Goal: Task Accomplishment & Management: Manage account settings

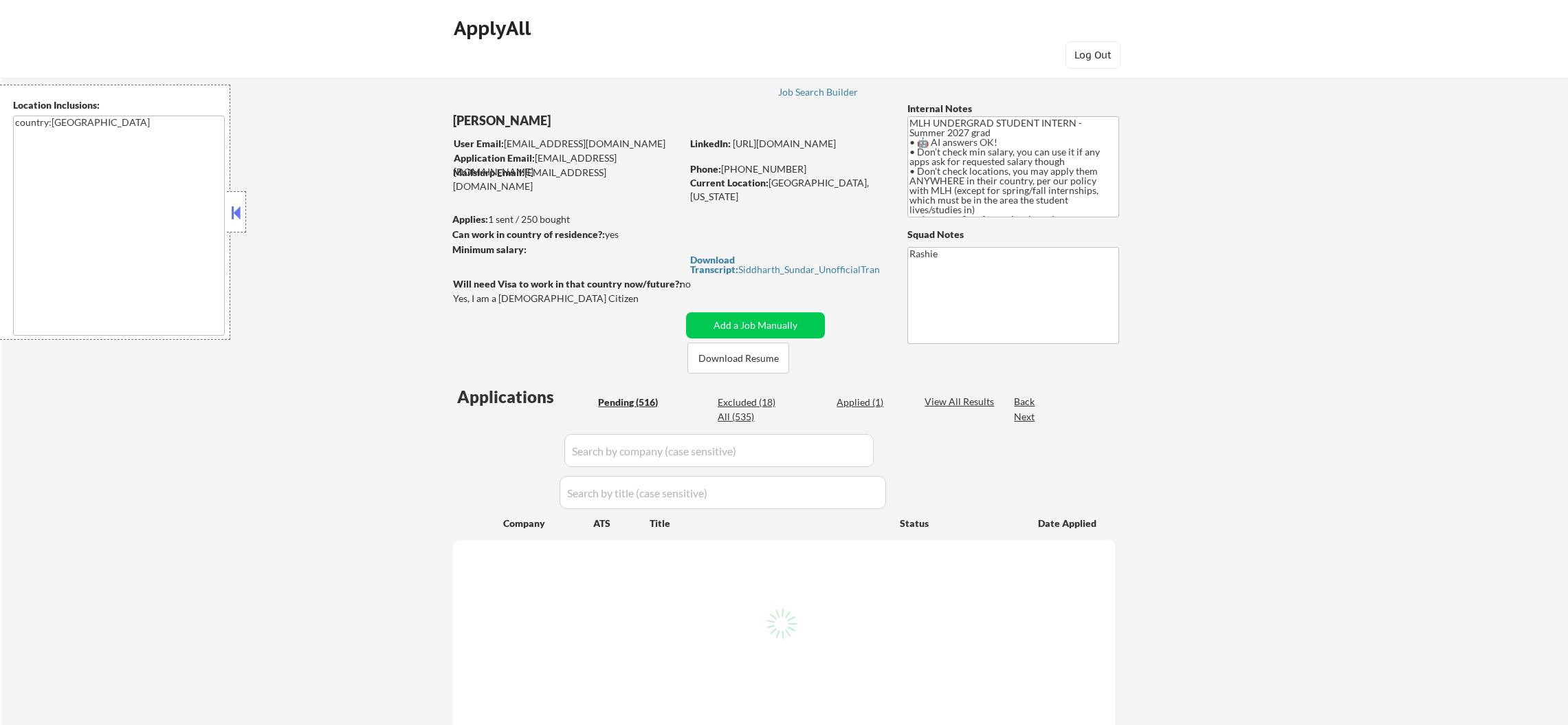
select select ""pending""
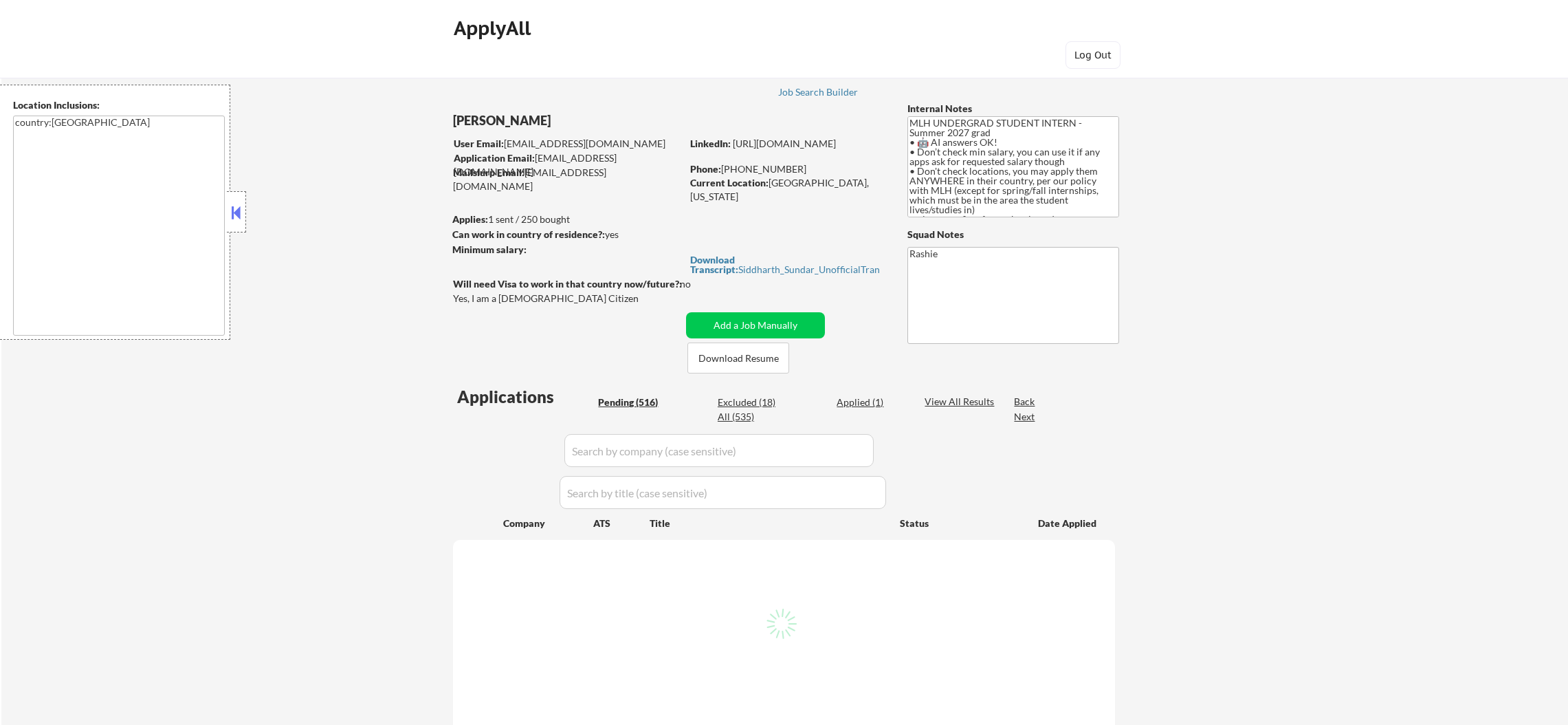
select select ""pending""
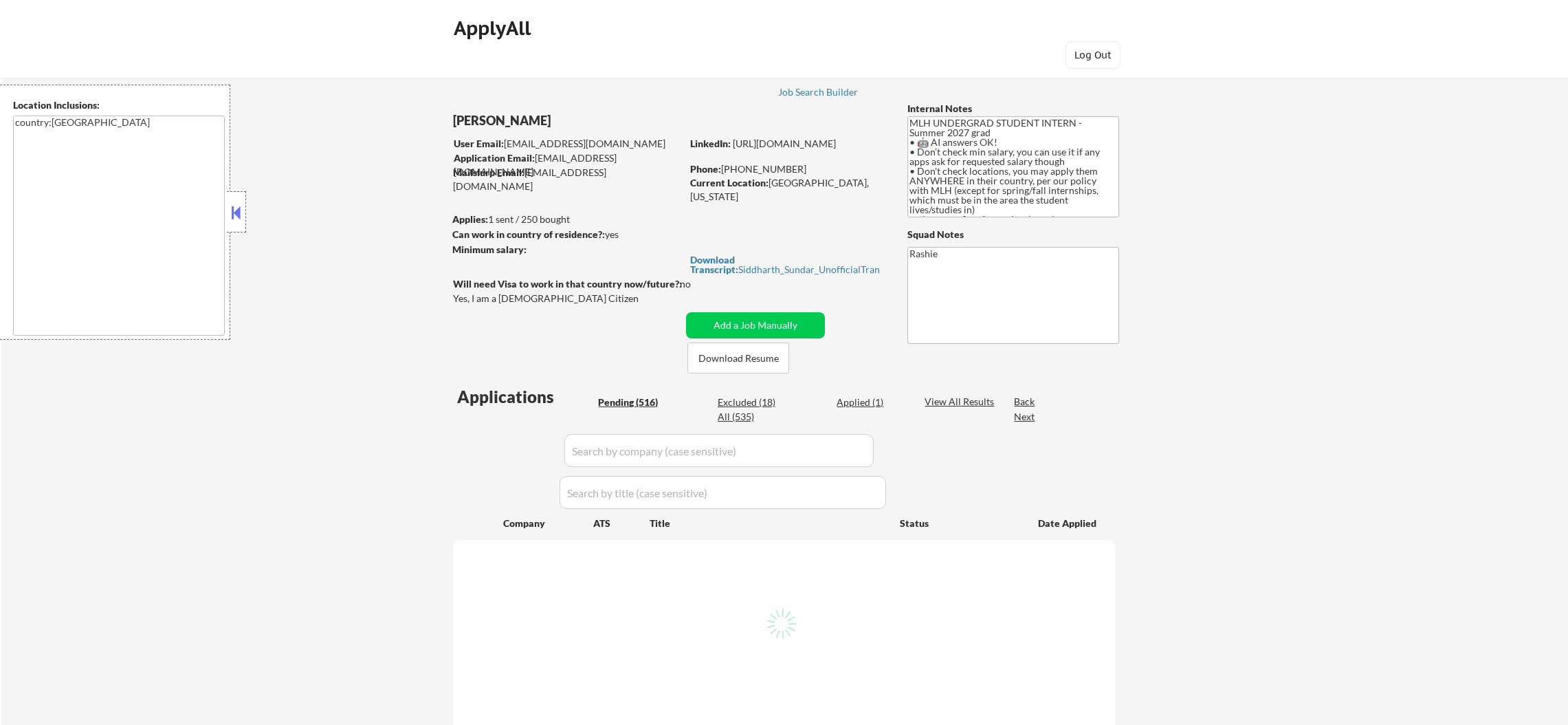
select select ""pending""
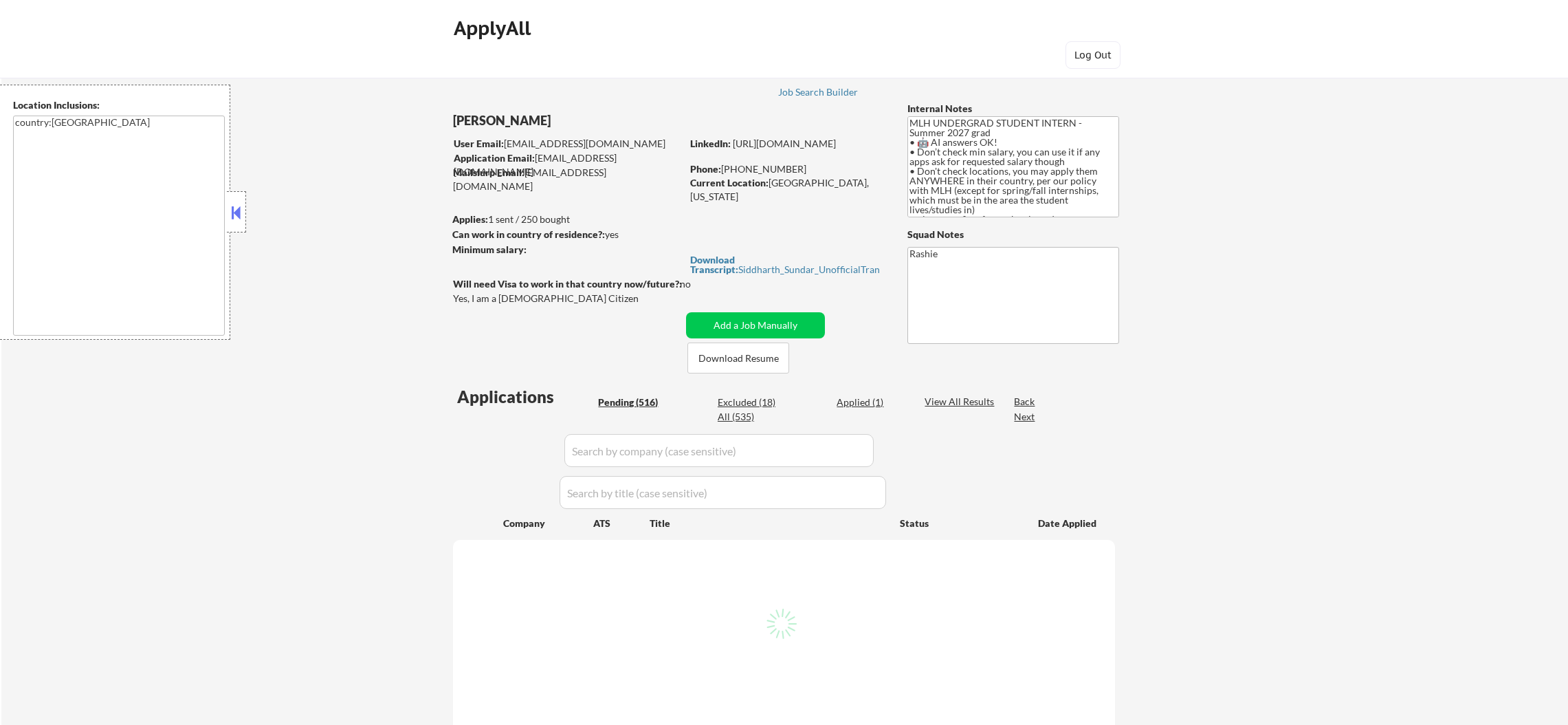
select select ""pending""
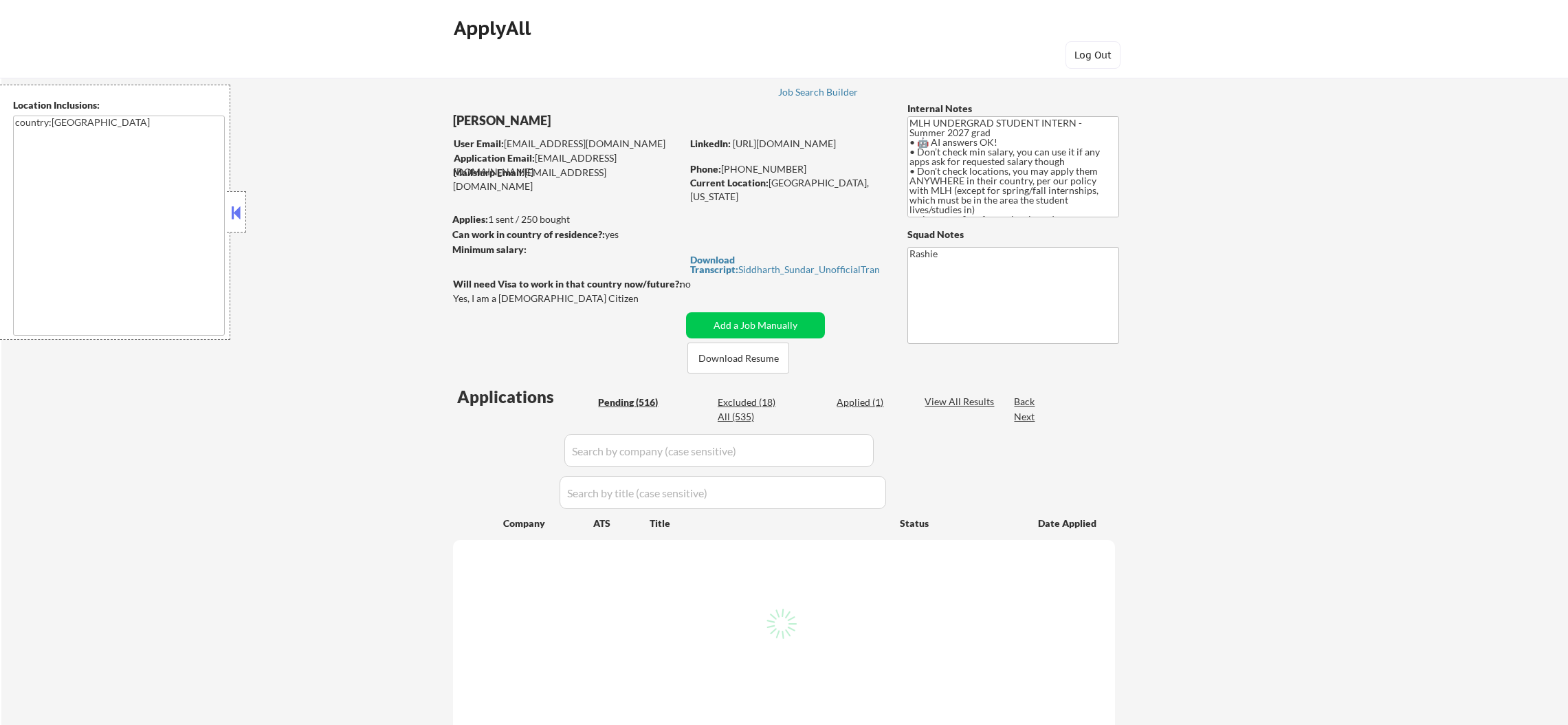
select select ""pending""
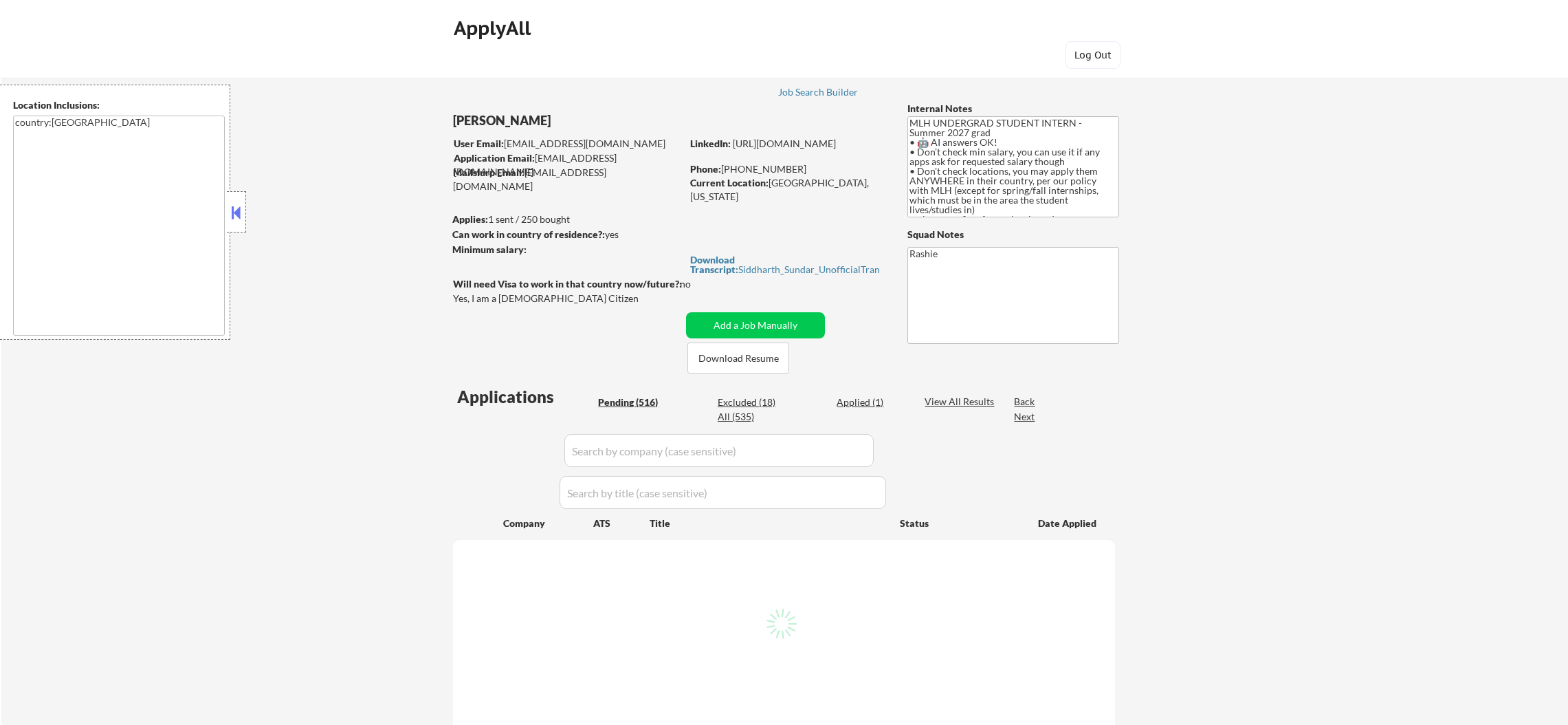
select select ""pending""
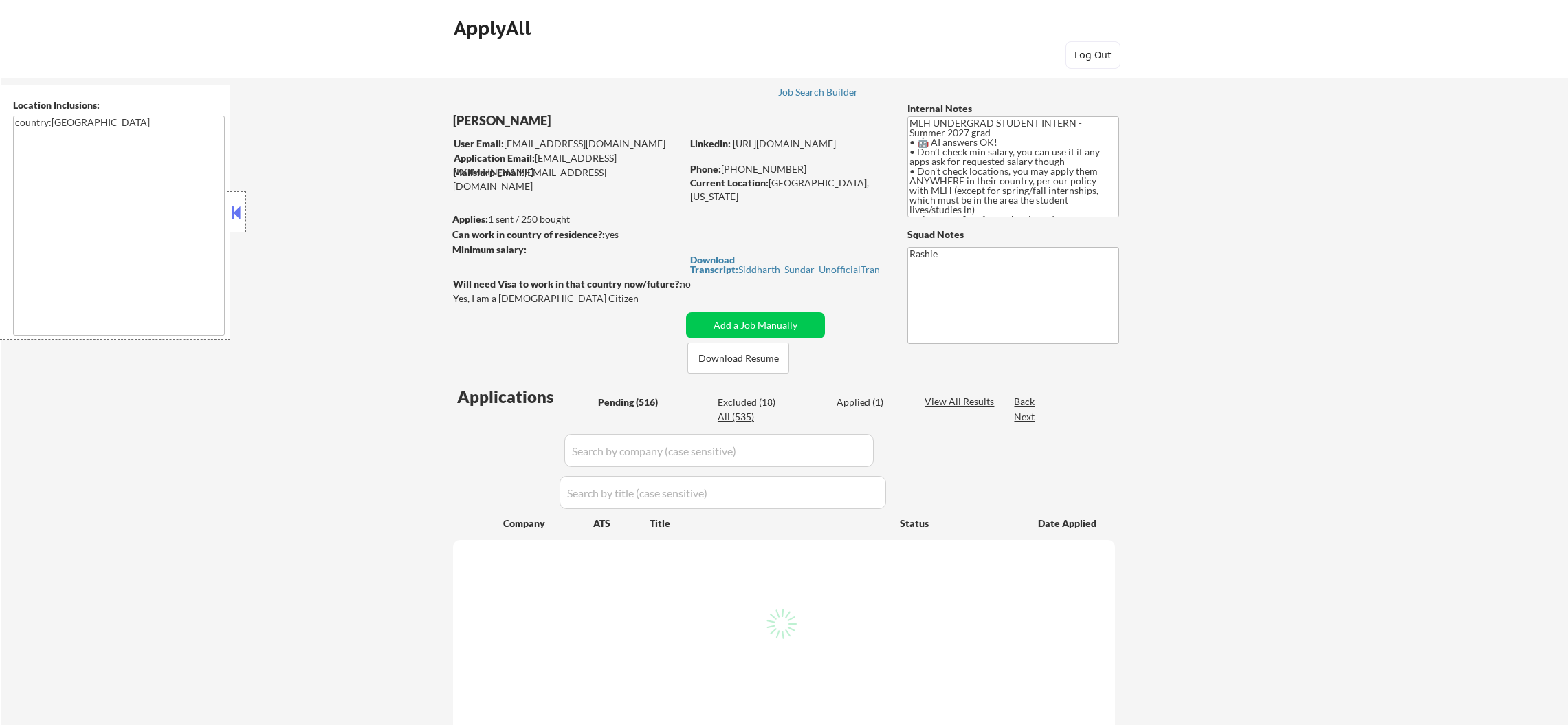
select select ""pending""
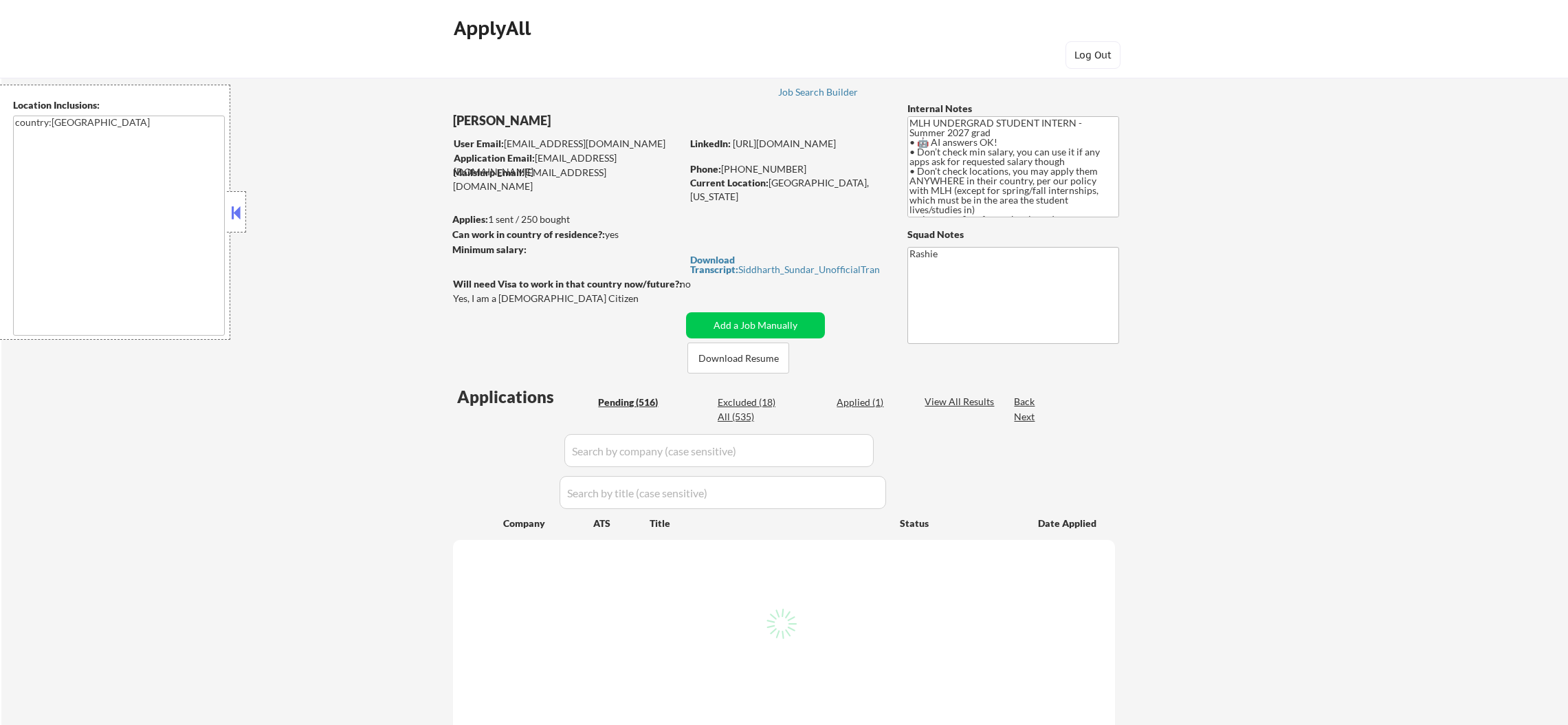
select select ""pending""
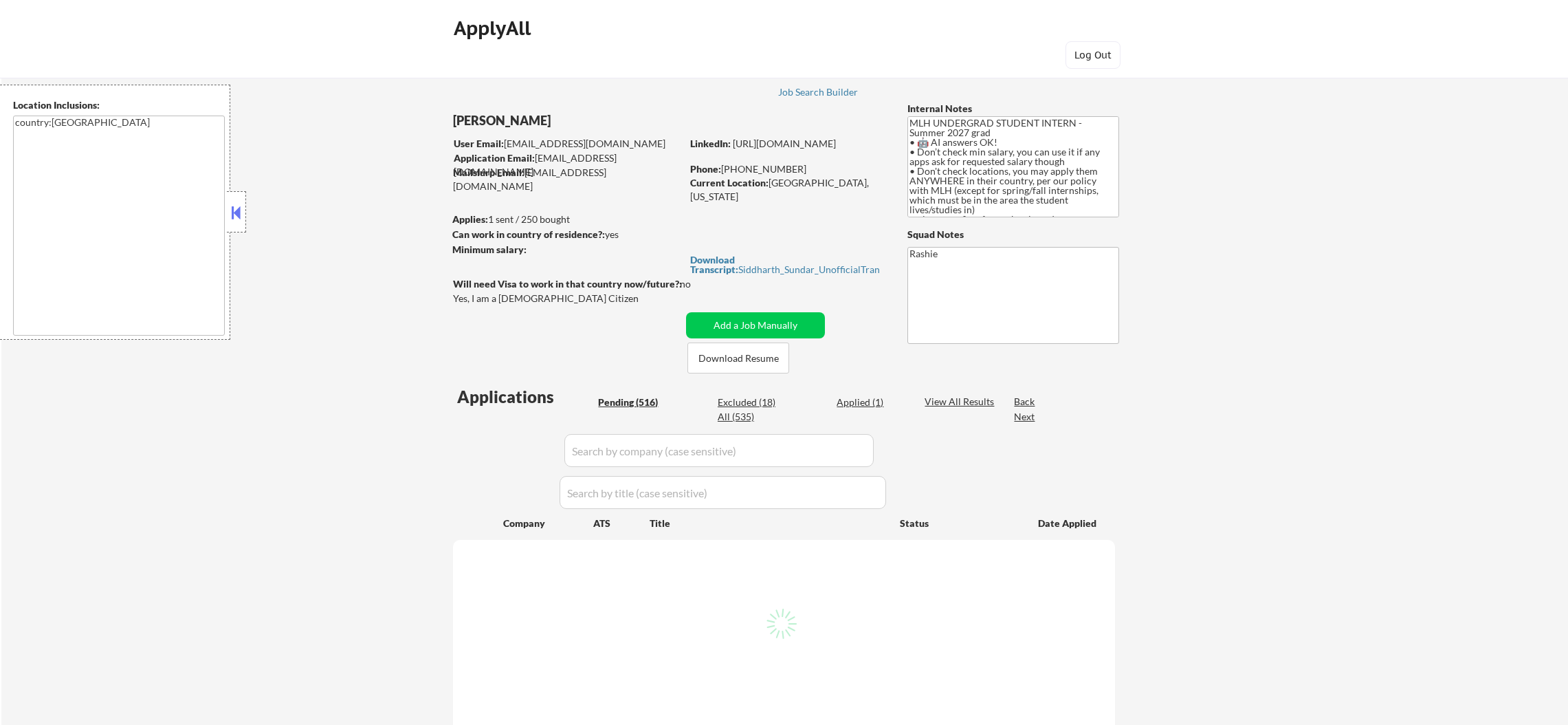
select select ""pending""
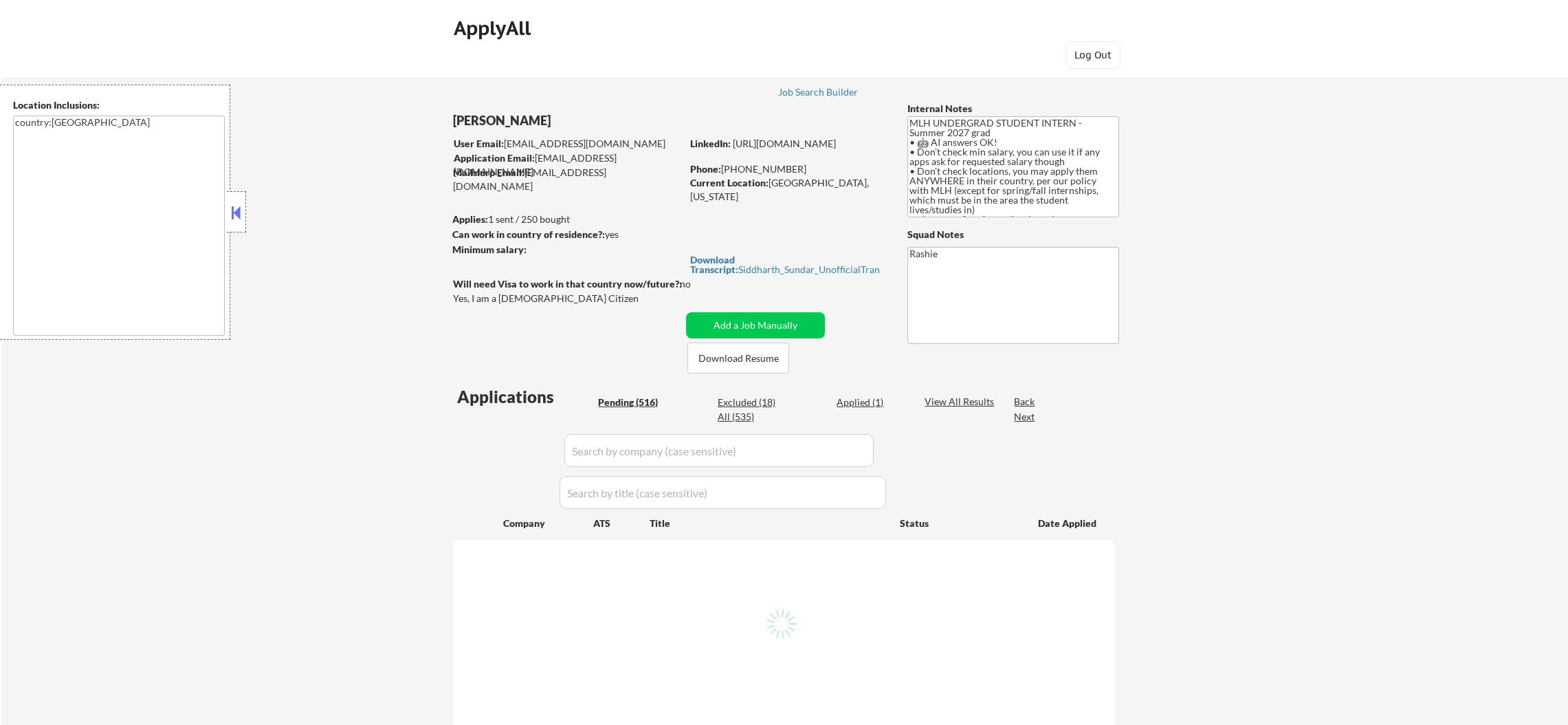
select select ""pending""
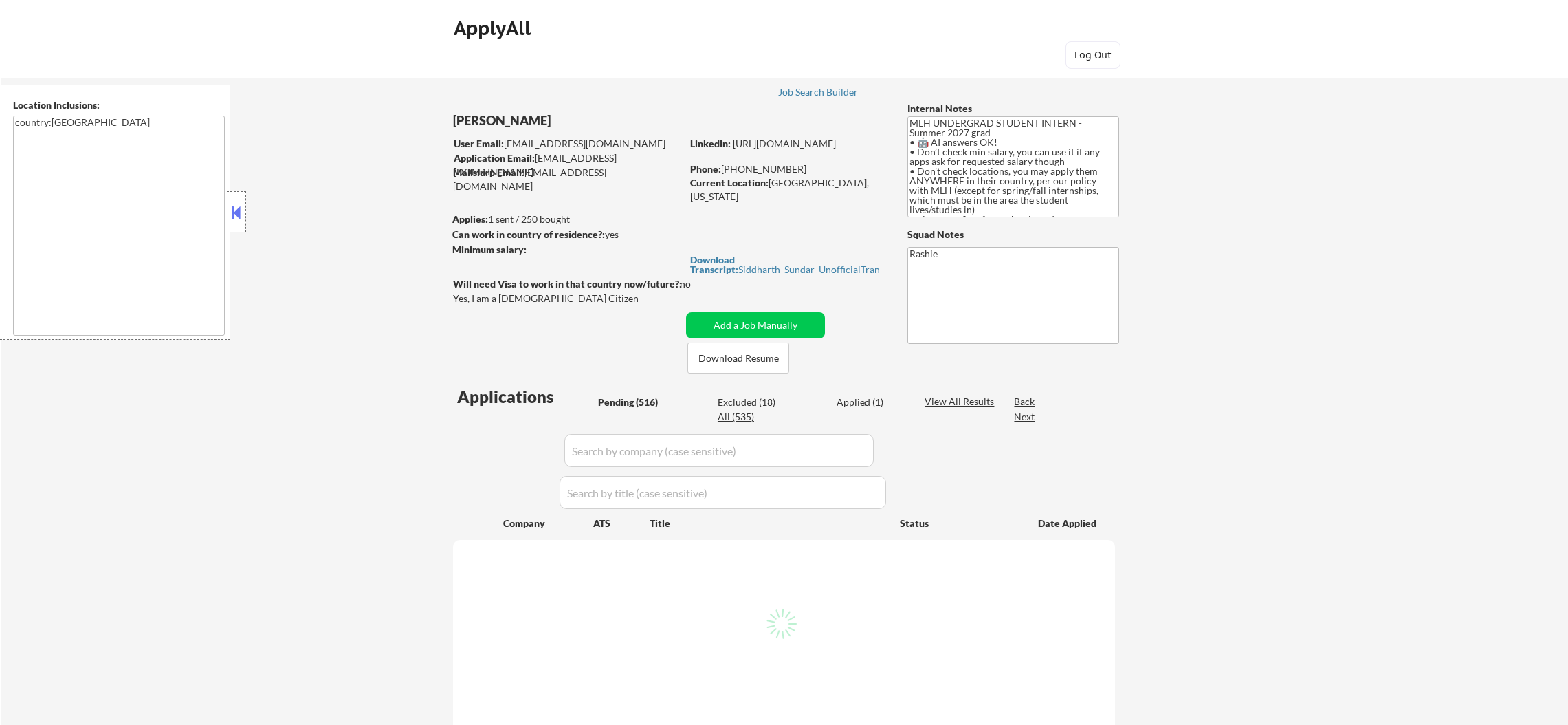
select select ""pending""
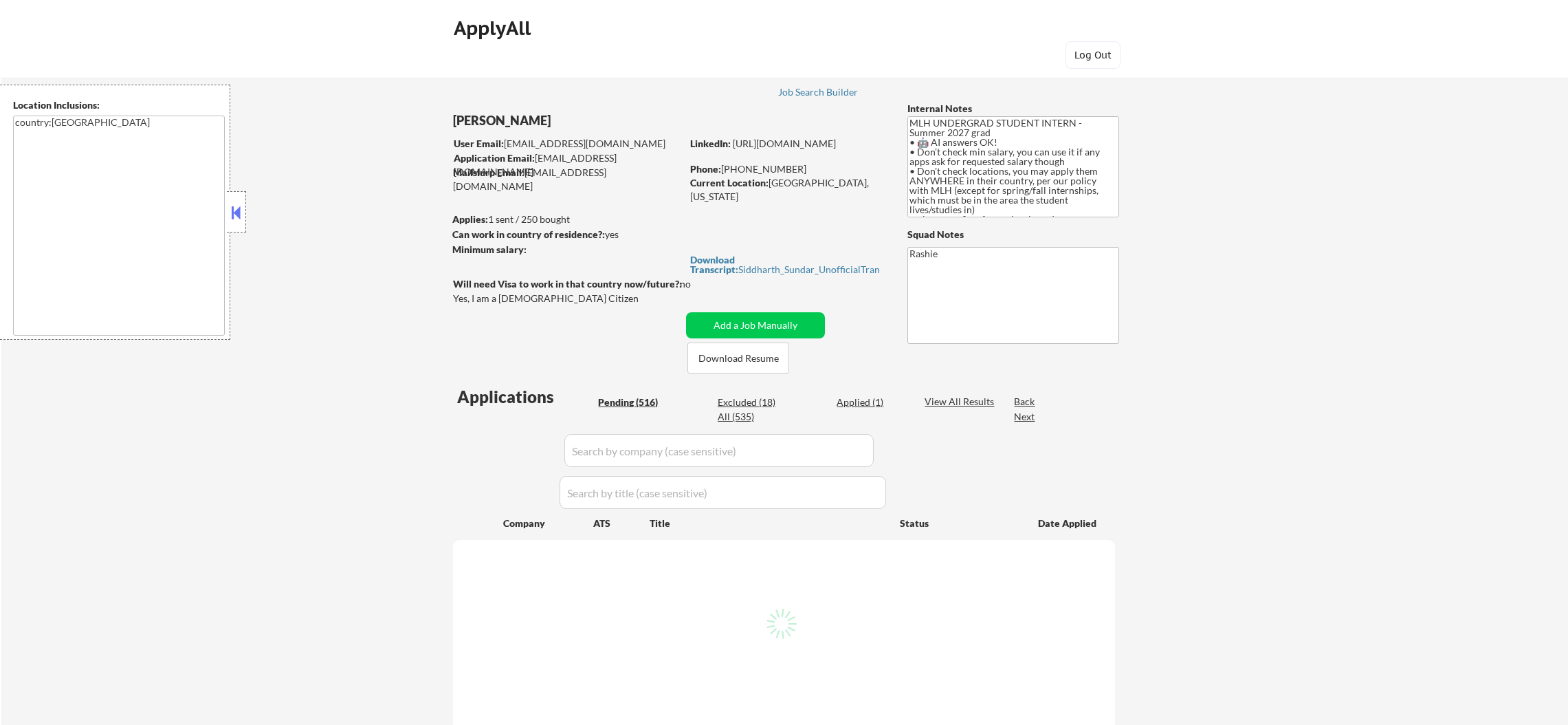
select select ""pending""
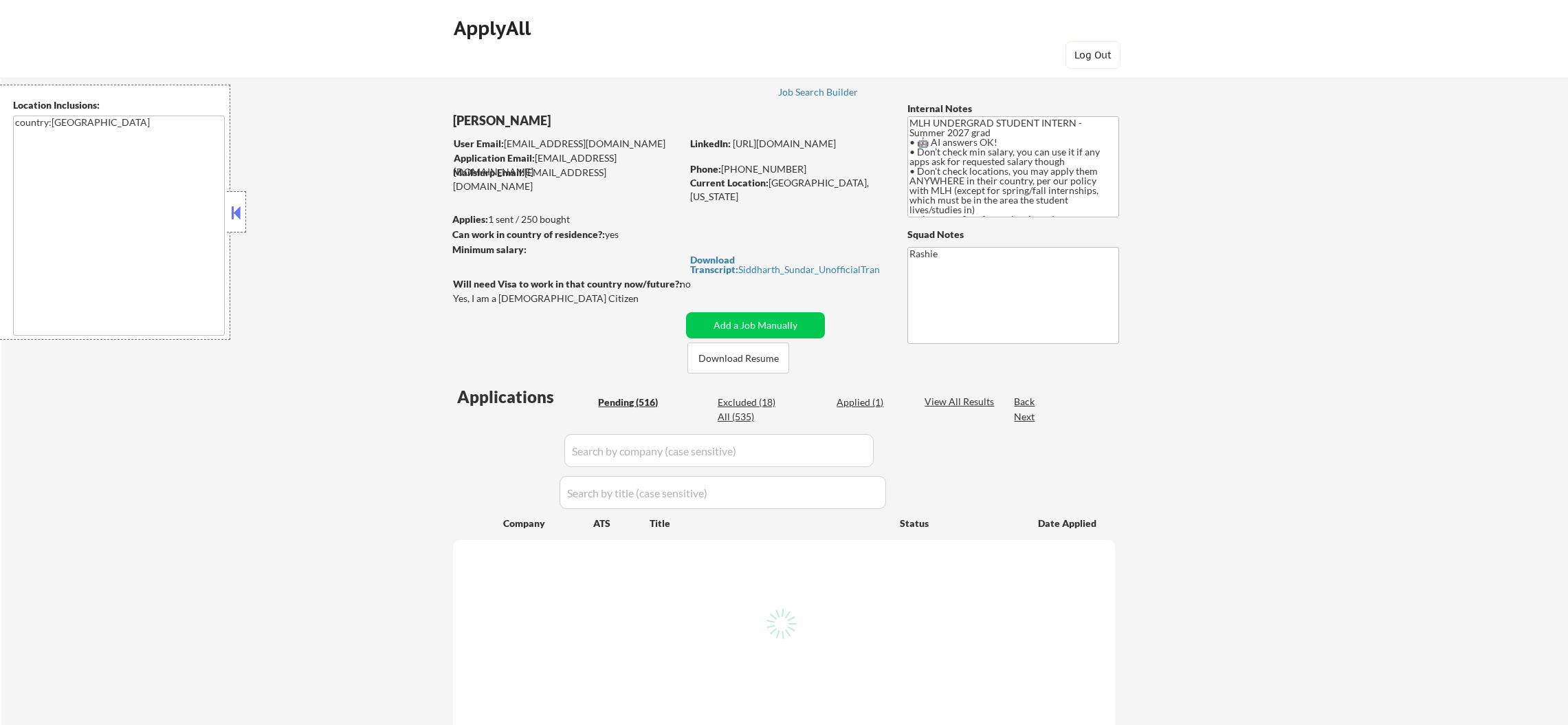
select select ""pending""
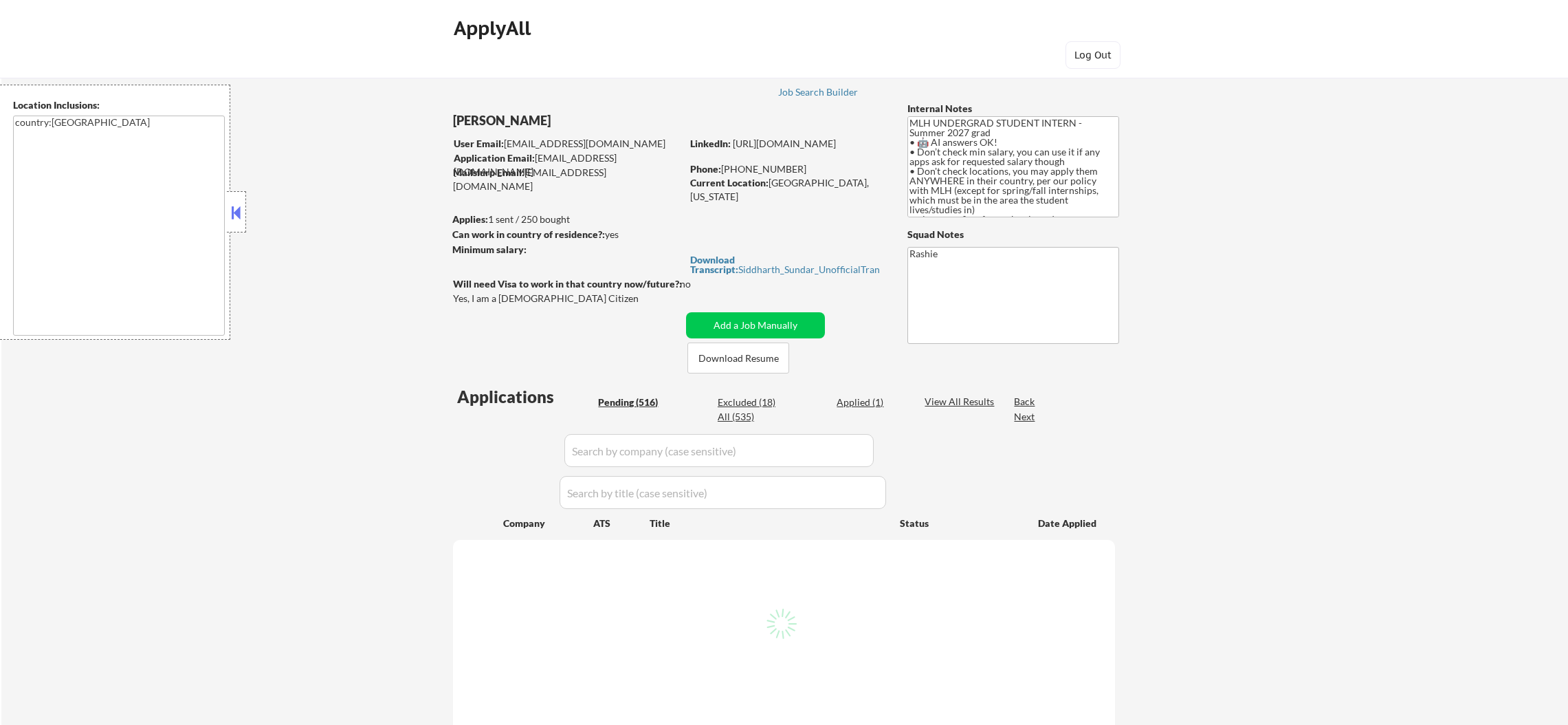
select select ""pending""
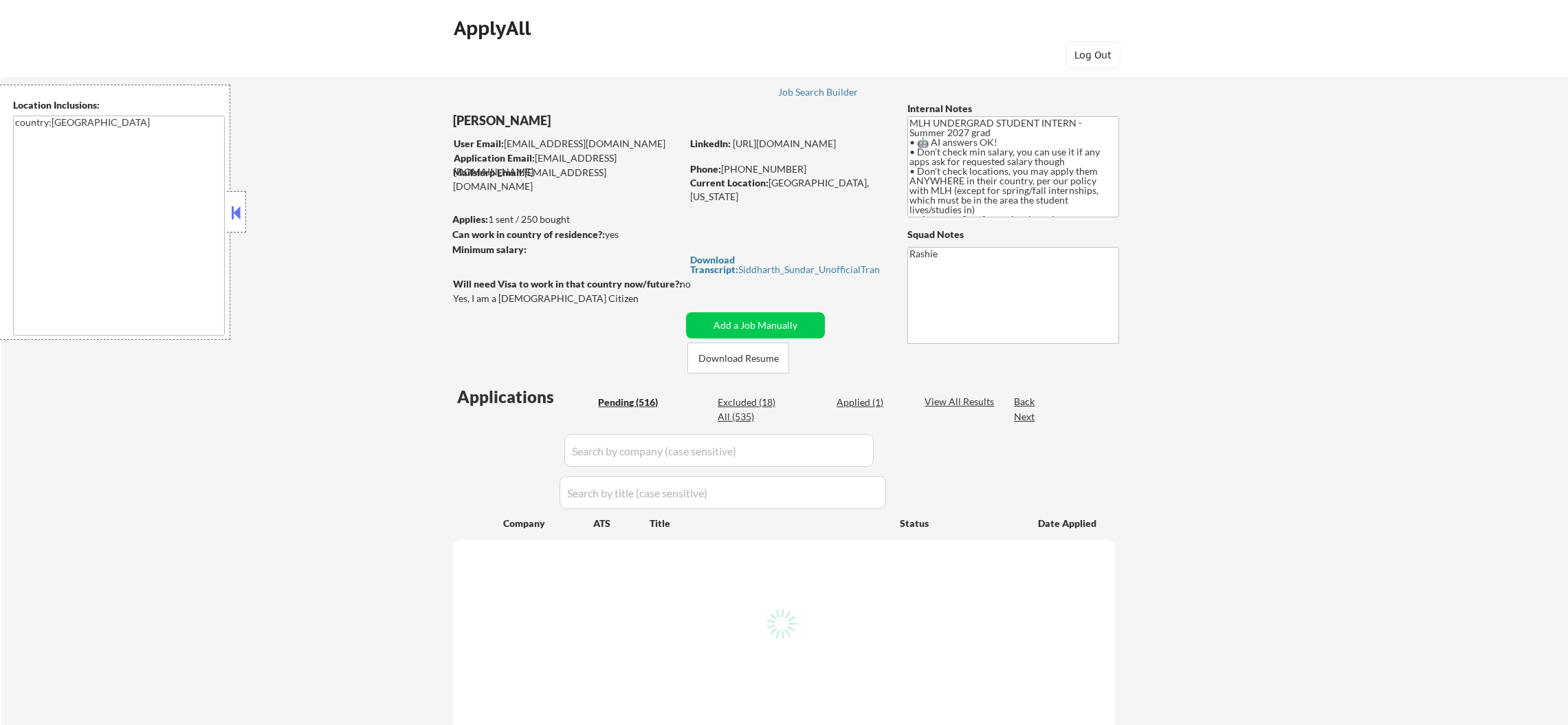
select select ""pending""
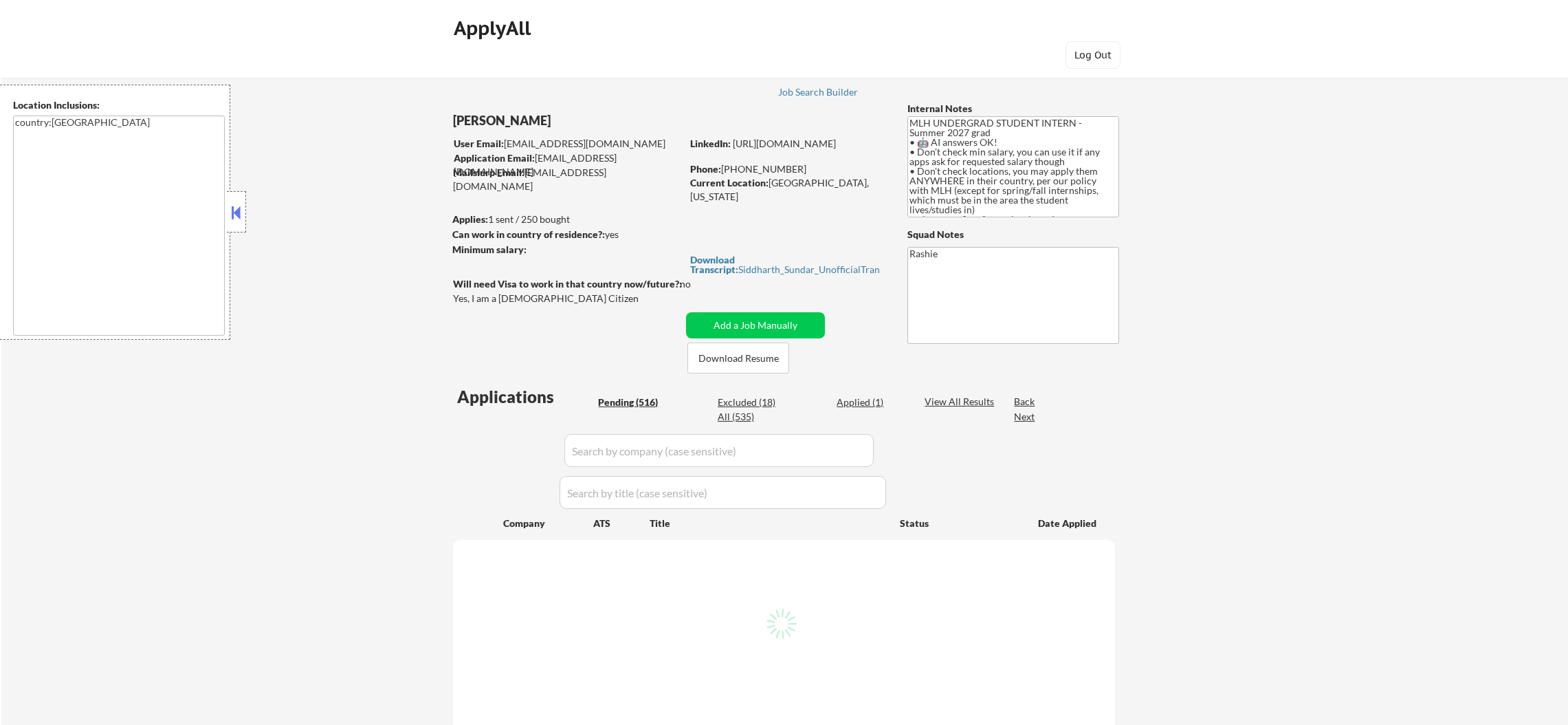
select select ""pending""
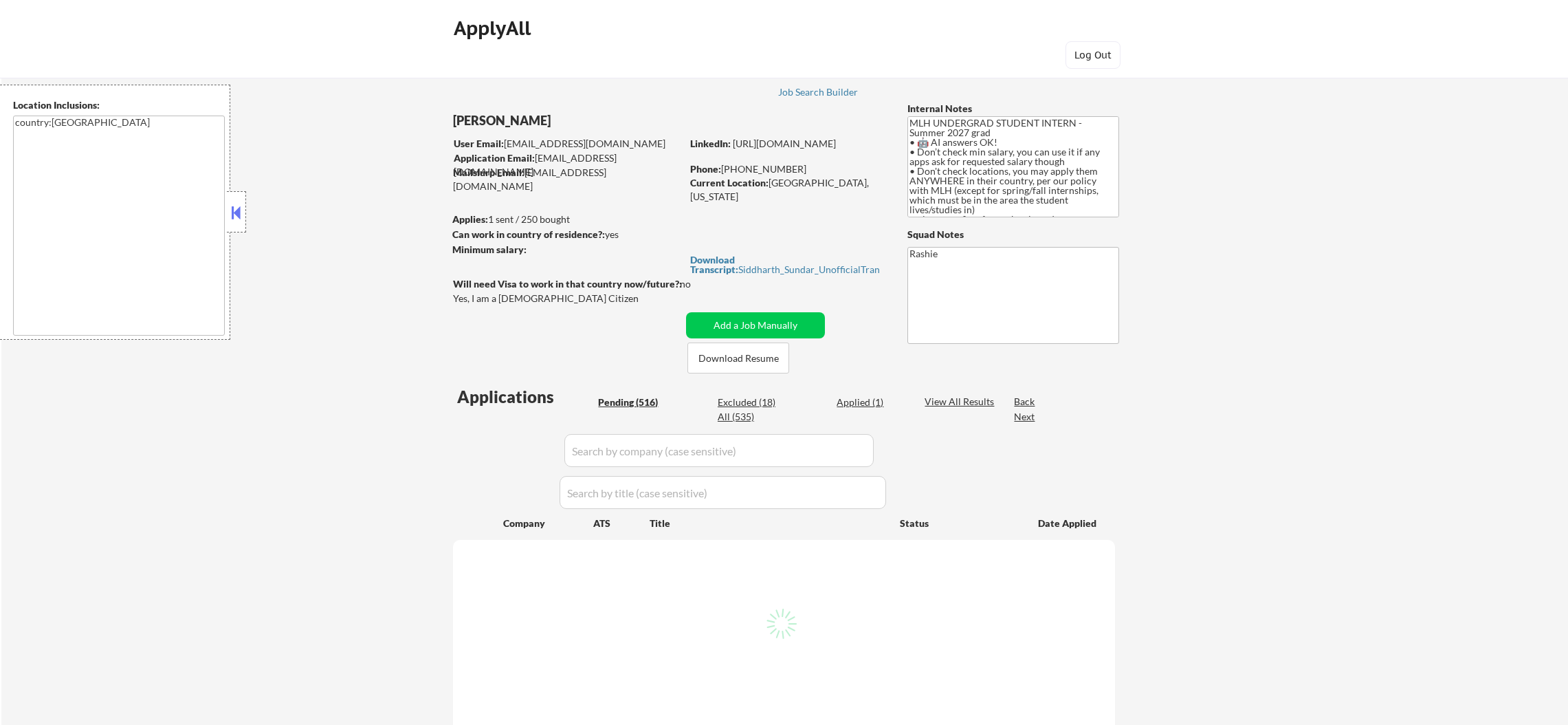
select select ""pending""
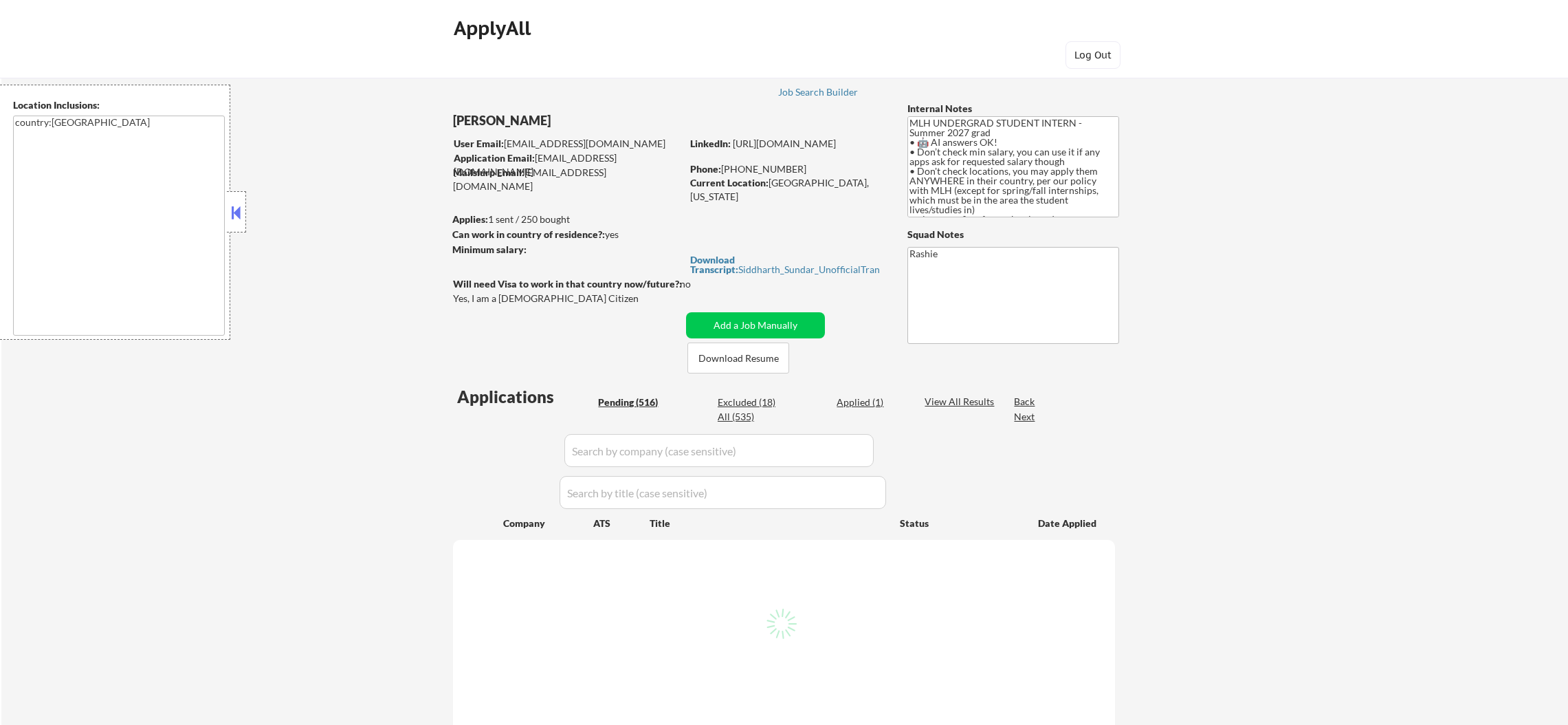
select select ""pending""
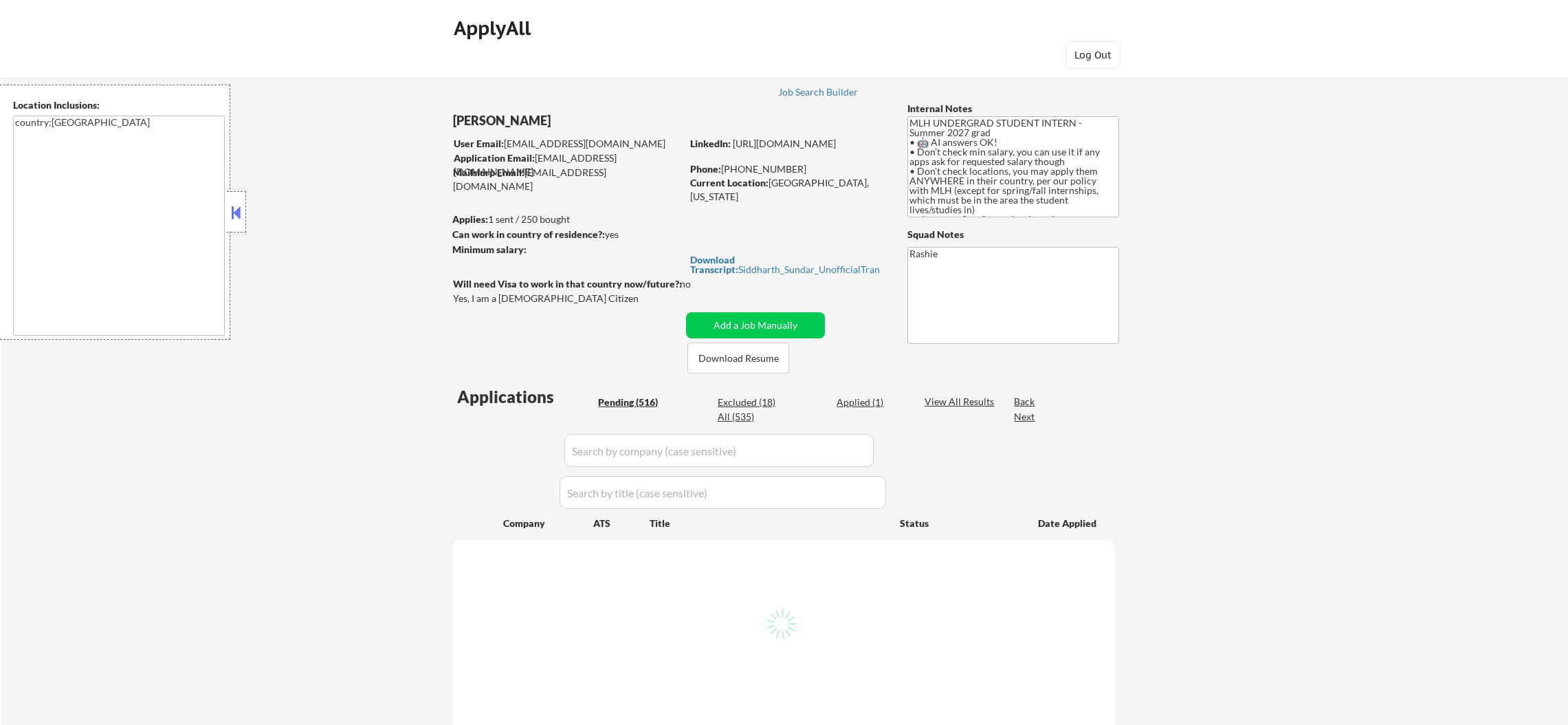
select select ""pending""
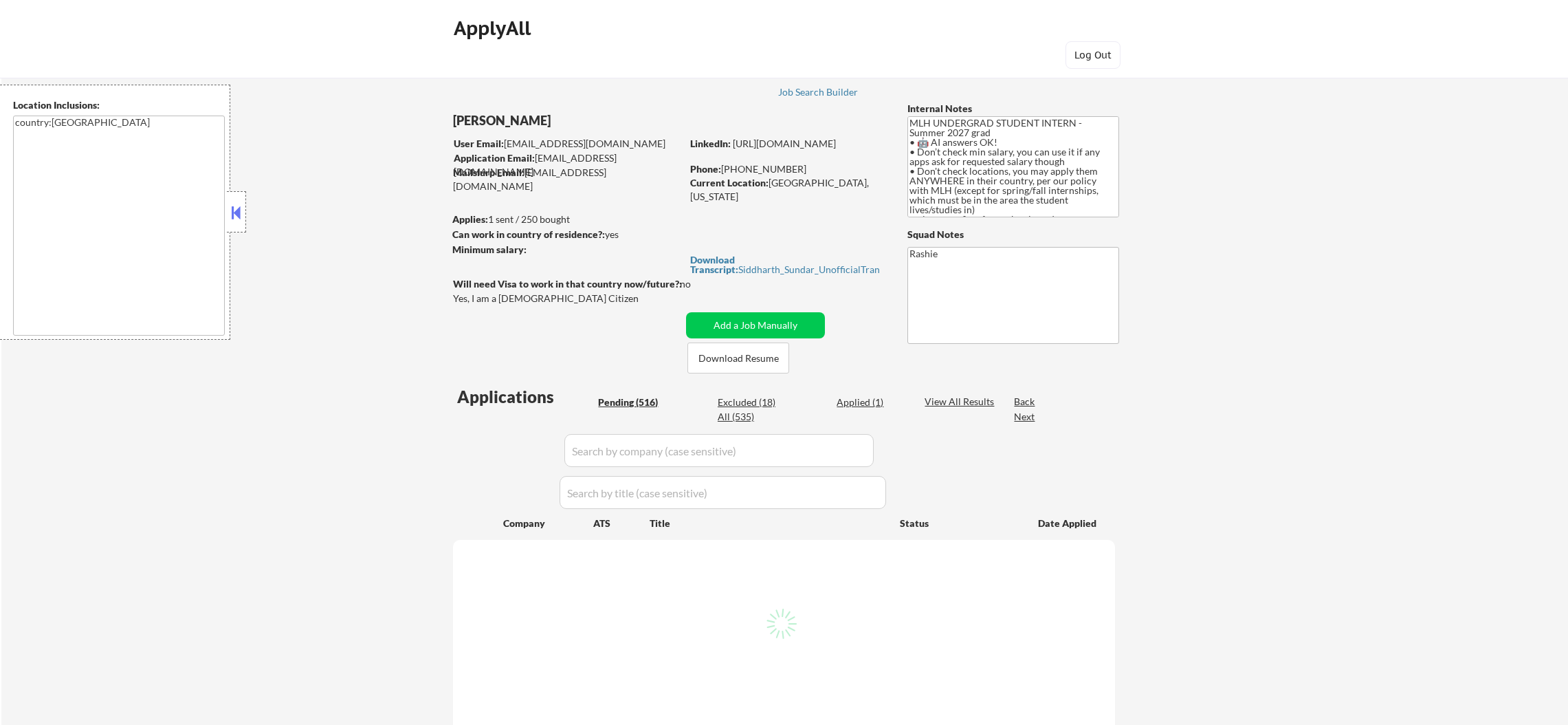
select select ""pending""
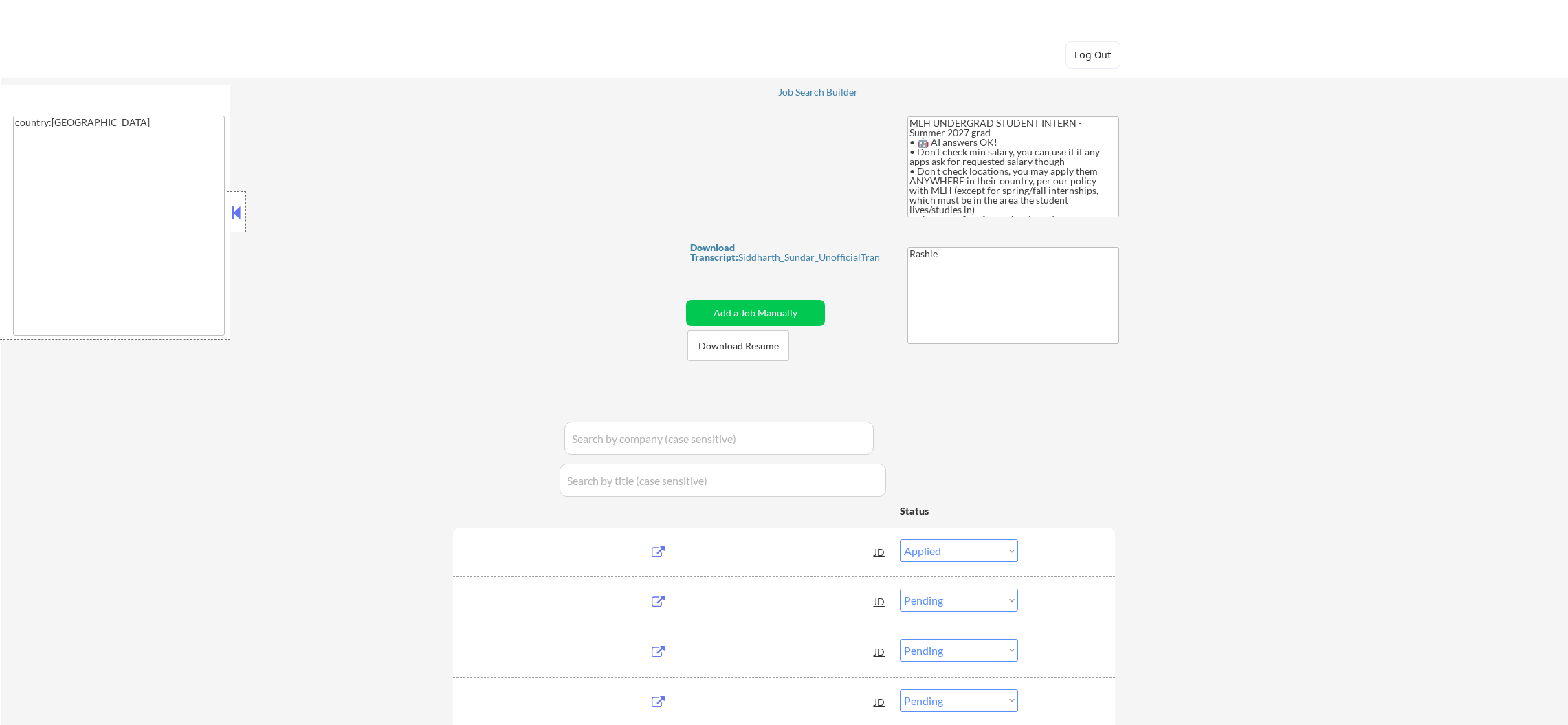
select select ""applied""
select select ""pending""
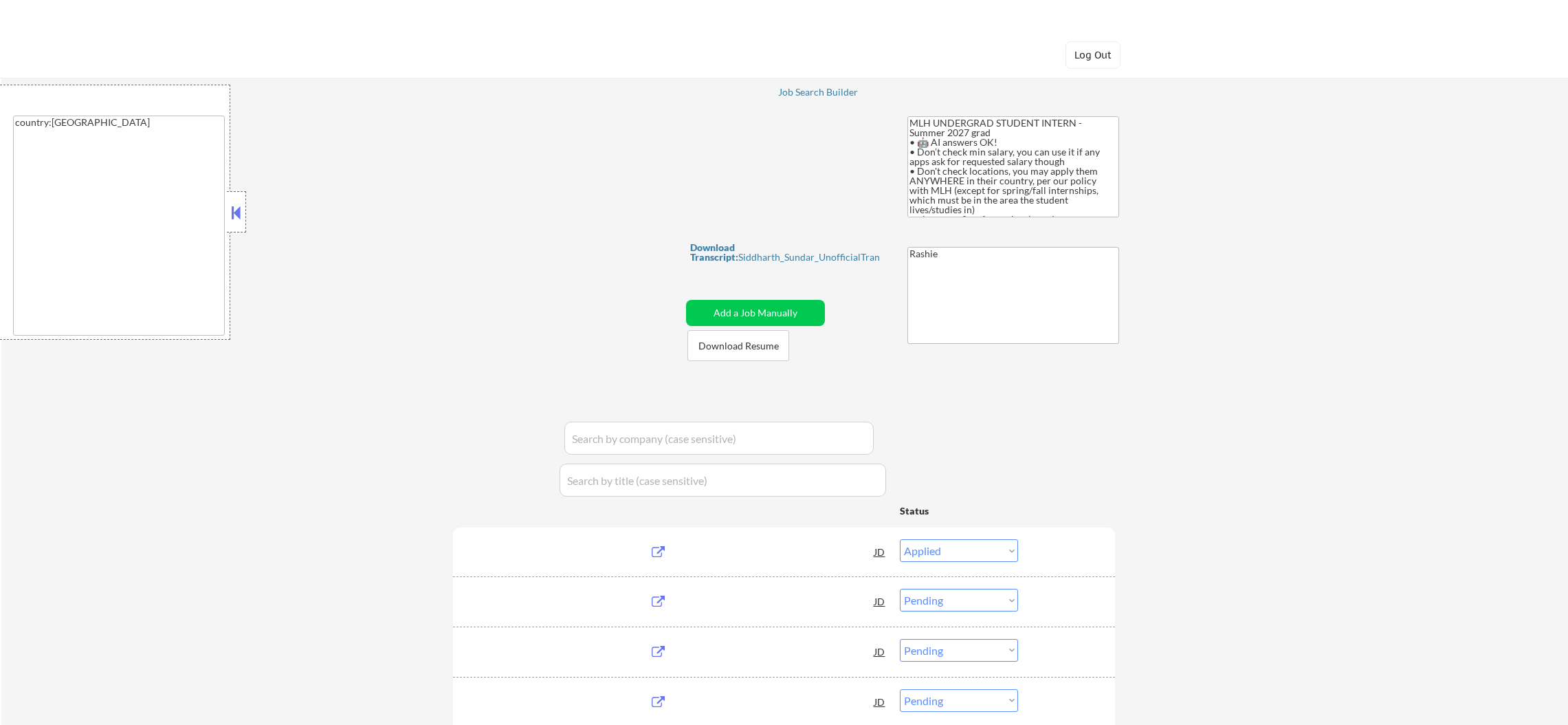
select select ""pending""
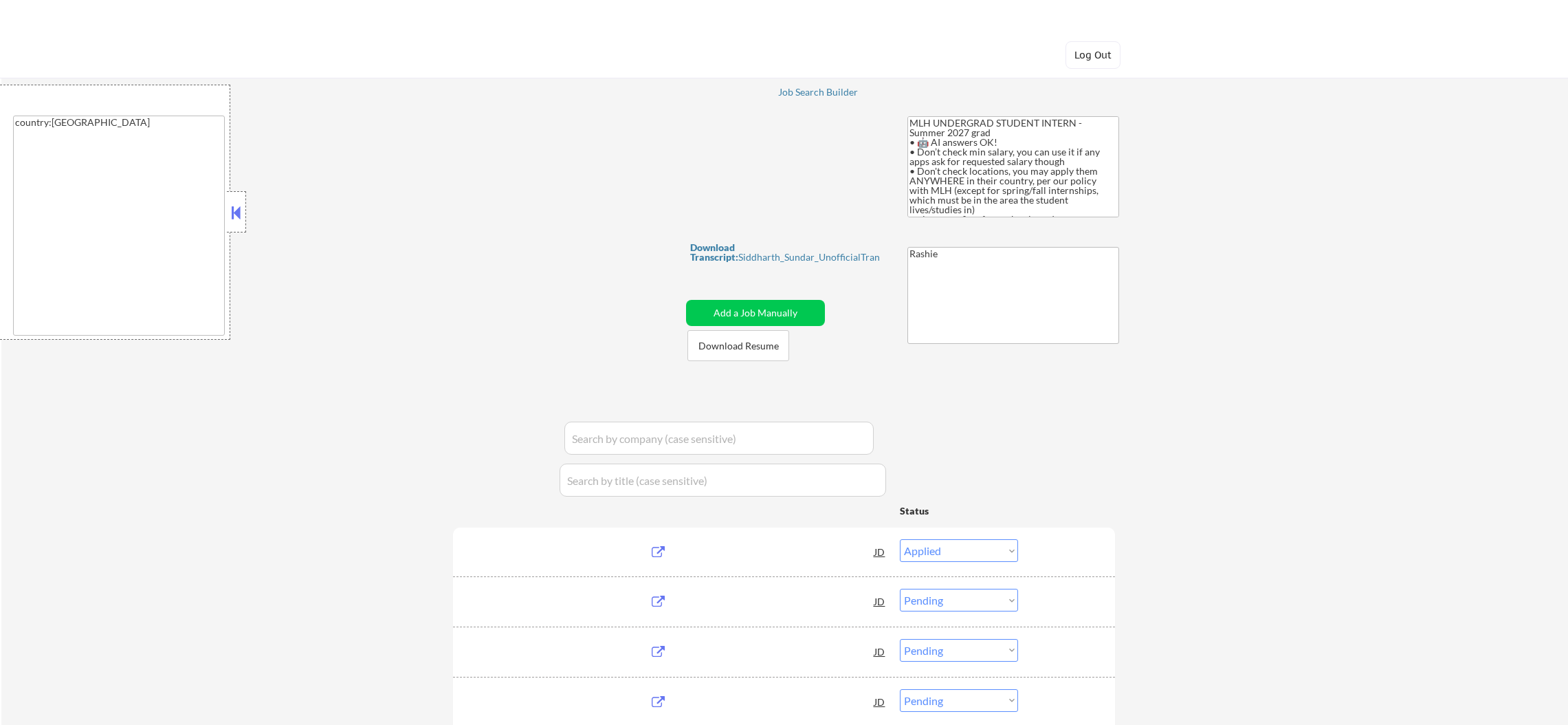
select select ""pending""
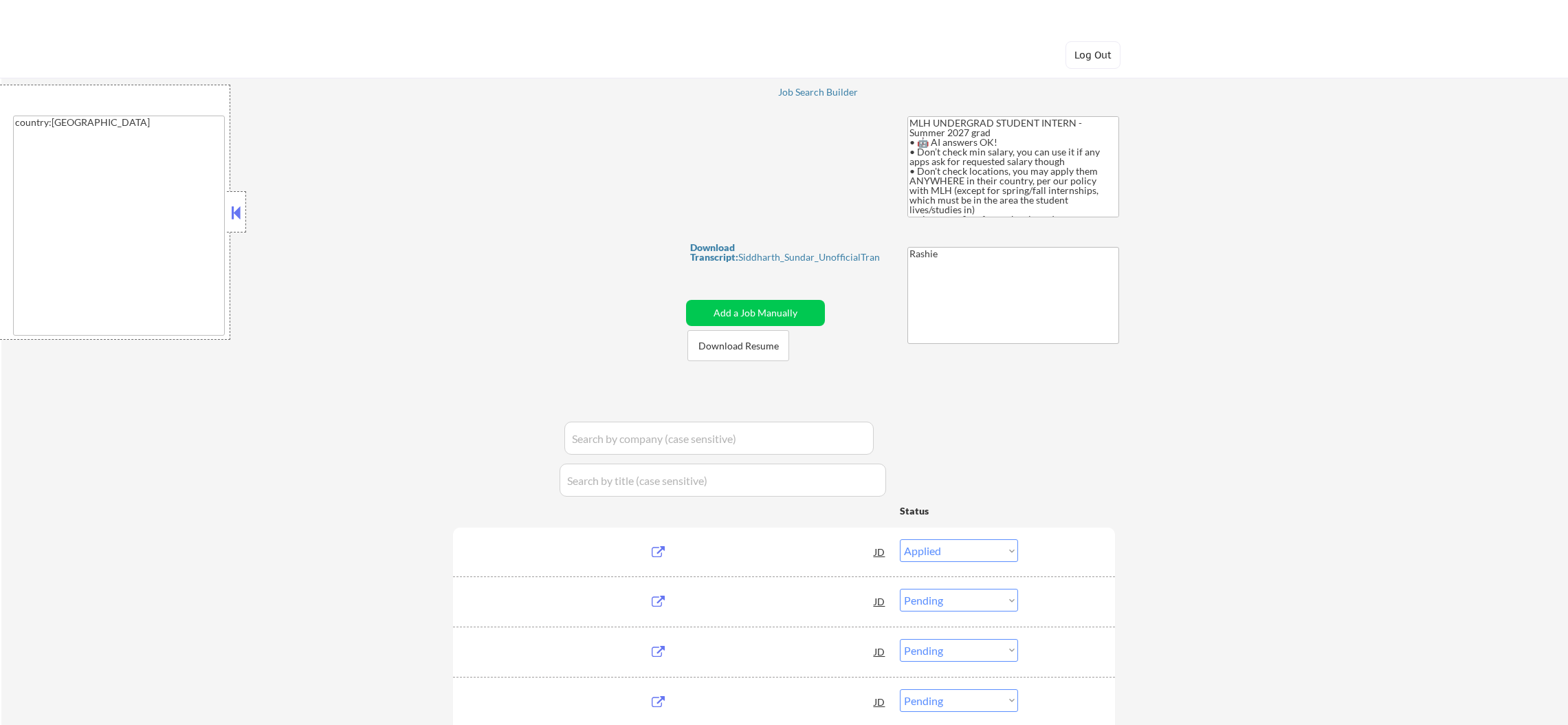
select select ""pending""
select select ""excluded__blocklist_""
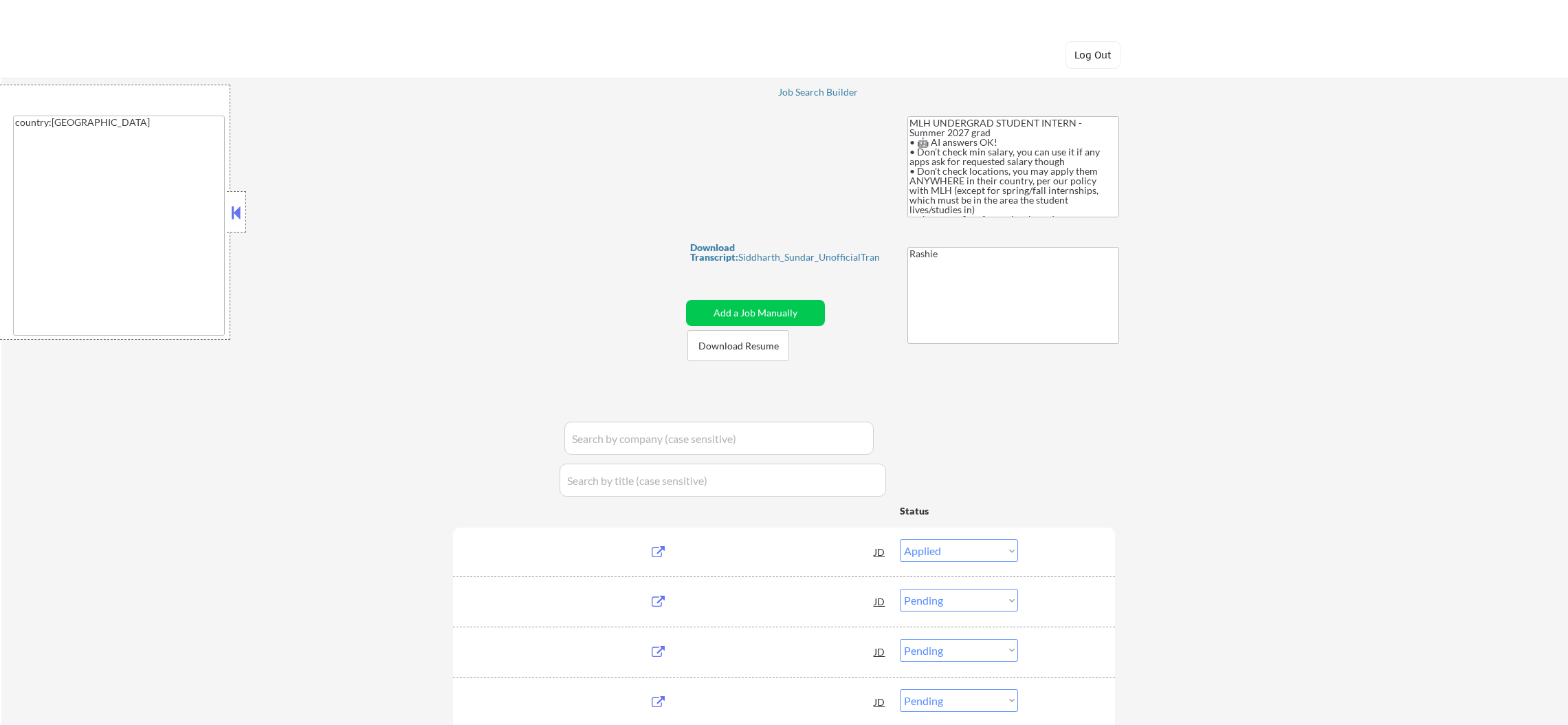
select select ""pending""
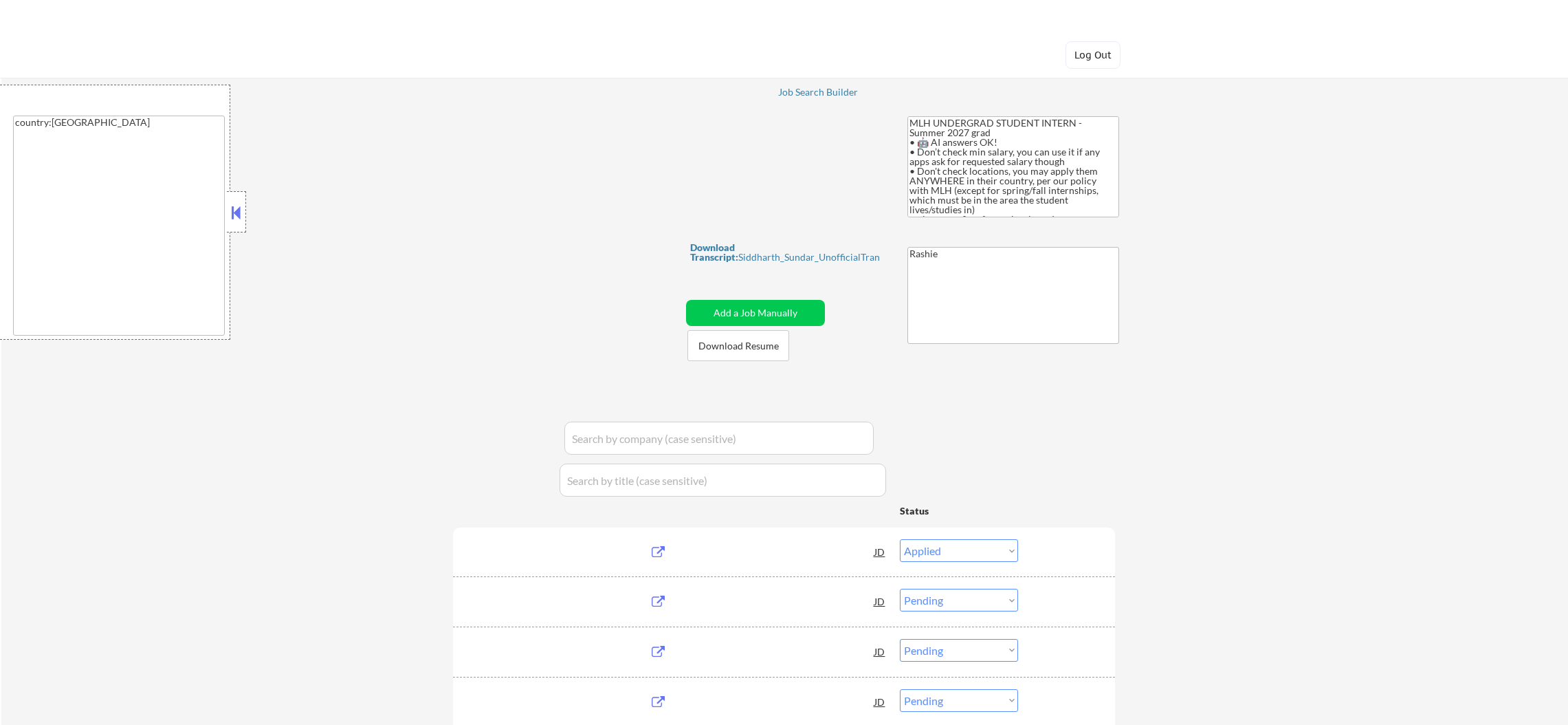
select select ""pending""
select select ""excluded""
select select ""pending""
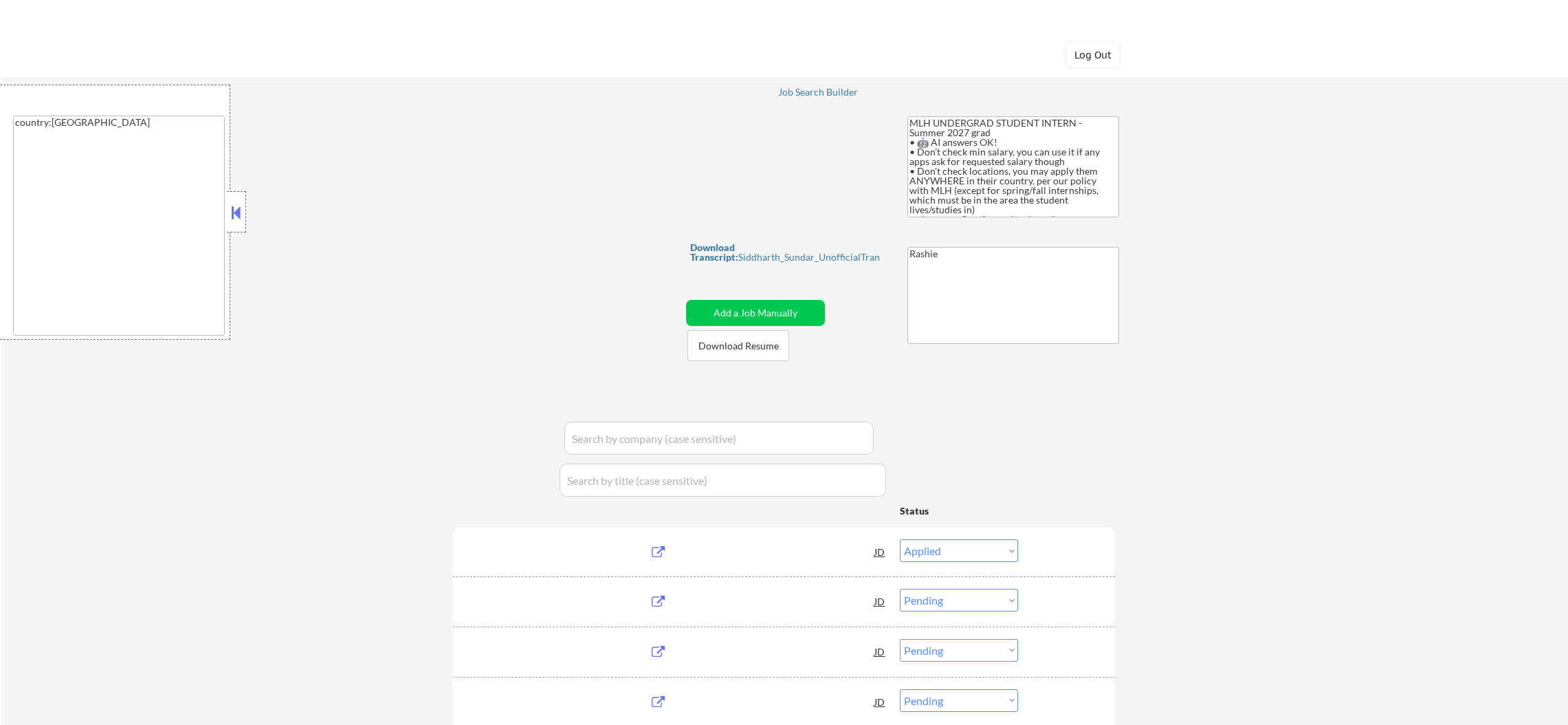
select select ""pending""
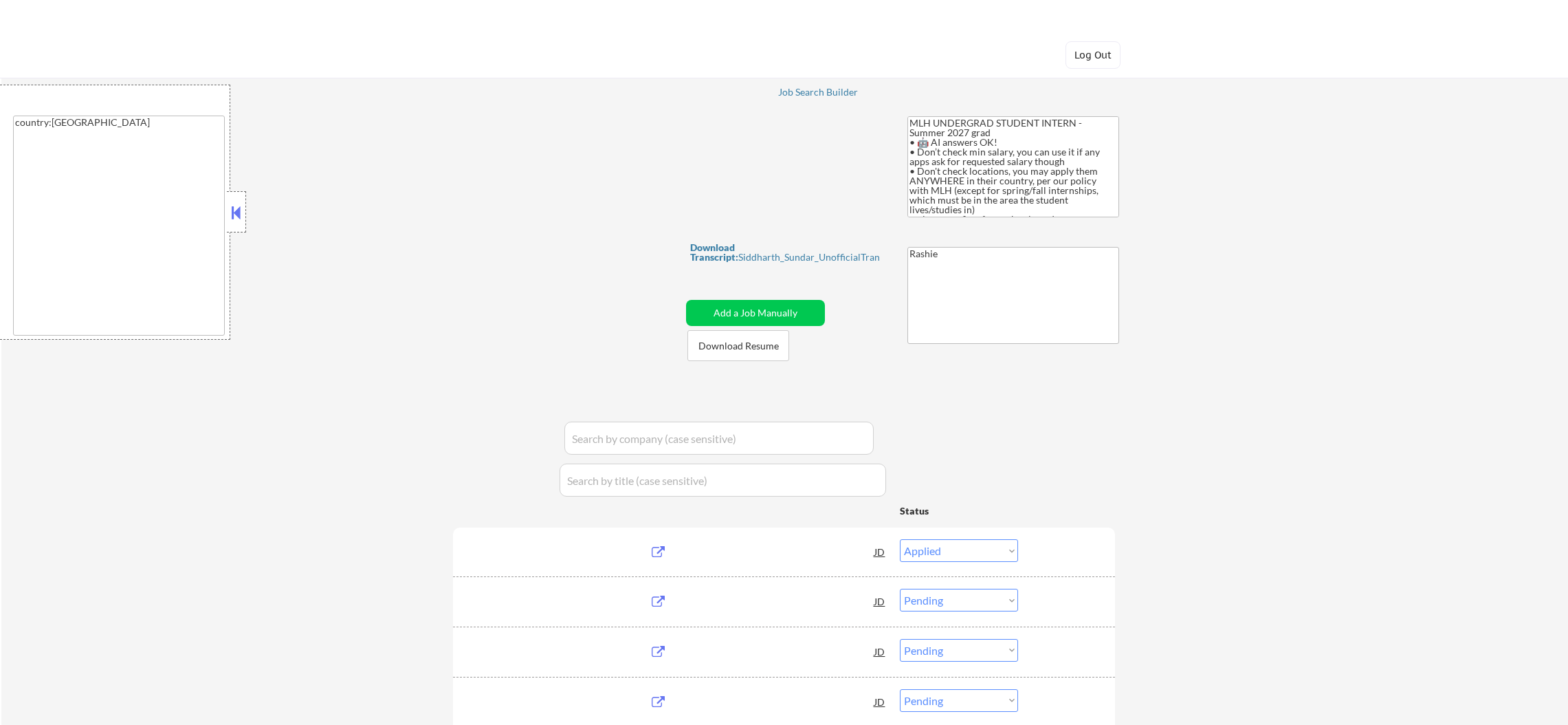
select select ""pending""
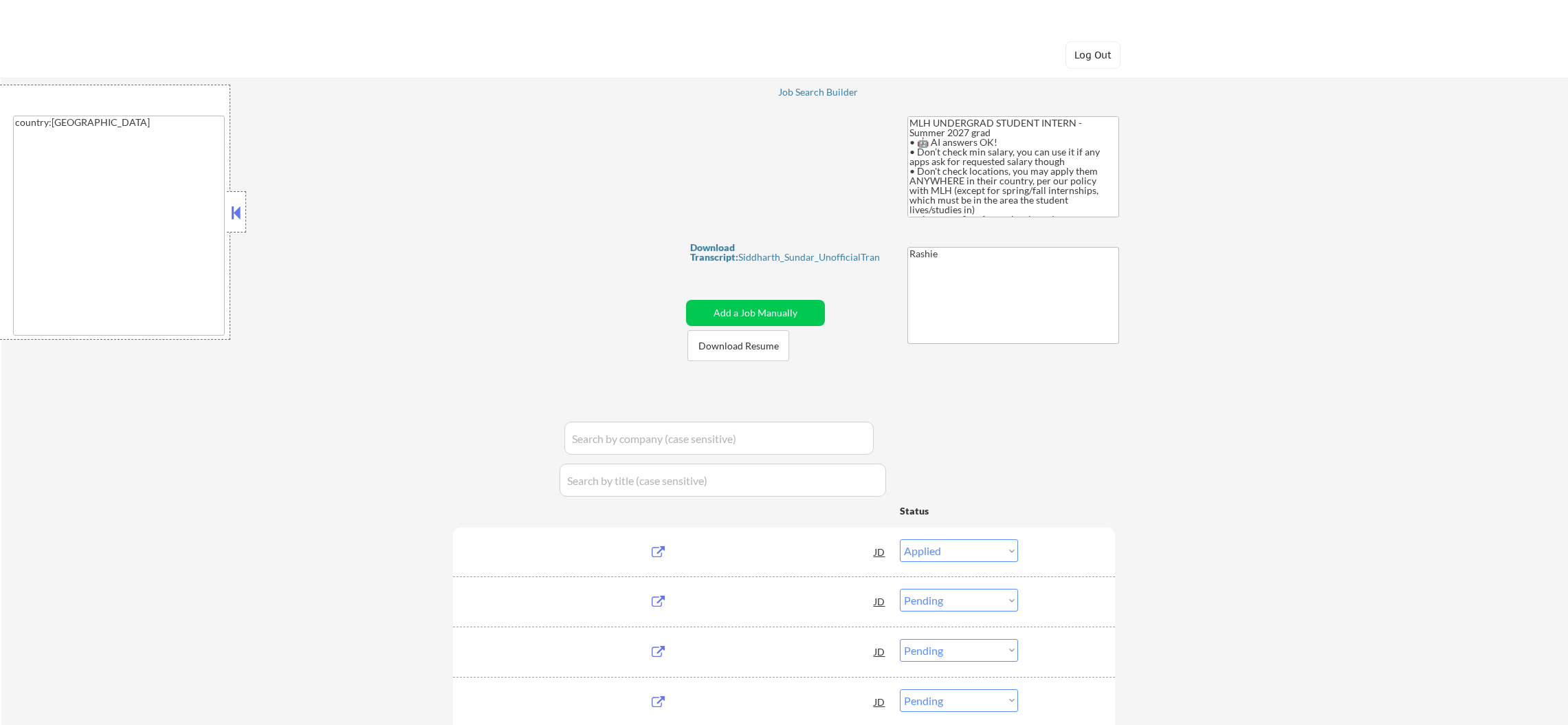
select select ""pending""
select select ""excluded__other_""
select select ""pending""
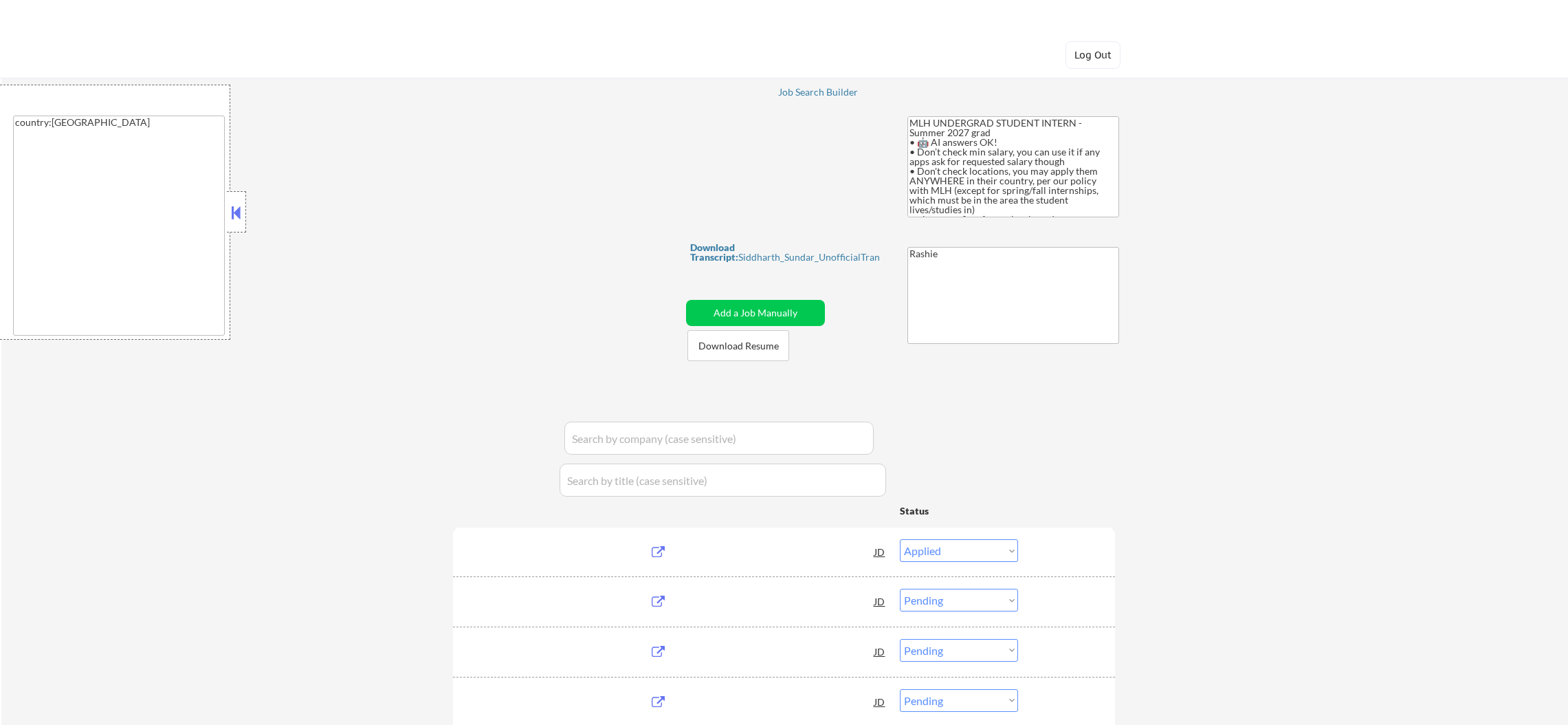
select select ""pending""
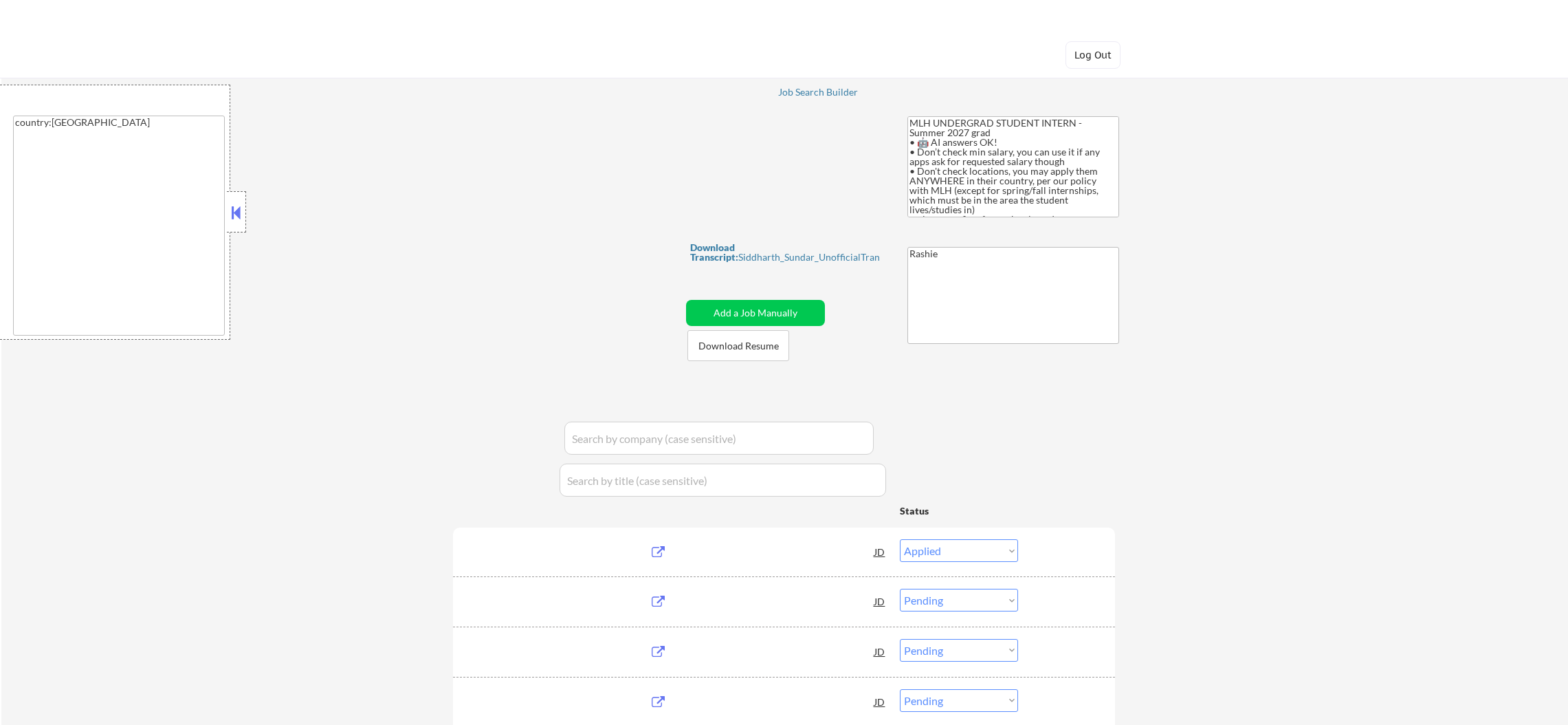
select select ""pending""
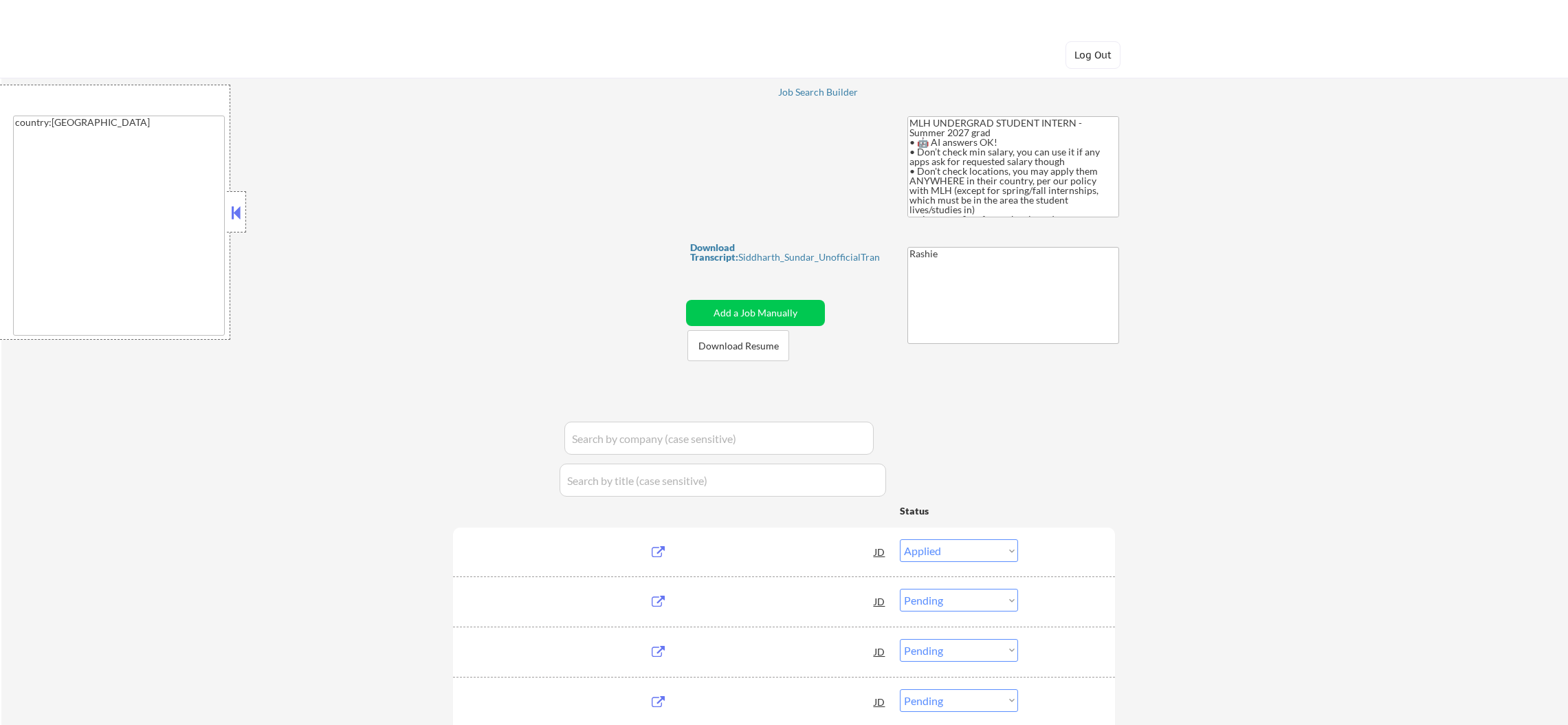
select select ""pending""
select select ""excluded""
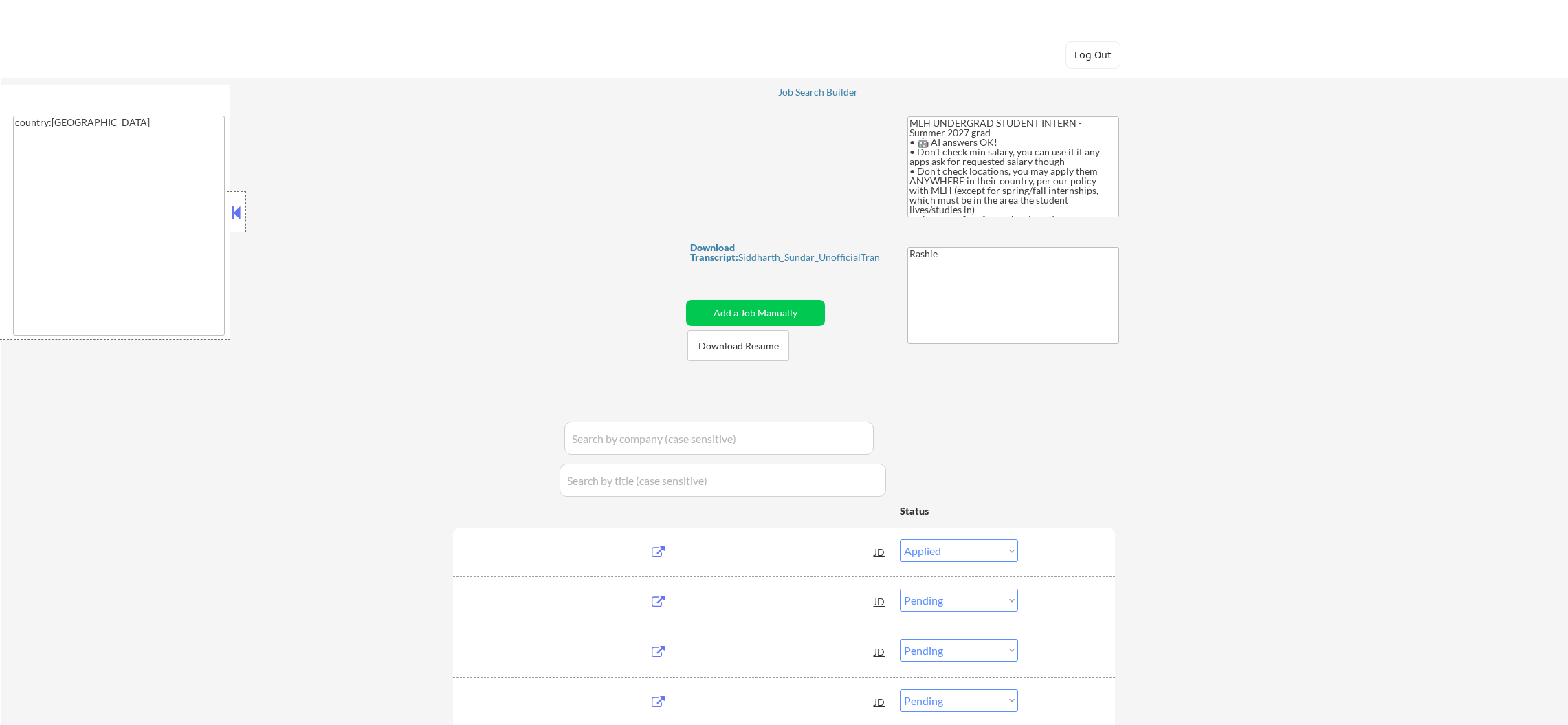
select select ""pending""
select select ""excluded""
select select ""pending""
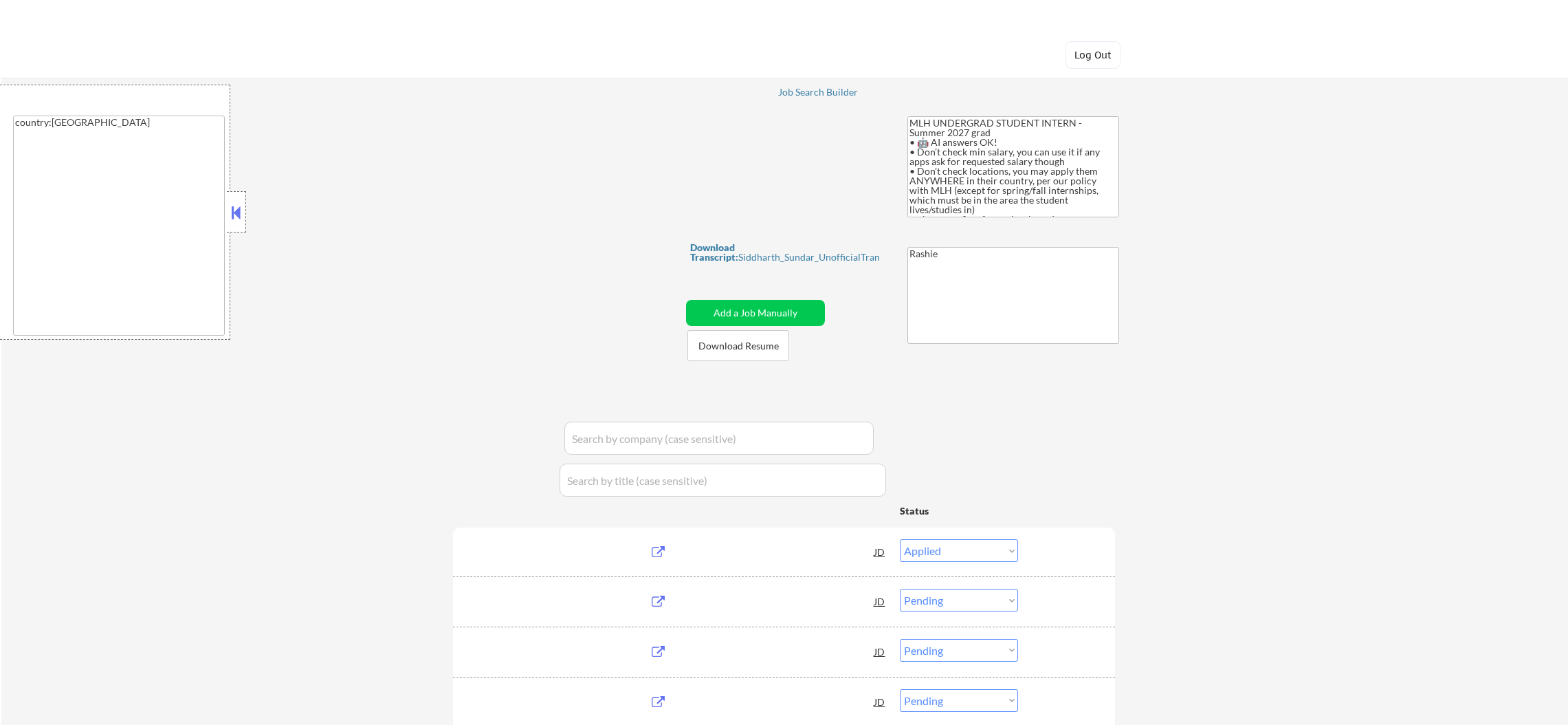
select select ""pending""
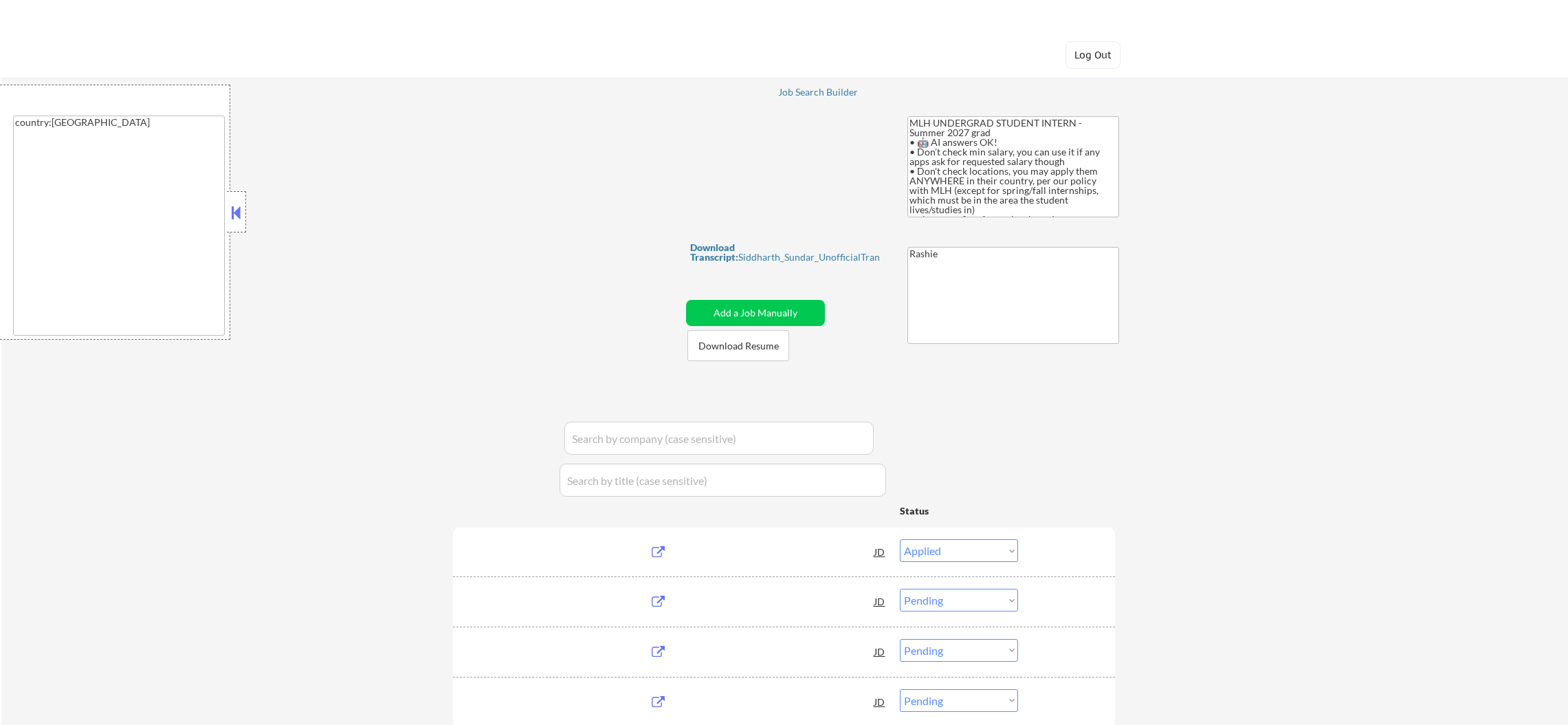
select select ""pending""
select select ""excluded""
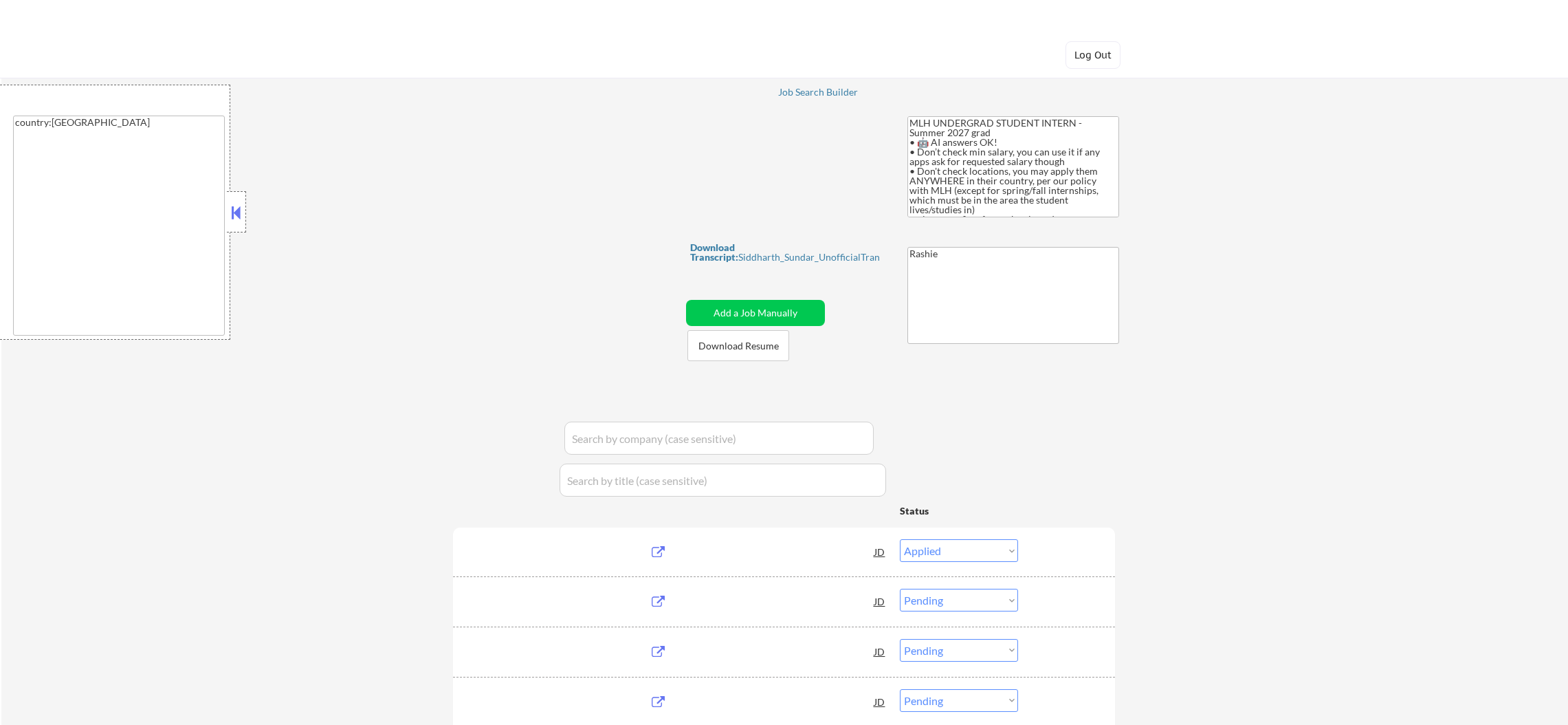
select select ""pending""
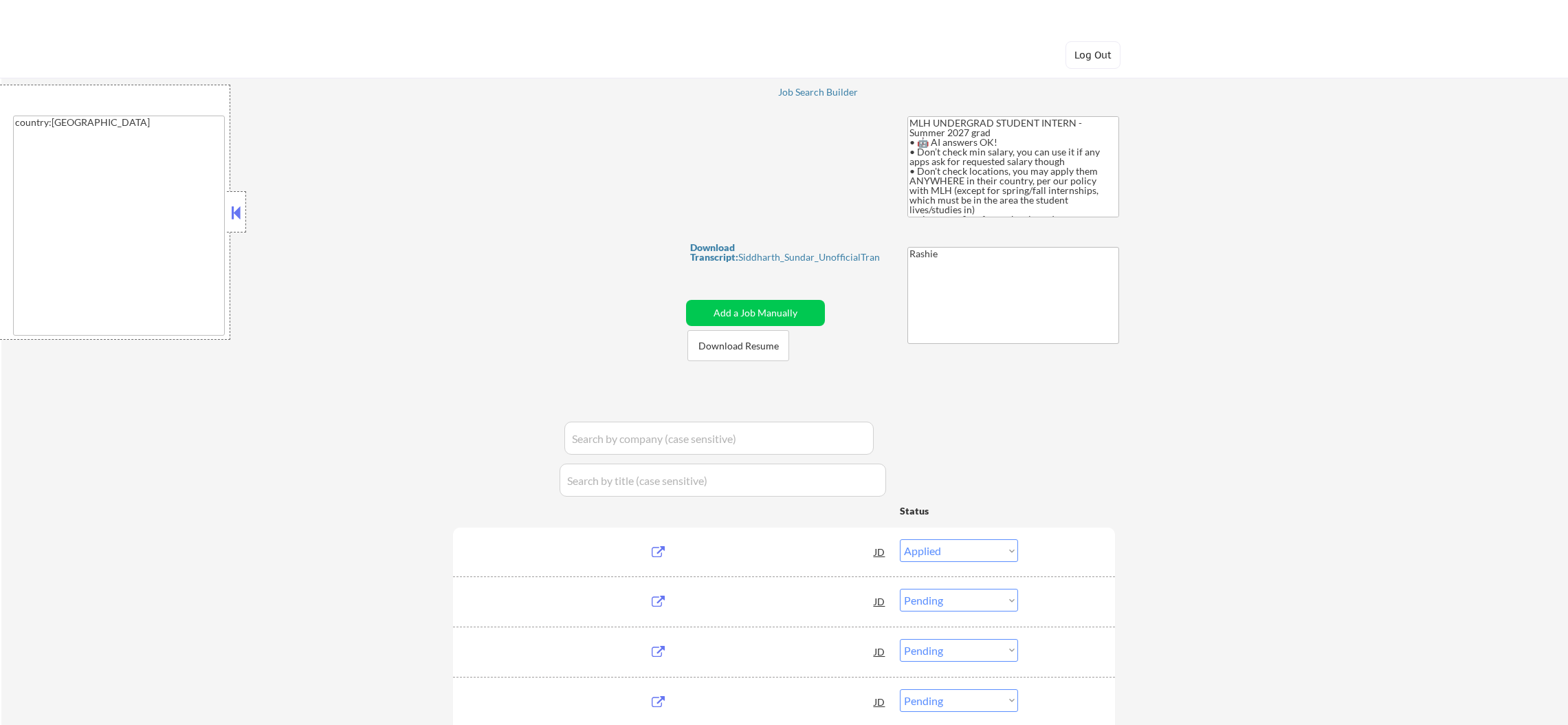
select select ""pending""
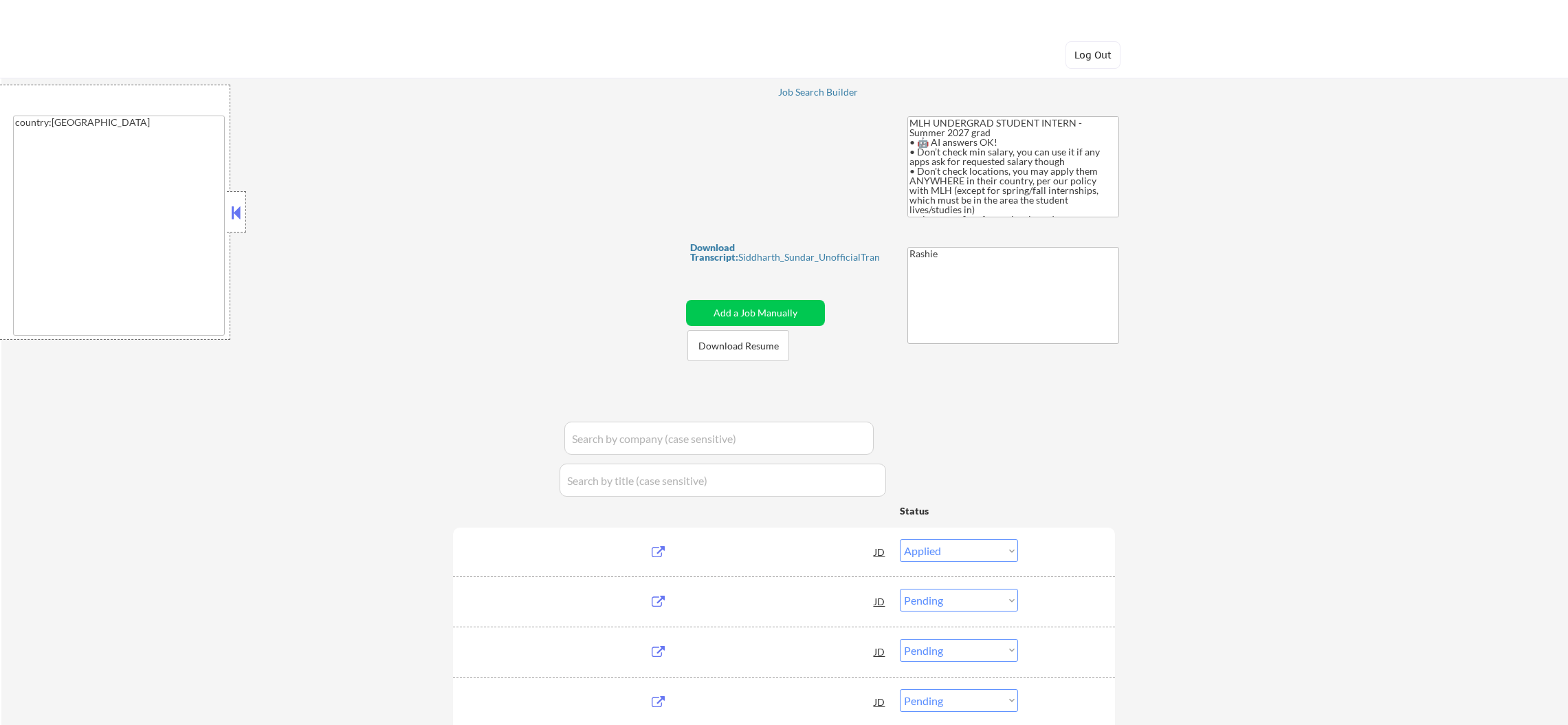
select select ""pending""
select select ""excluded__blocklist_""
select select ""pending""
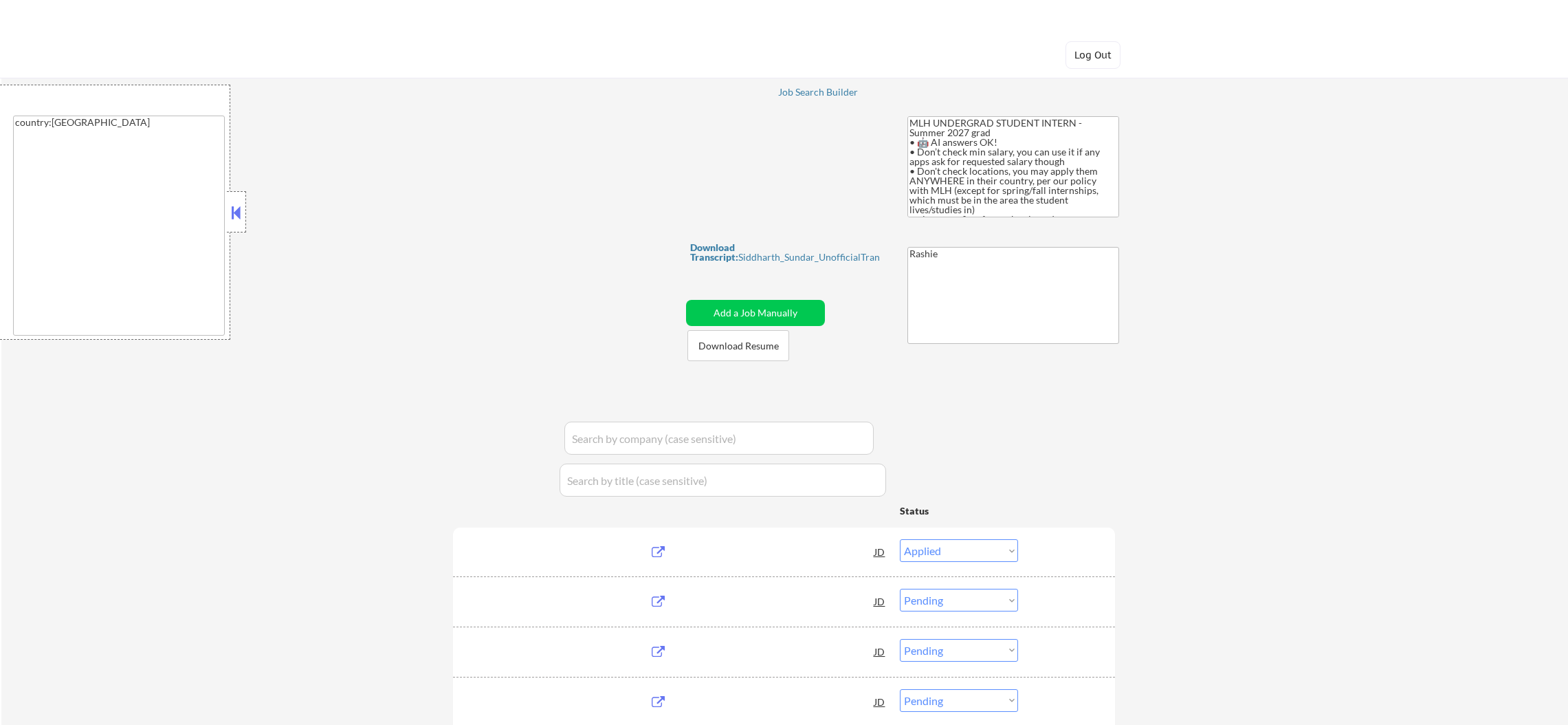
select select ""excluded""
select select ""pending""
select select ""excluded""
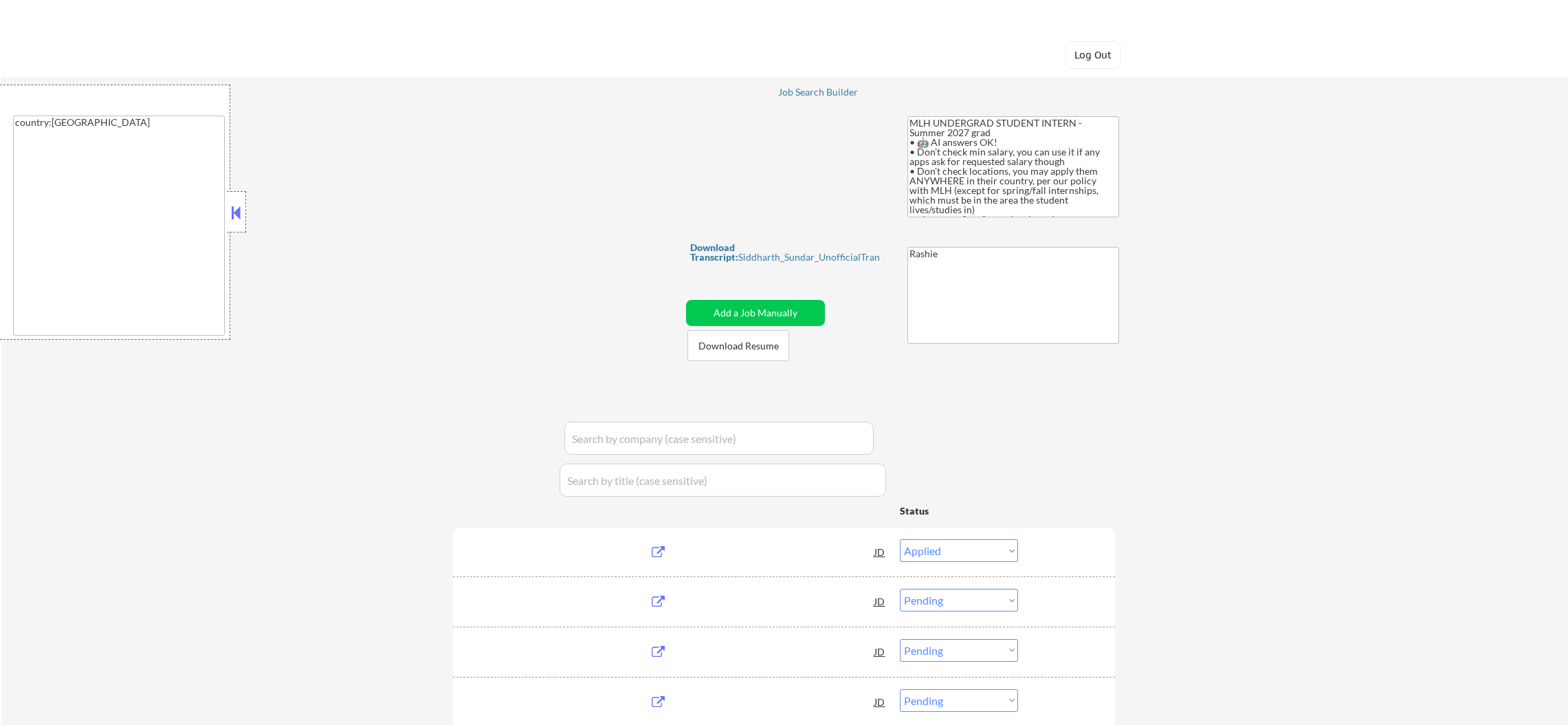
select select ""pending""
select select ""excluded""
select select ""pending""
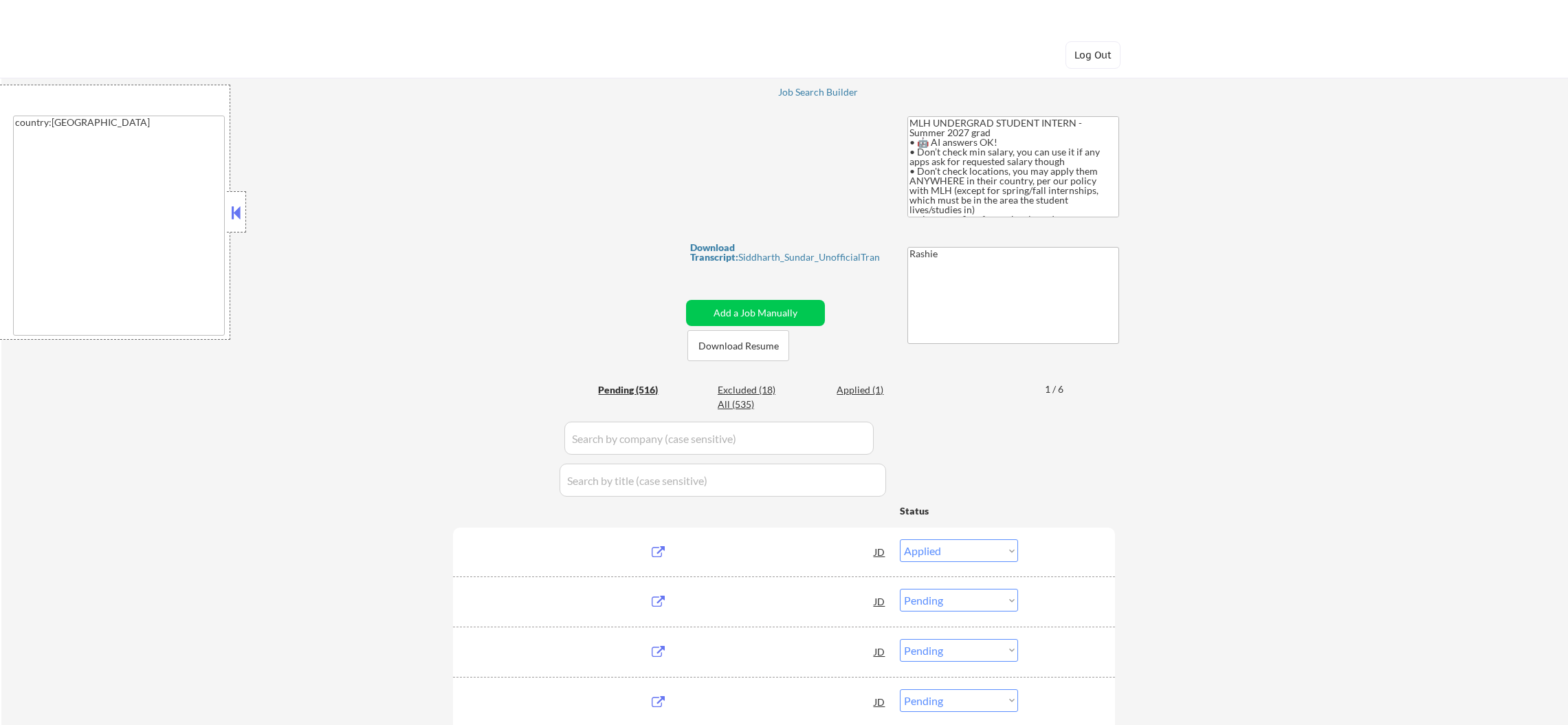
select select ""pending""
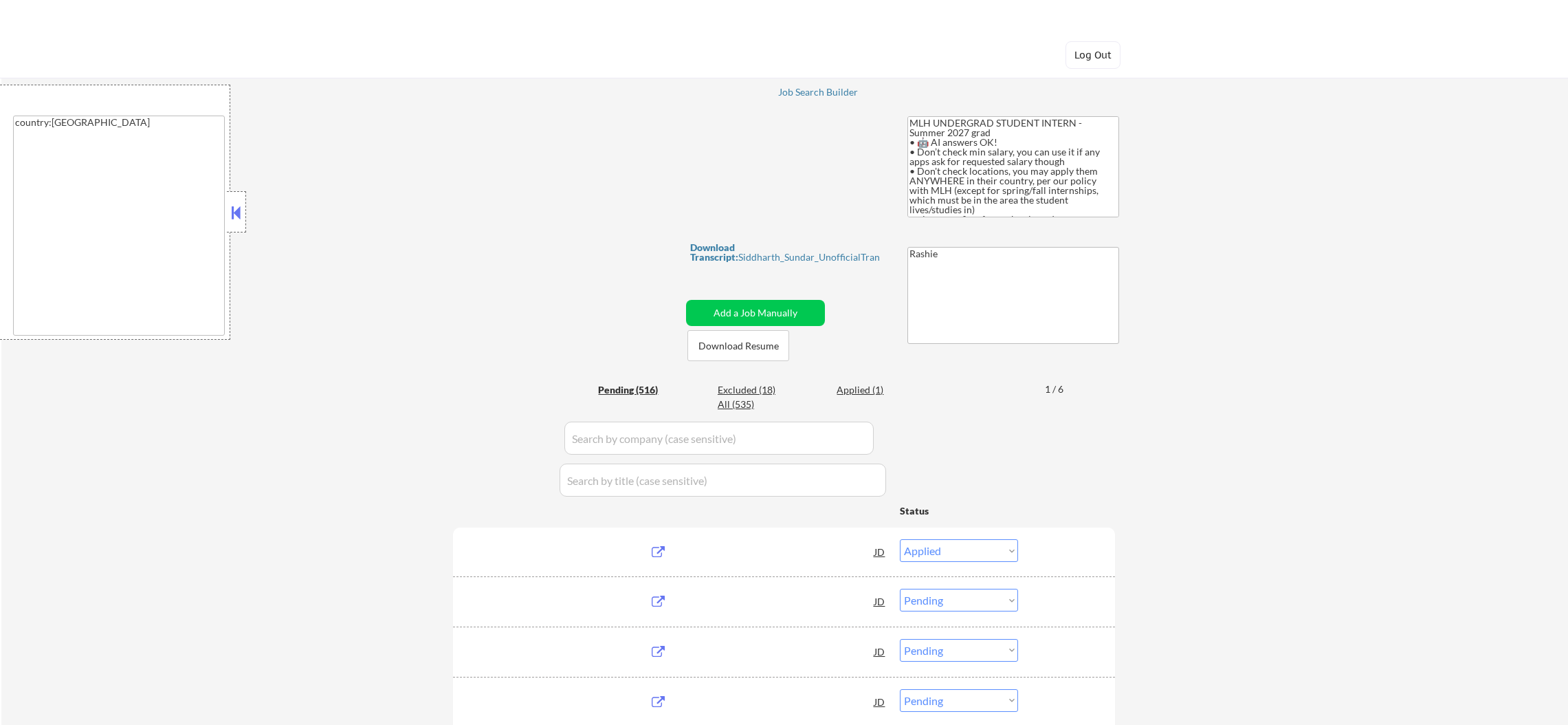
select select ""pending""
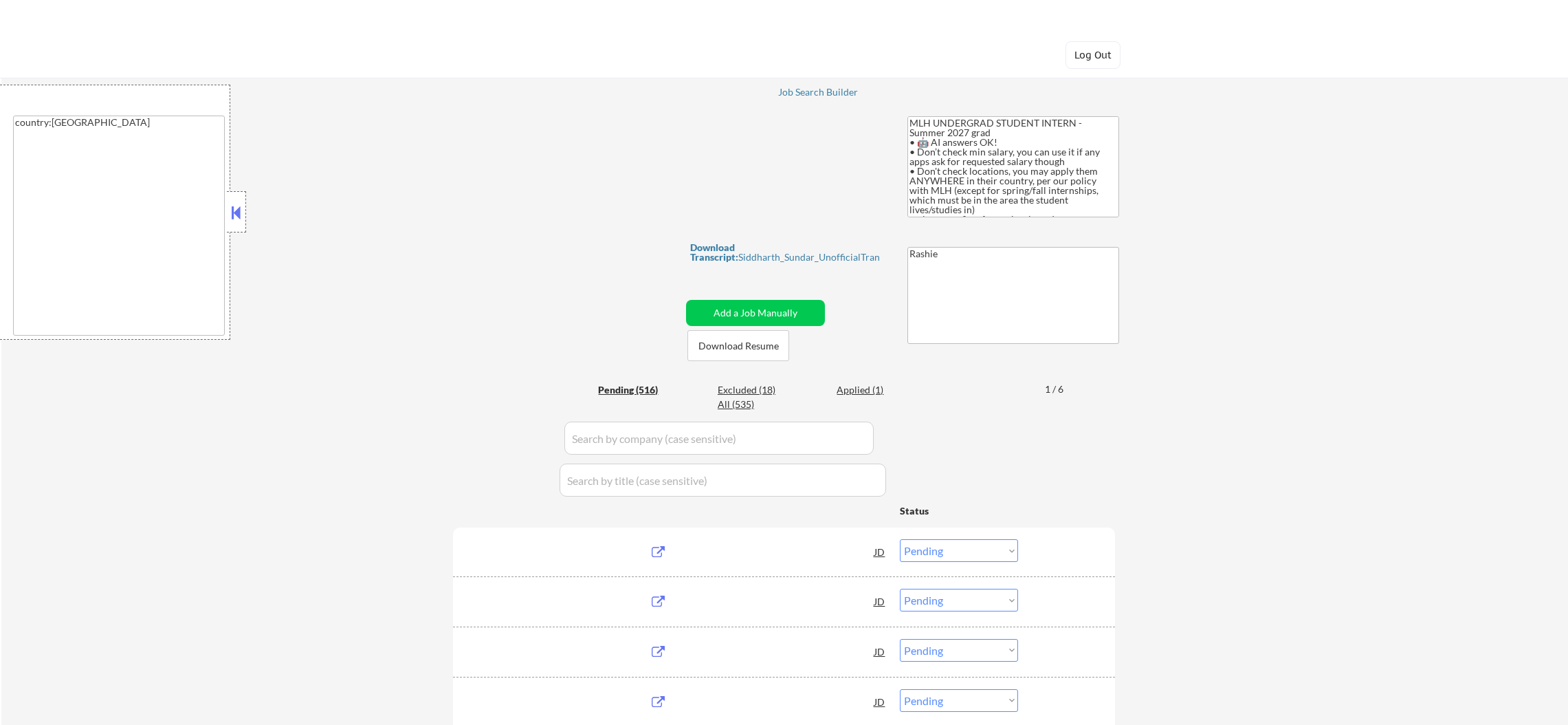
select select ""pending""
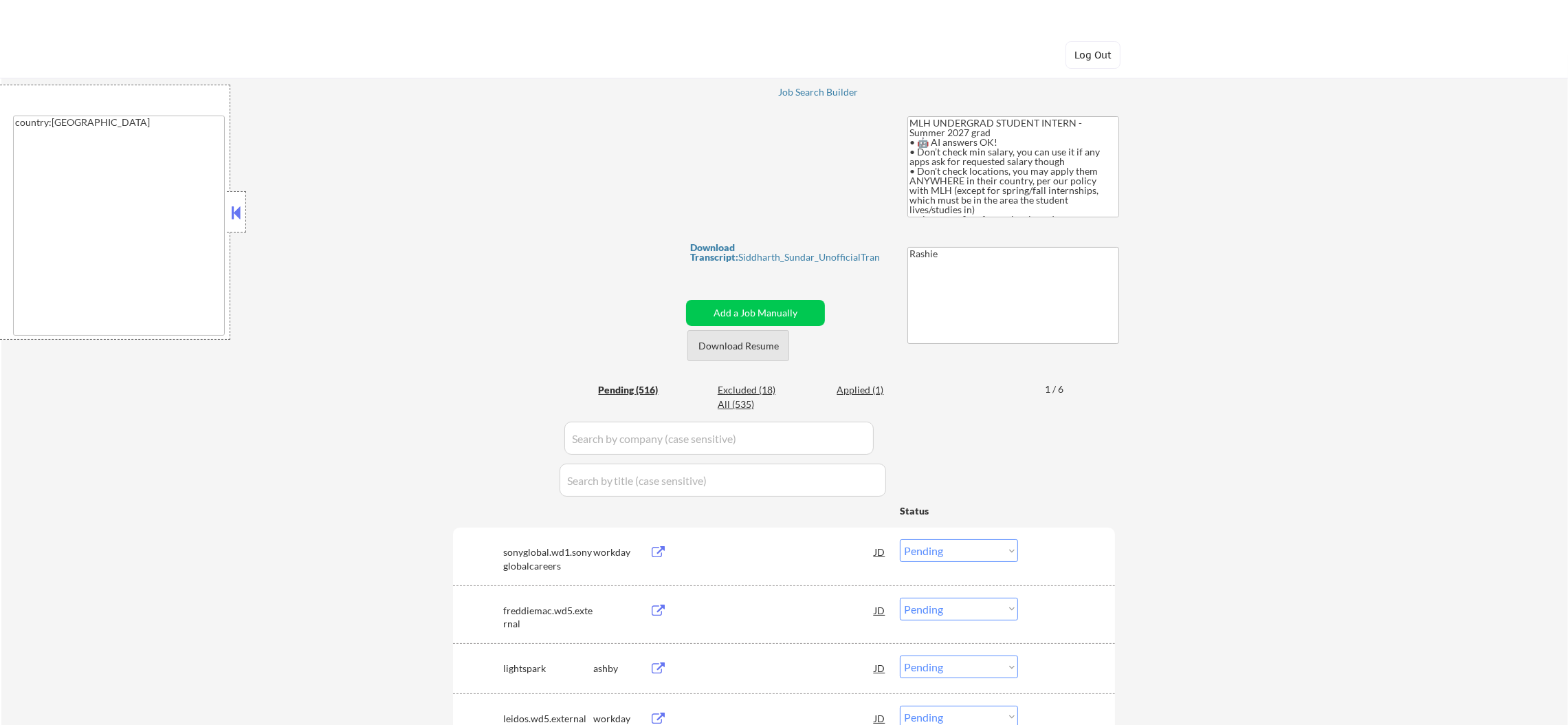
scroll to position [138, 0]
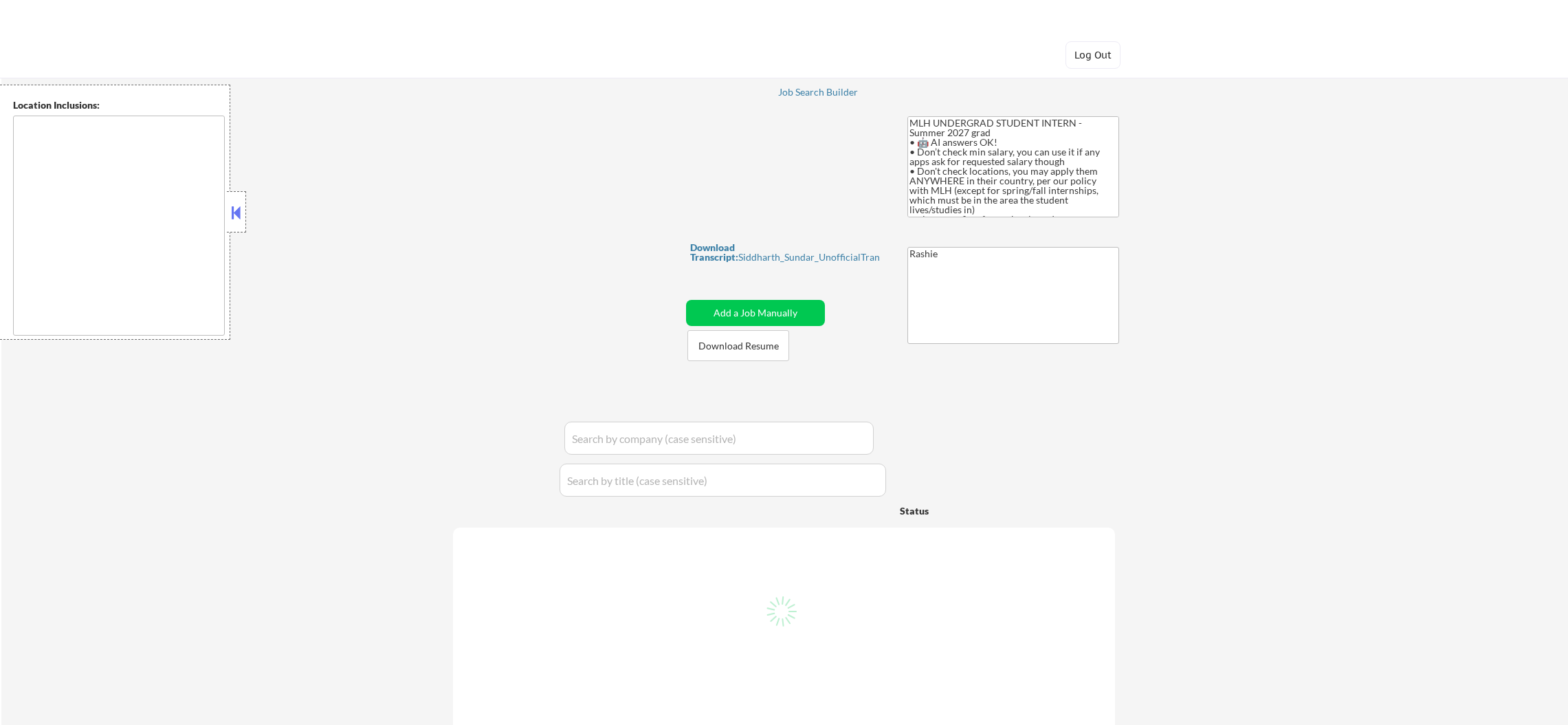
type textarea "country:[GEOGRAPHIC_DATA]"
select select ""pending""
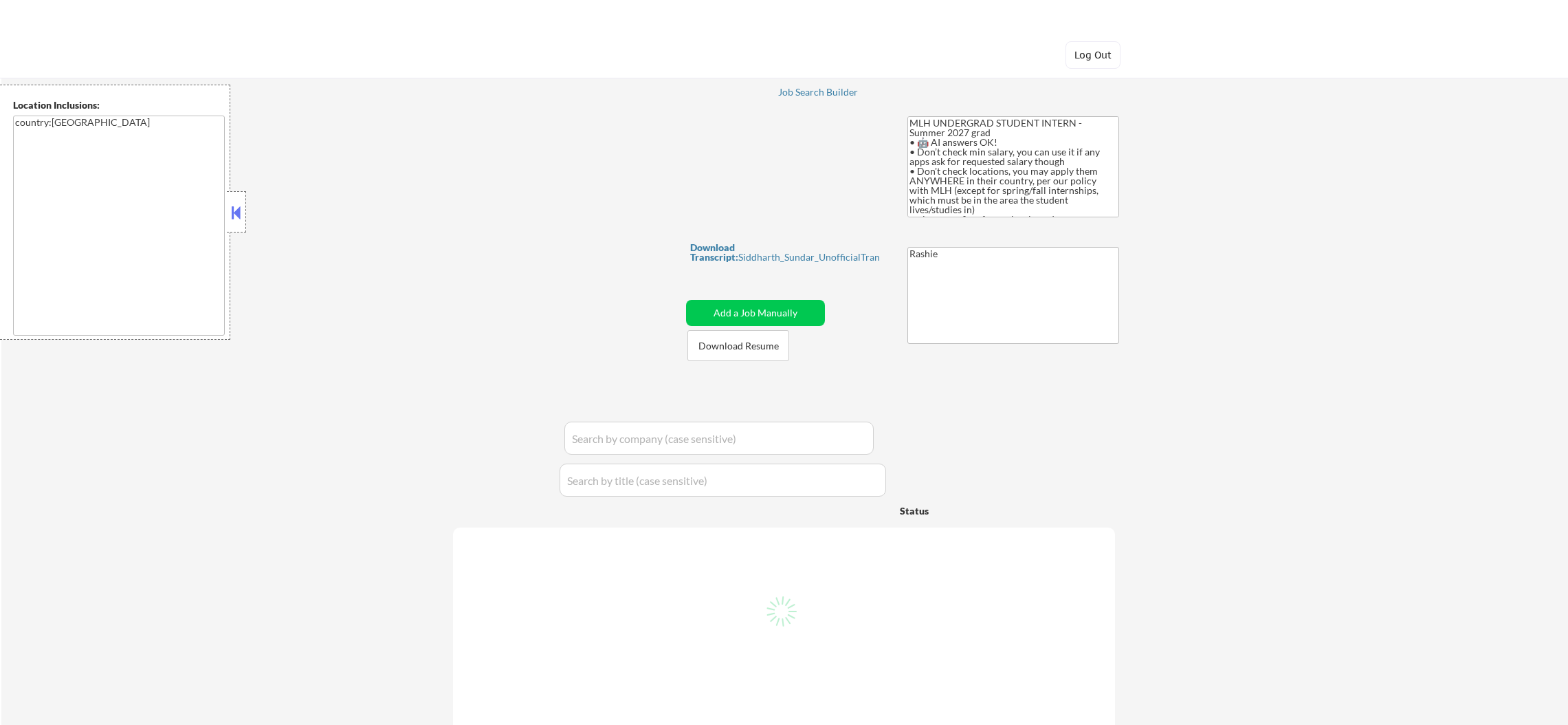
select select ""pending""
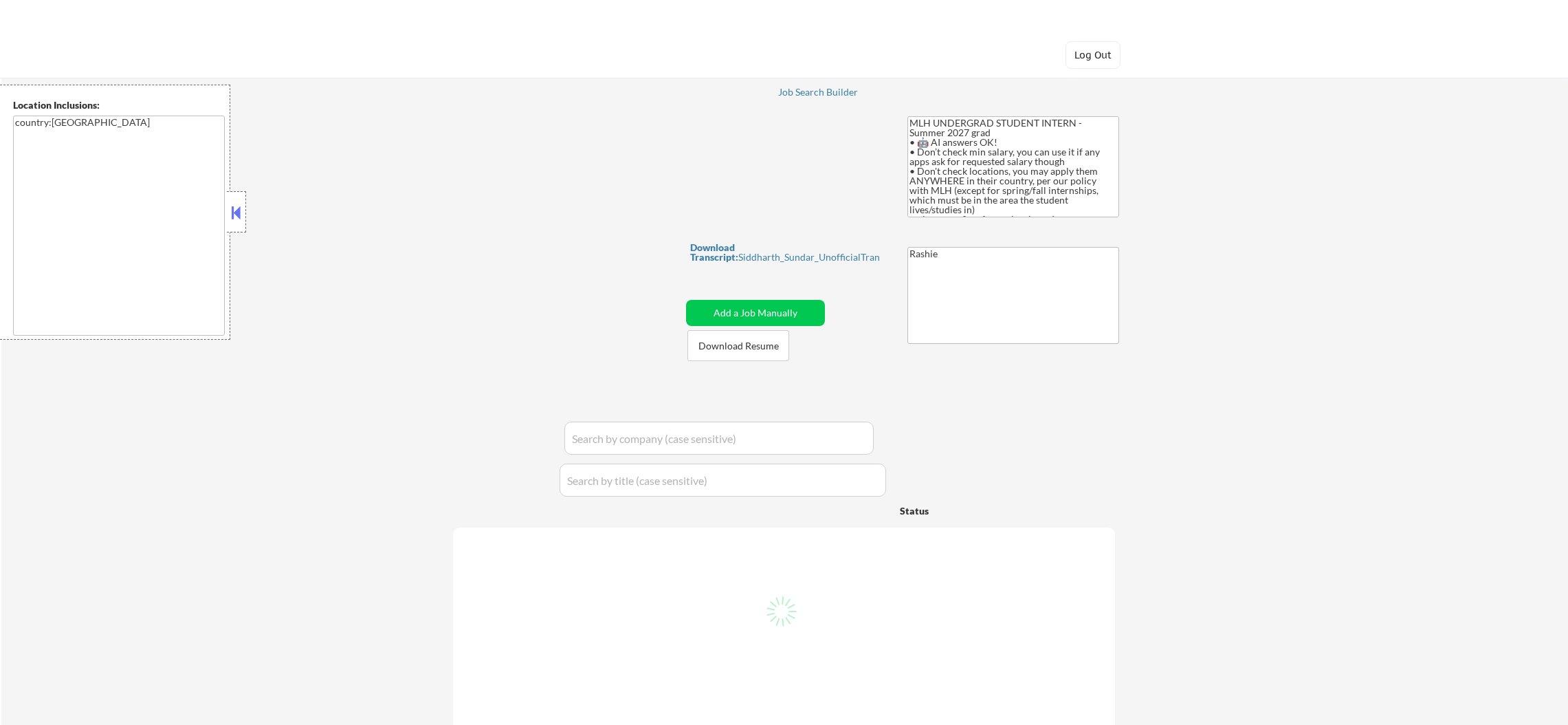
select select ""pending""
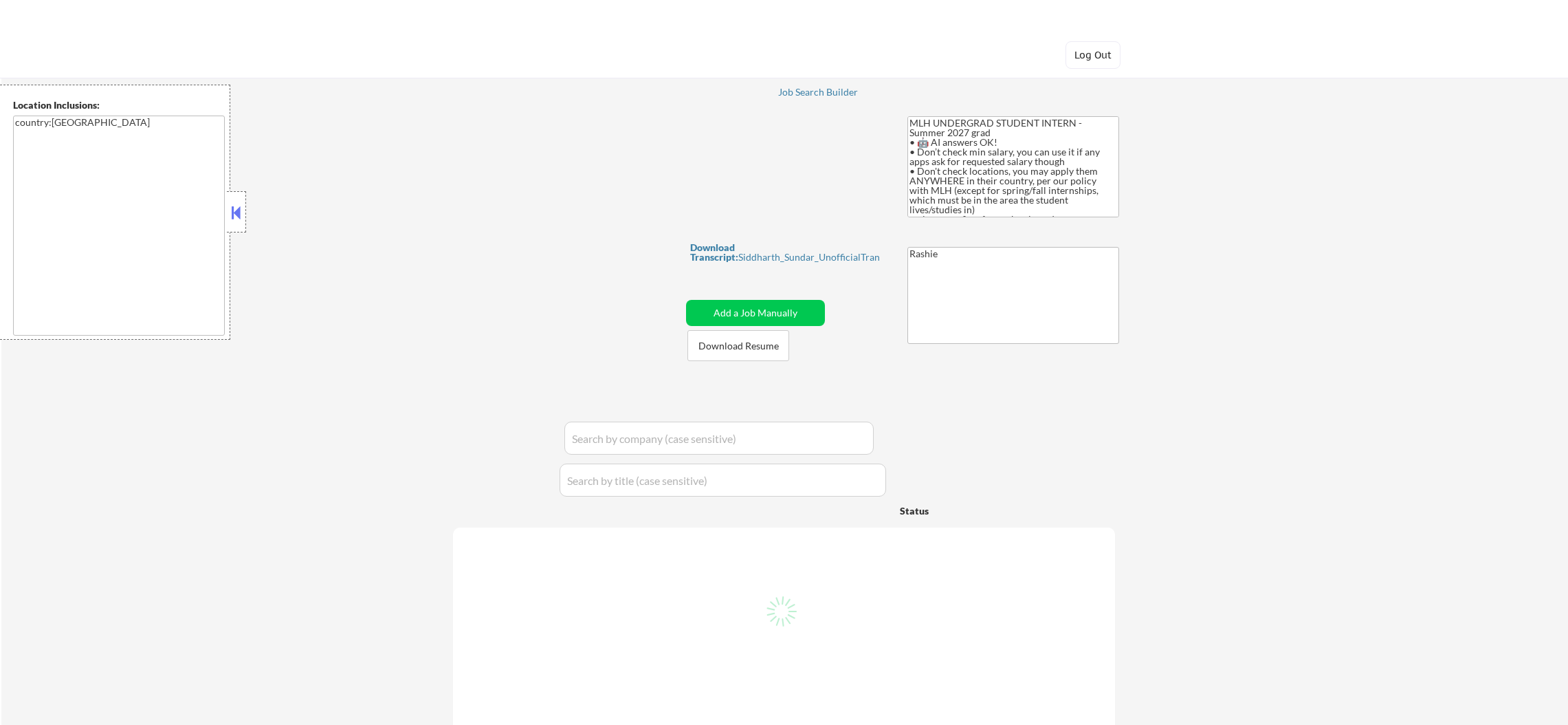
select select ""pending""
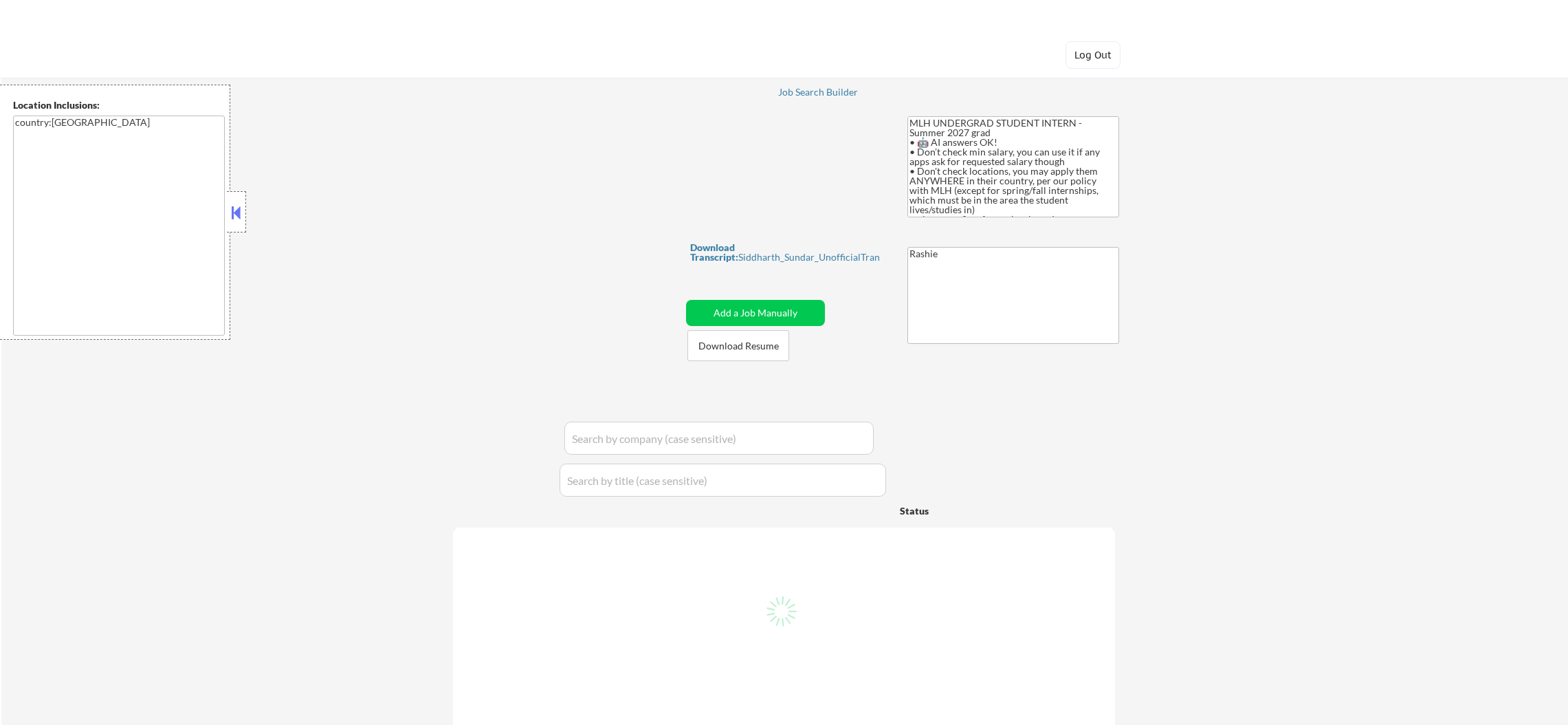
select select ""pending""
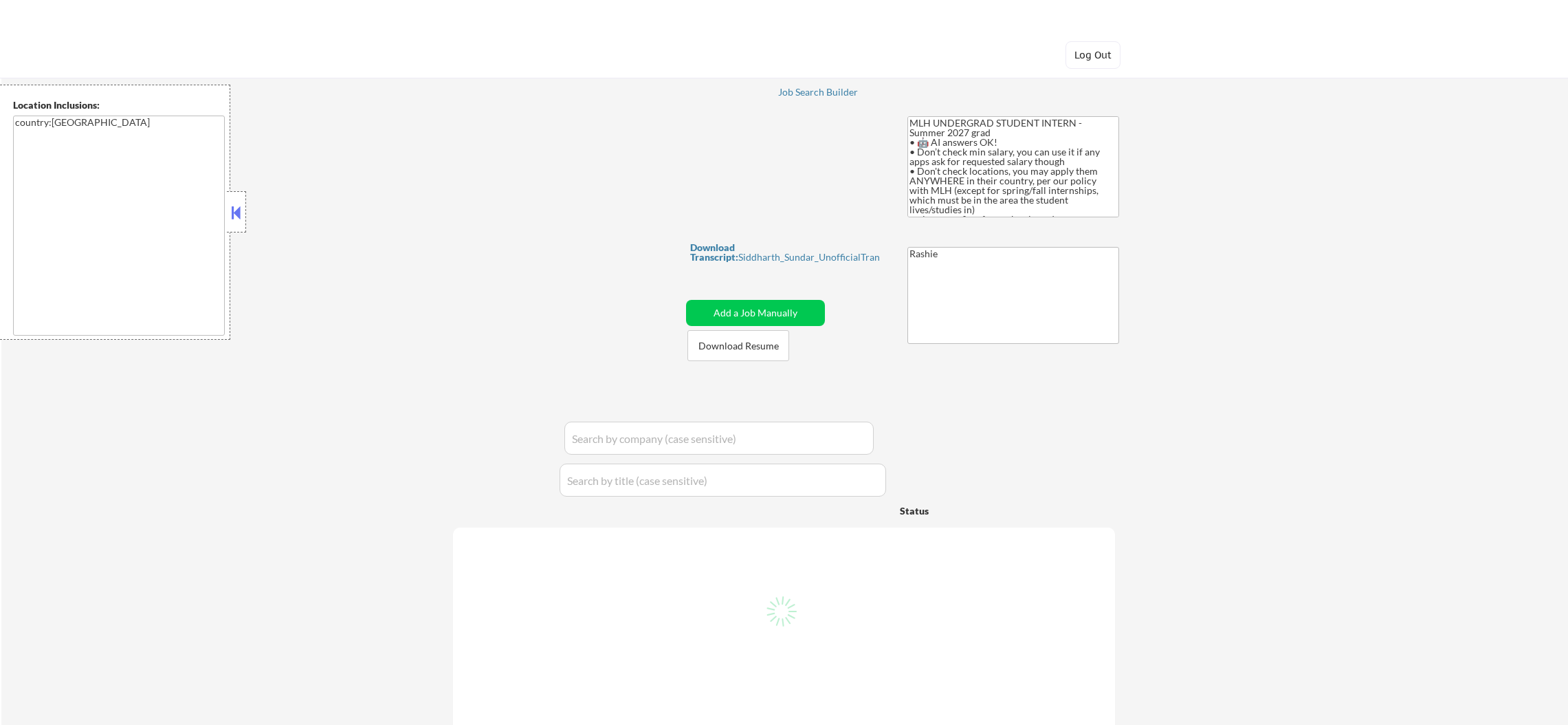
select select ""pending""
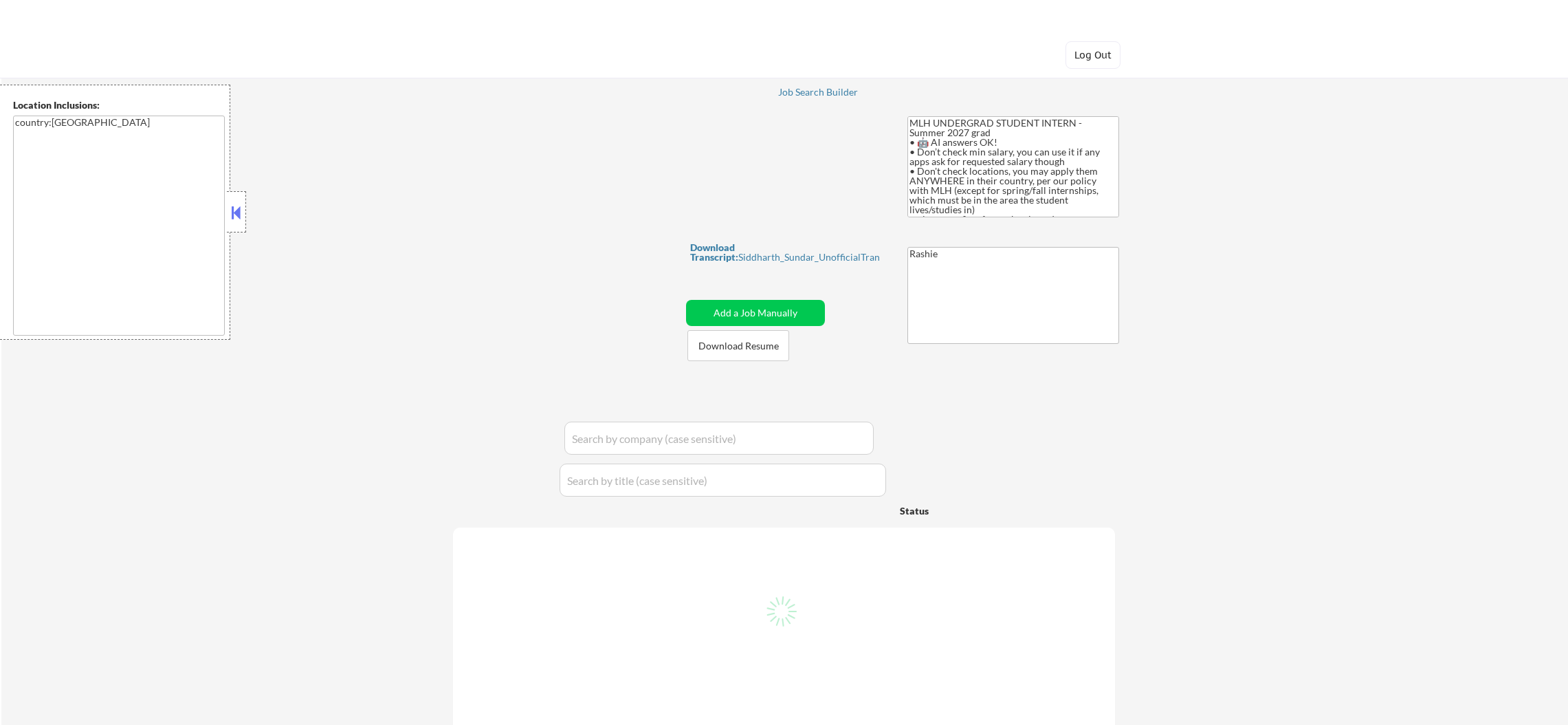
select select ""pending""
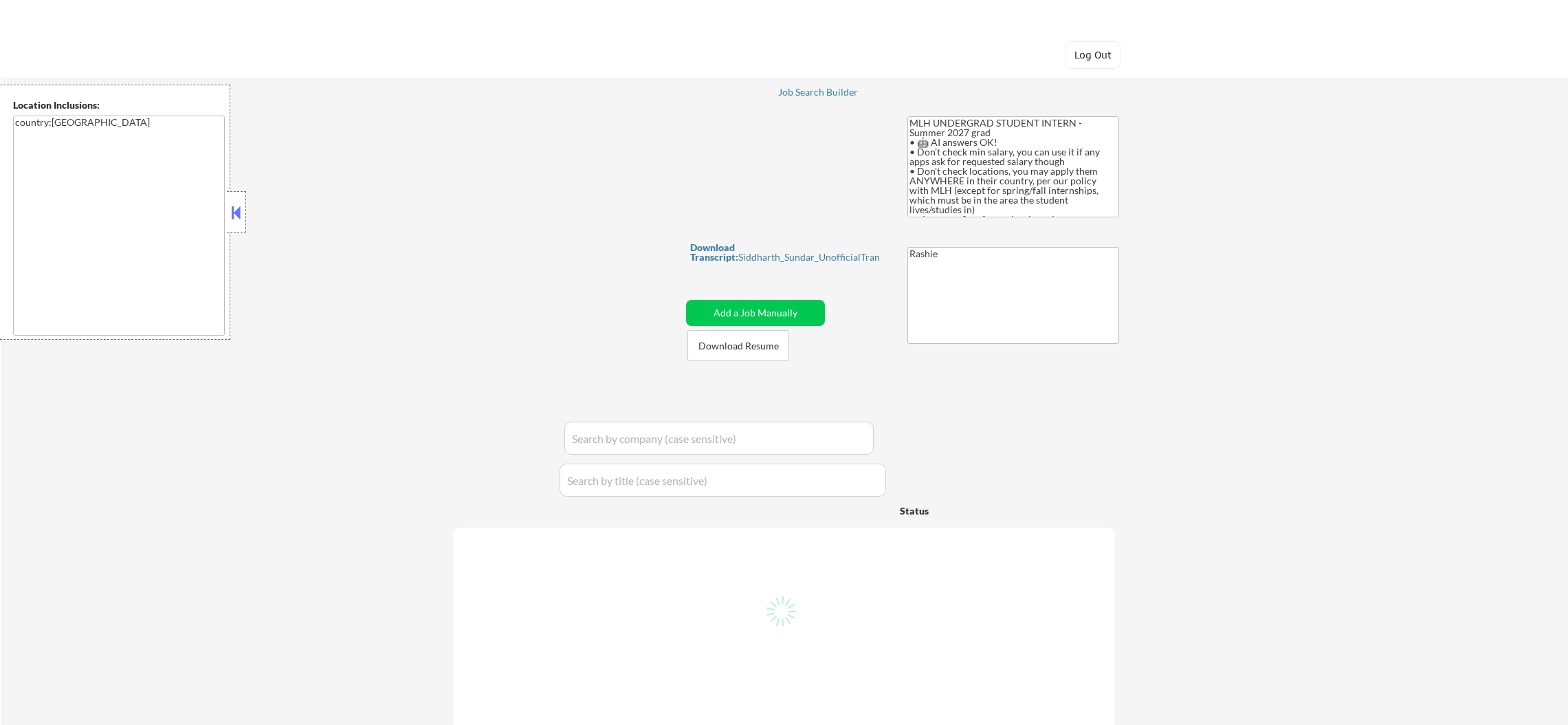
select select ""pending""
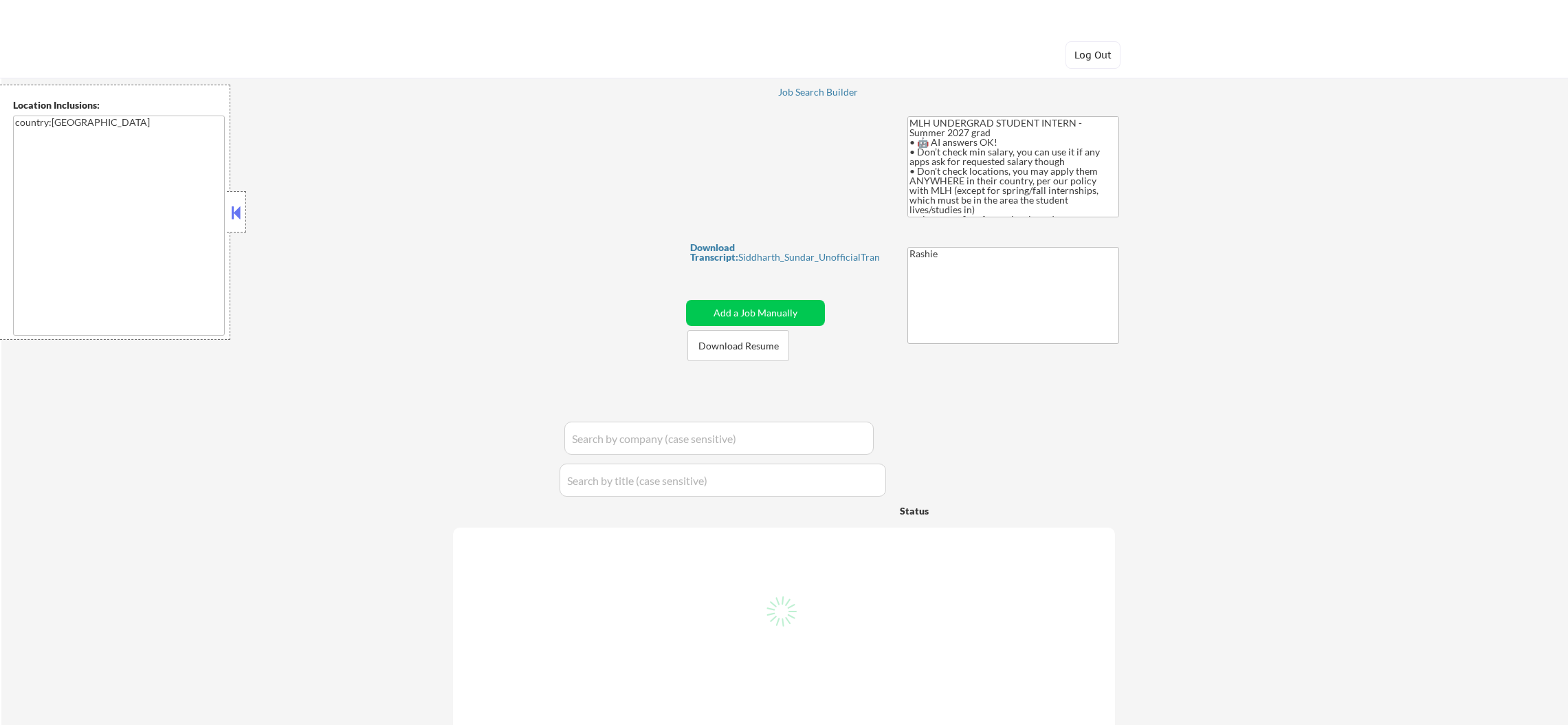
select select ""pending""
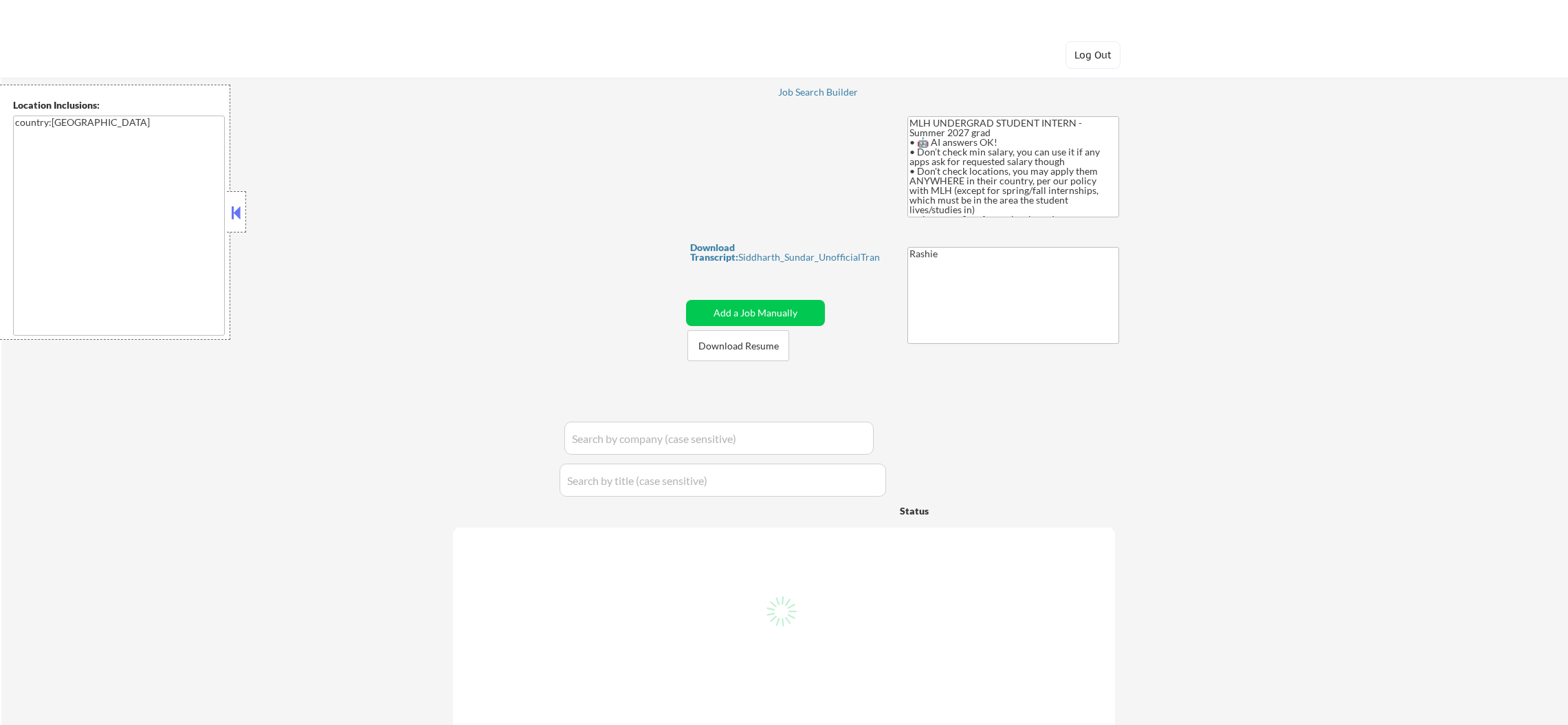
select select ""pending""
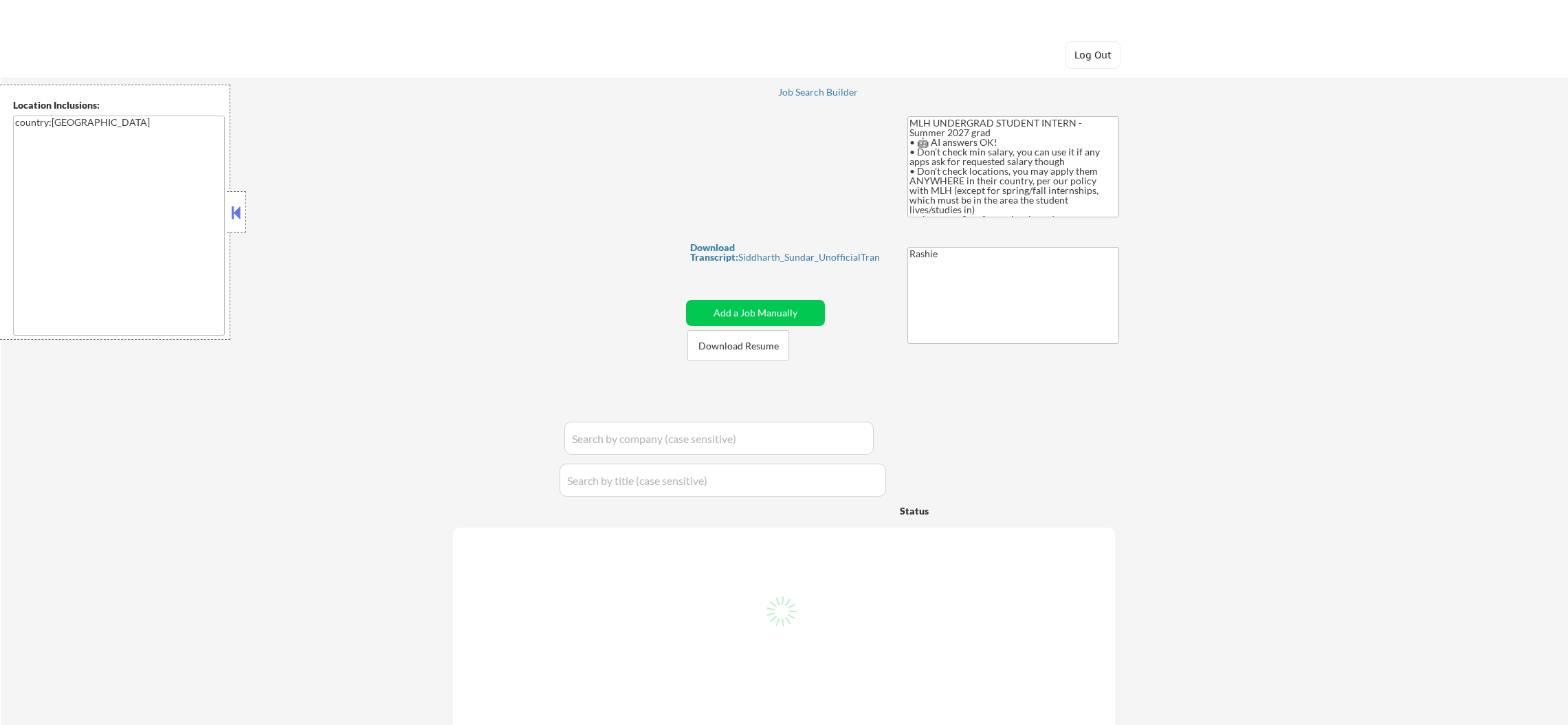
select select ""pending""
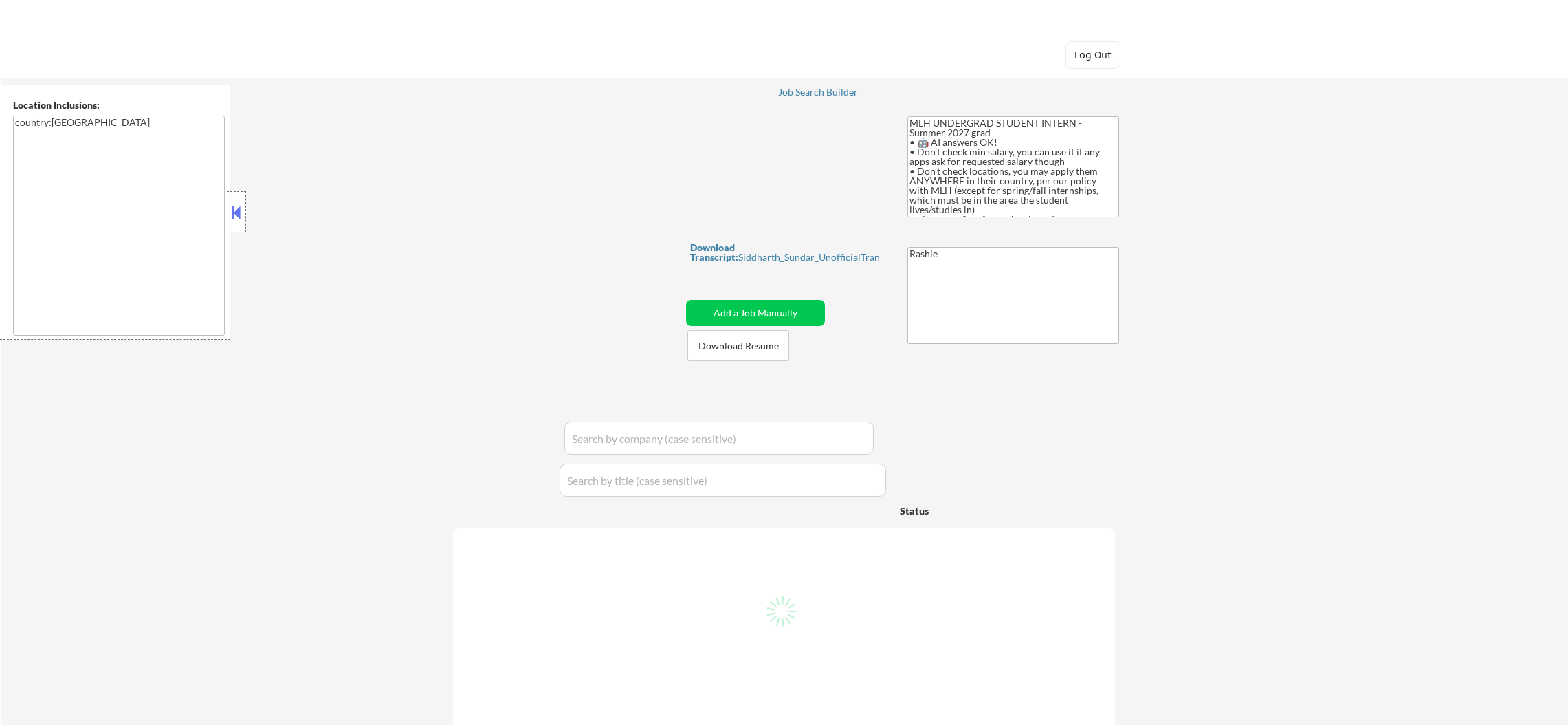
select select ""pending""
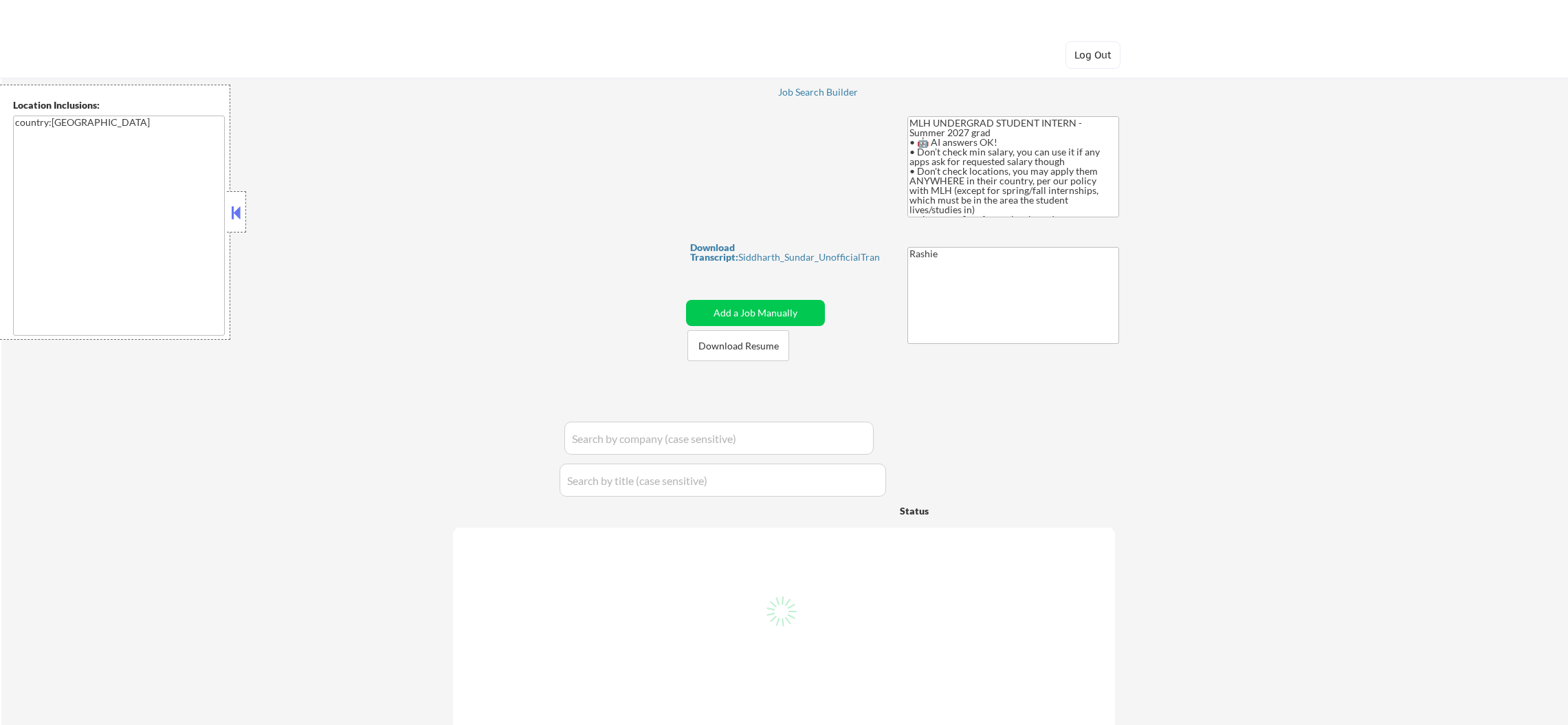
select select ""pending""
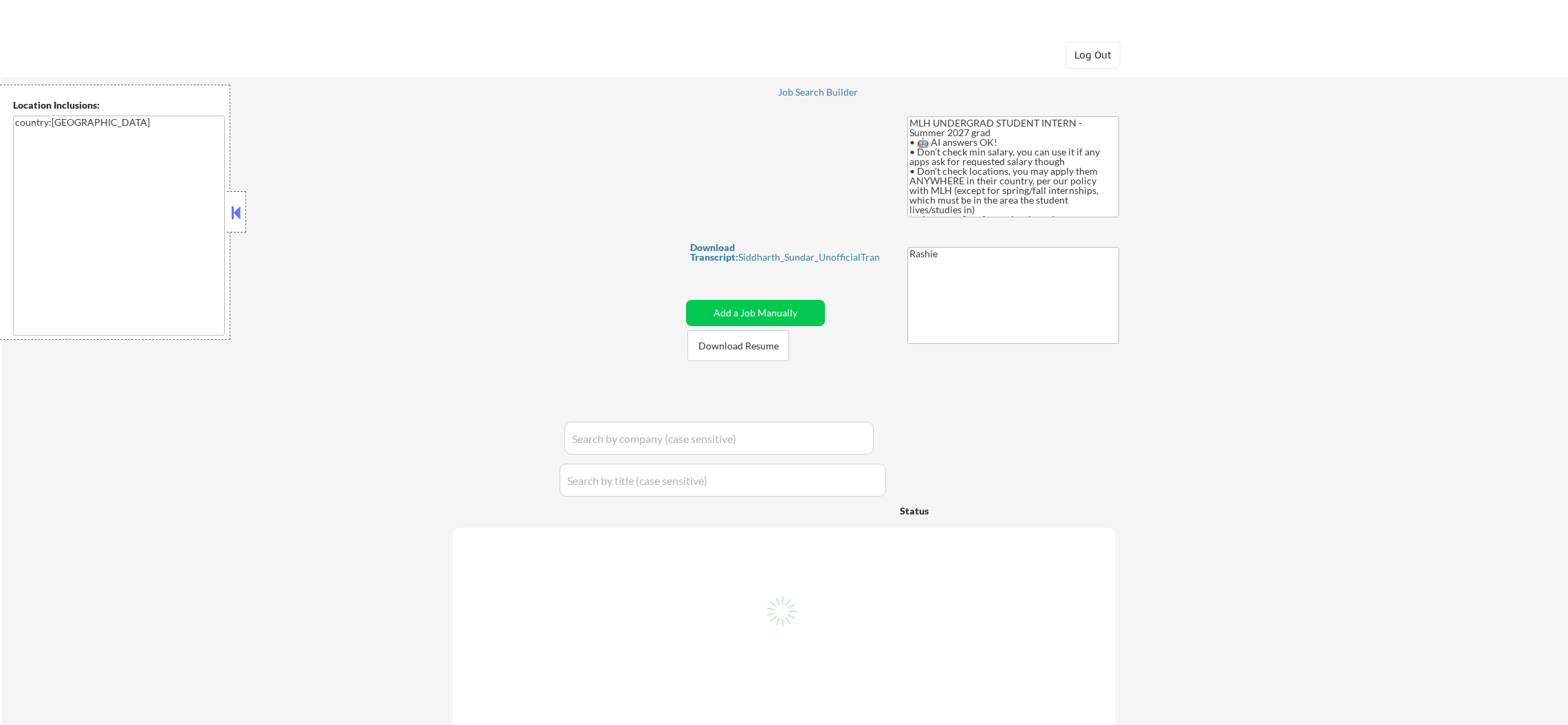
select select ""pending""
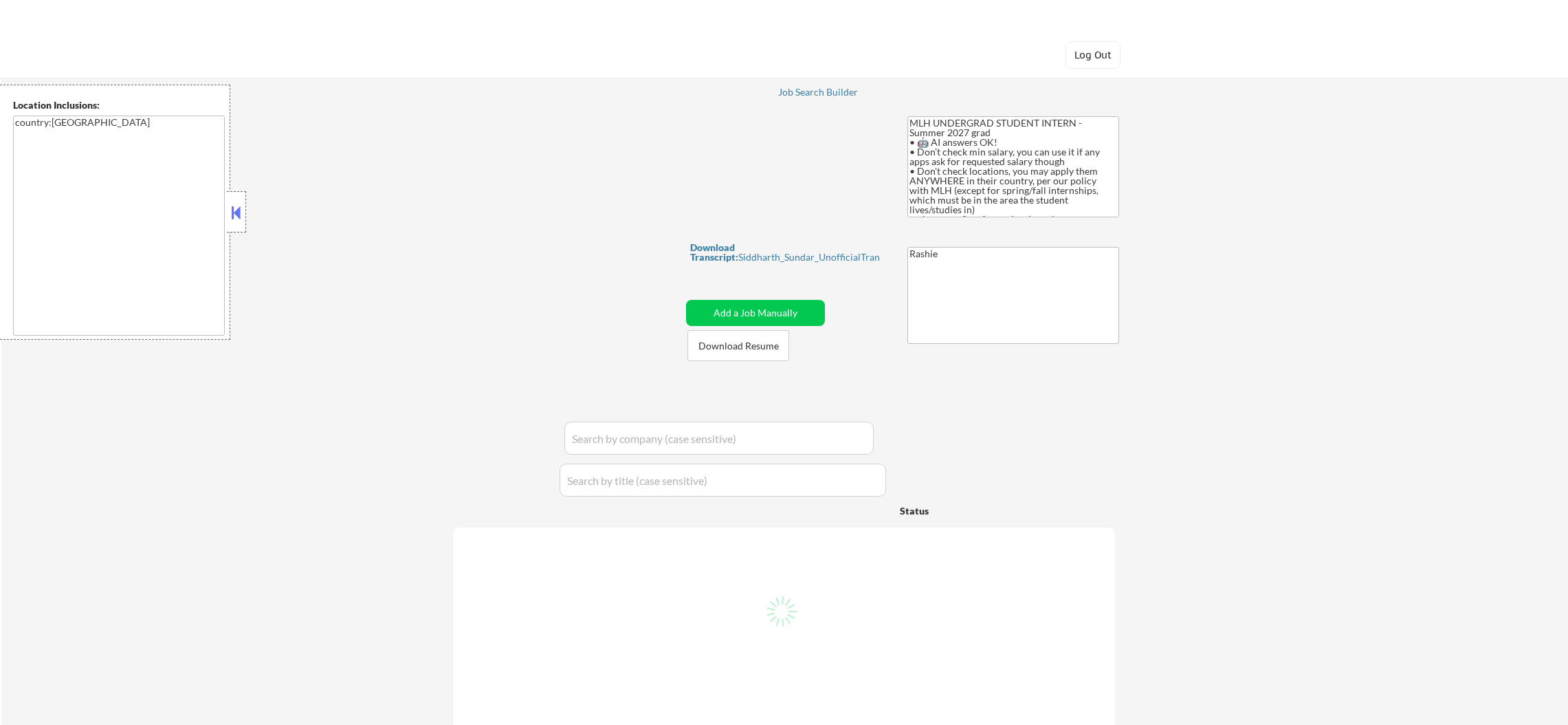
select select ""pending""
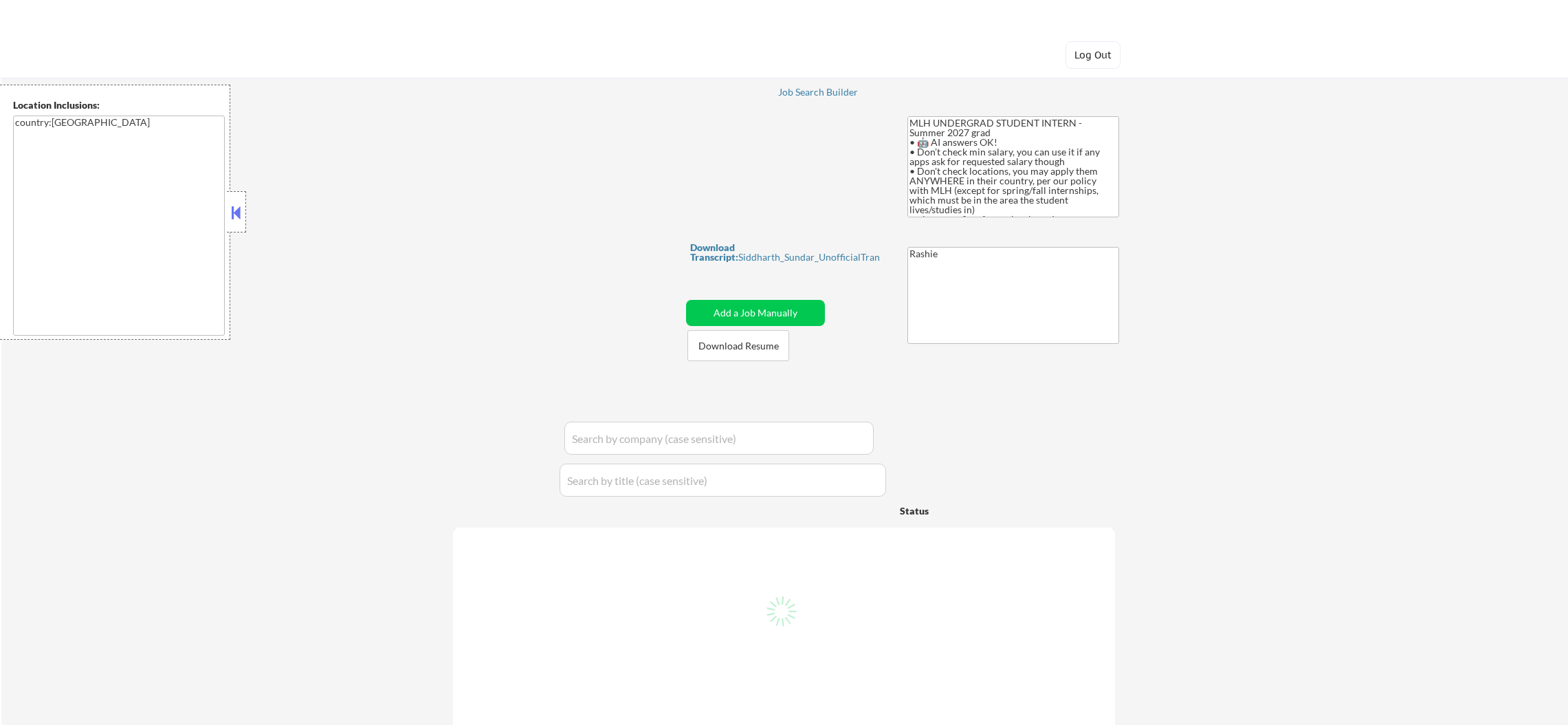
select select ""pending""
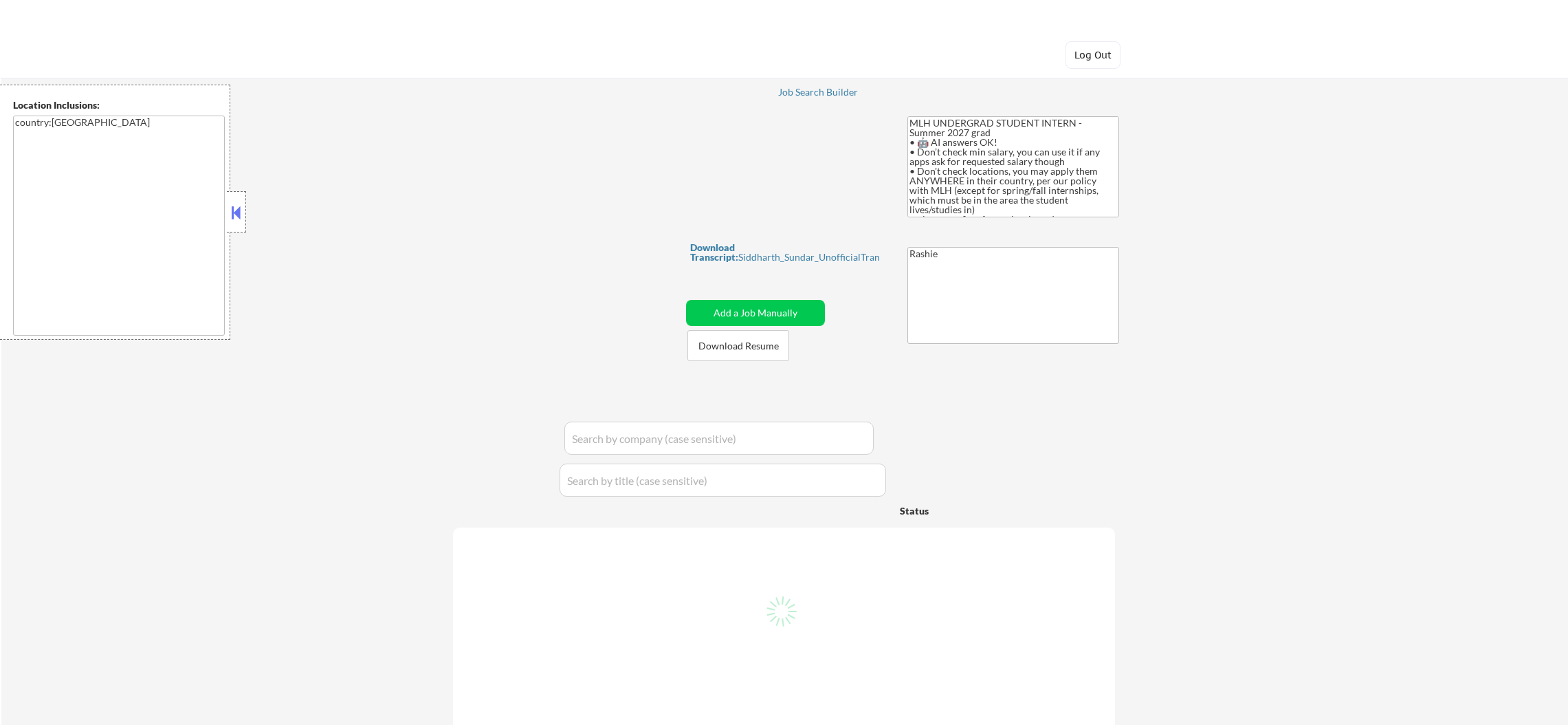
select select ""pending""
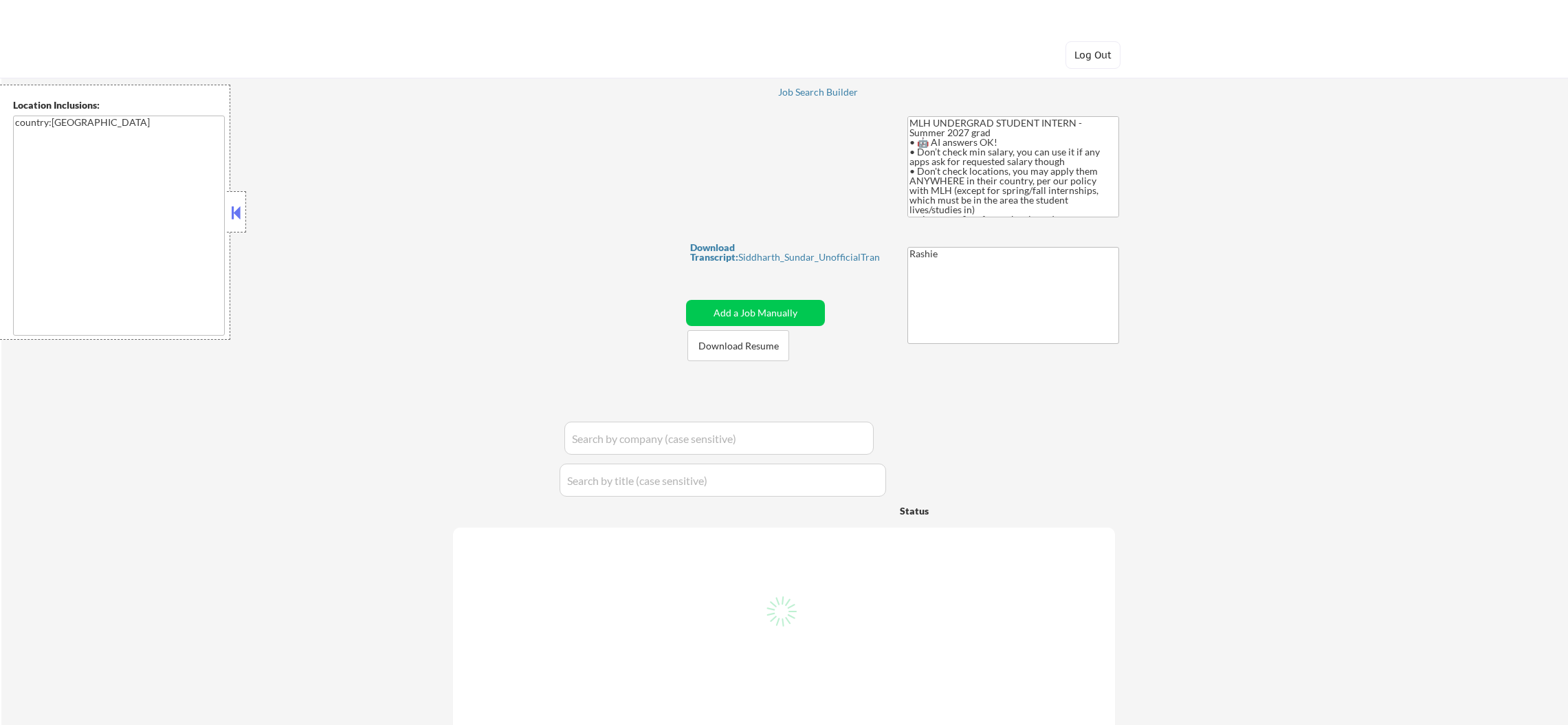
select select ""pending""
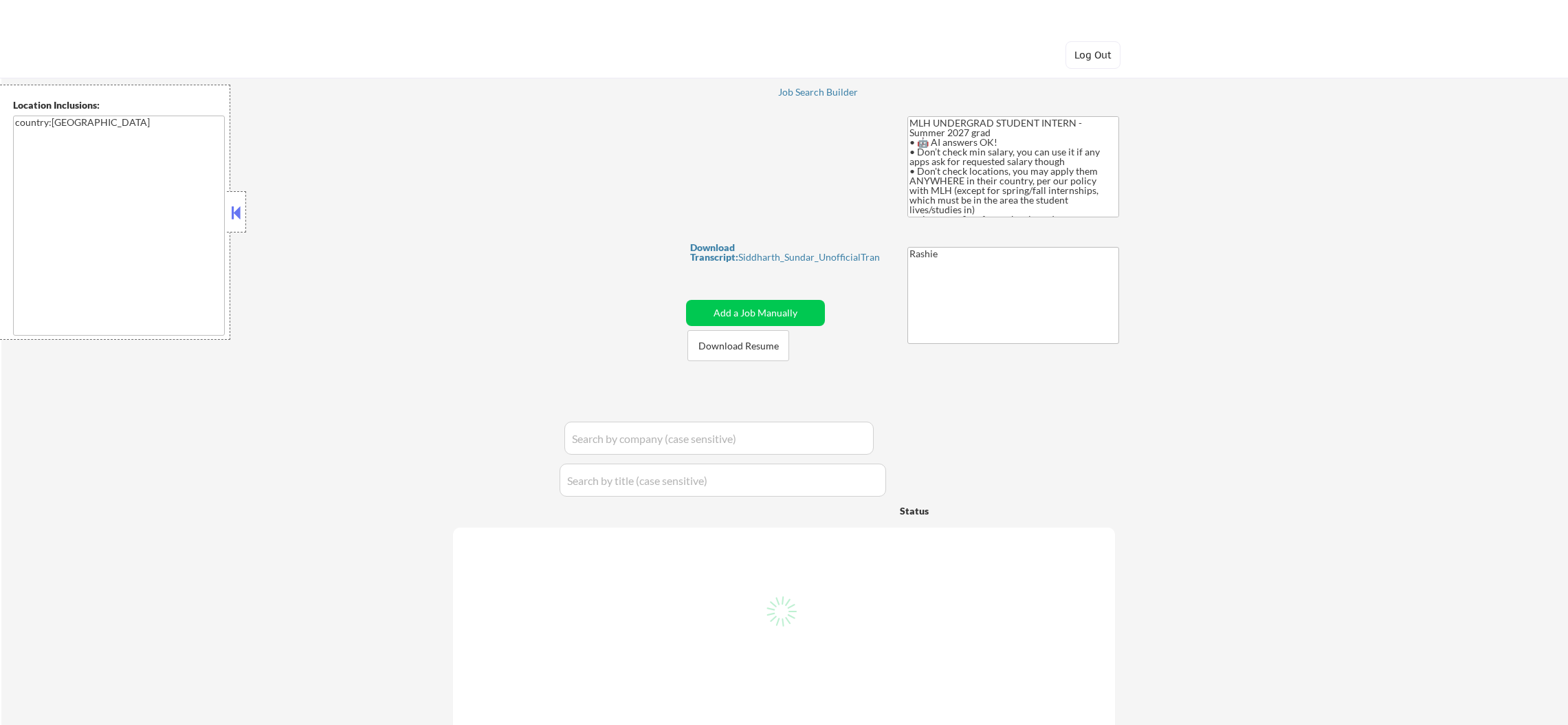
select select ""pending""
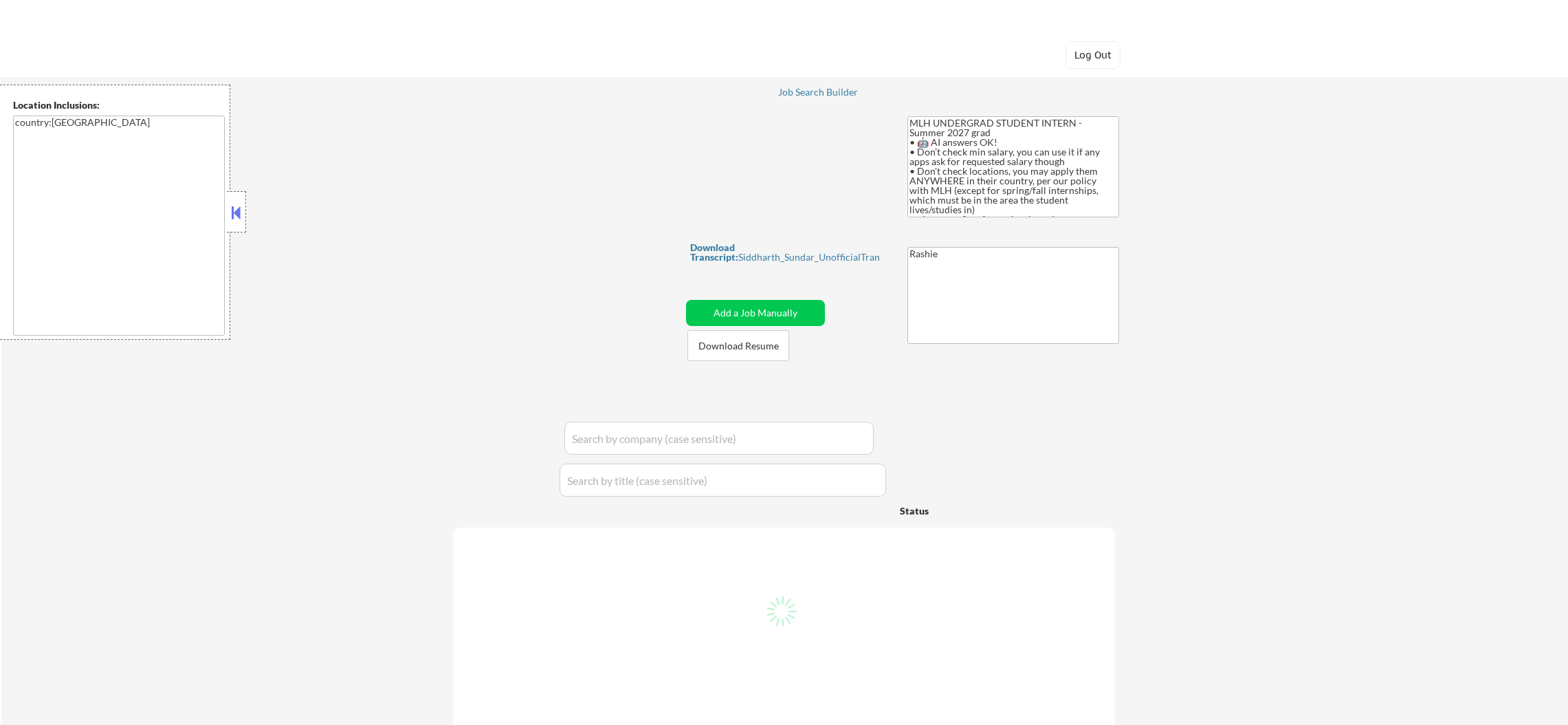
select select ""pending""
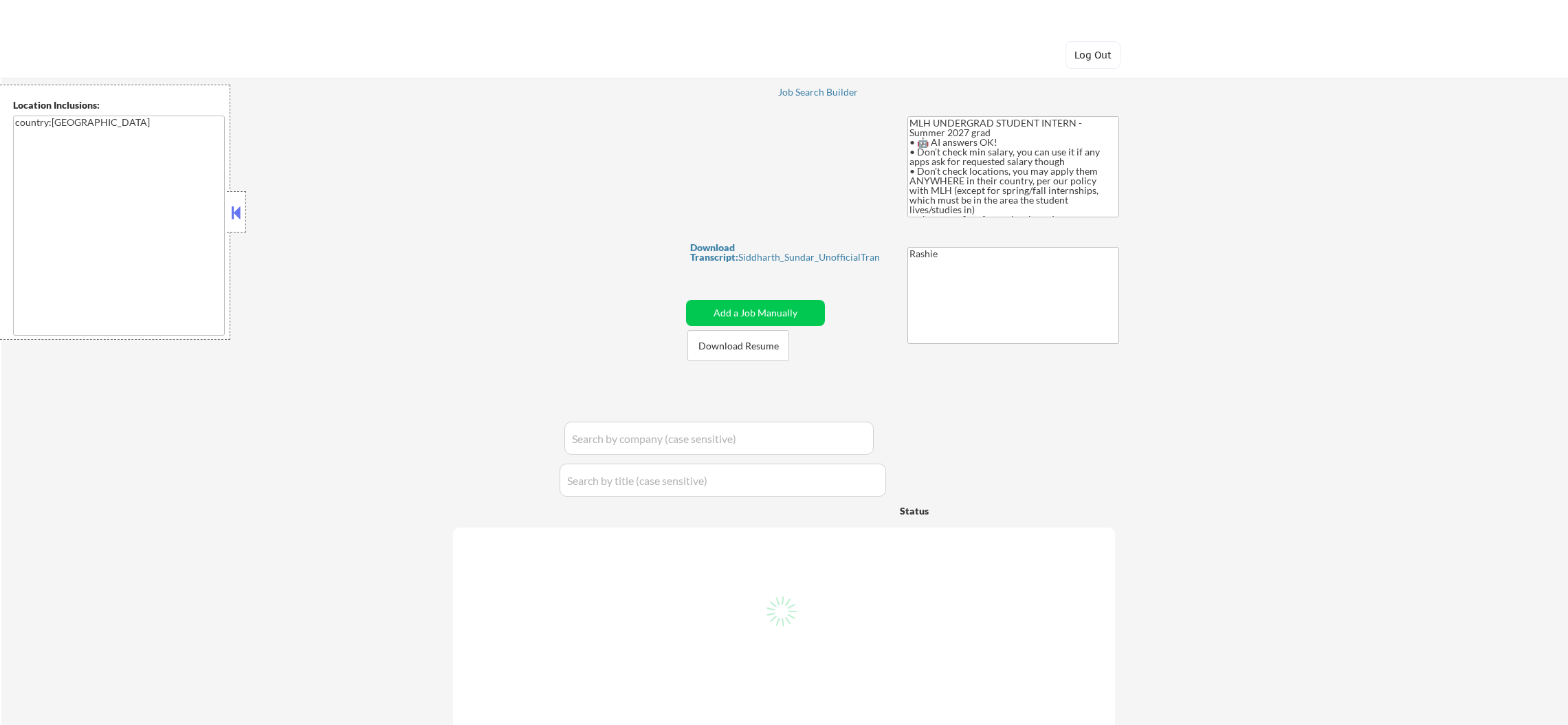
select select ""pending""
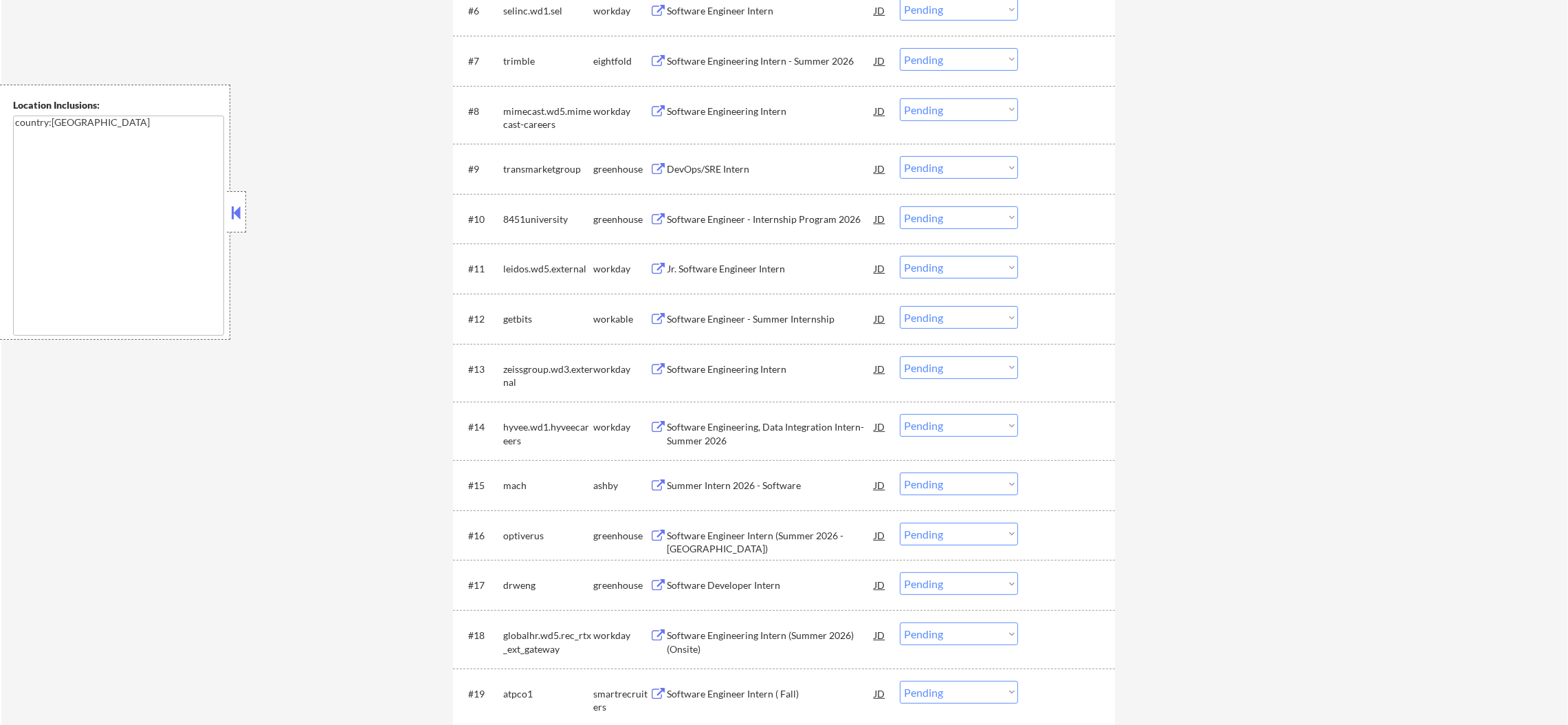
scroll to position [116, 0]
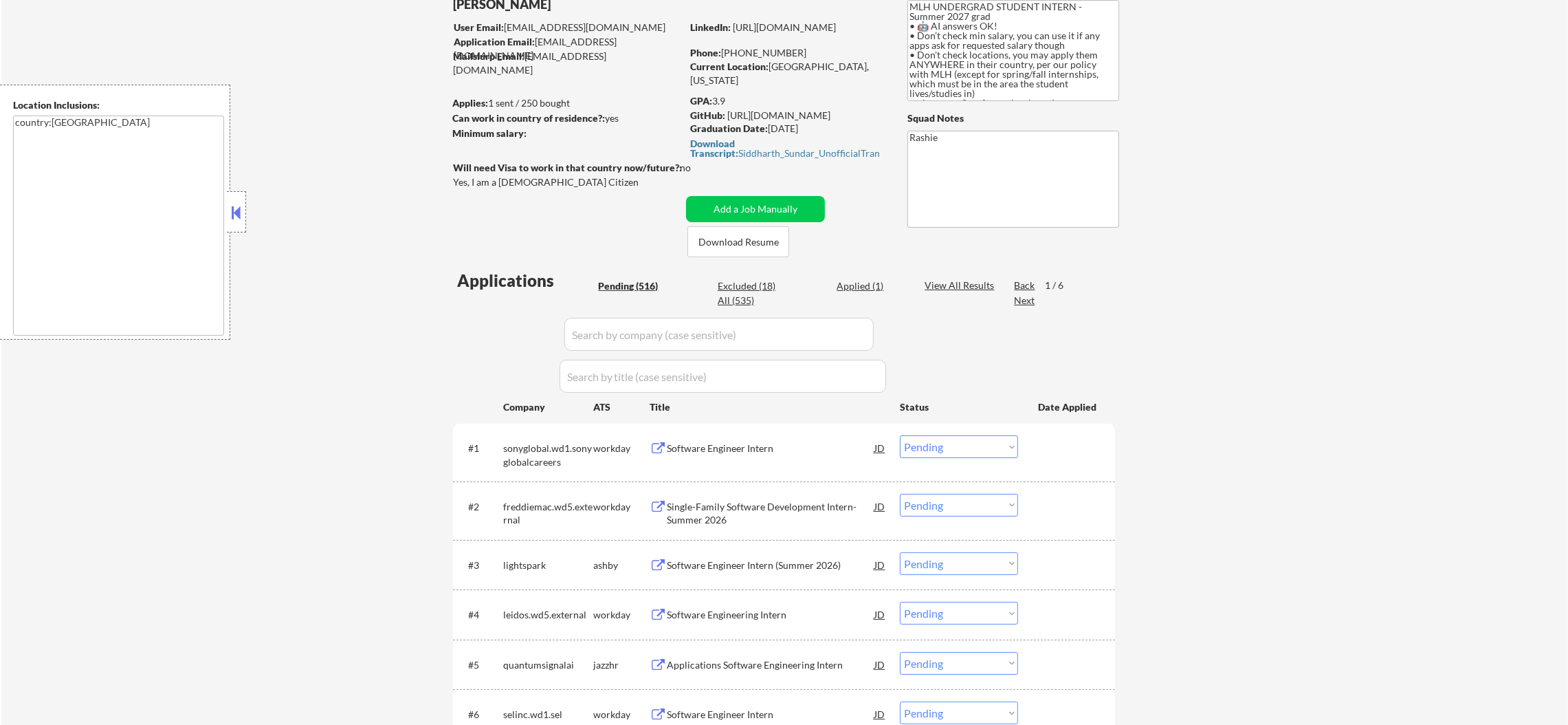
click at [1019, 299] on div "Next" at bounding box center [1025, 301] width 22 height 14
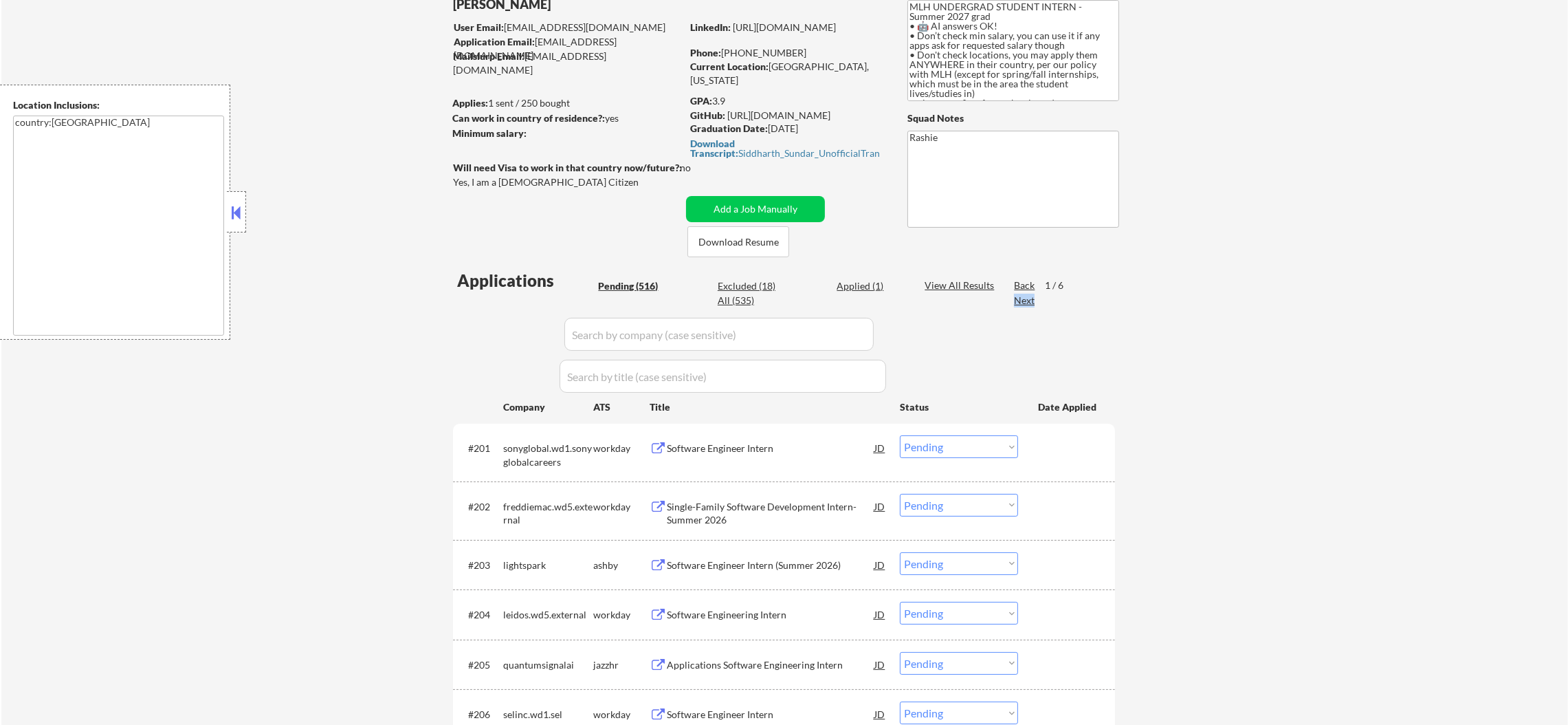
click at [1019, 299] on div "Next" at bounding box center [1025, 301] width 22 height 14
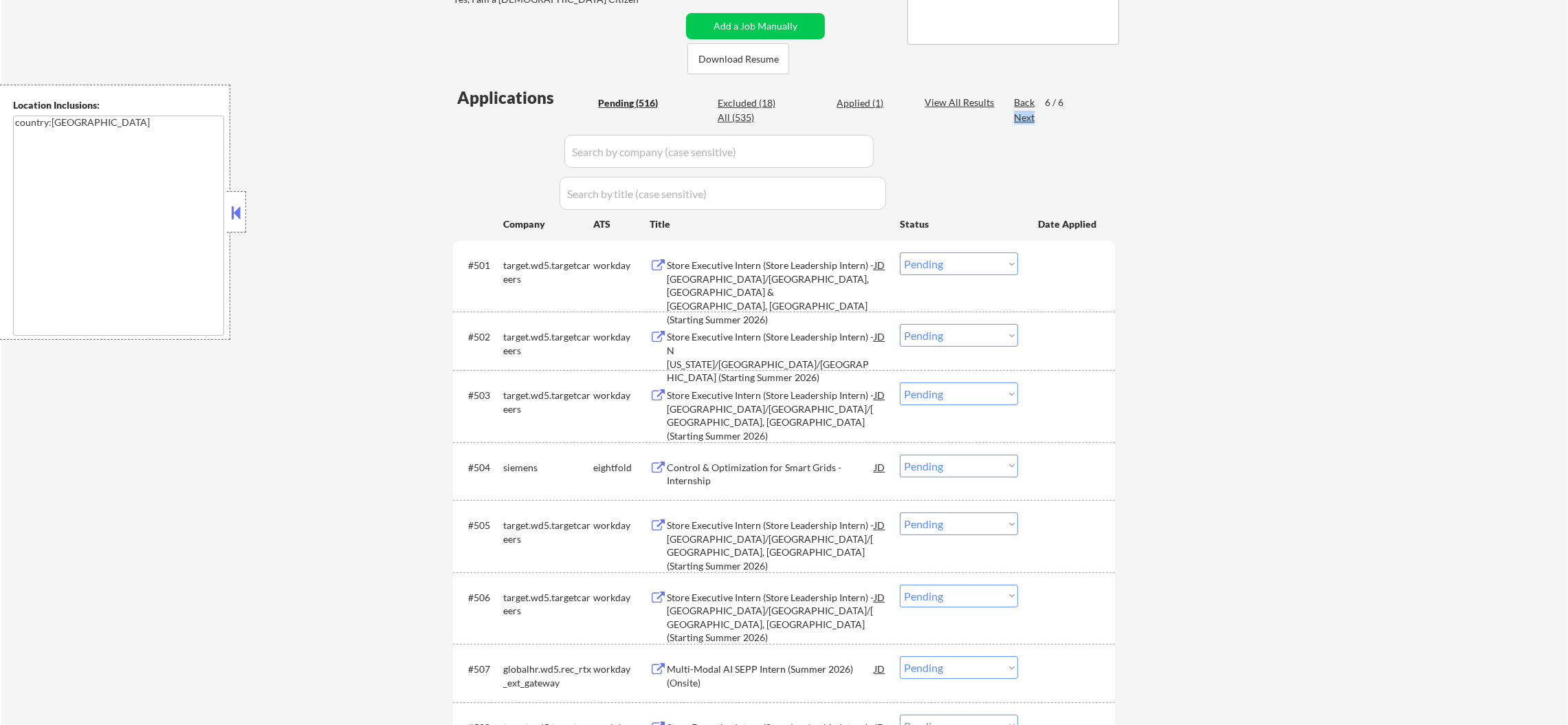
scroll to position [276, 0]
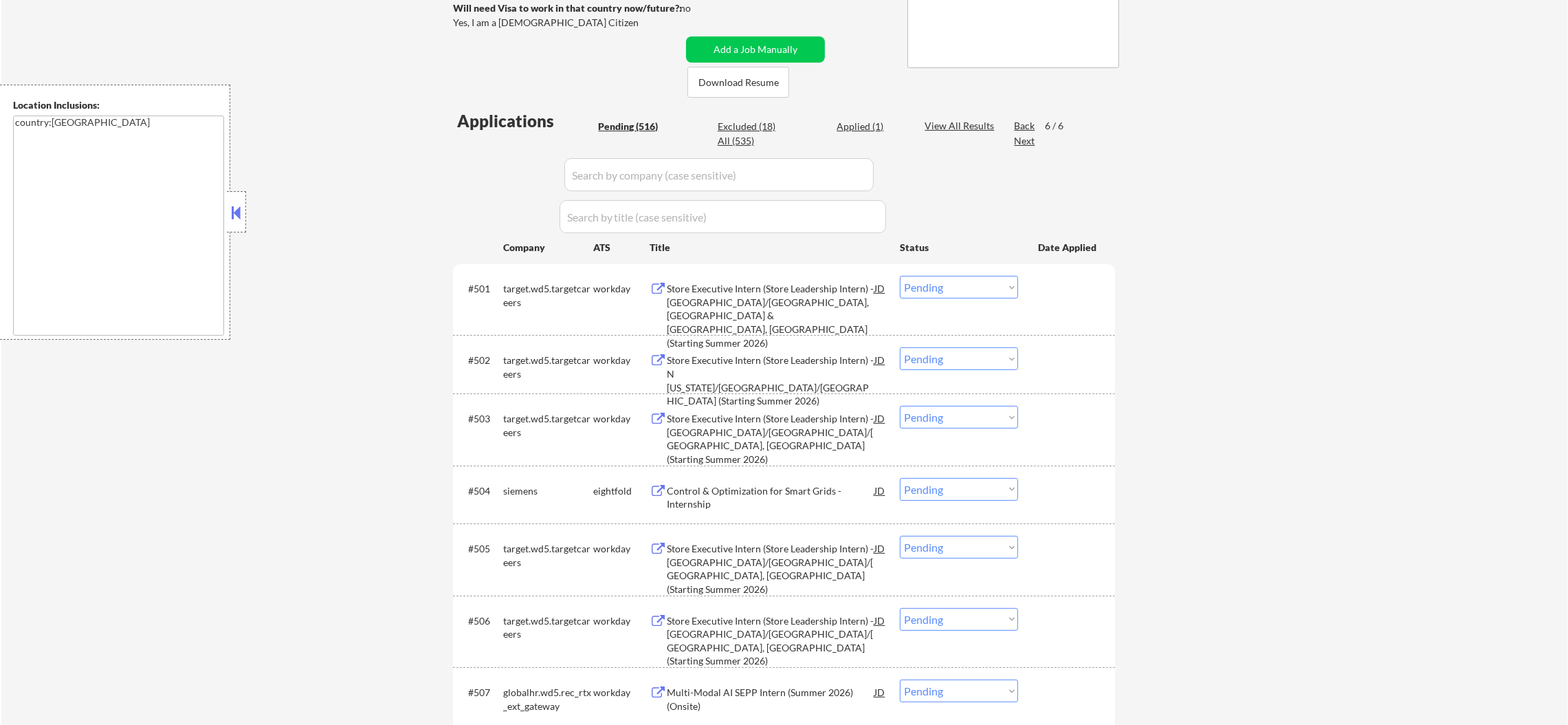
click at [1022, 119] on div "Back" at bounding box center [1025, 126] width 22 height 14
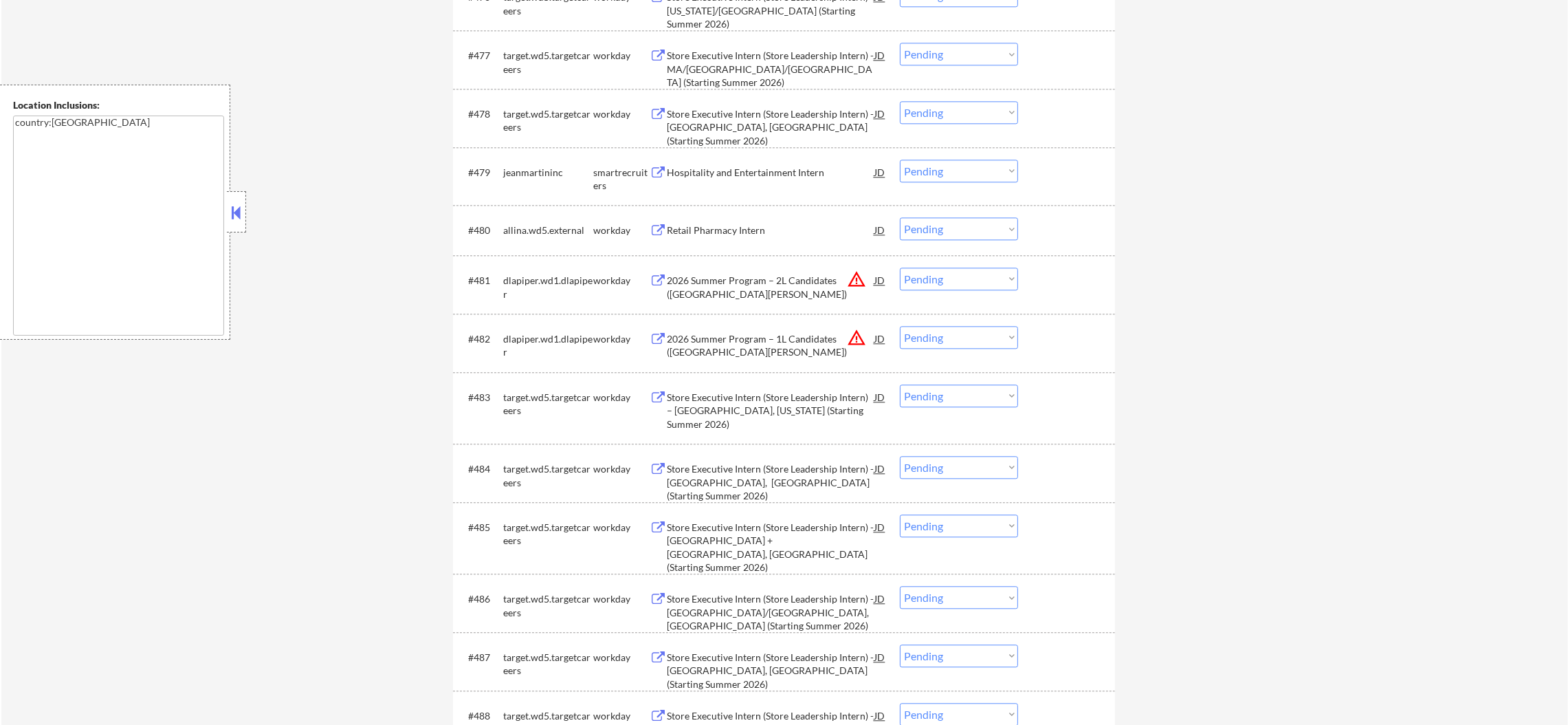
scroll to position [4884, 0]
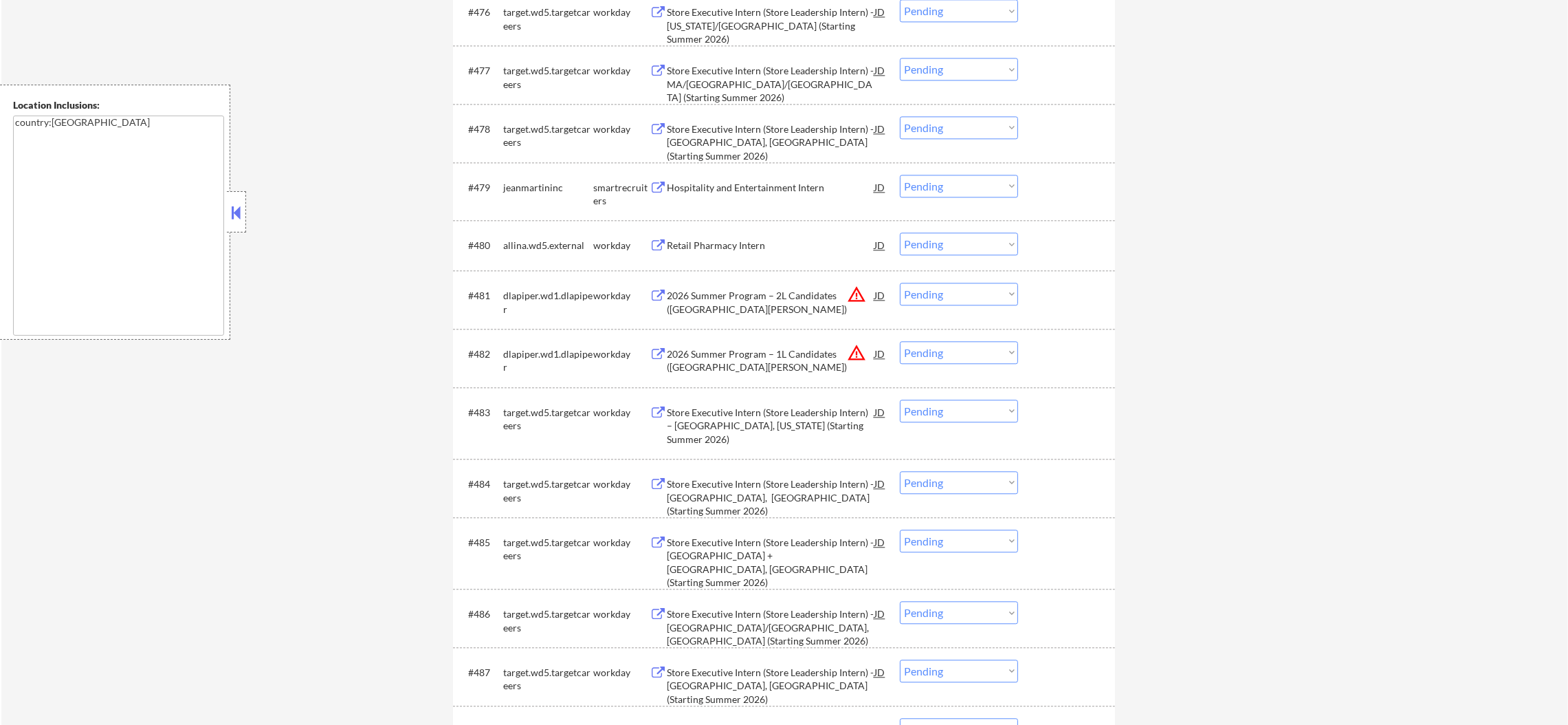
click at [760, 192] on div "Hospitality and Entertainment Intern" at bounding box center [770, 188] width 207 height 14
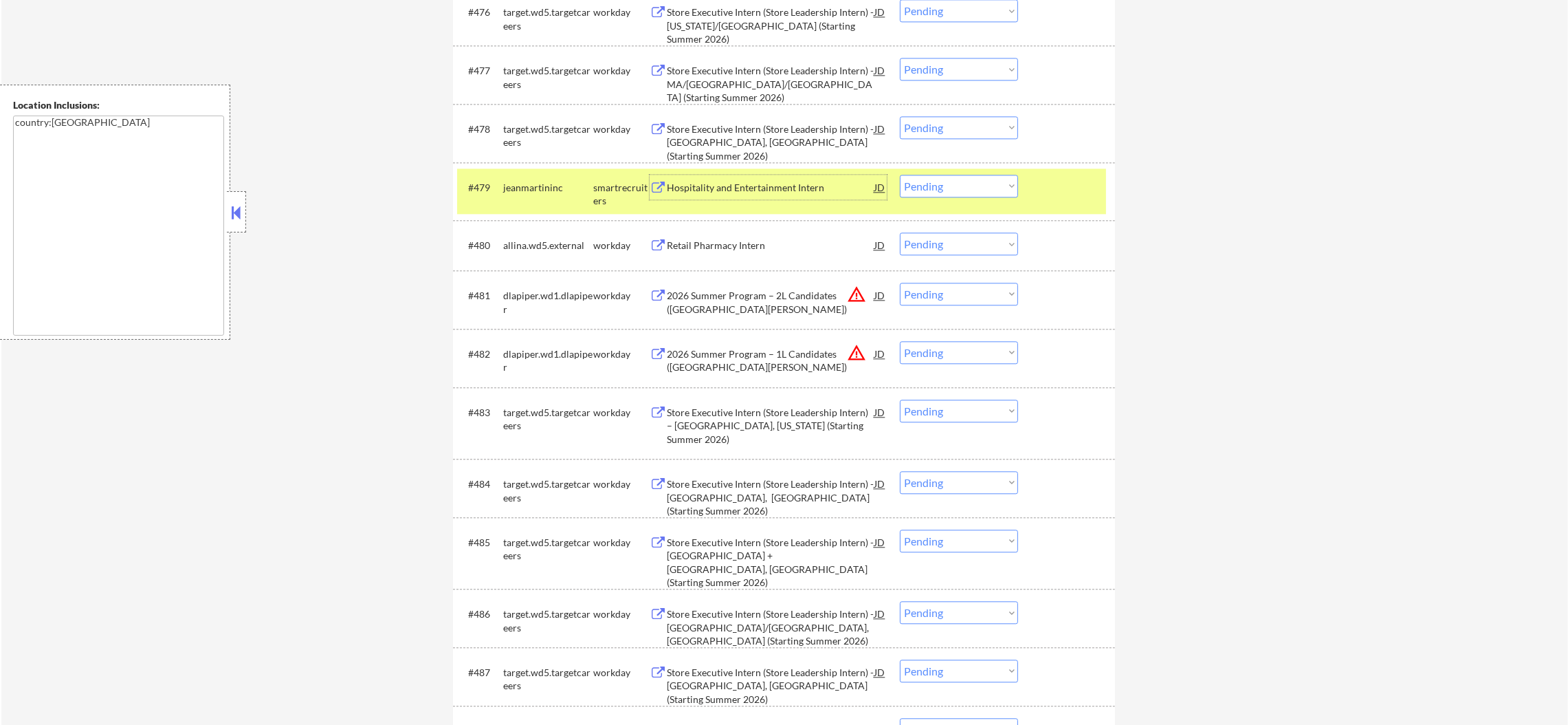
click at [926, 186] on select "Choose an option... Pending Applied Excluded (Questions) Excluded (Expired) Exc…" at bounding box center [959, 186] width 118 height 23
click at [900, 175] on select "Choose an option... Pending Applied Excluded (Questions) Excluded (Expired) Exc…" at bounding box center [959, 186] width 118 height 23
click at [572, 198] on div "jeanmartininc" at bounding box center [548, 187] width 90 height 24
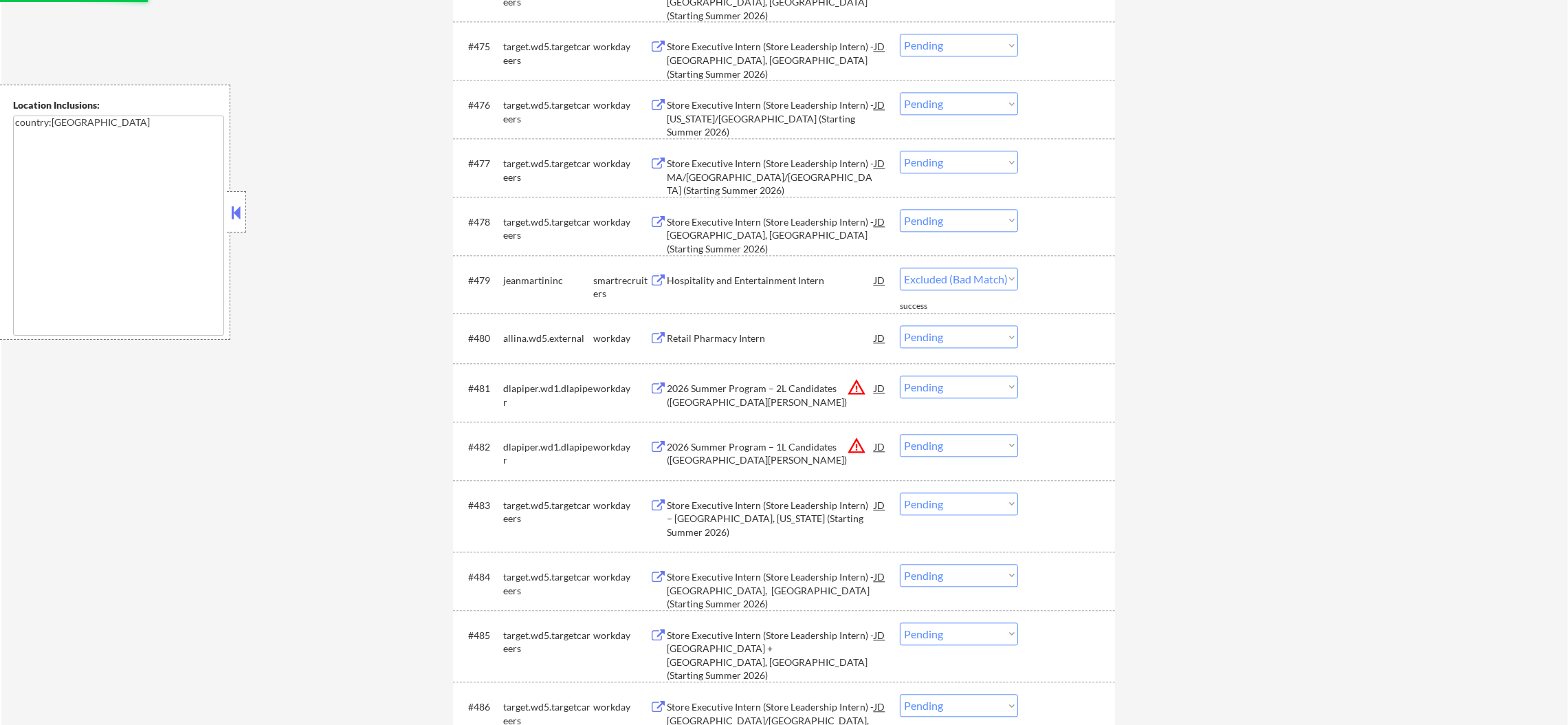
select select ""pending""
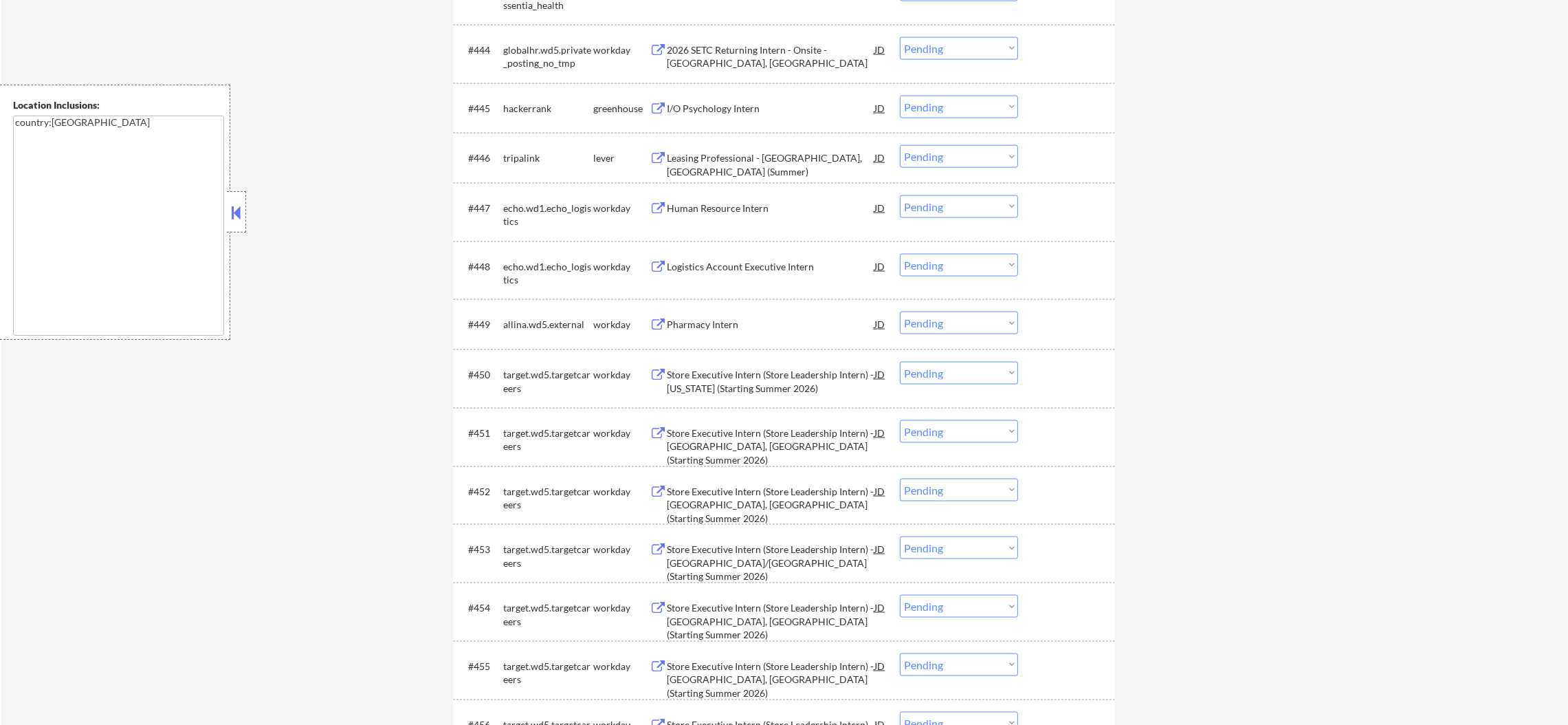
scroll to position [2993, 0]
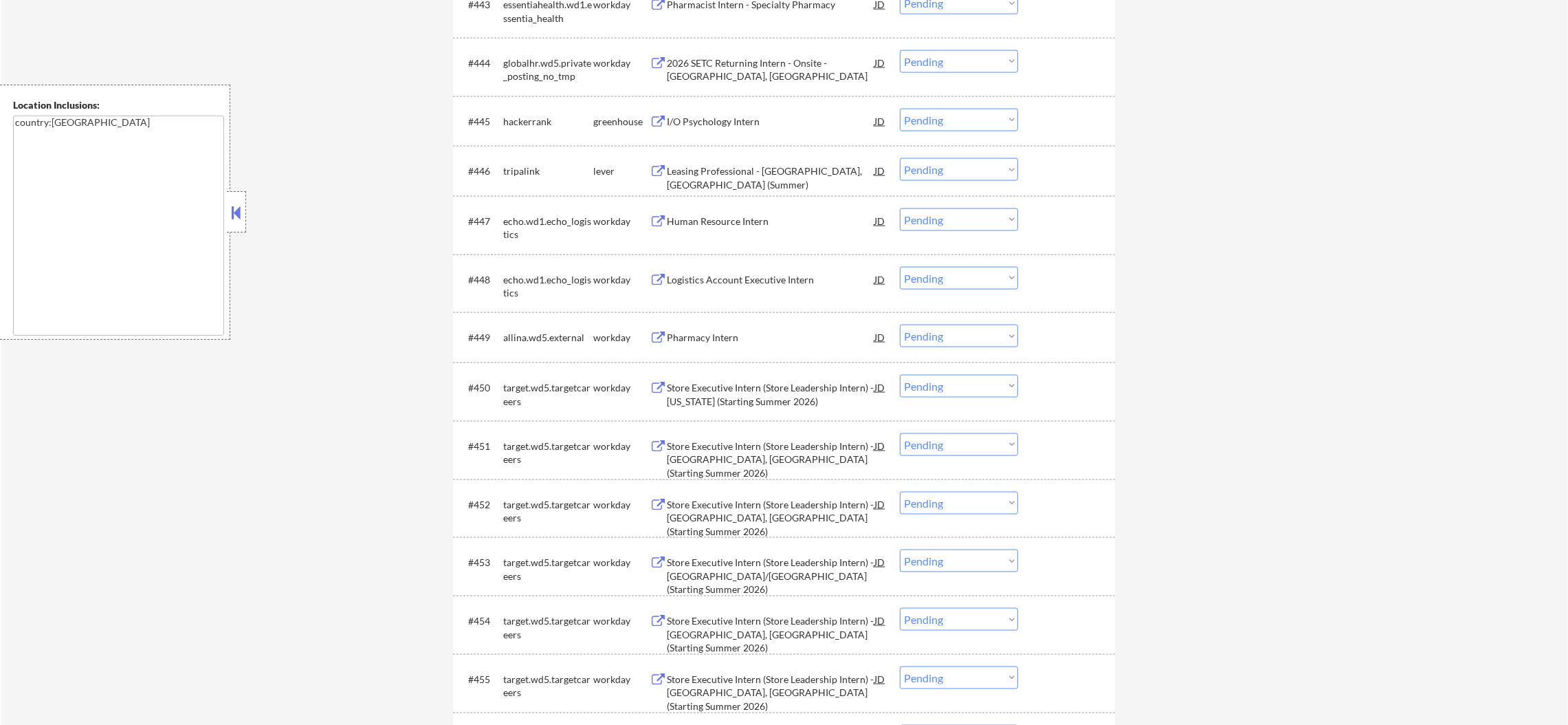
click at [735, 171] on div "Leasing Professional - Spartanburg, SC (Summer)" at bounding box center [770, 178] width 207 height 27
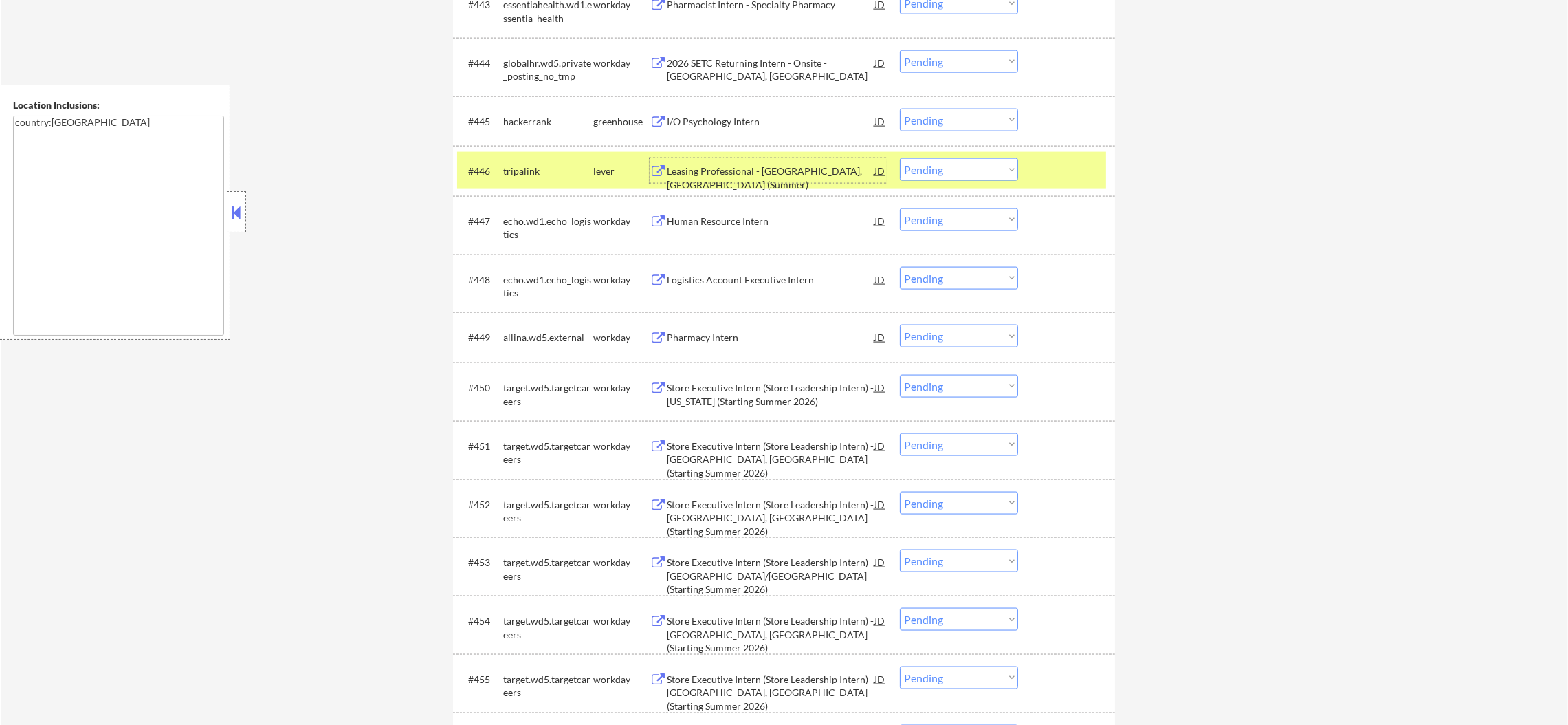
click at [927, 172] on select "Choose an option... Pending Applied Excluded (Questions) Excluded (Expired) Exc…" at bounding box center [959, 170] width 118 height 23
click at [900, 158] on select "Choose an option... Pending Applied Excluded (Questions) Excluded (Expired) Exc…" at bounding box center [959, 170] width 118 height 23
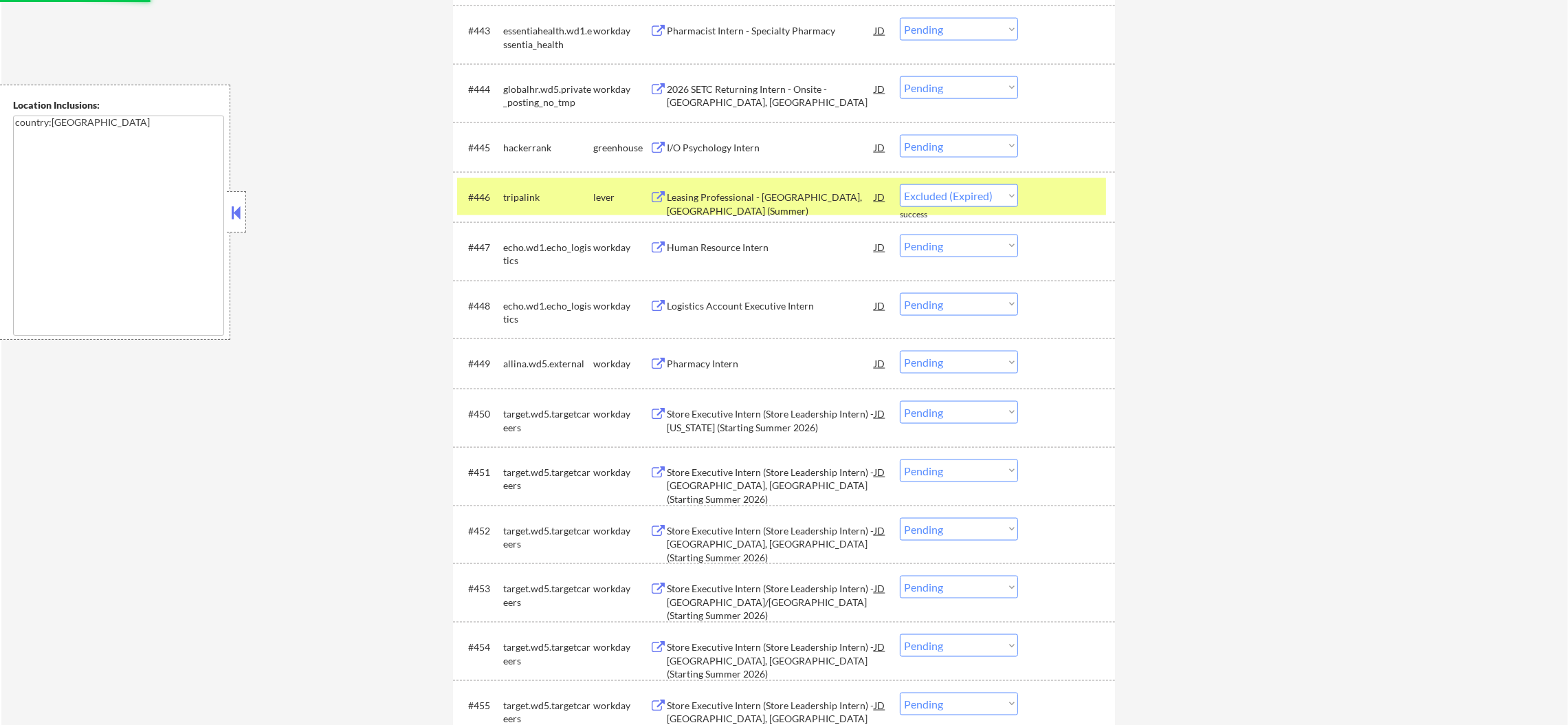
scroll to position [2960, 0]
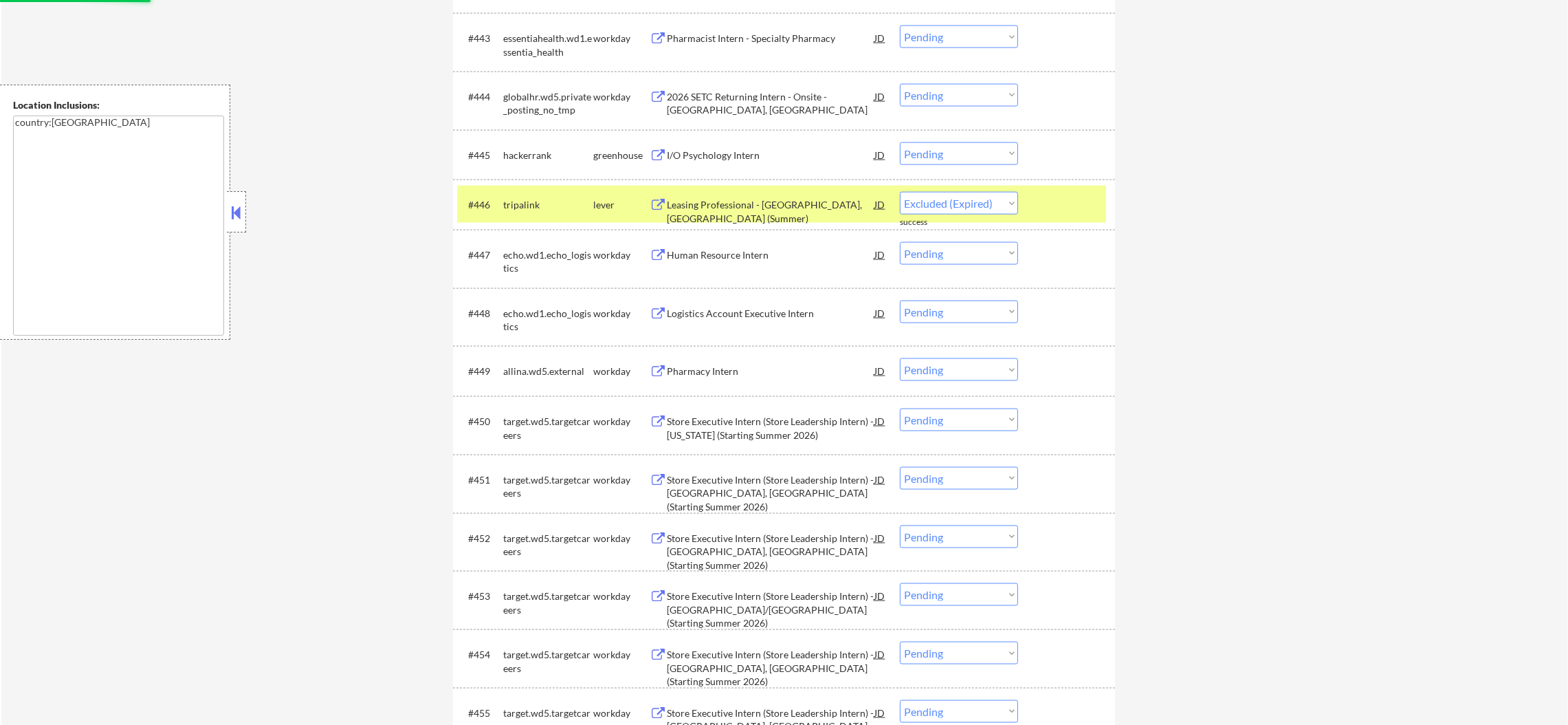
select select ""pending""
click at [585, 214] on div "tripalink" at bounding box center [548, 204] width 90 height 24
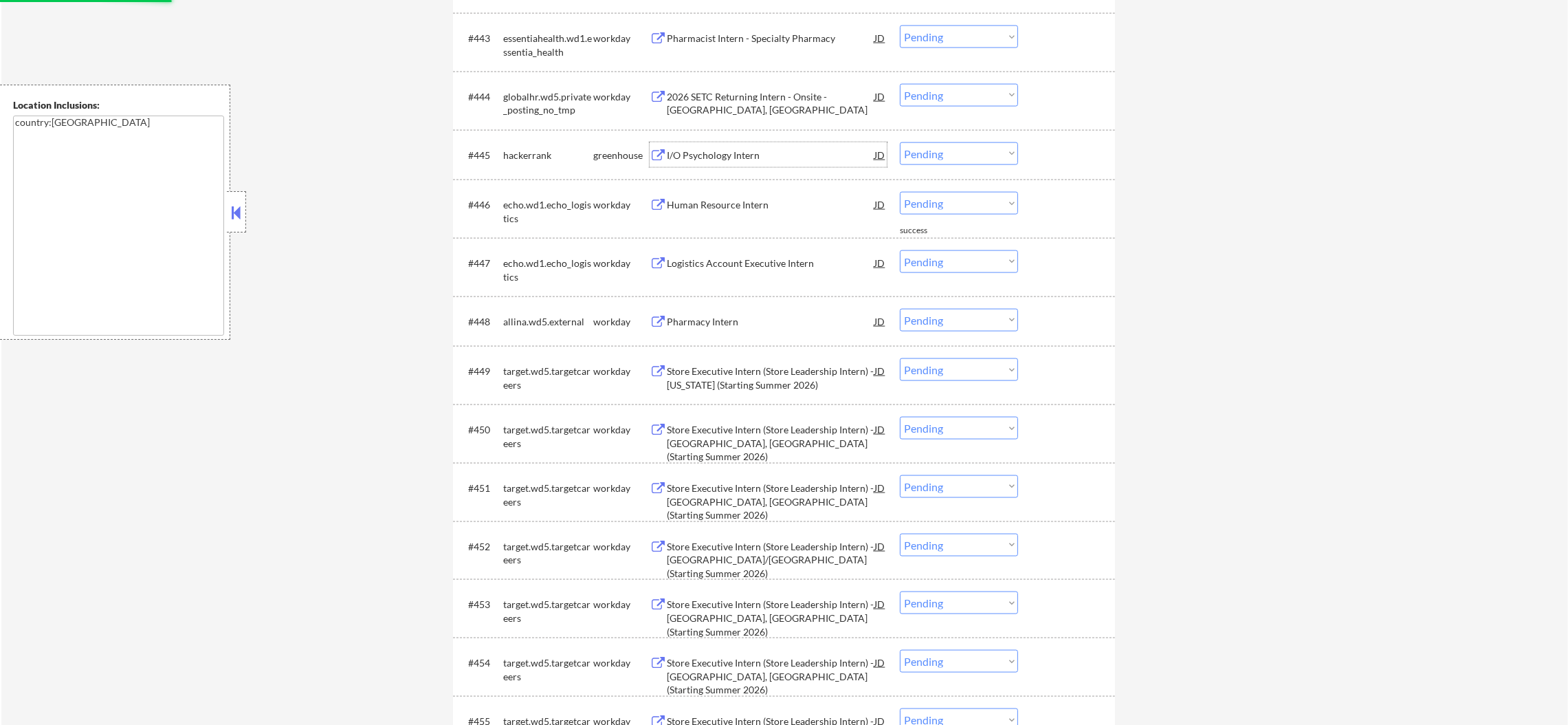
click at [752, 149] on div "I/O Psychology Intern" at bounding box center [770, 155] width 207 height 14
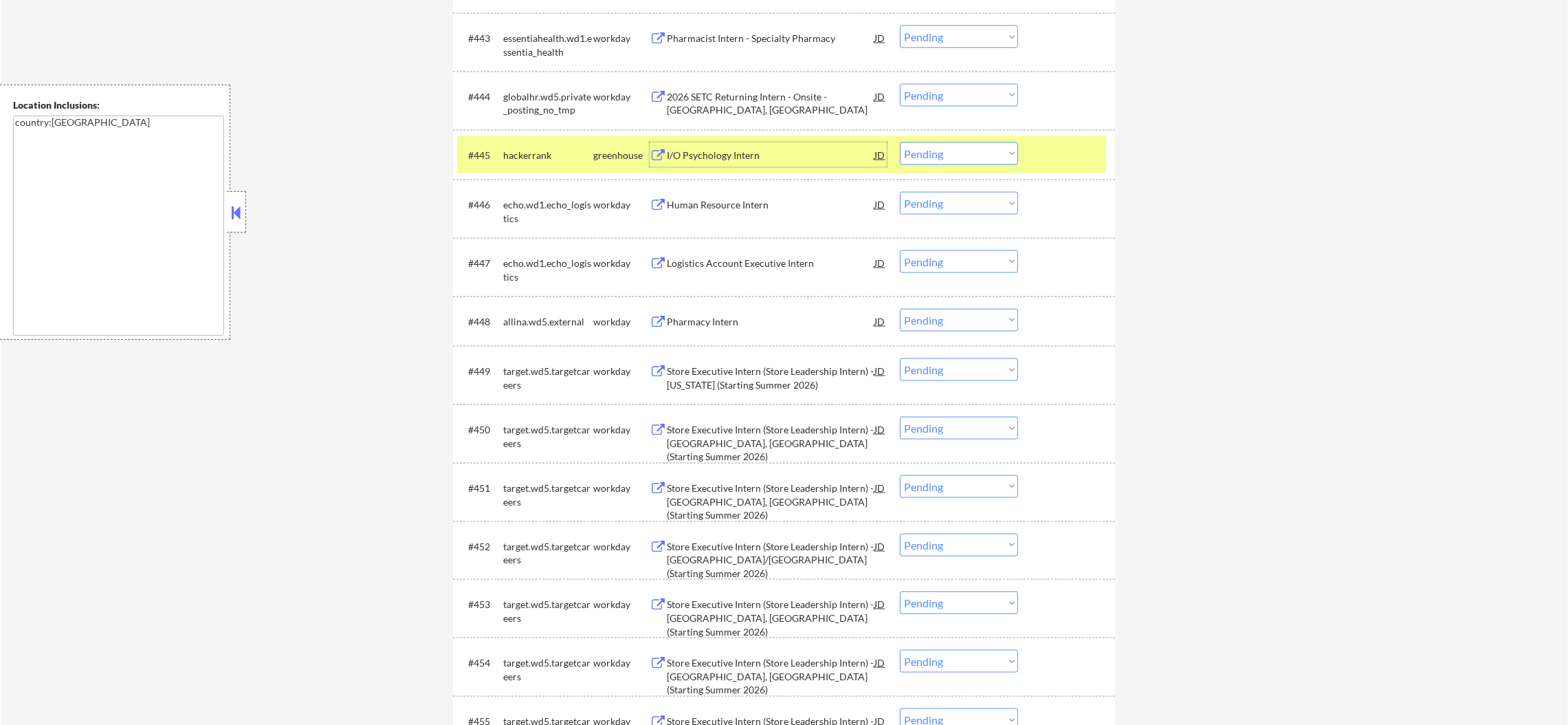
click at [912, 157] on select "Choose an option... Pending Applied Excluded (Questions) Excluded (Expired) Exc…" at bounding box center [959, 154] width 118 height 23
click at [900, 142] on select "Choose an option... Pending Applied Excluded (Questions) Excluded (Expired) Exc…" at bounding box center [959, 154] width 118 height 23
click at [550, 152] on div "hackerrank" at bounding box center [548, 155] width 90 height 14
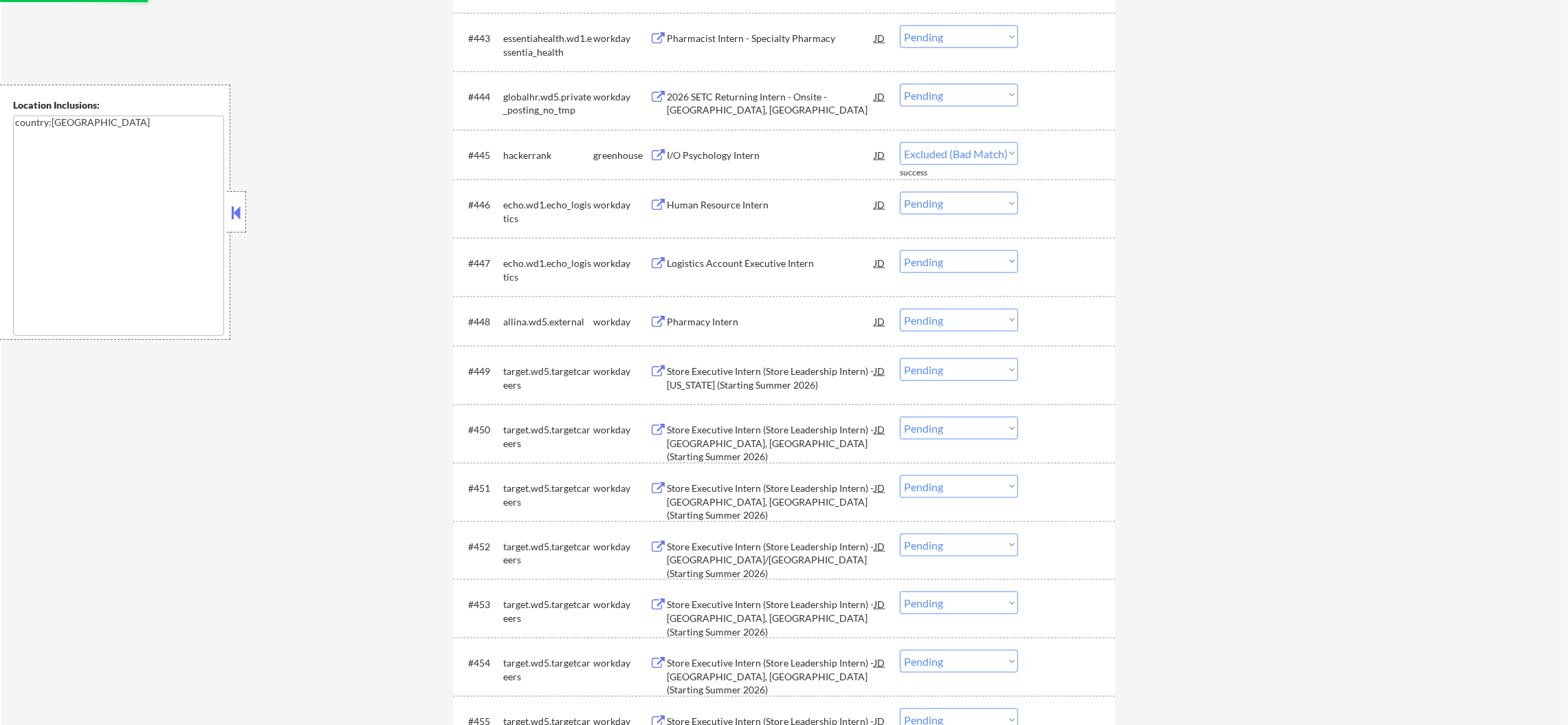
select select ""pending""
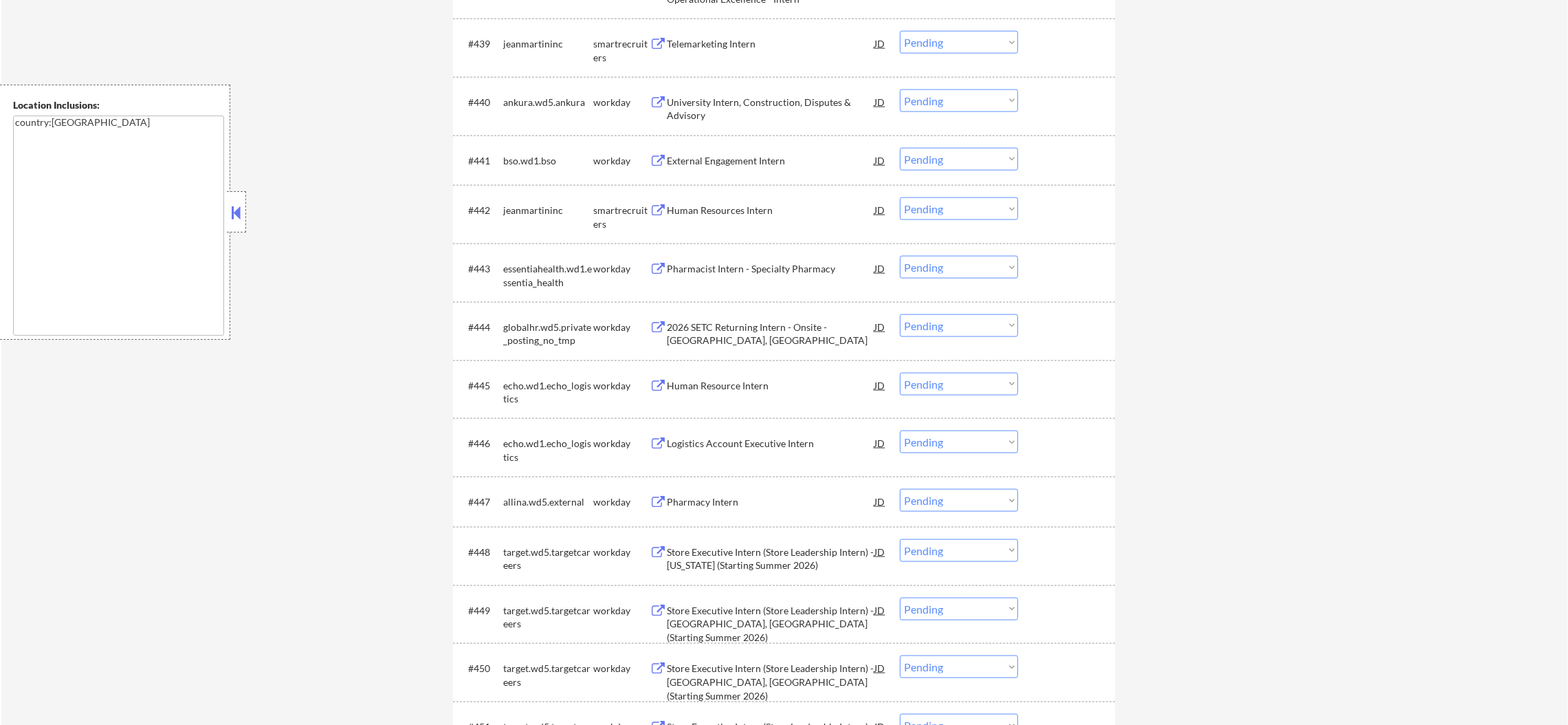
scroll to position [2650, 0]
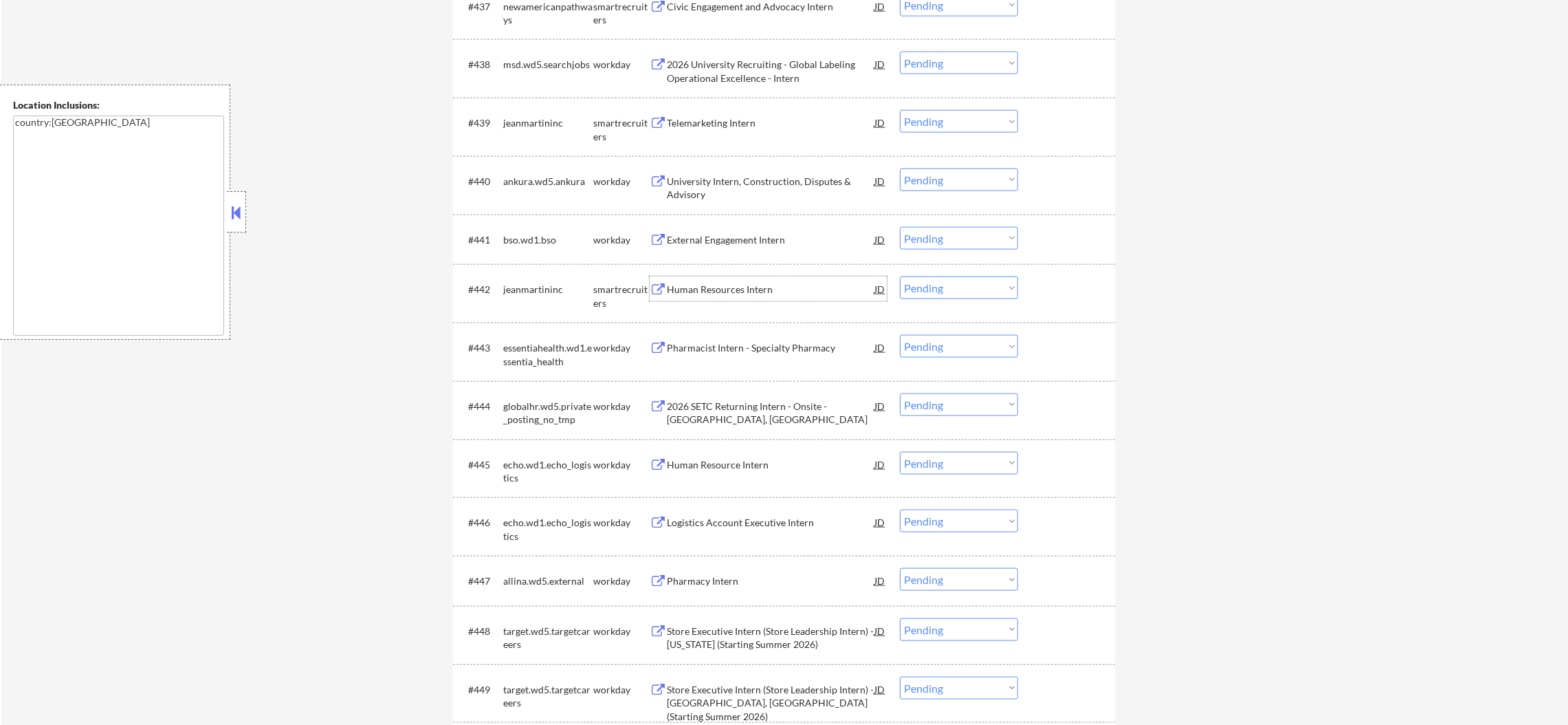
click at [719, 293] on div "Human Resources Intern" at bounding box center [770, 289] width 207 height 14
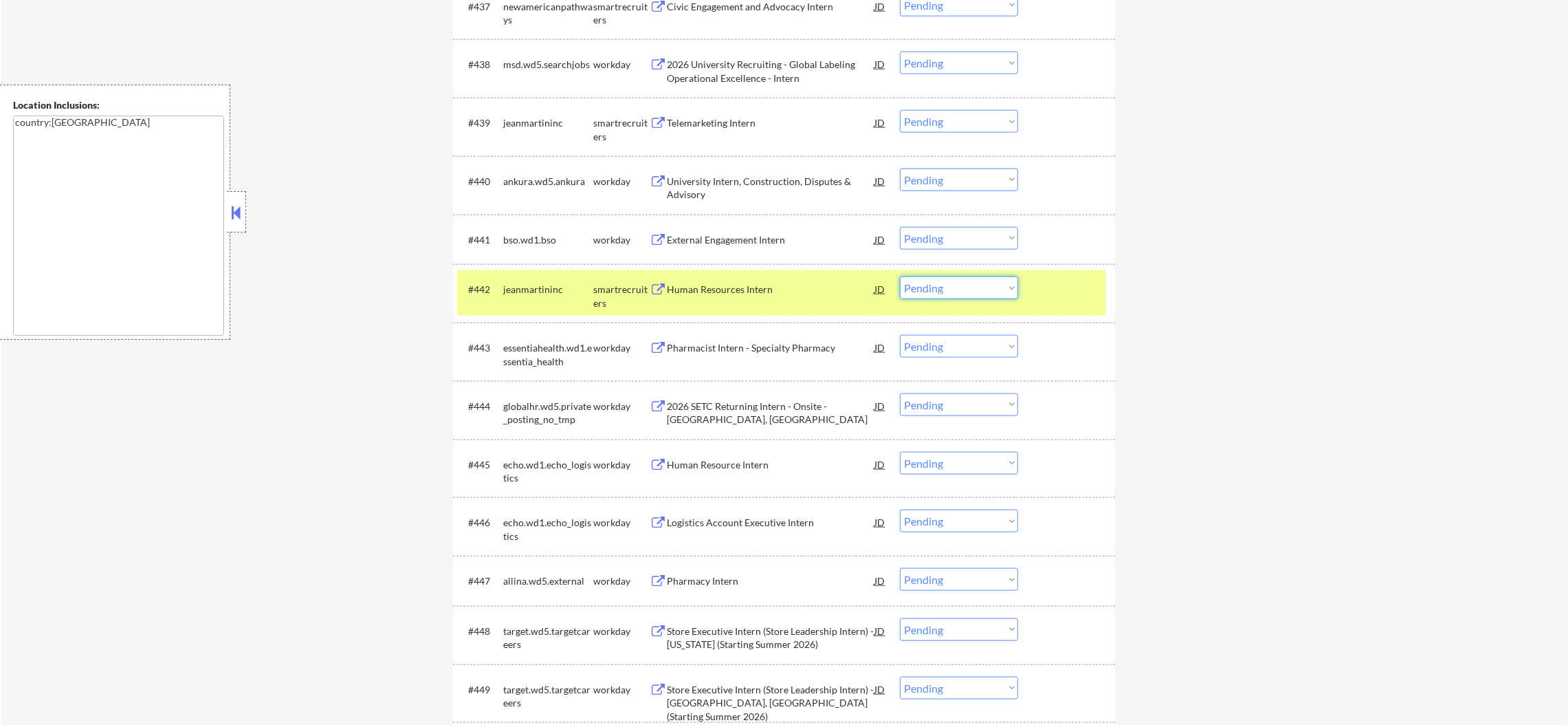
click at [917, 295] on select "Choose an option... Pending Applied Excluded (Questions) Excluded (Expired) Exc…" at bounding box center [959, 288] width 118 height 23
click at [900, 276] on select "Choose an option... Pending Applied Excluded (Questions) Excluded (Expired) Exc…" at bounding box center [959, 288] width 118 height 23
click at [537, 300] on div "jeanmartininc" at bounding box center [548, 289] width 90 height 24
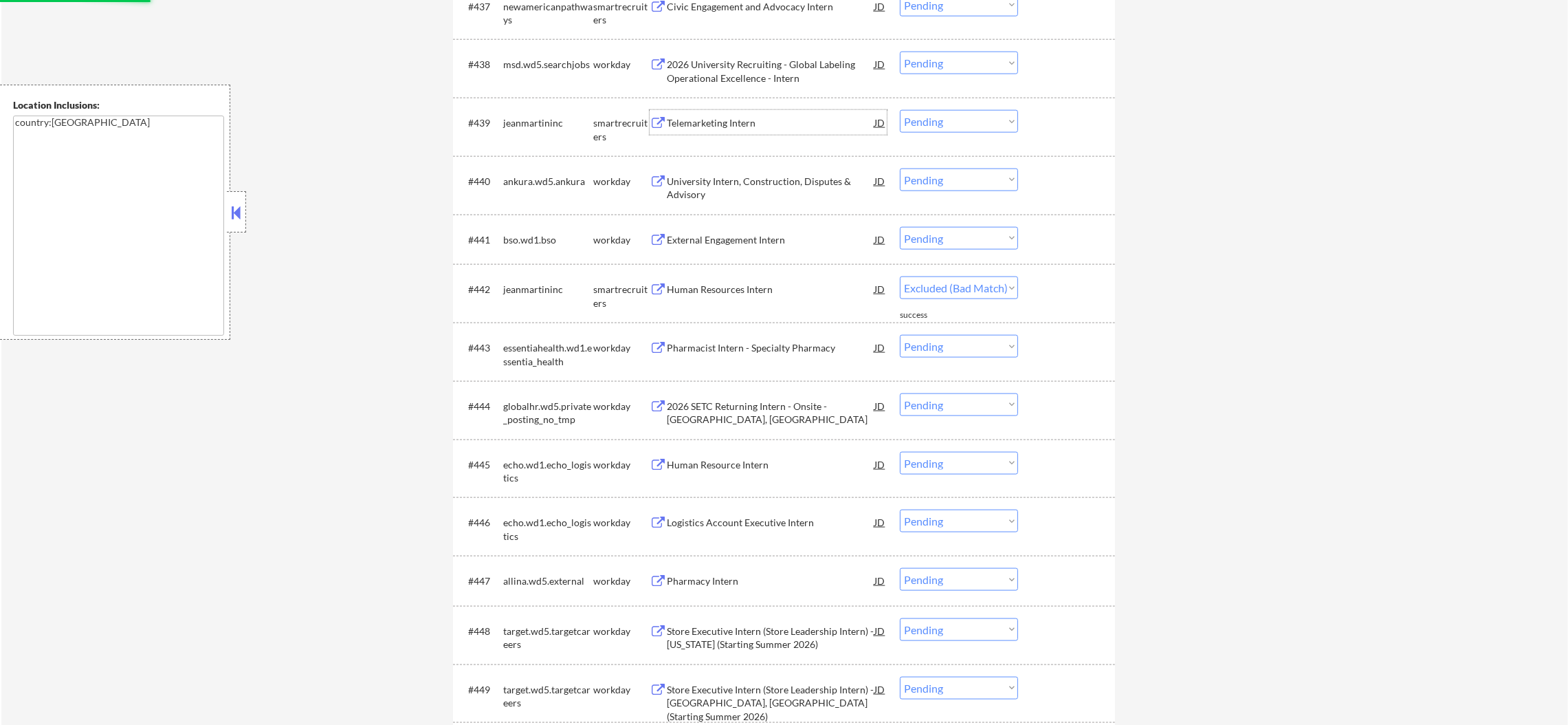
click at [756, 123] on div "Telemarketing Intern" at bounding box center [770, 123] width 207 height 14
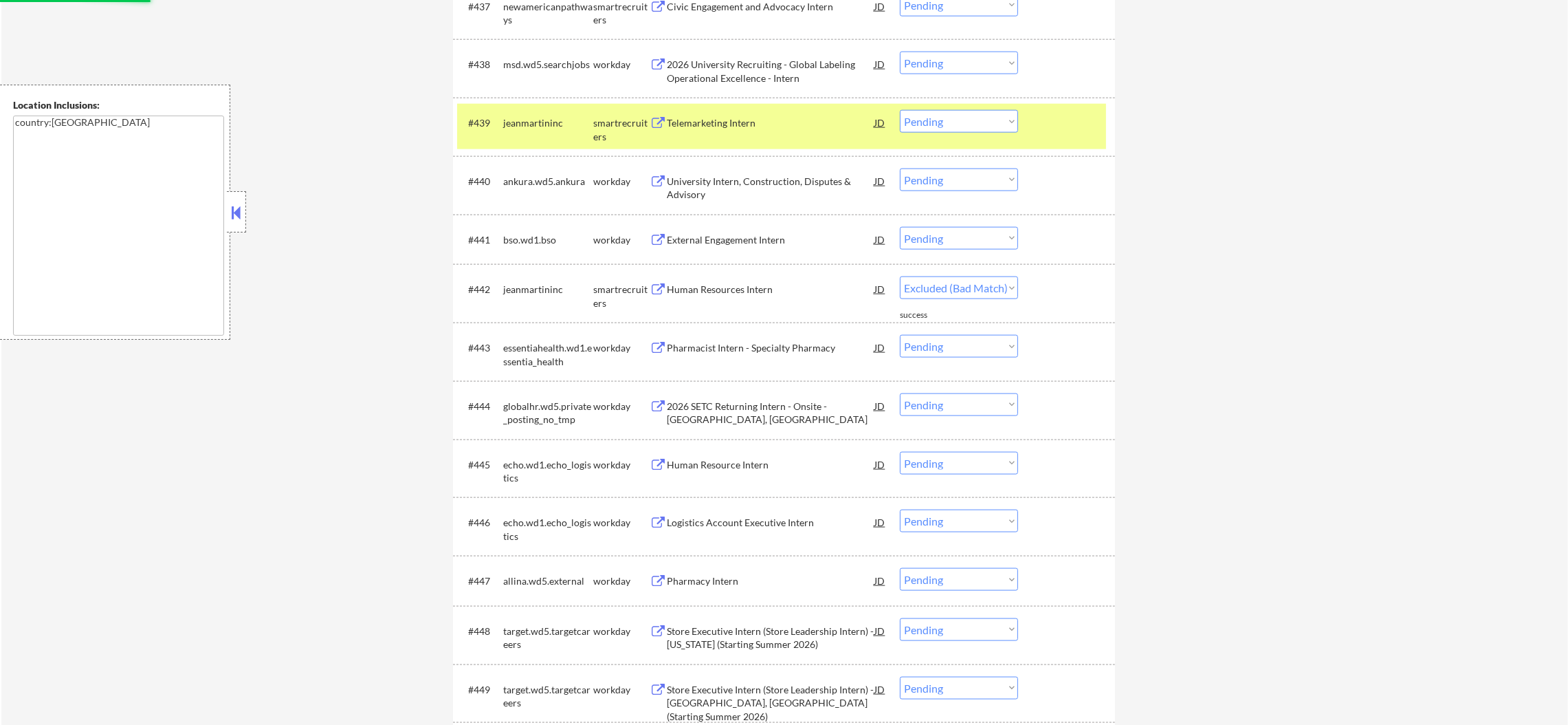
select select ""pending""
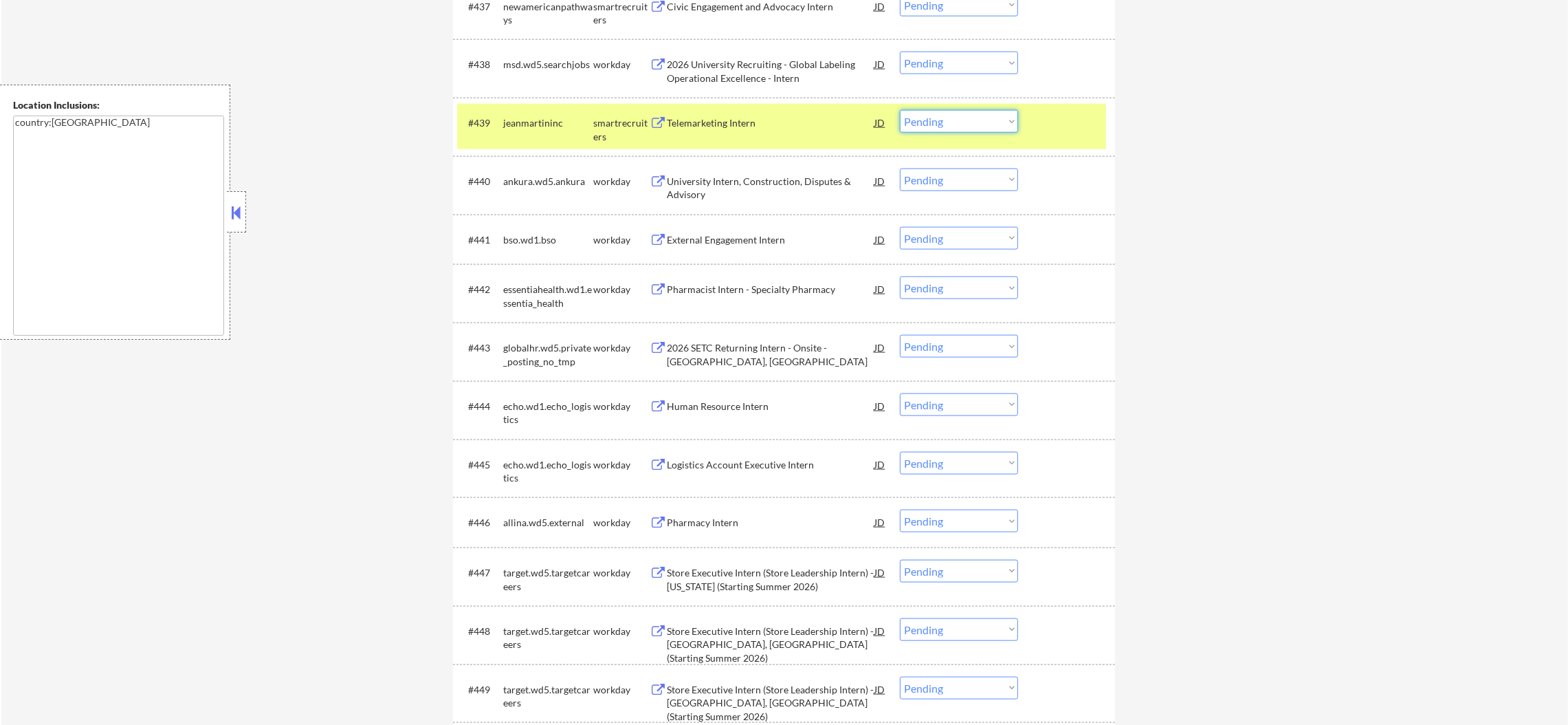
drag, startPoint x: 937, startPoint y: 122, endPoint x: 937, endPoint y: 130, distance: 8.0
click at [937, 122] on select "Choose an option... Pending Applied Excluded (Questions) Excluded (Expired) Exc…" at bounding box center [959, 122] width 118 height 23
click at [900, 110] on select "Choose an option... Pending Applied Excluded (Questions) Excluded (Expired) Exc…" at bounding box center [959, 122] width 118 height 23
click at [536, 119] on div "jeanmartininc" at bounding box center [548, 123] width 90 height 14
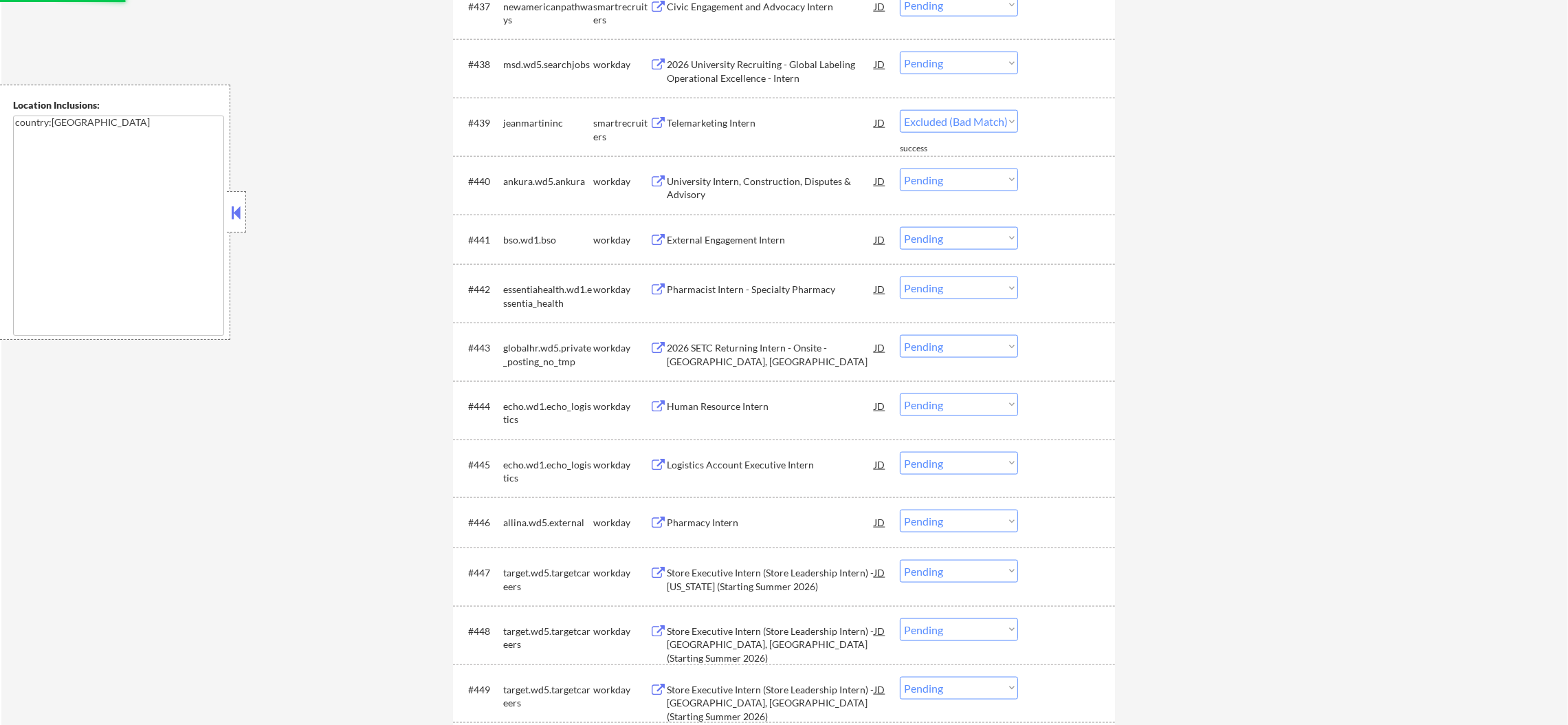
select select ""pending""
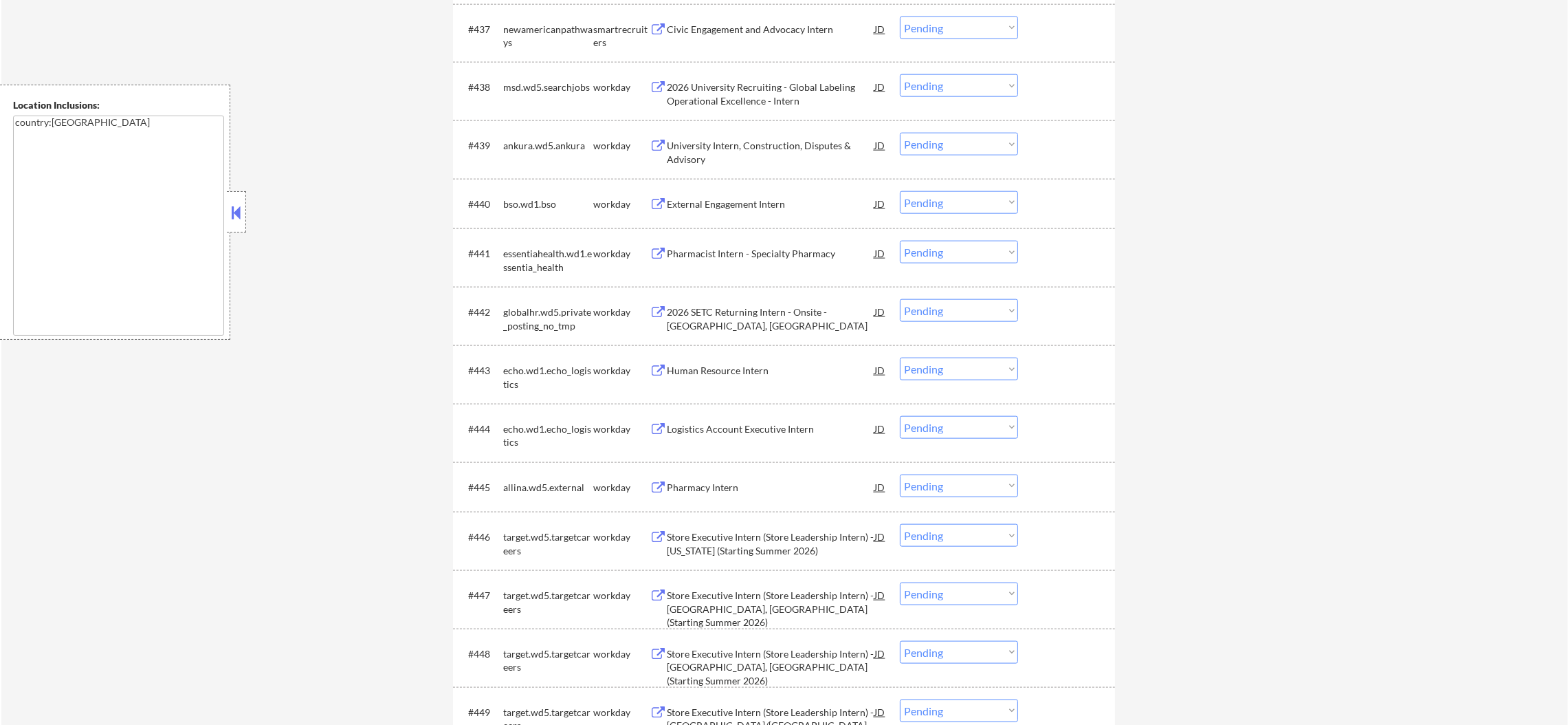
scroll to position [2615, 0]
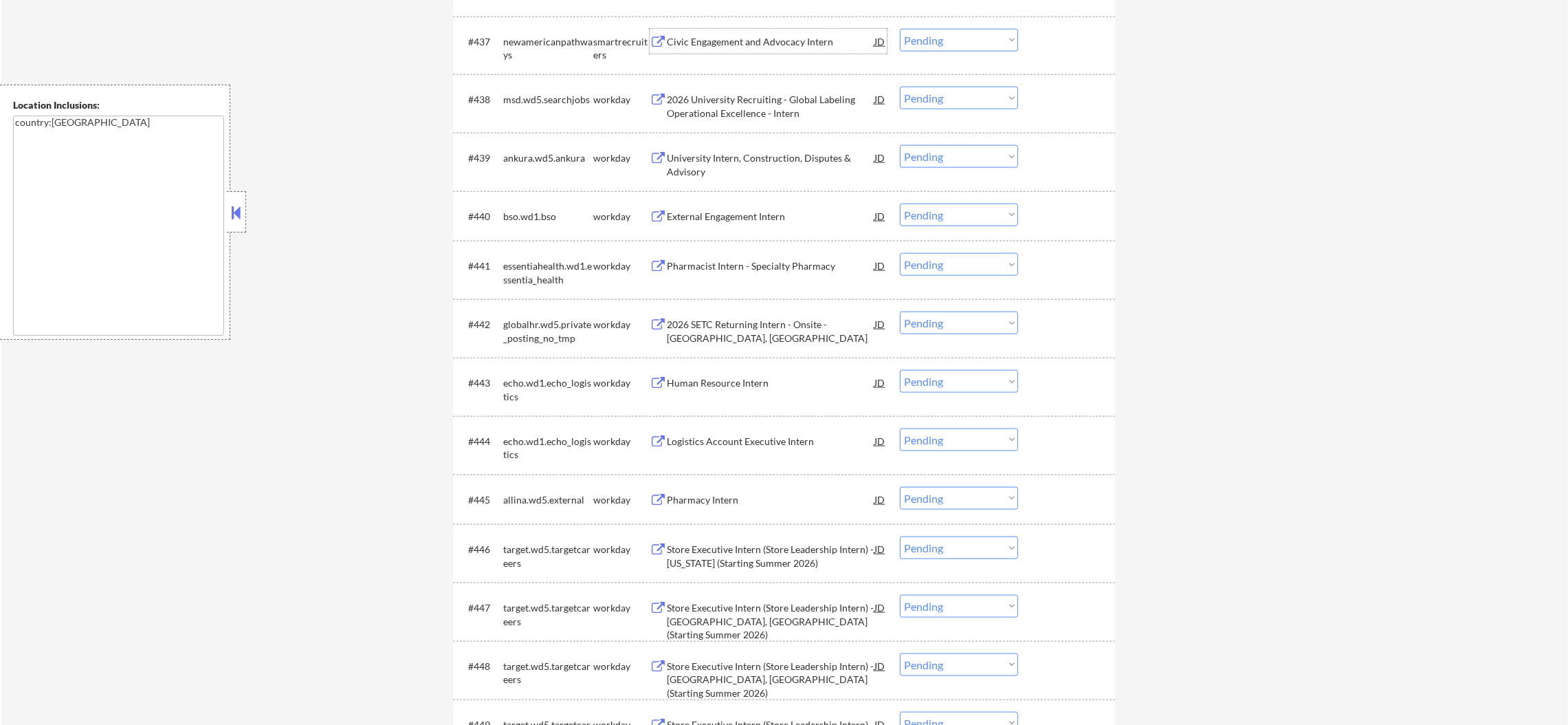
click at [742, 36] on div "Civic Engagement and Advocacy Intern" at bounding box center [770, 42] width 207 height 14
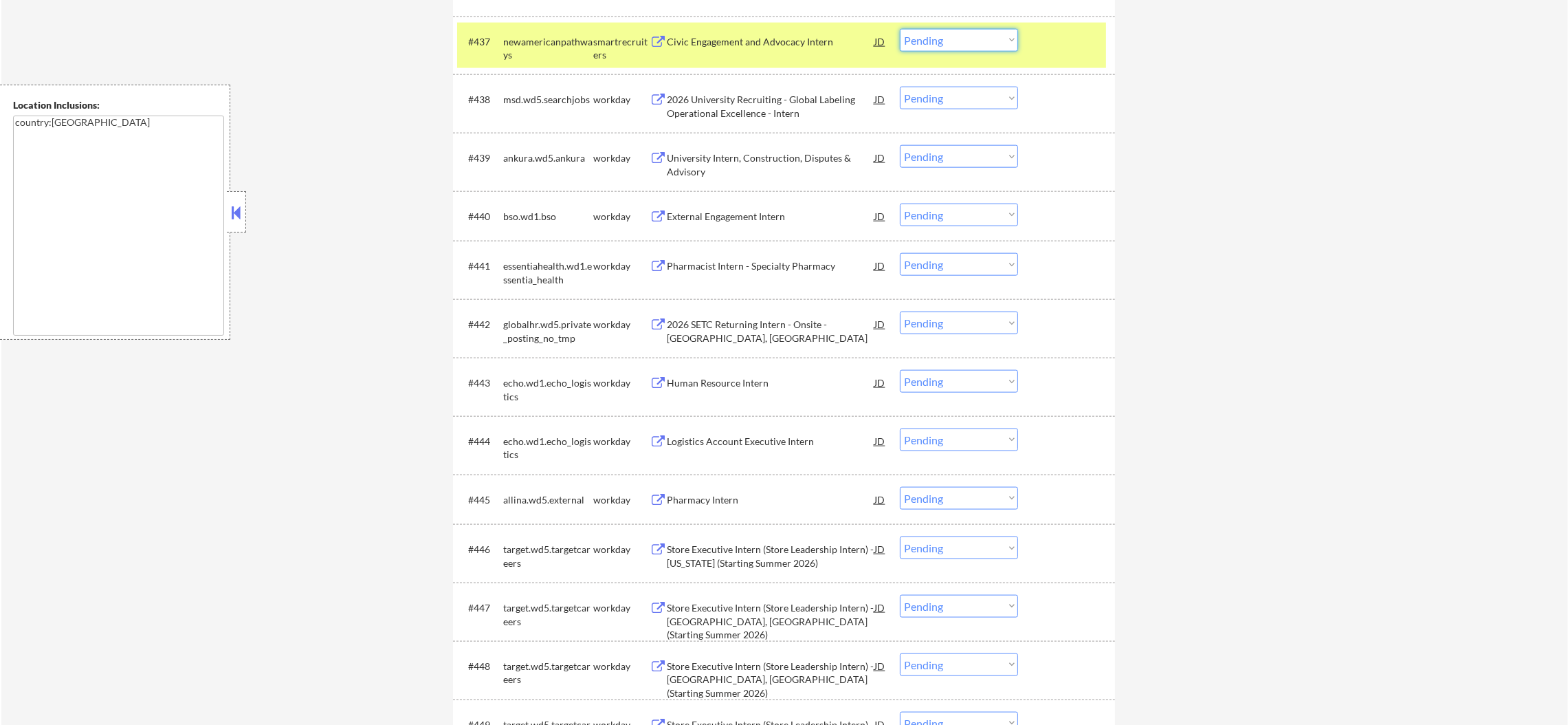
click at [931, 40] on select "Choose an option... Pending Applied Excluded (Questions) Excluded (Expired) Exc…" at bounding box center [959, 41] width 118 height 23
click at [900, 29] on select "Choose an option... Pending Applied Excluded (Questions) Excluded (Expired) Exc…" at bounding box center [959, 41] width 118 height 23
click at [537, 53] on div "newamericanpathways" at bounding box center [548, 48] width 90 height 27
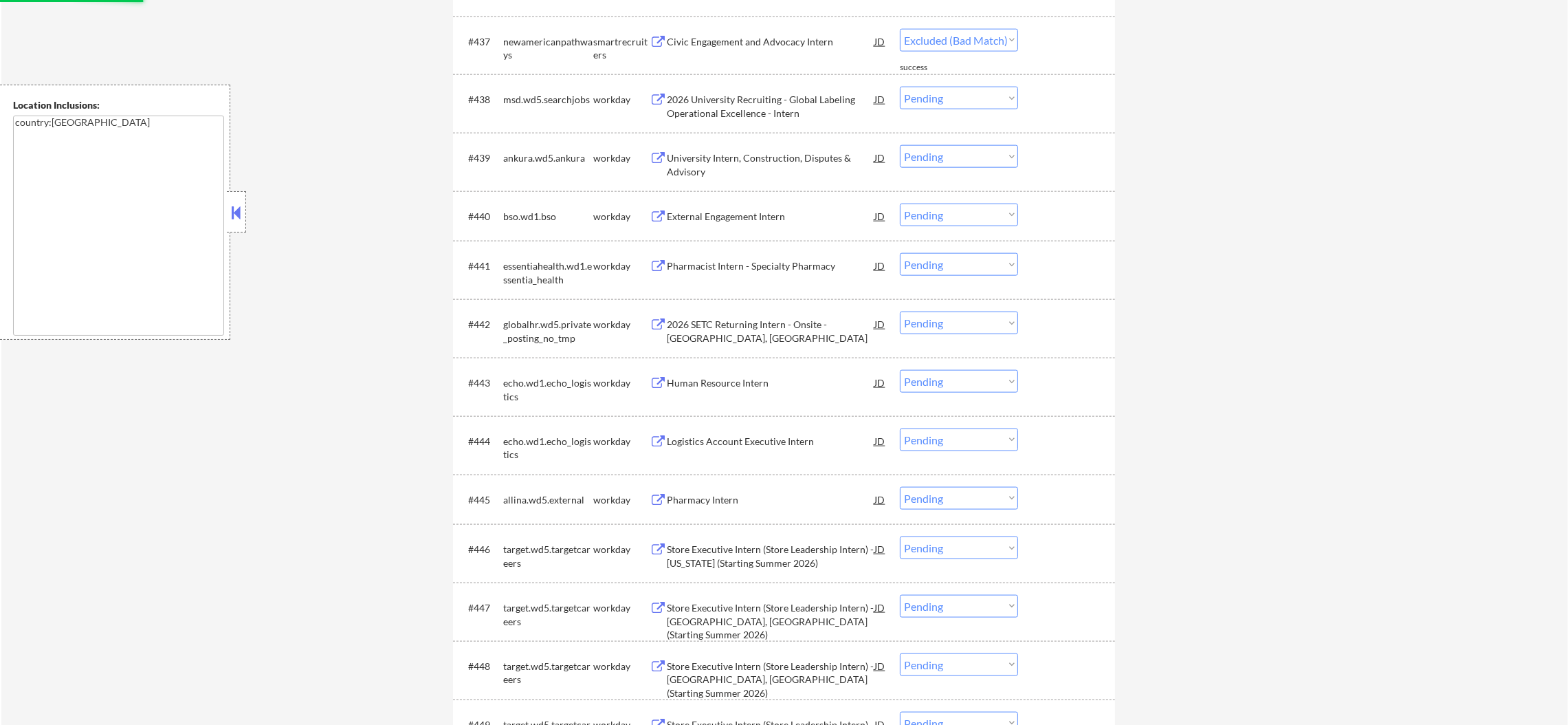
select select ""pending""
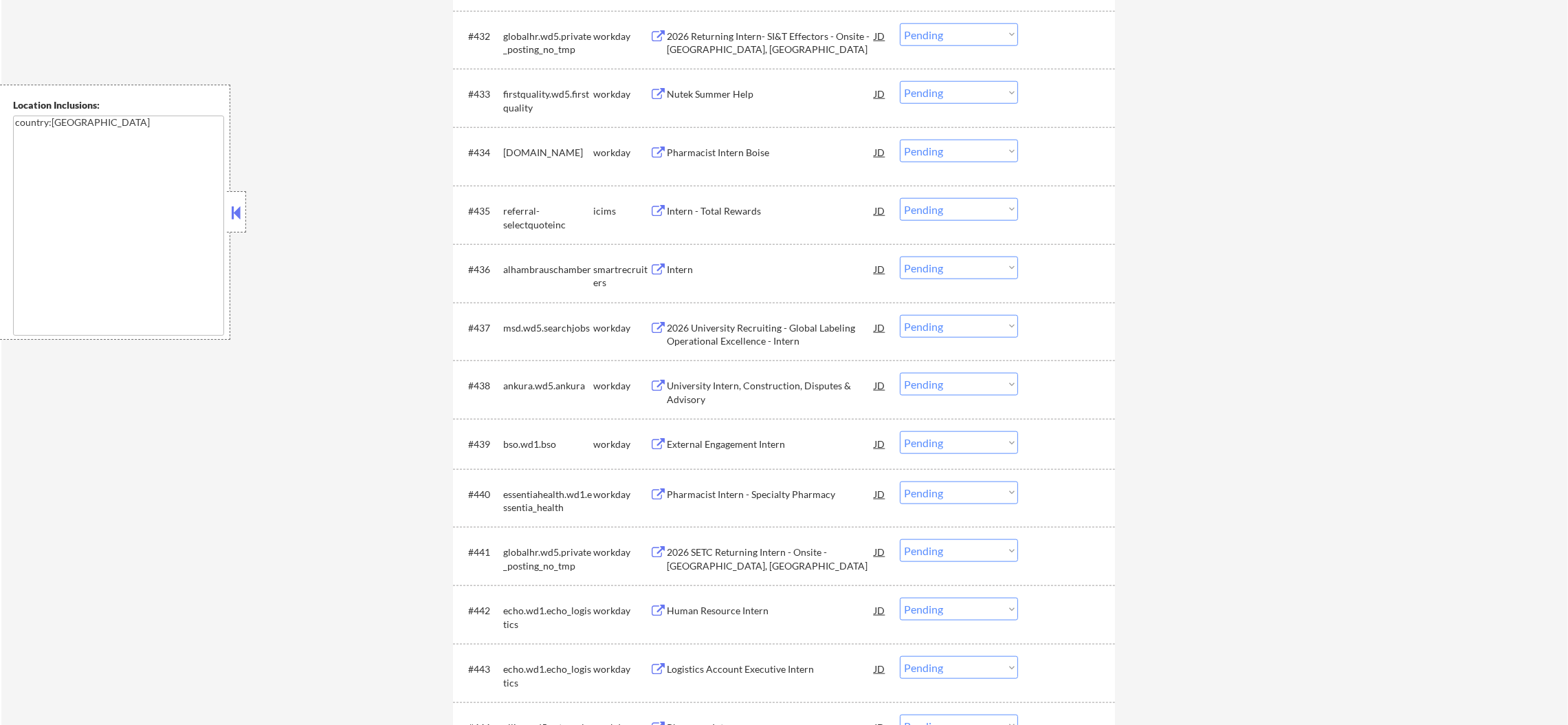
scroll to position [2306, 0]
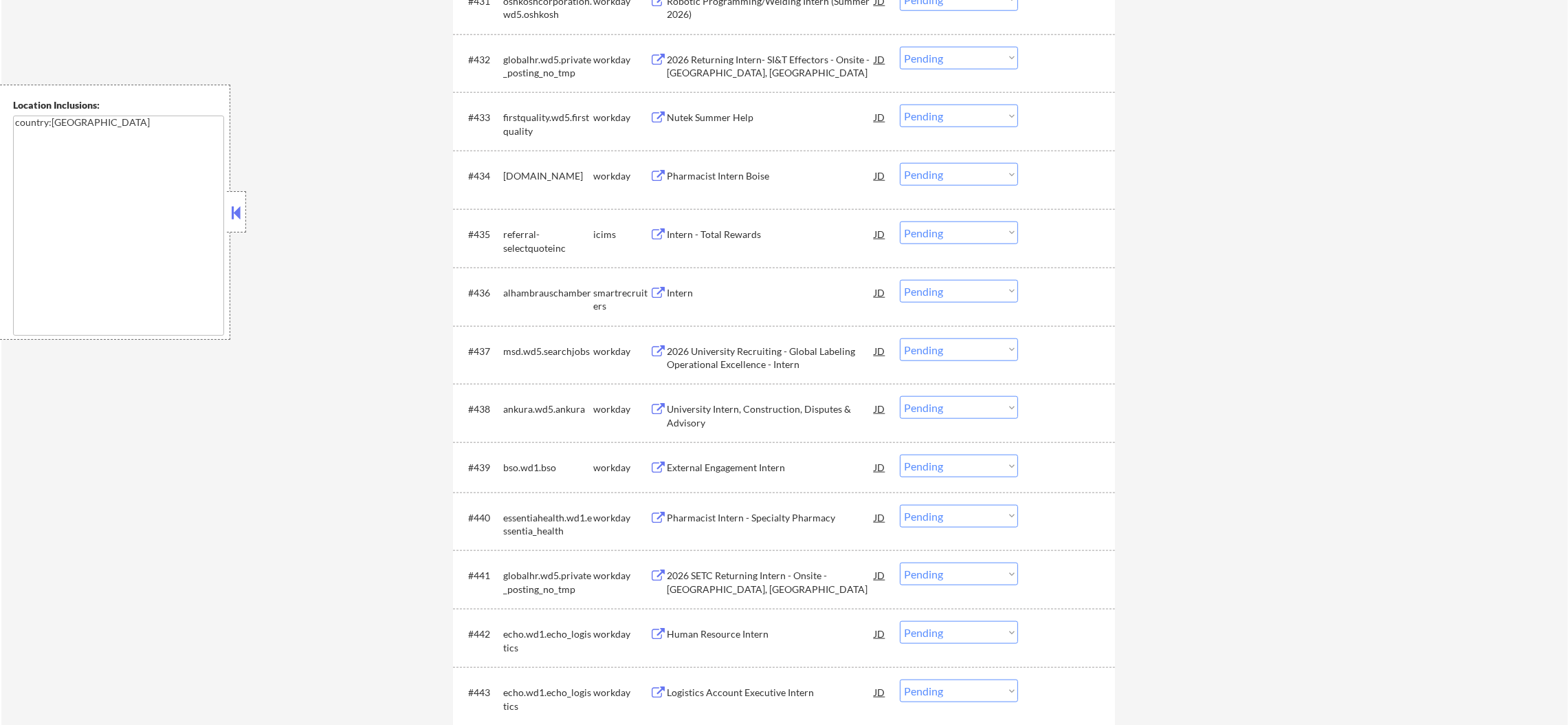
click at [725, 294] on div "Intern" at bounding box center [770, 293] width 207 height 14
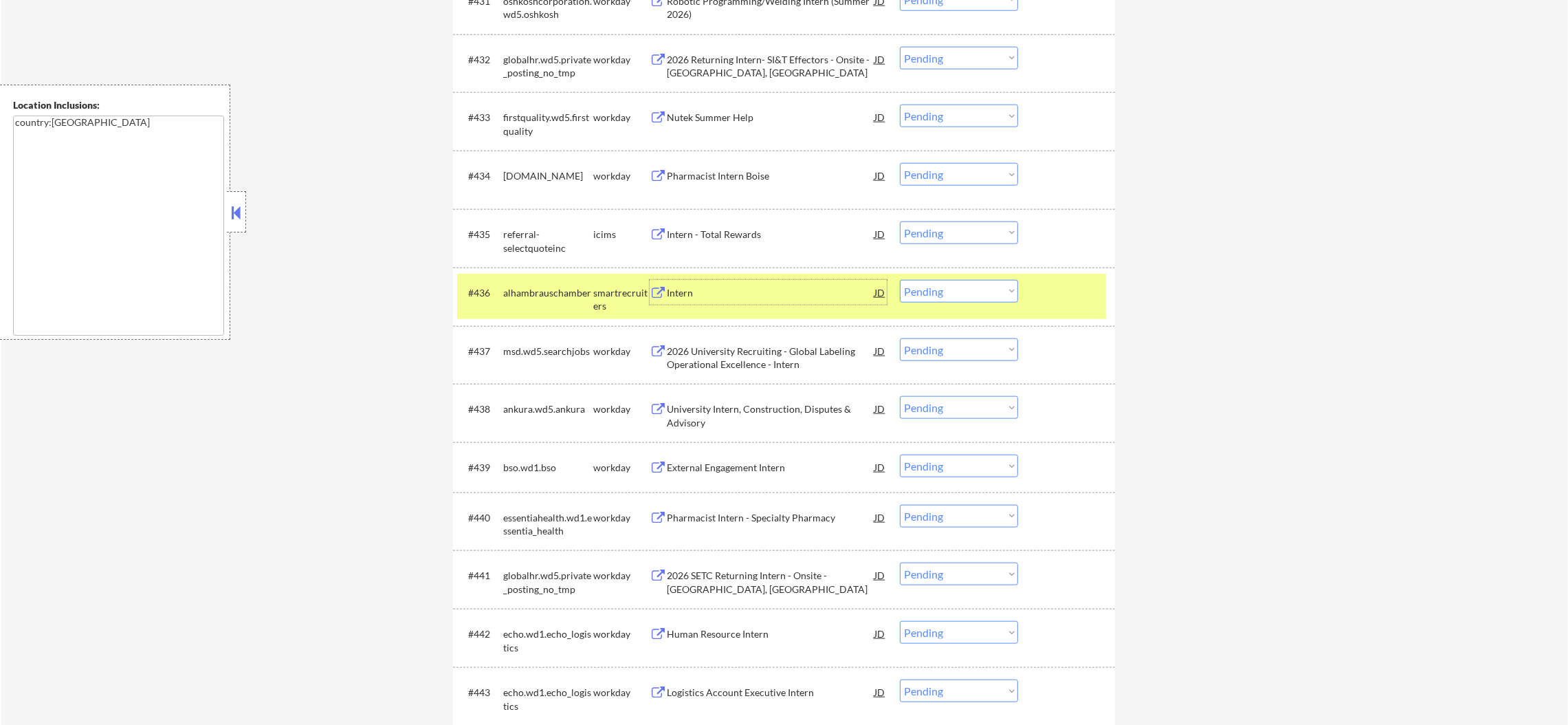
click at [937, 294] on select "Choose an option... Pending Applied Excluded (Questions) Excluded (Expired) Exc…" at bounding box center [959, 292] width 118 height 23
click at [900, 280] on select "Choose an option... Pending Applied Excluded (Questions) Excluded (Expired) Exc…" at bounding box center [959, 292] width 118 height 23
select select ""pending""
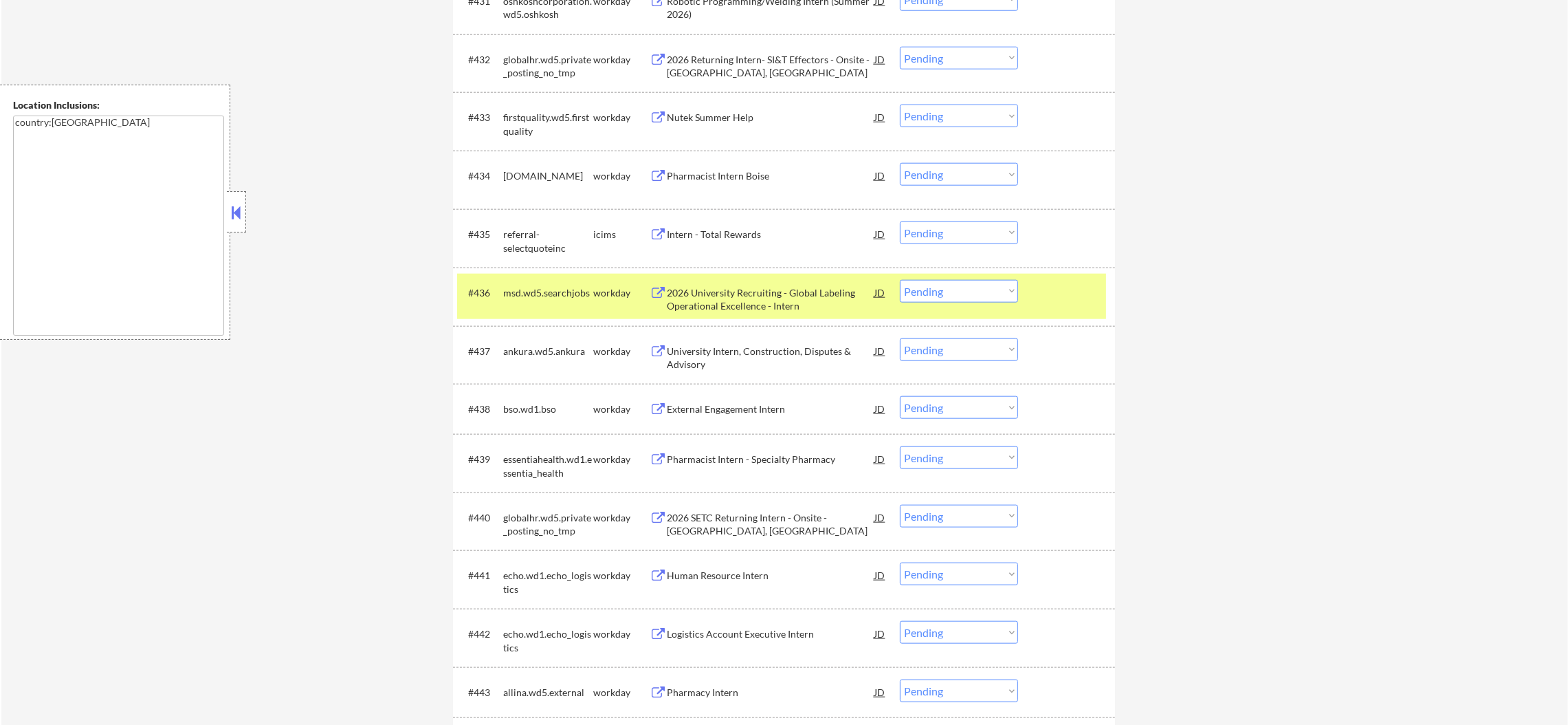
click at [543, 272] on div "#436 msd.wd5.searchjobs workday 2026 University Recruiting - Global Labeling Op…" at bounding box center [784, 296] width 662 height 58
click at [580, 309] on div "#436 msd.wd5.searchjobs workday 2026 University Recruiting - Global Labeling Op…" at bounding box center [781, 296] width 649 height 45
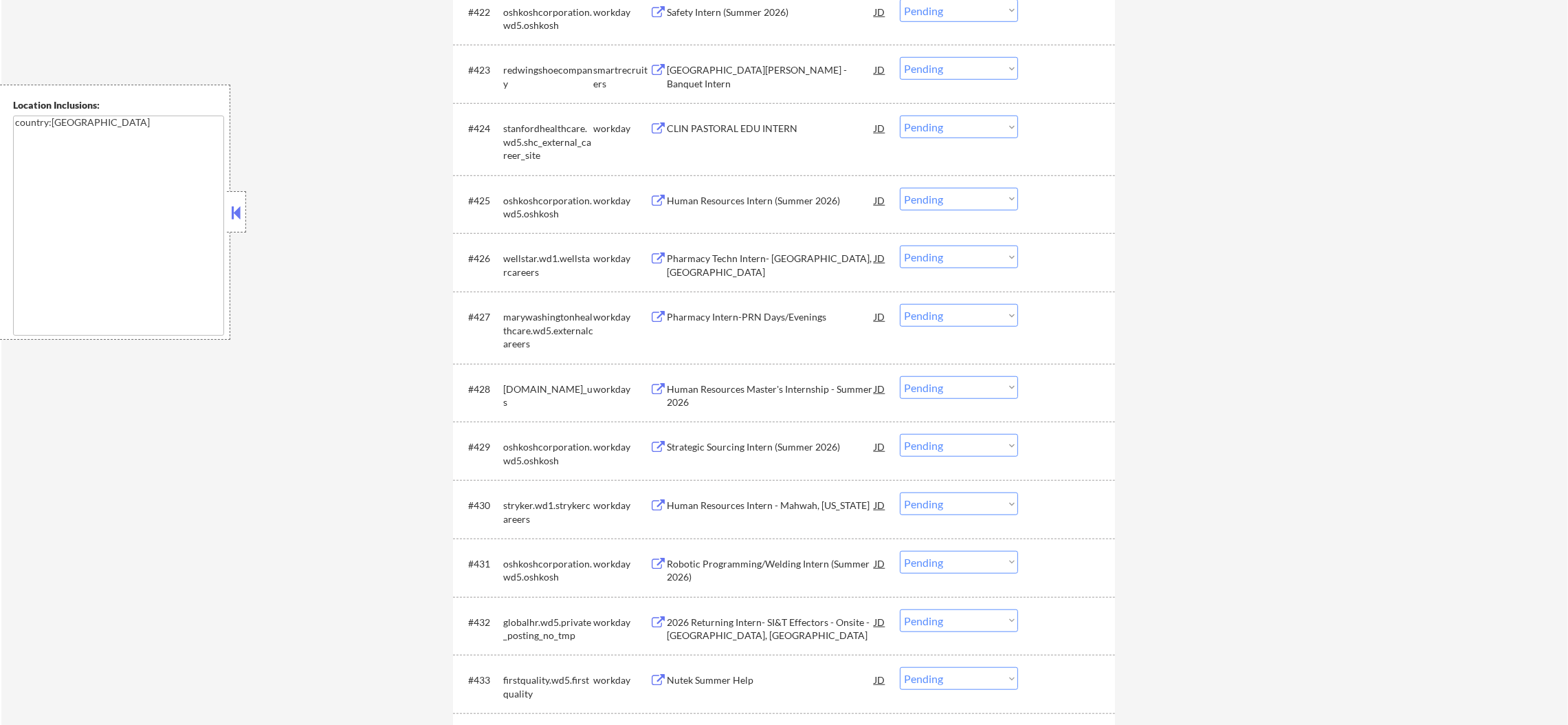
scroll to position [1584, 0]
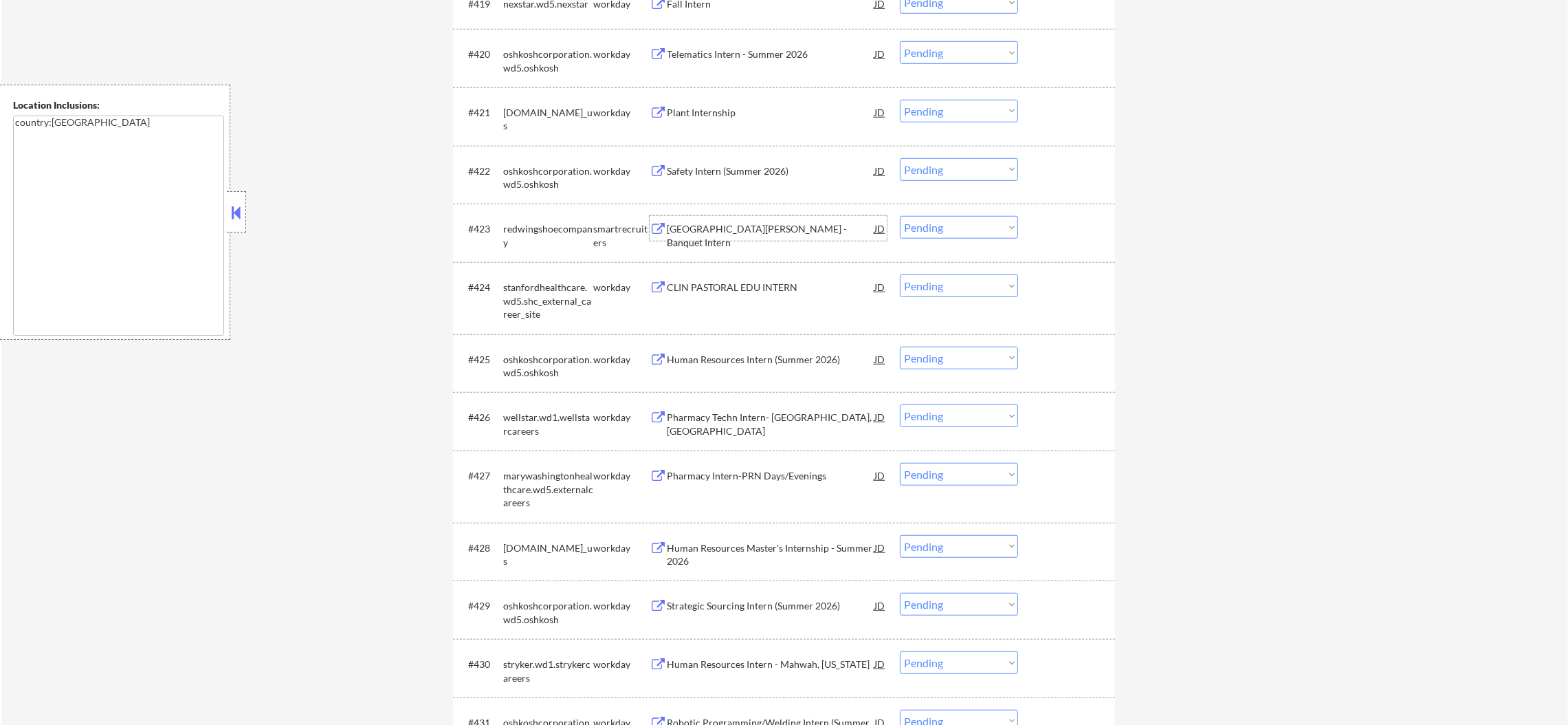
click at [759, 227] on div "St. James Hotel - Banquet Intern" at bounding box center [770, 235] width 207 height 27
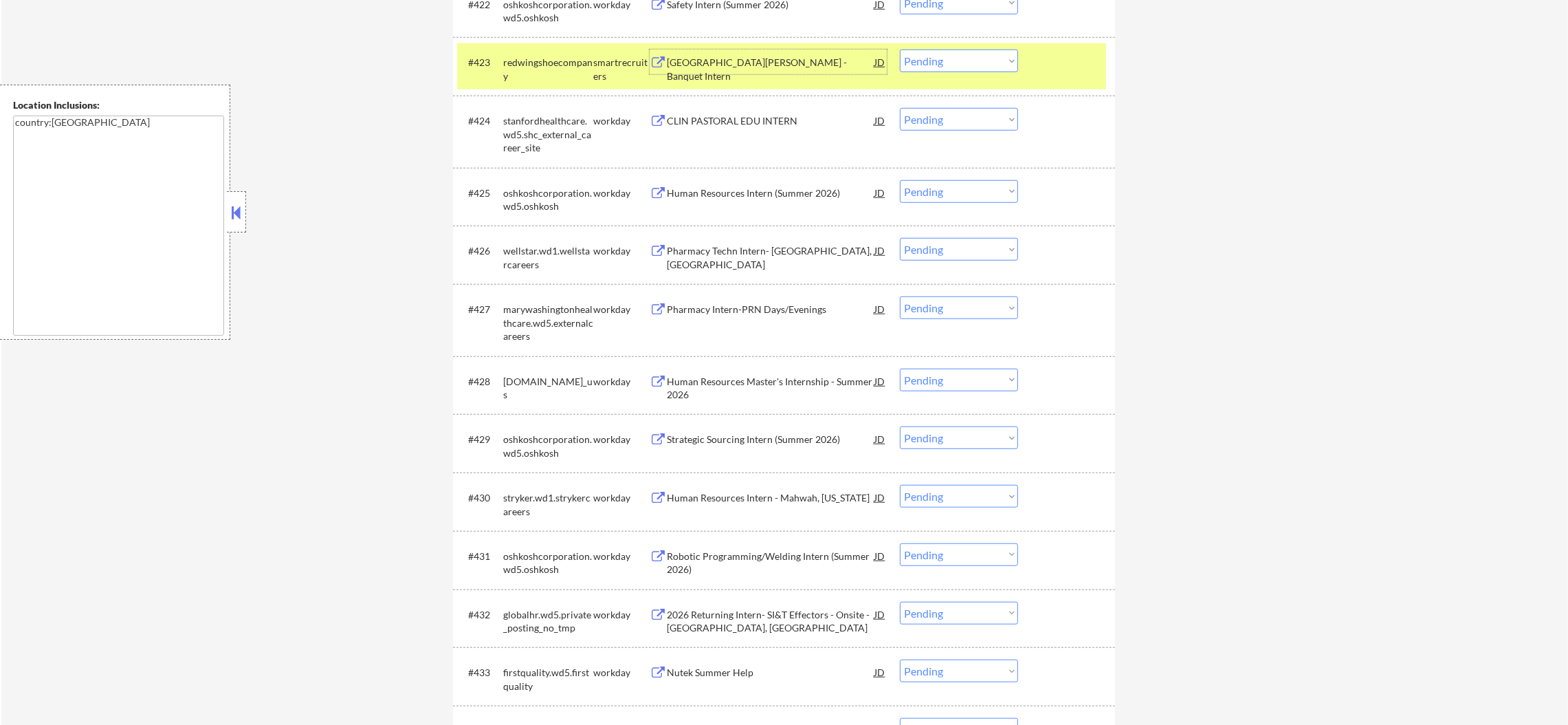
scroll to position [1755, 0]
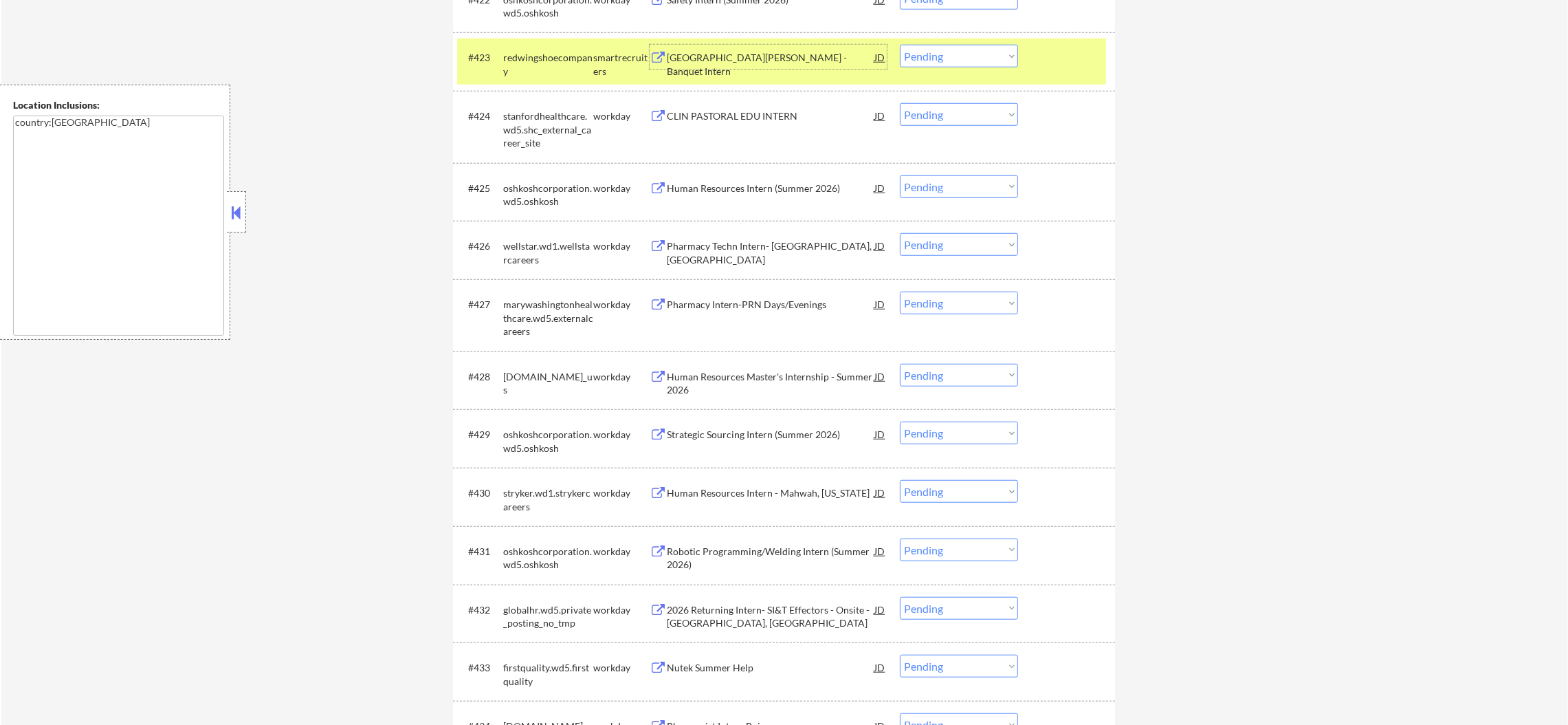
click at [946, 62] on select "Choose an option... Pending Applied Excluded (Questions) Excluded (Expired) Exc…" at bounding box center [959, 56] width 118 height 23
click at [900, 44] on select "Choose an option... Pending Applied Excluded (Questions) Excluded (Expired) Exc…" at bounding box center [959, 56] width 118 height 23
select select ""pending""
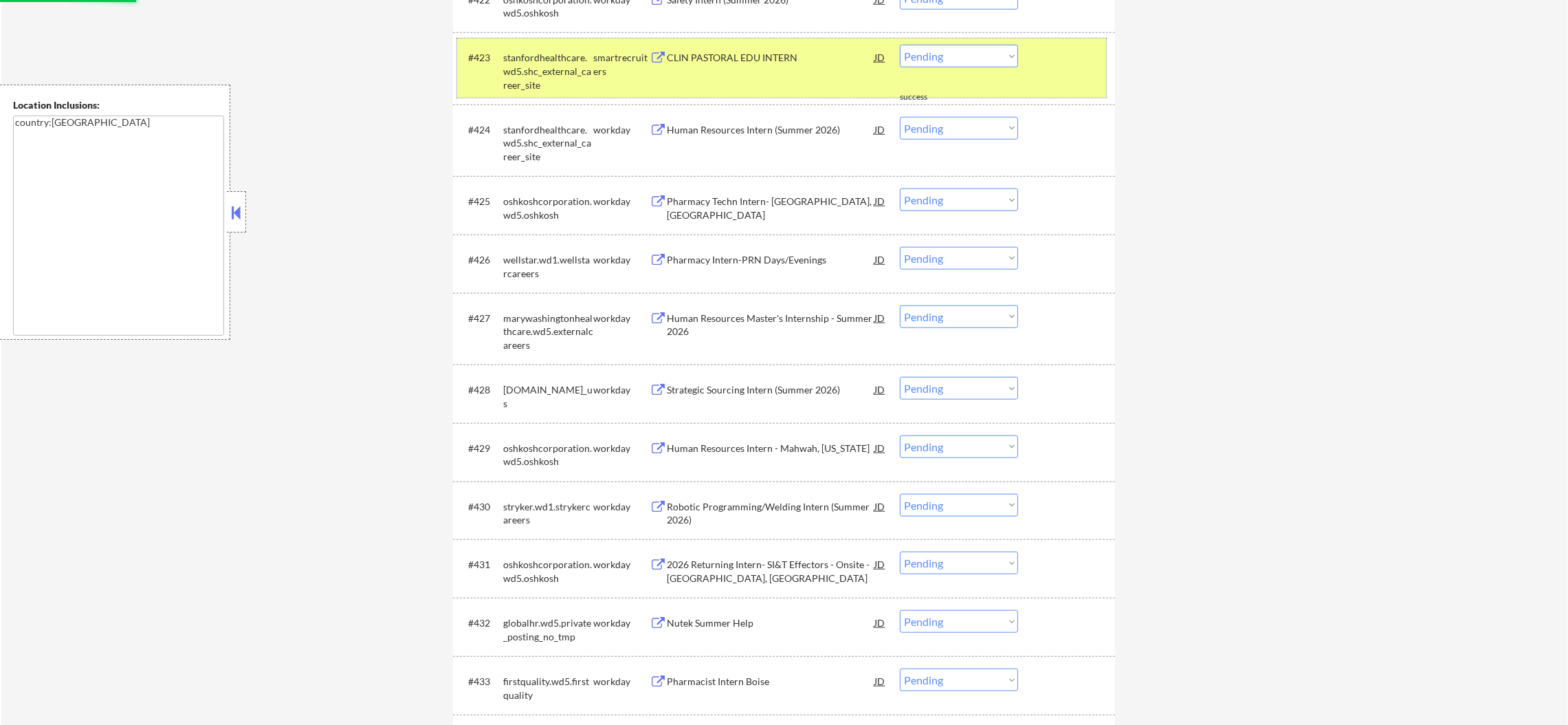
click at [559, 60] on div "stanfordhealthcare.wd5.shc_external_career_site" at bounding box center [548, 70] width 90 height 41
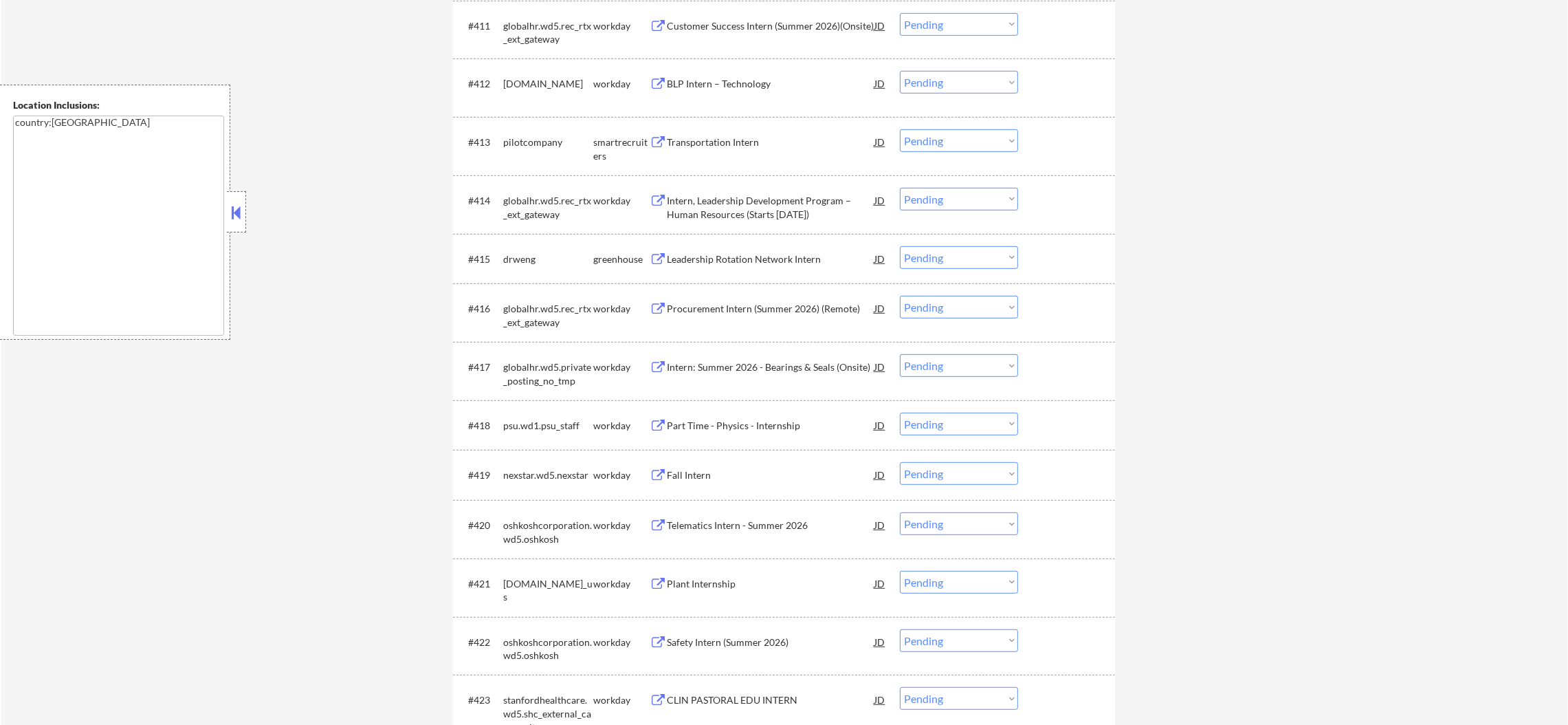
scroll to position [1103, 0]
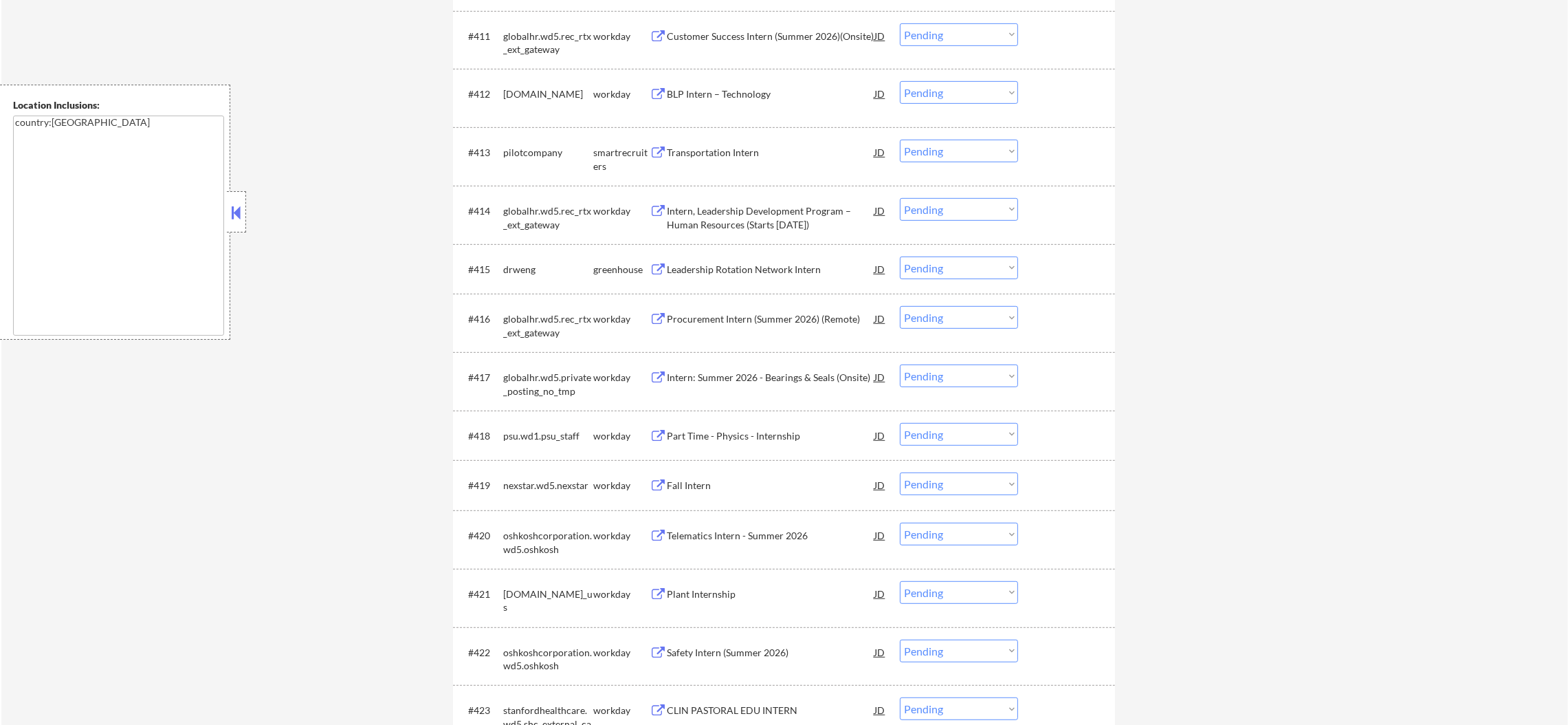
click at [748, 266] on div "Leadership Rotation Network Intern" at bounding box center [770, 269] width 207 height 14
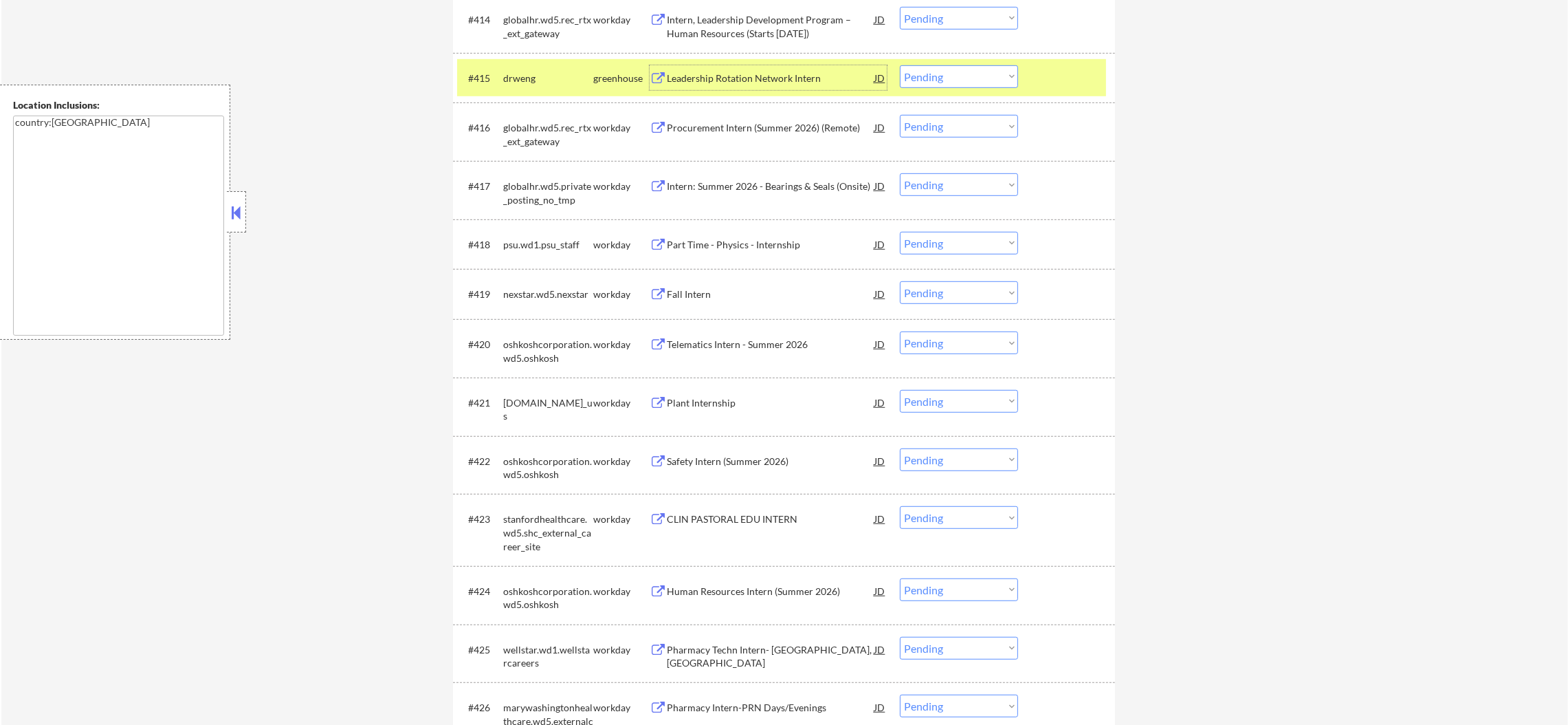
scroll to position [1309, 0]
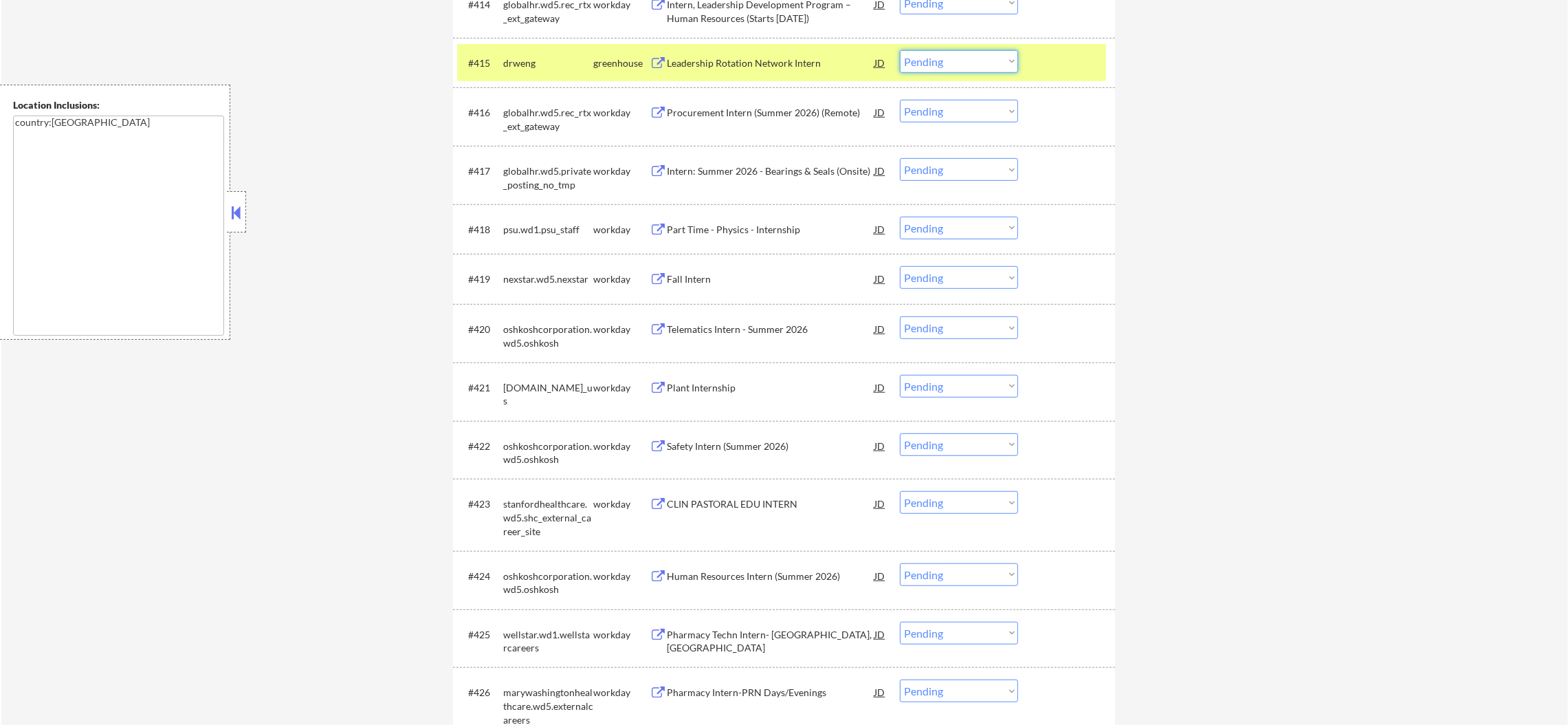
click at [958, 65] on select "Choose an option... Pending Applied Excluded (Questions) Excluded (Expired) Exc…" at bounding box center [959, 62] width 118 height 23
click at [900, 51] on select "Choose an option... Pending Applied Excluded (Questions) Excluded (Expired) Exc…" at bounding box center [959, 62] width 118 height 23
click at [559, 68] on div "drweng" at bounding box center [548, 64] width 90 height 14
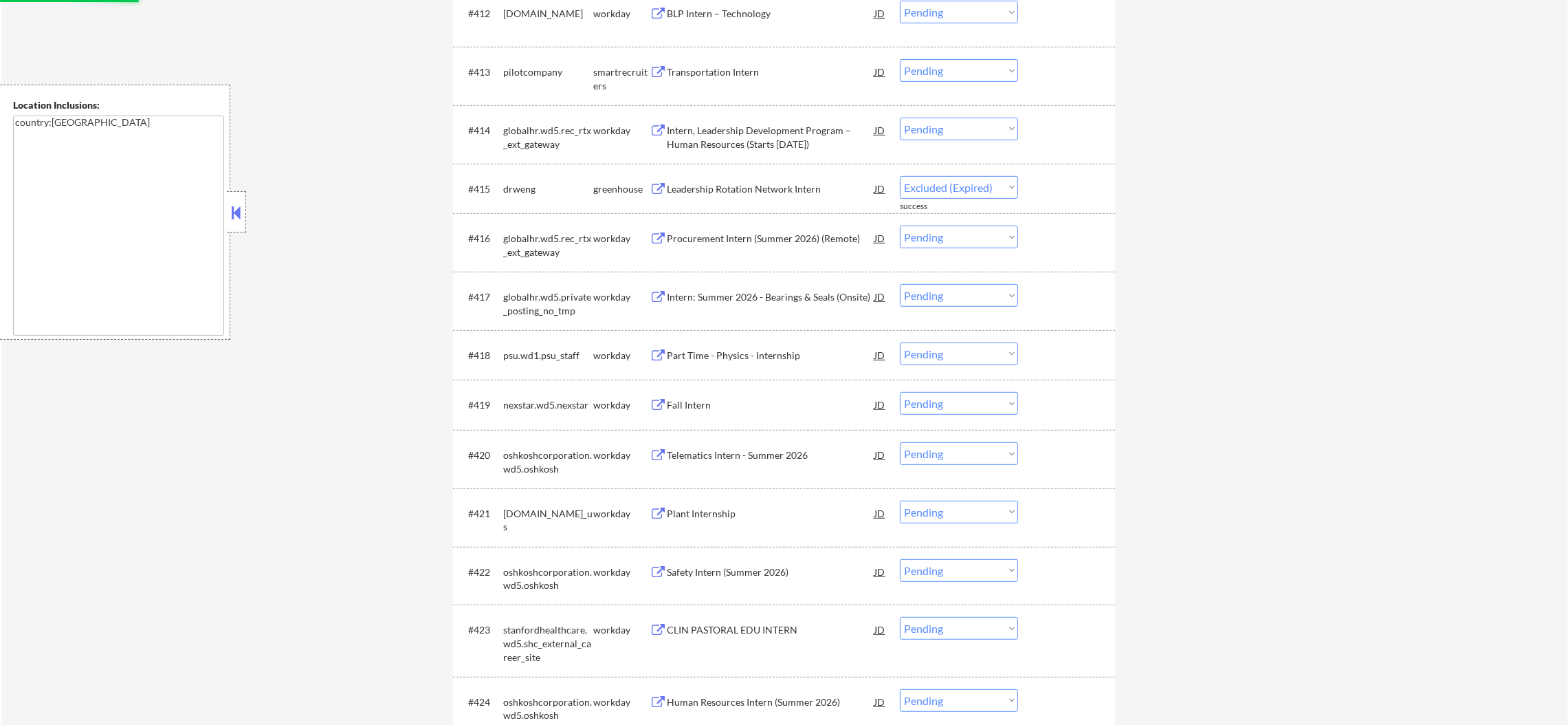
select select ""pending""
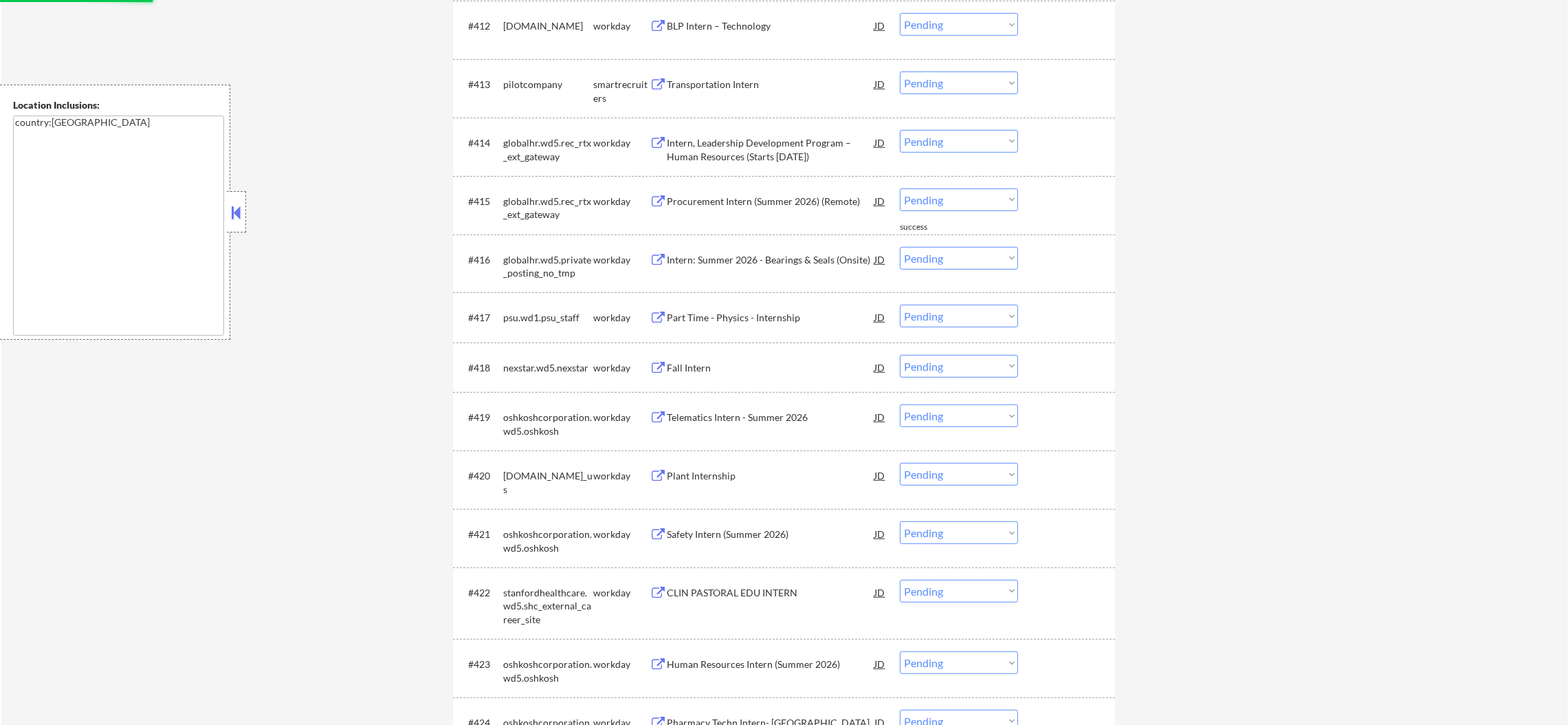
click at [750, 91] on div "Transportation Intern" at bounding box center [770, 83] width 207 height 24
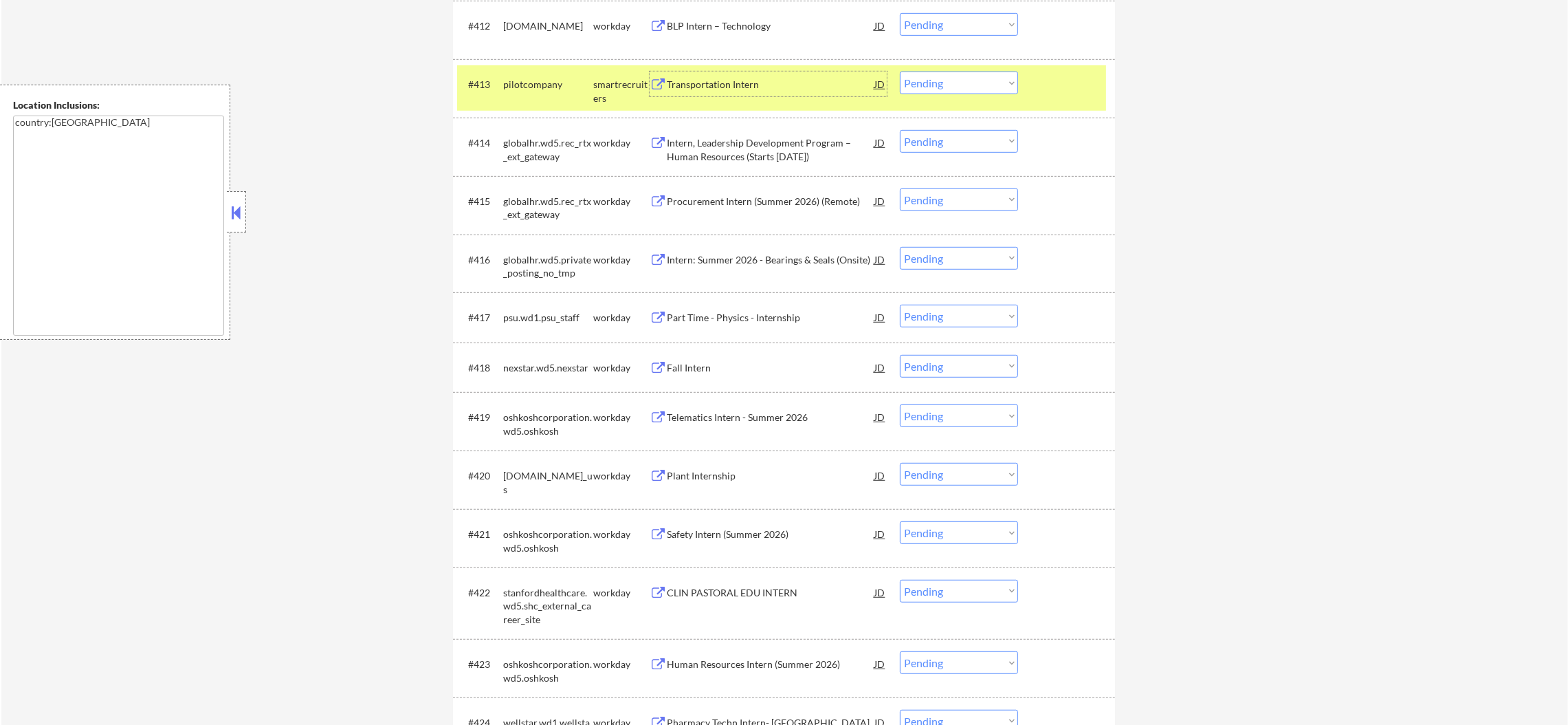
click at [949, 76] on select "Choose an option... Pending Applied Excluded (Questions) Excluded (Expired) Exc…" at bounding box center [959, 83] width 118 height 23
click at [900, 71] on select "Choose an option... Pending Applied Excluded (Questions) Excluded (Expired) Exc…" at bounding box center [959, 83] width 118 height 23
click at [526, 92] on div "pilotcompany" at bounding box center [548, 83] width 90 height 24
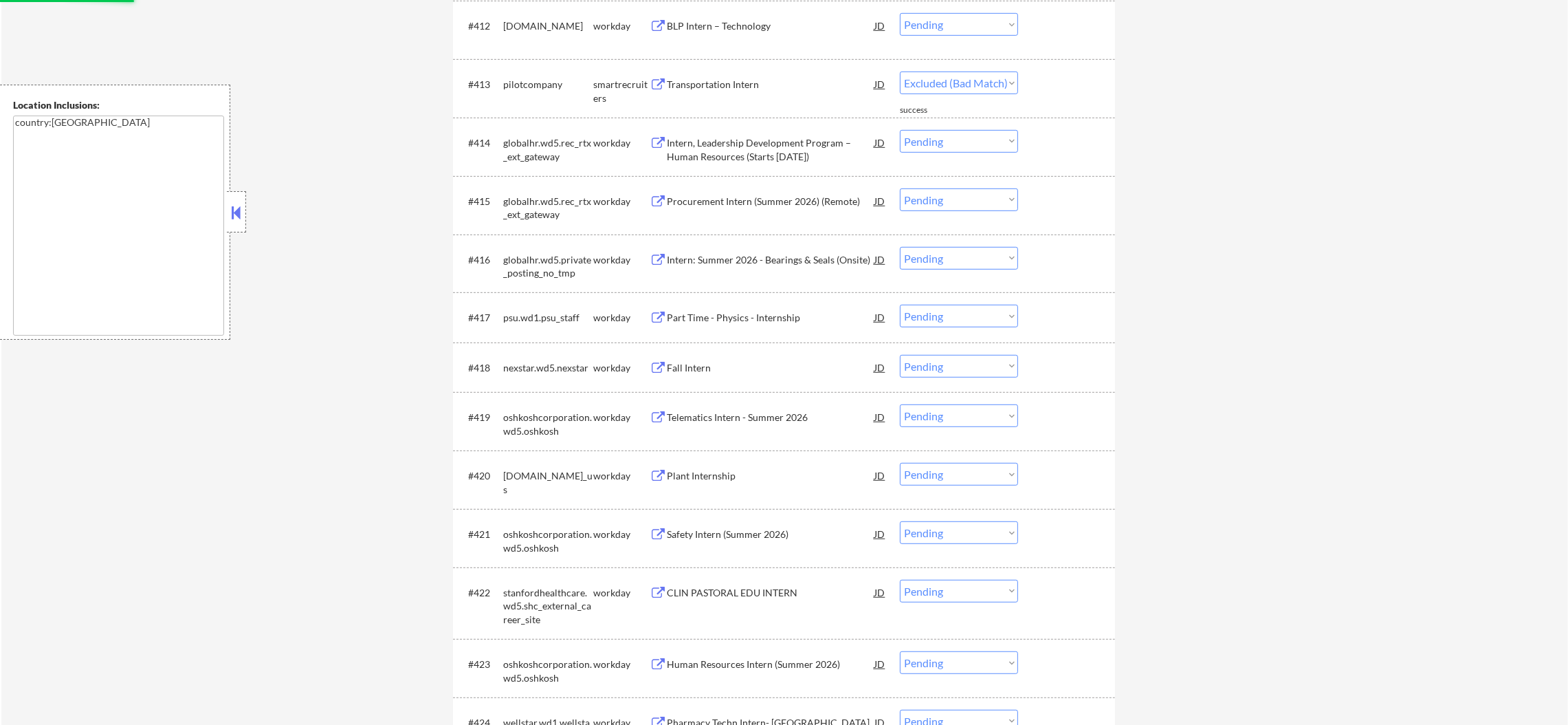
select select ""pending""
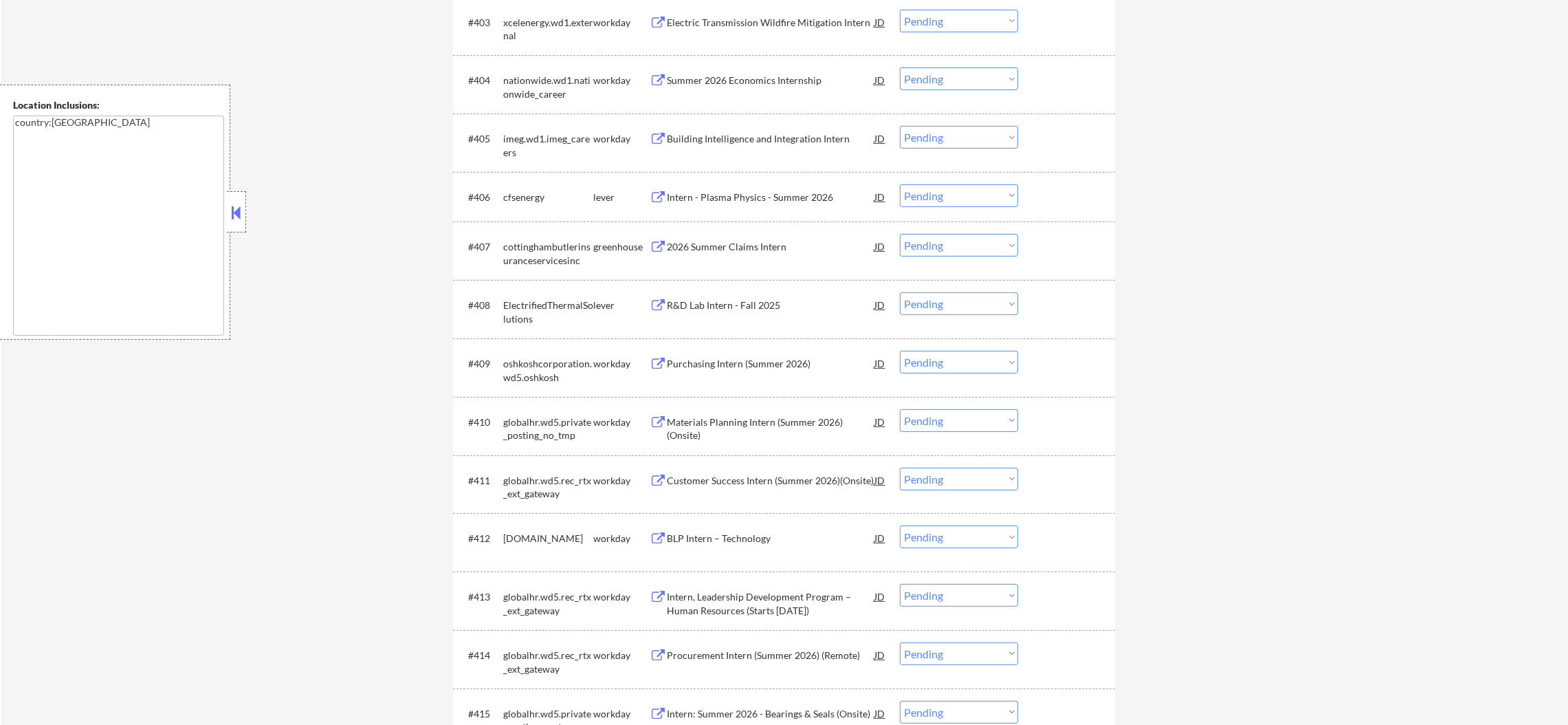
scroll to position [655, 0]
click at [794, 191] on div "Intern - Plasma Physics - Summer 2026" at bounding box center [770, 200] width 207 height 24
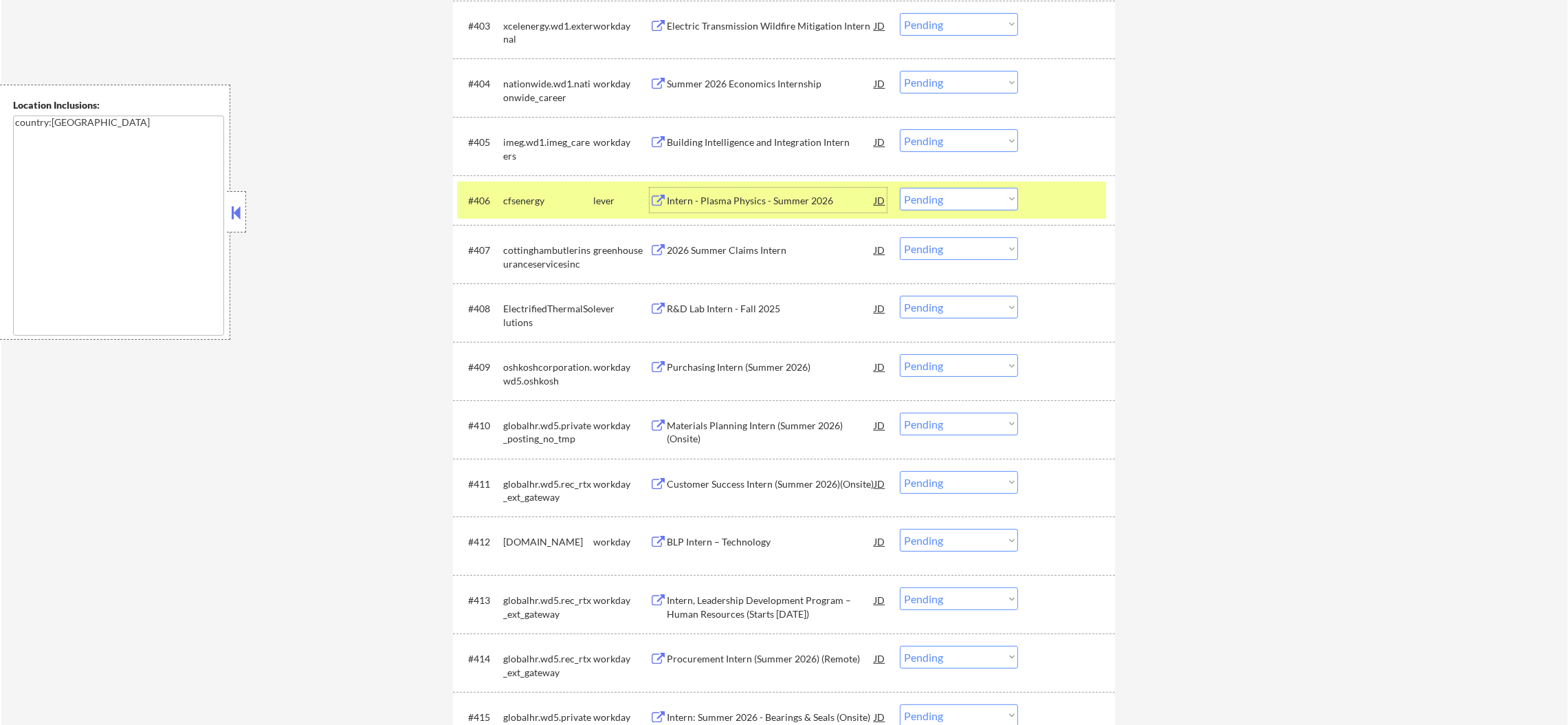
click at [918, 202] on select "Choose an option... Pending Applied Excluded (Questions) Excluded (Expired) Exc…" at bounding box center [959, 199] width 118 height 23
click at [900, 188] on select "Choose an option... Pending Applied Excluded (Questions) Excluded (Expired) Exc…" at bounding box center [959, 199] width 118 height 23
click at [566, 194] on div "cfsenergy" at bounding box center [548, 201] width 90 height 14
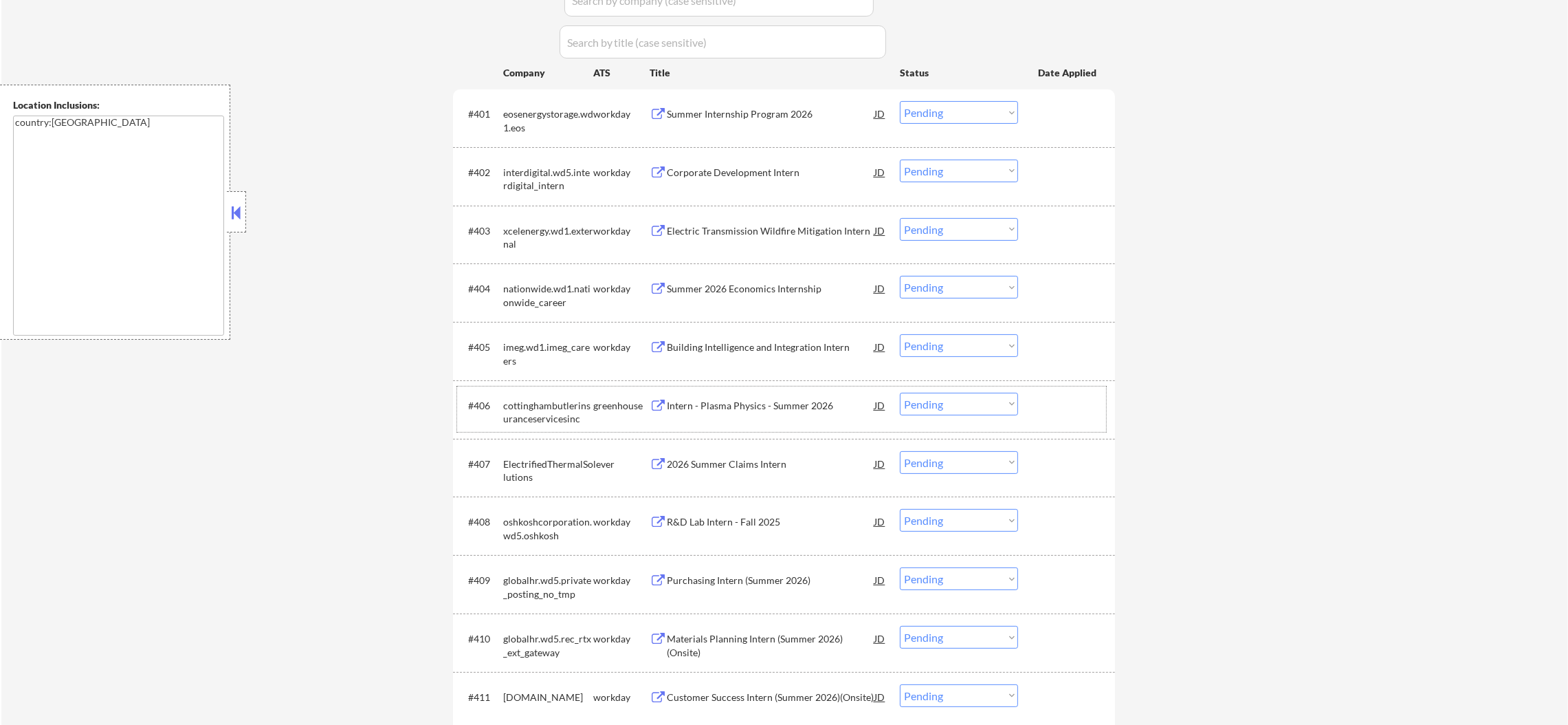
scroll to position [449, 0]
click at [722, 402] on div "2026 Summer Claims Intern" at bounding box center [770, 407] width 207 height 14
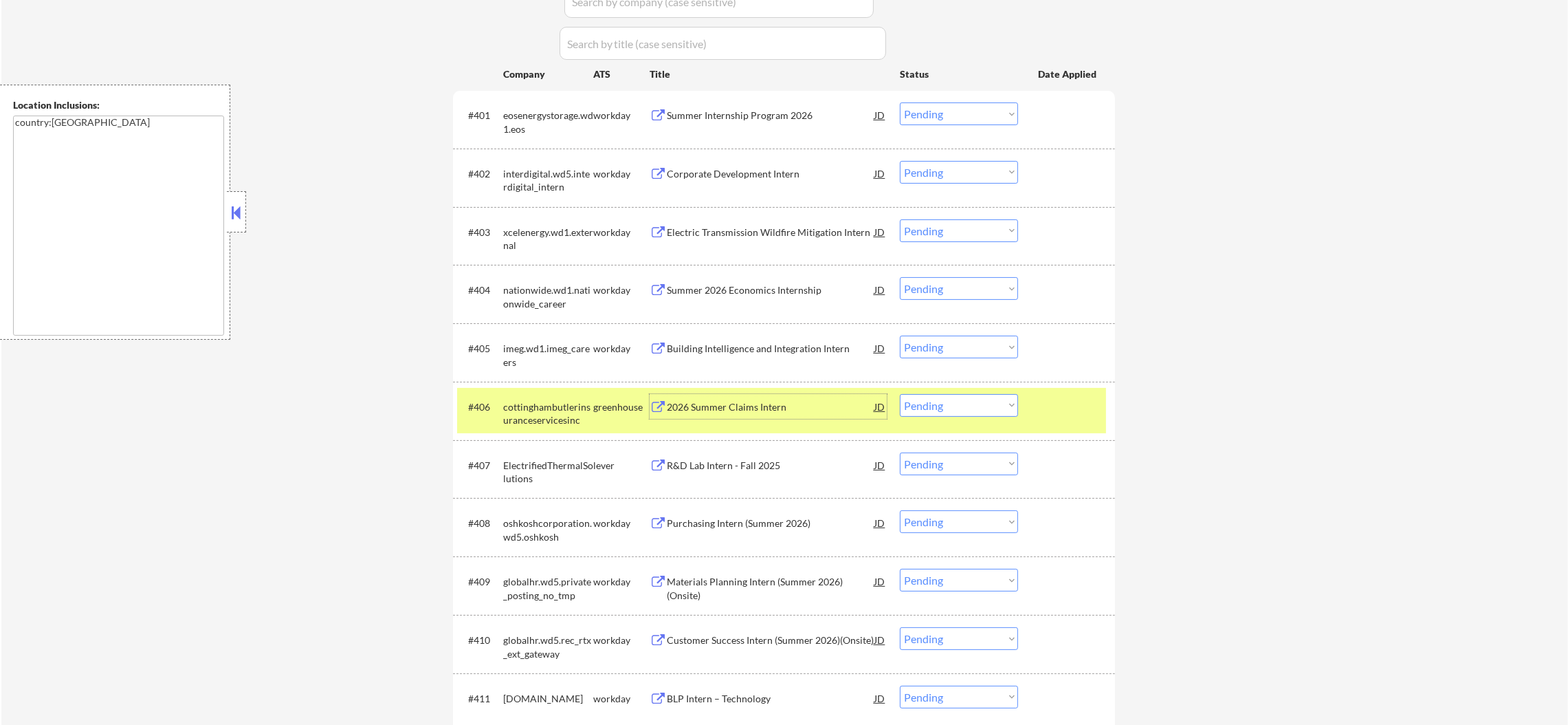
click at [934, 412] on select "Choose an option... Pending Applied Excluded (Questions) Excluded (Expired) Exc…" at bounding box center [959, 406] width 118 height 23
click at [900, 394] on select "Choose an option... Pending Applied Excluded (Questions) Excluded (Expired) Exc…" at bounding box center [959, 406] width 118 height 23
click at [517, 407] on div "cottinghambutlerinsuranceservicesinc" at bounding box center [548, 413] width 90 height 27
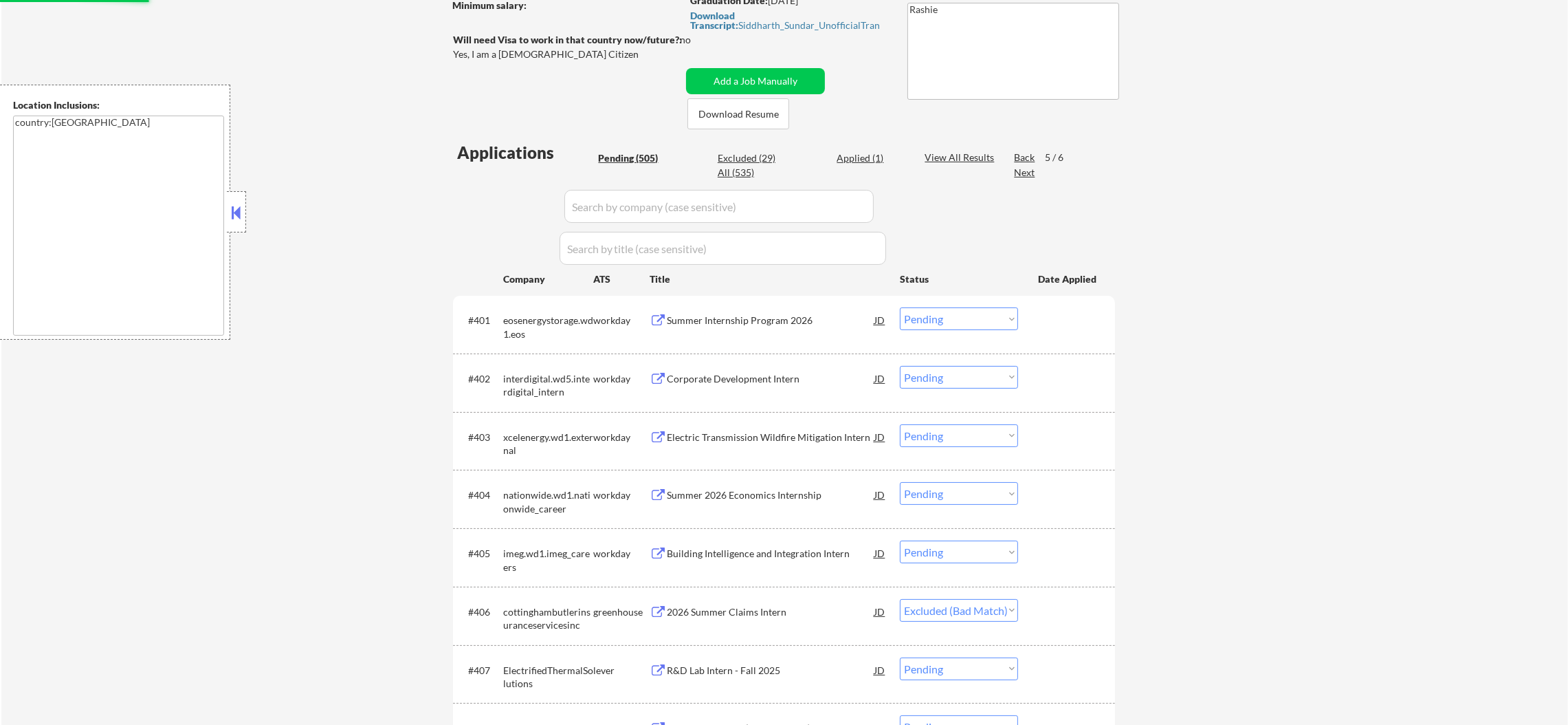
scroll to position [243, 0]
select select ""pending""
click at [1022, 155] on div "Back" at bounding box center [1025, 158] width 22 height 14
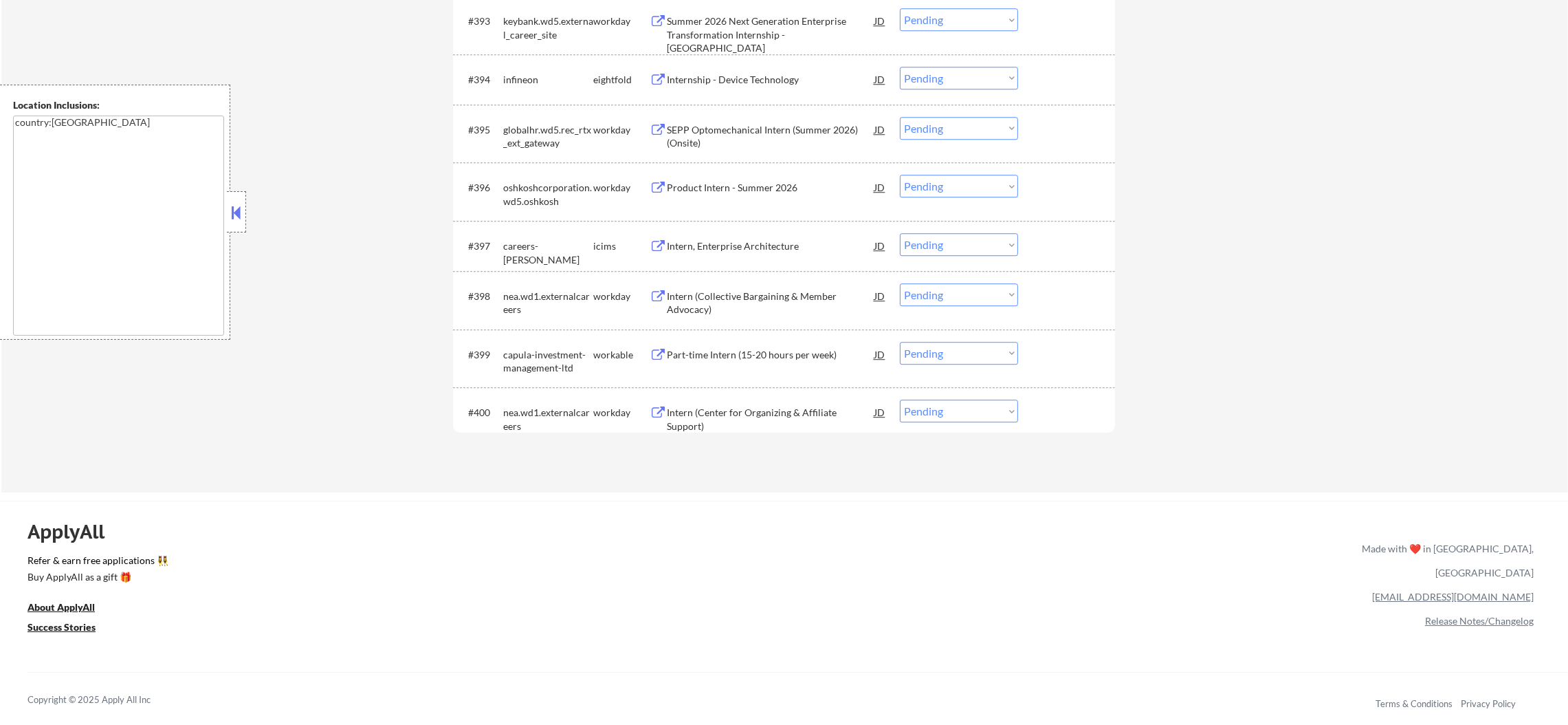
scroll to position [5694, 0]
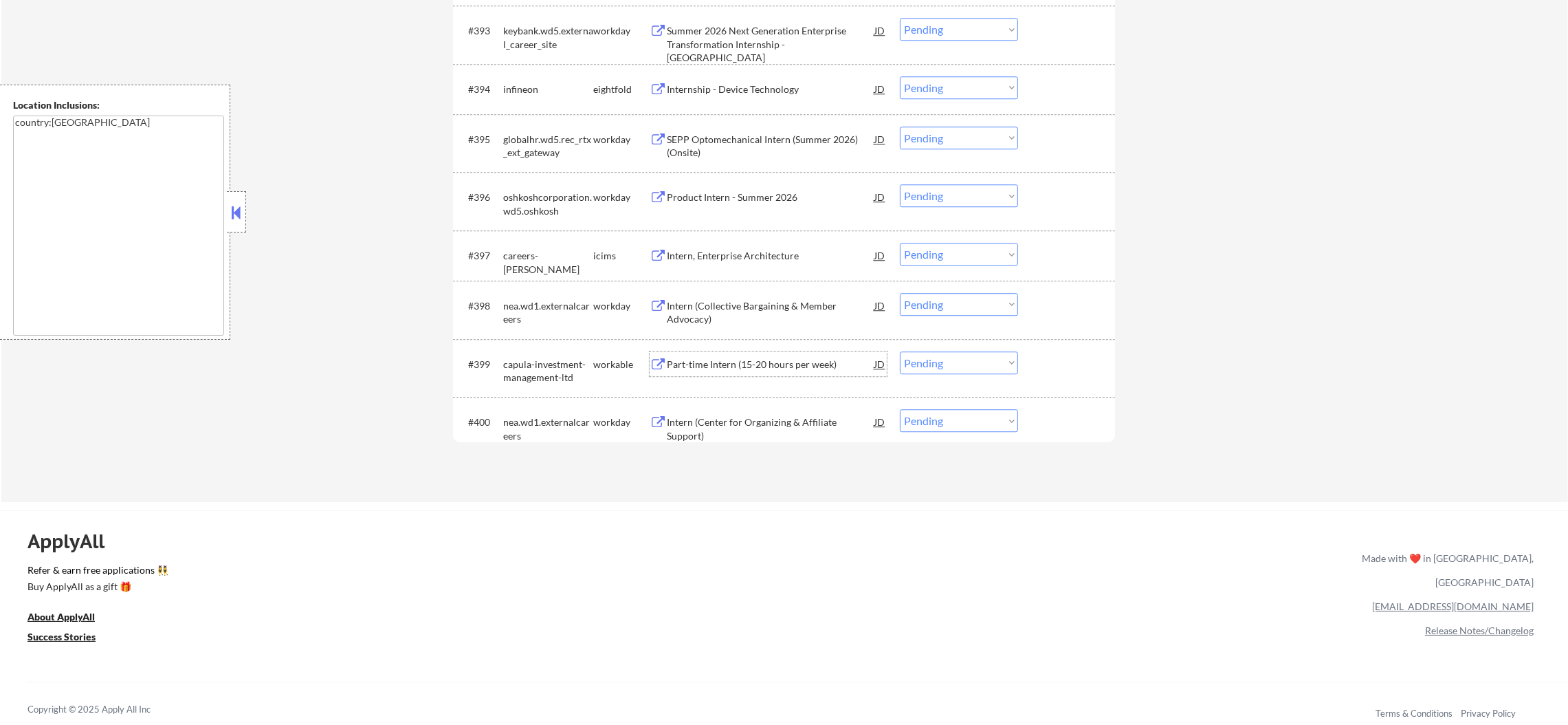
click at [766, 365] on div "Part-time Intern (15-20 hours per week)" at bounding box center [770, 364] width 207 height 14
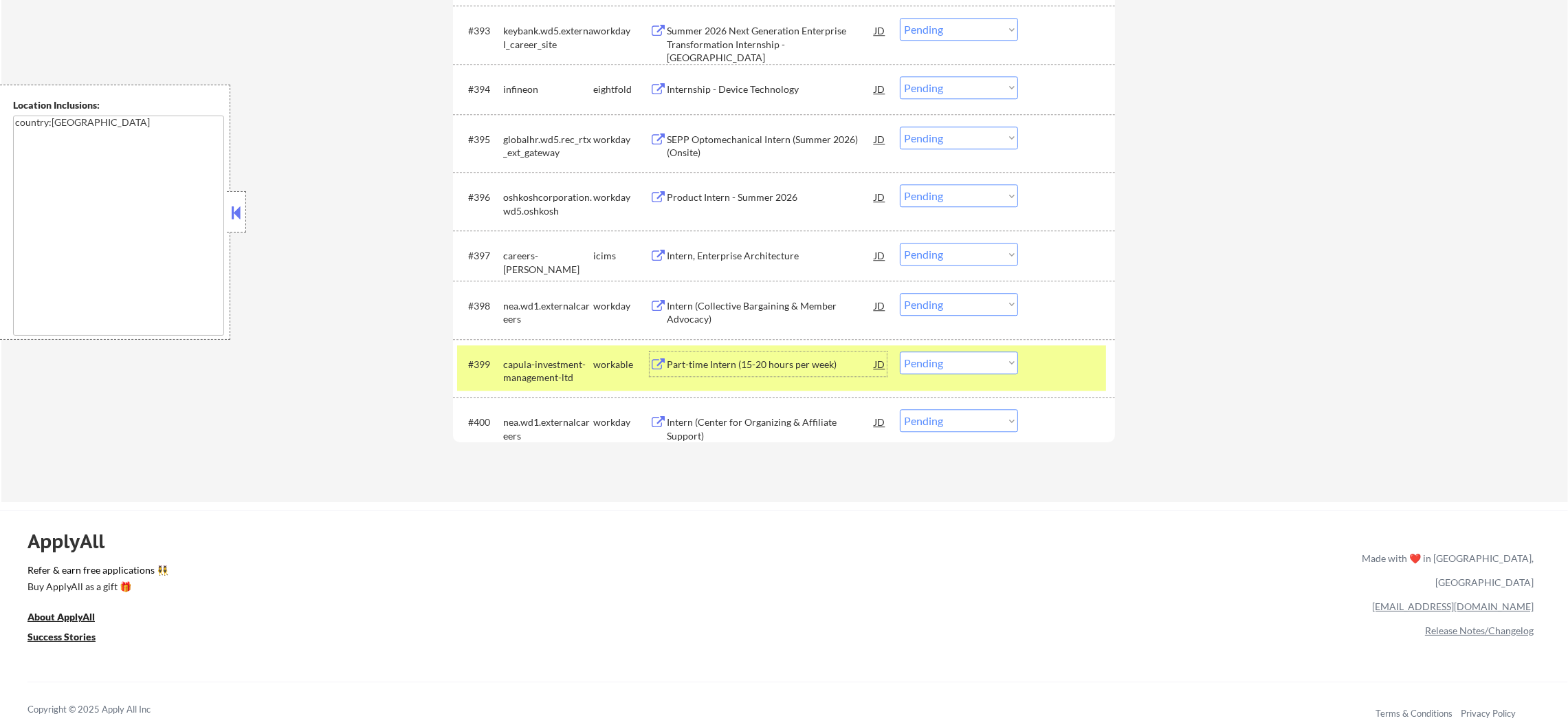
click at [922, 367] on select "Choose an option... Pending Applied Excluded (Questions) Excluded (Expired) Exc…" at bounding box center [959, 363] width 118 height 23
click at [900, 351] on select "Choose an option... Pending Applied Excluded (Questions) Excluded (Expired) Exc…" at bounding box center [959, 363] width 118 height 23
click at [551, 368] on div "capula-investment-management-ltd" at bounding box center [548, 371] width 90 height 27
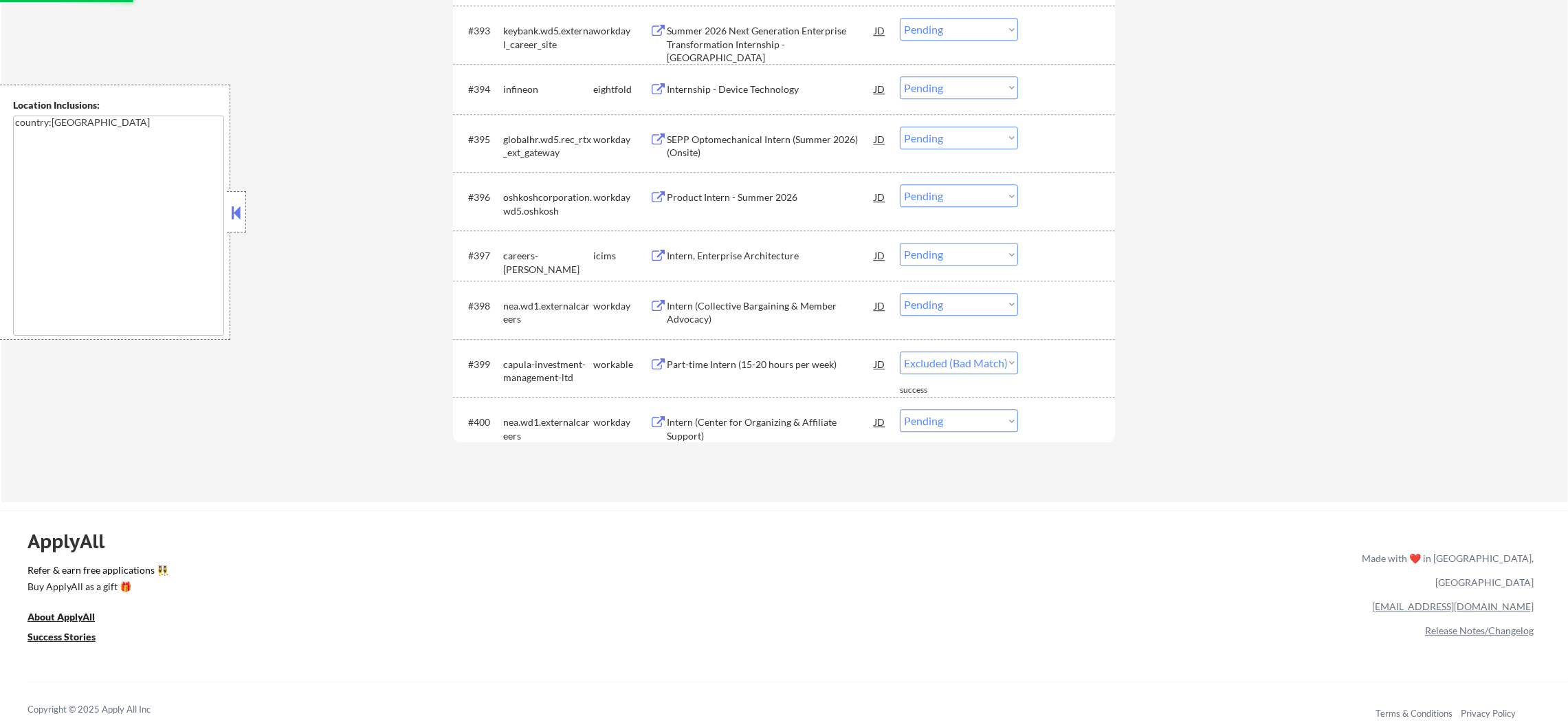
select select ""pending""
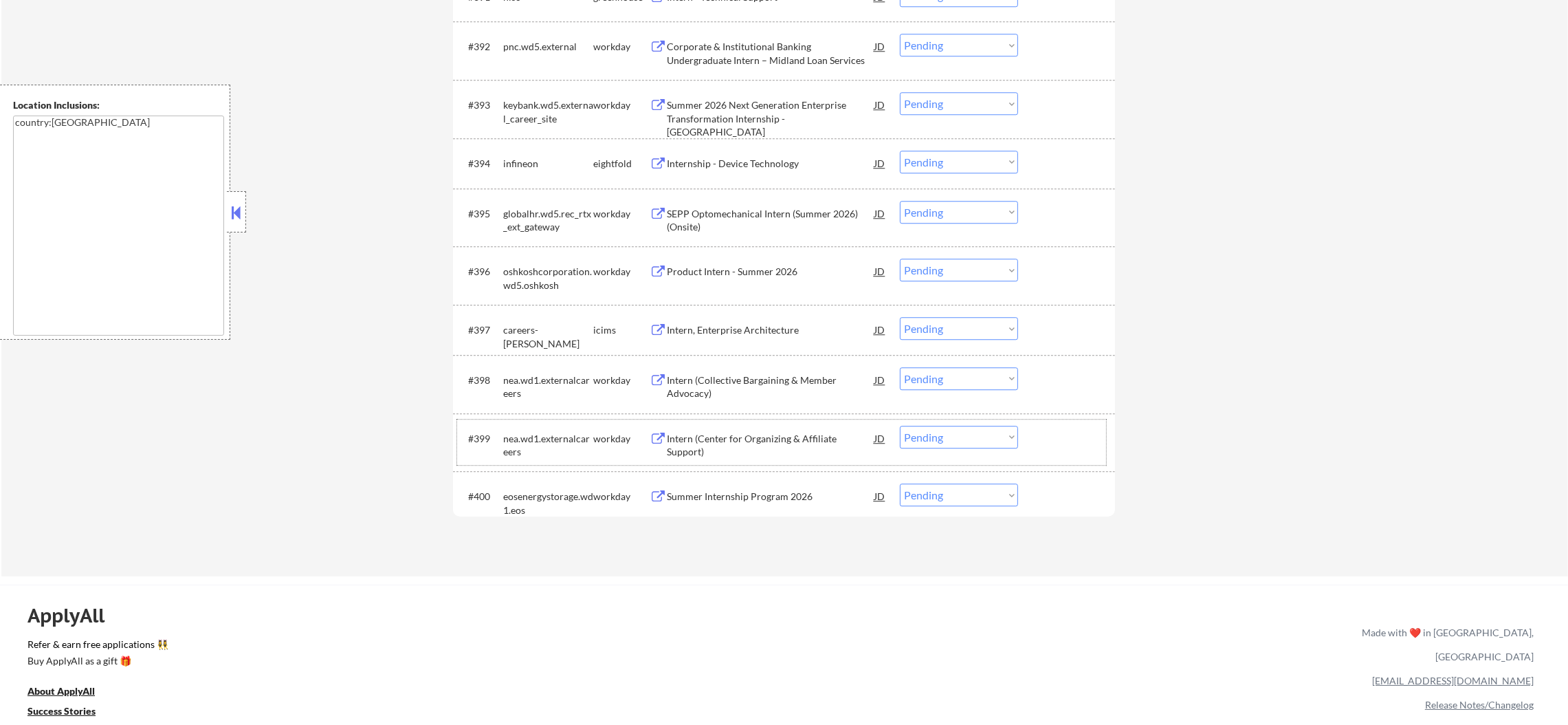
scroll to position [5453, 0]
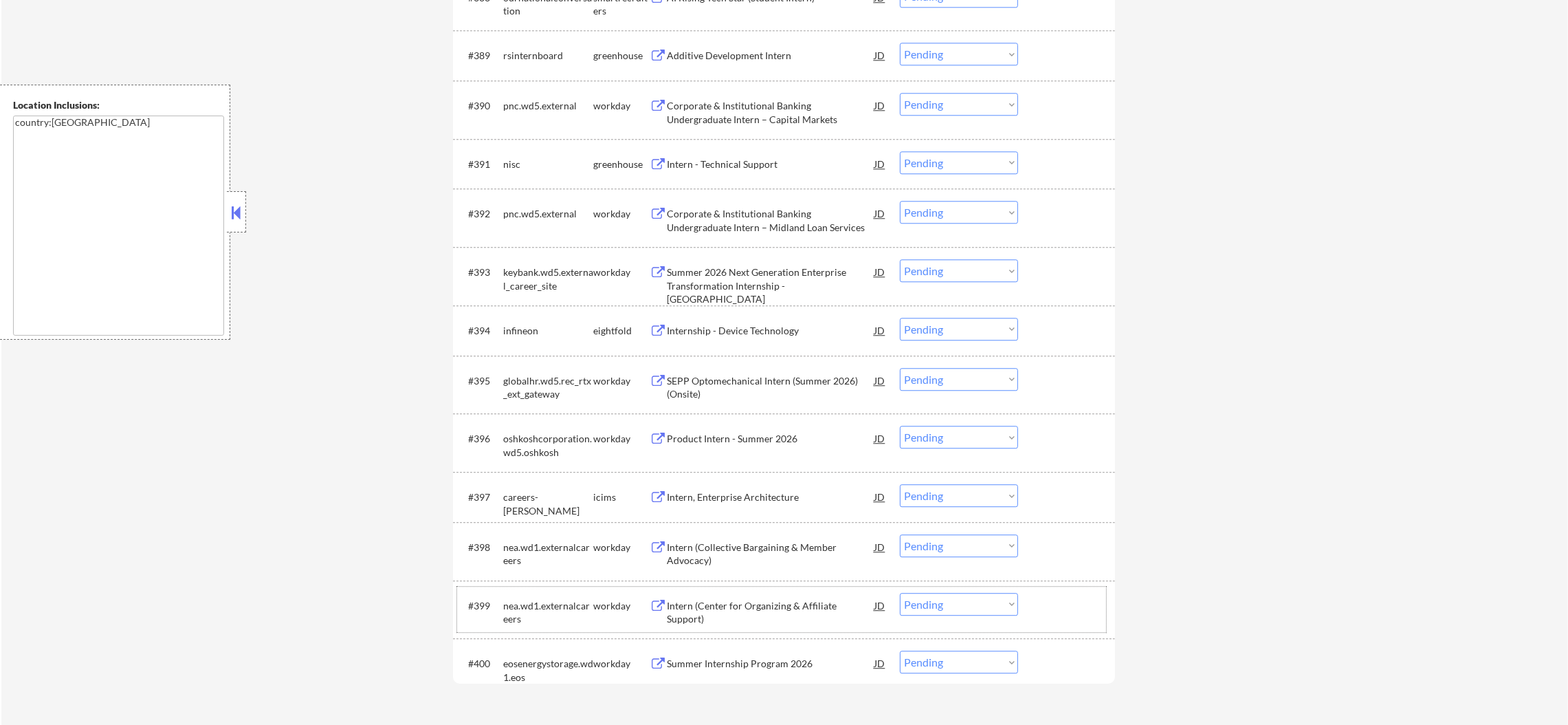
click at [777, 159] on div "Intern - Technical Support" at bounding box center [770, 165] width 207 height 14
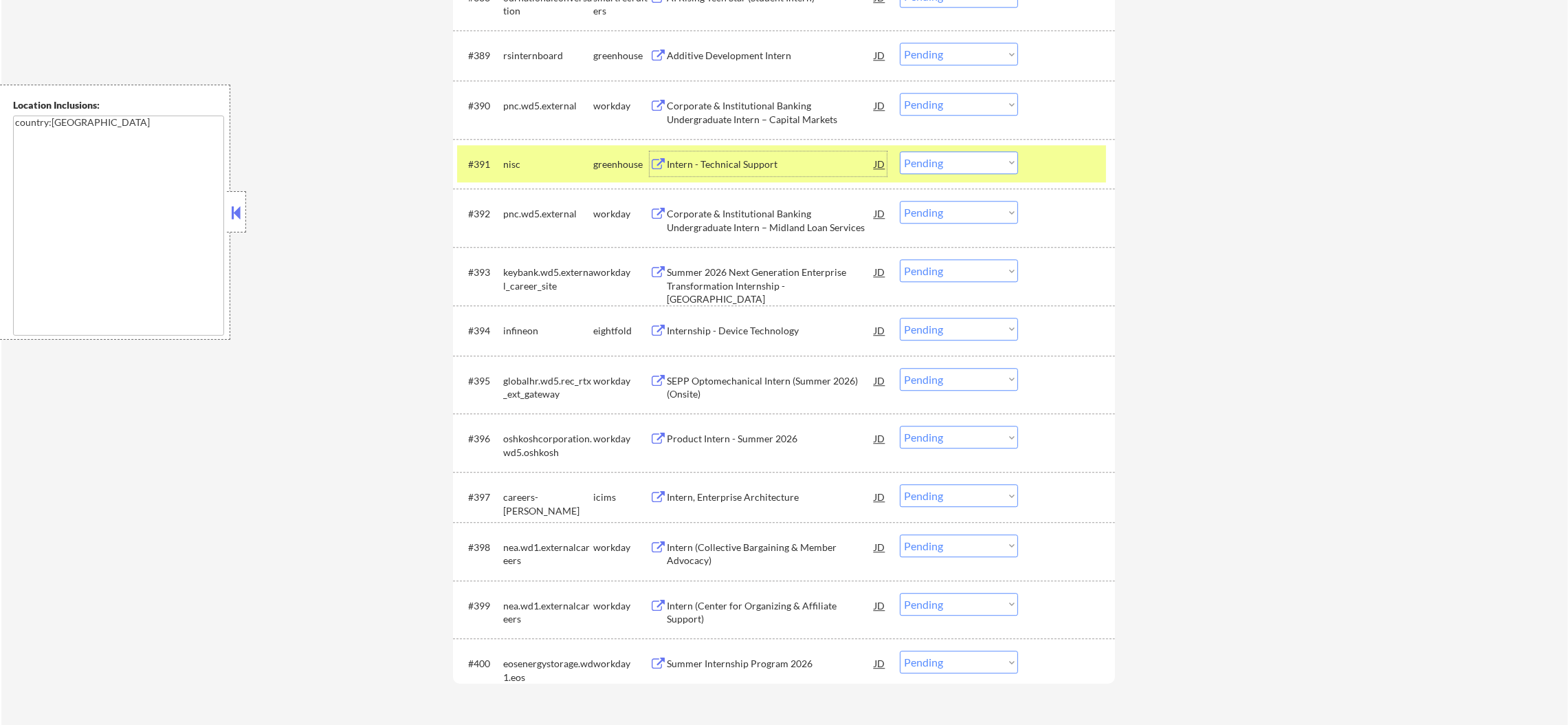
click at [976, 162] on select "Choose an option... Pending Applied Excluded (Questions) Excluded (Expired) Exc…" at bounding box center [959, 163] width 118 height 23
click at [900, 152] on select "Choose an option... Pending Applied Excluded (Questions) Excluded (Expired) Exc…" at bounding box center [959, 163] width 118 height 23
click at [546, 175] on div "nisc" at bounding box center [548, 164] width 90 height 24
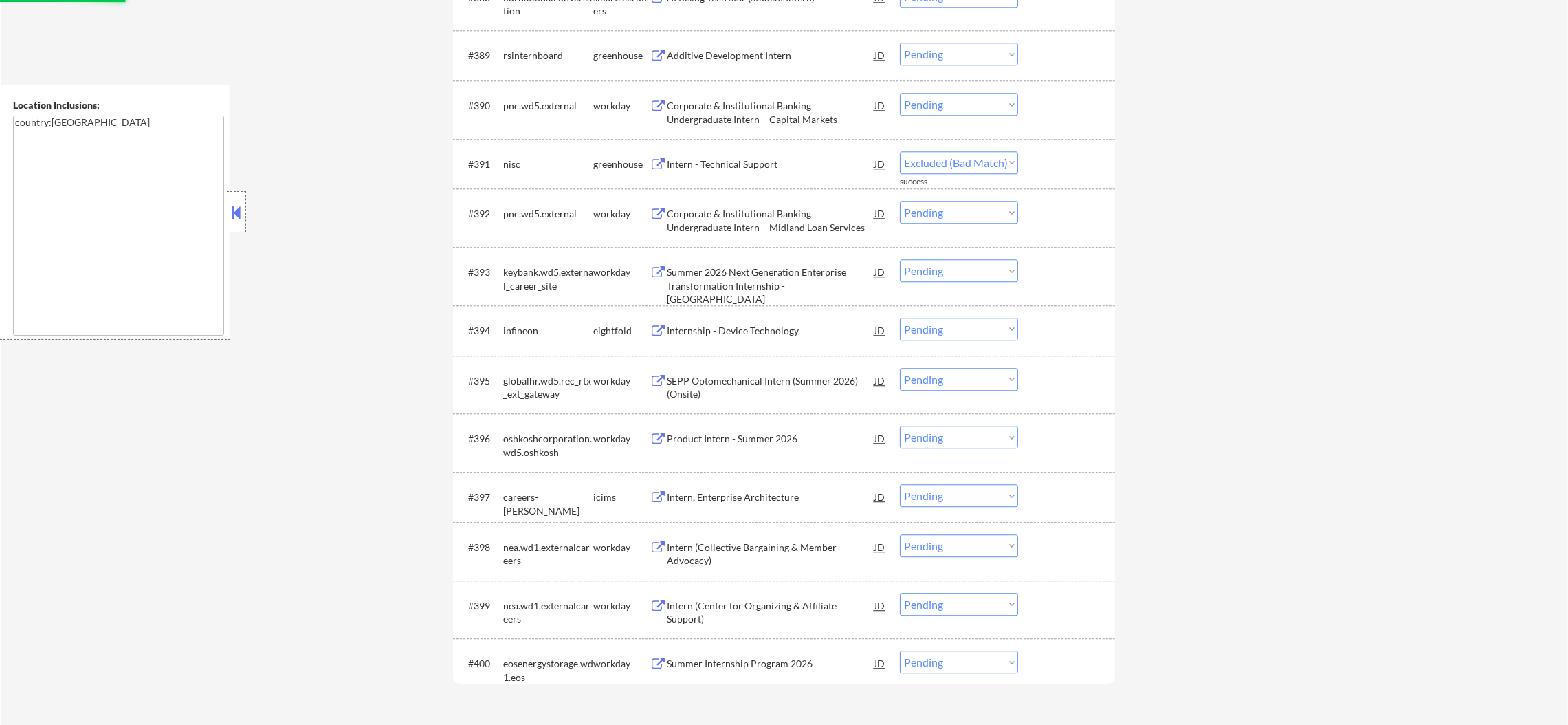
select select ""pending""
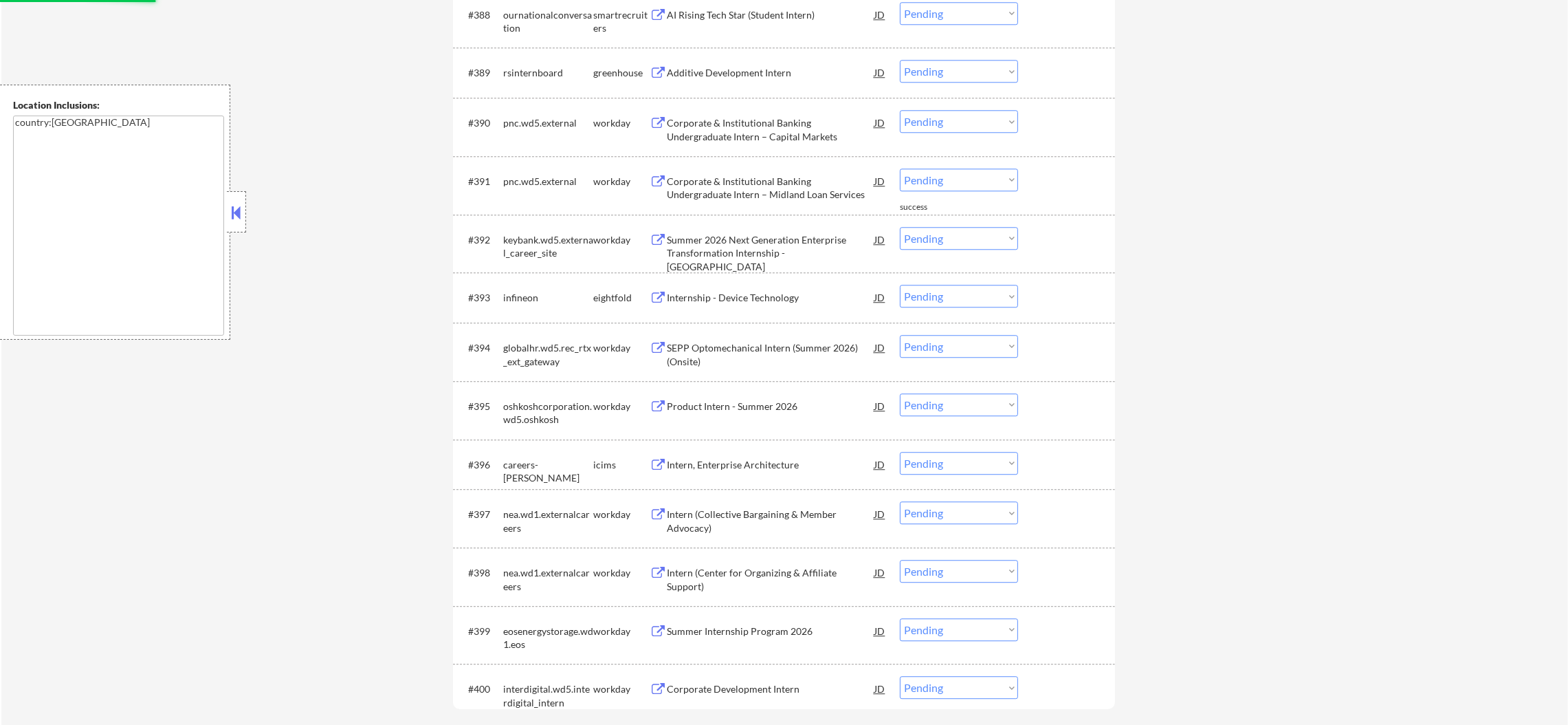
scroll to position [5419, 0]
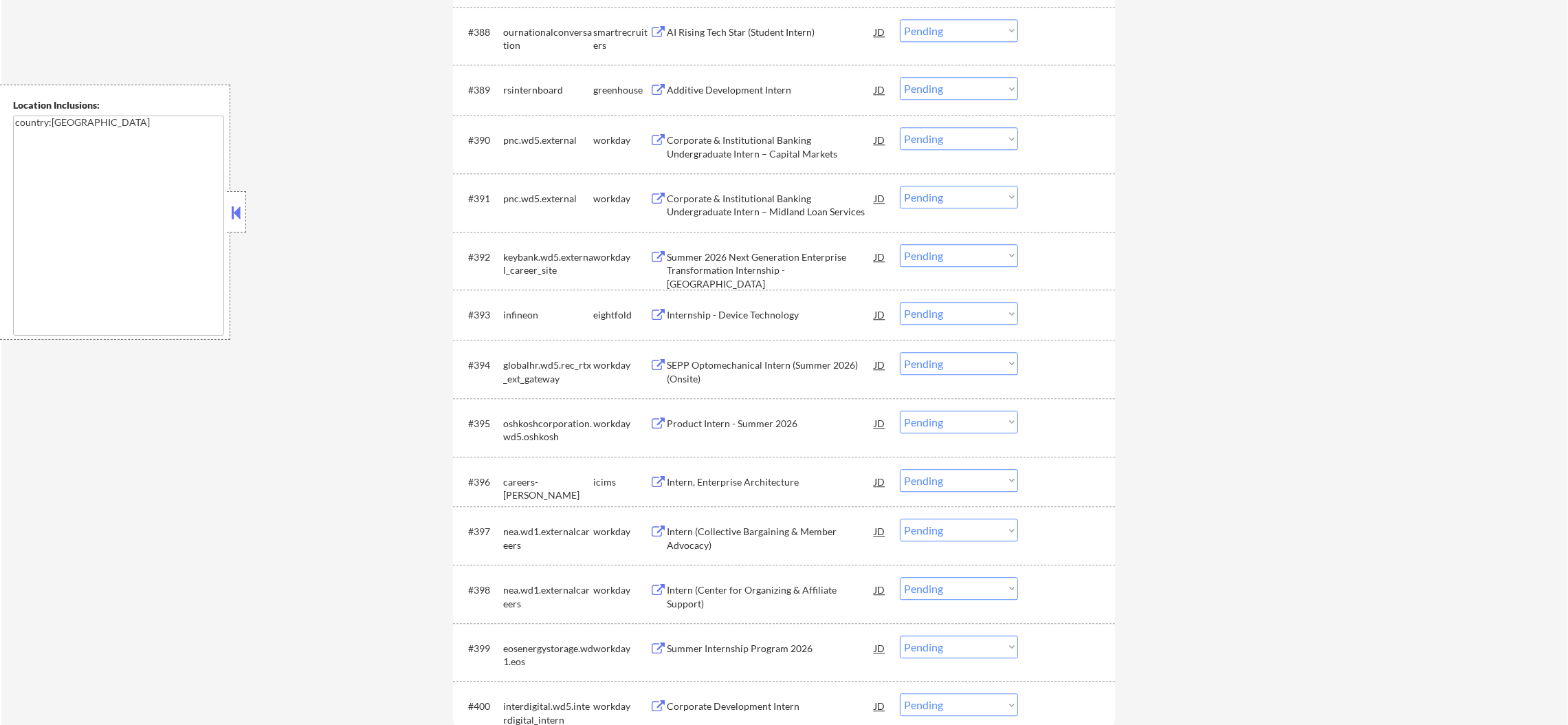
click at [738, 90] on div "Additive Development Intern" at bounding box center [770, 90] width 207 height 14
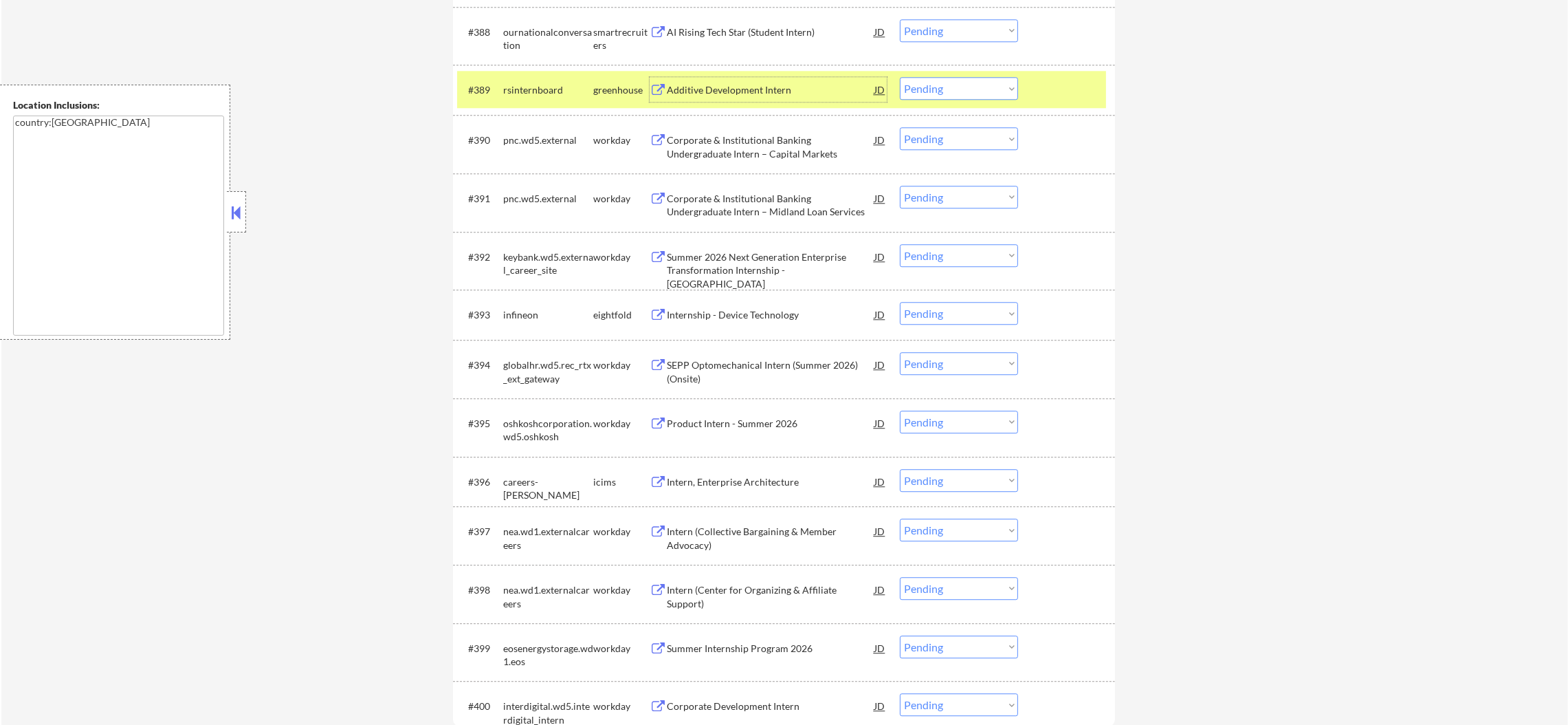
click at [931, 85] on select "Choose an option... Pending Applied Excluded (Questions) Excluded (Expired) Exc…" at bounding box center [959, 89] width 118 height 23
click at [900, 77] on select "Choose an option... Pending Applied Excluded (Questions) Excluded (Expired) Exc…" at bounding box center [959, 89] width 118 height 23
click at [503, 85] on div "rsinternboard" at bounding box center [548, 90] width 90 height 14
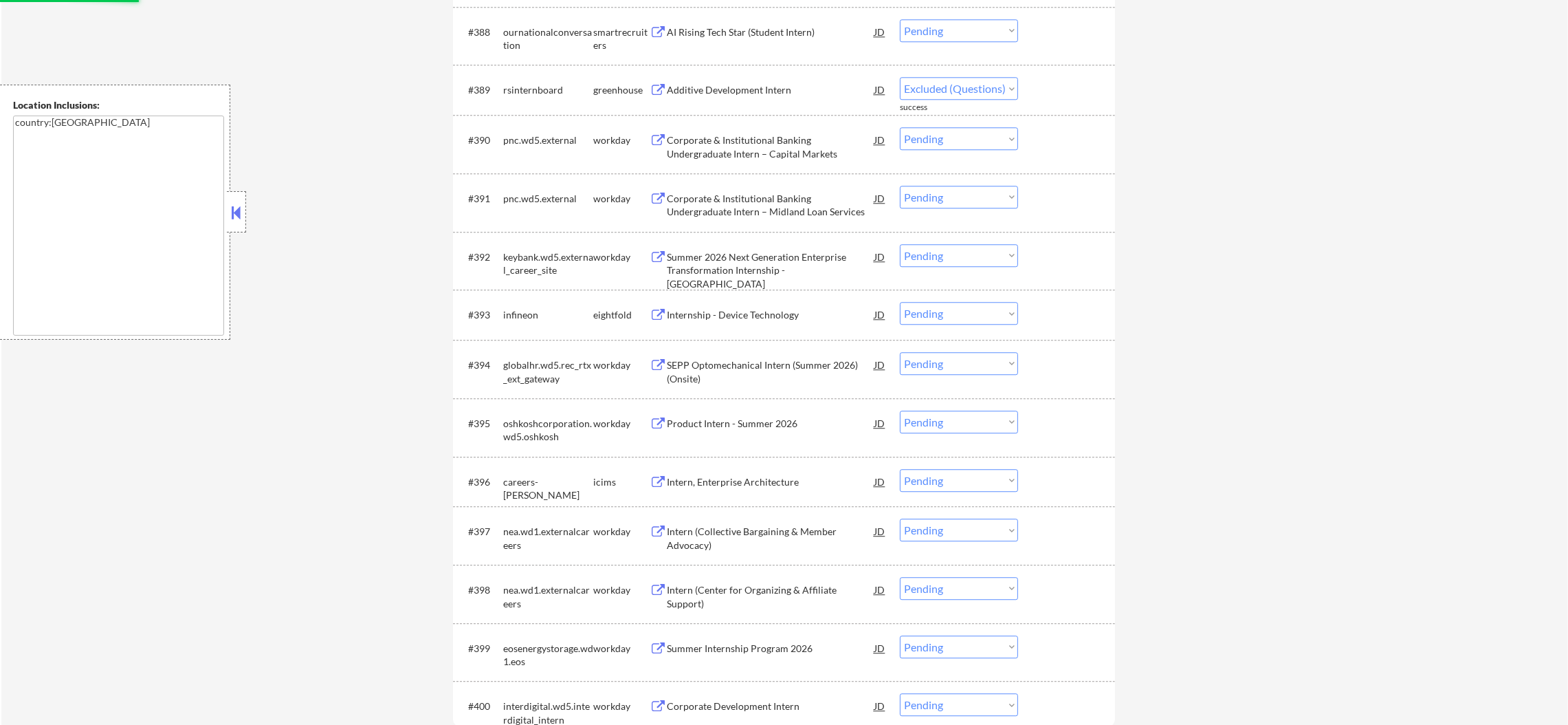
select select ""pending""
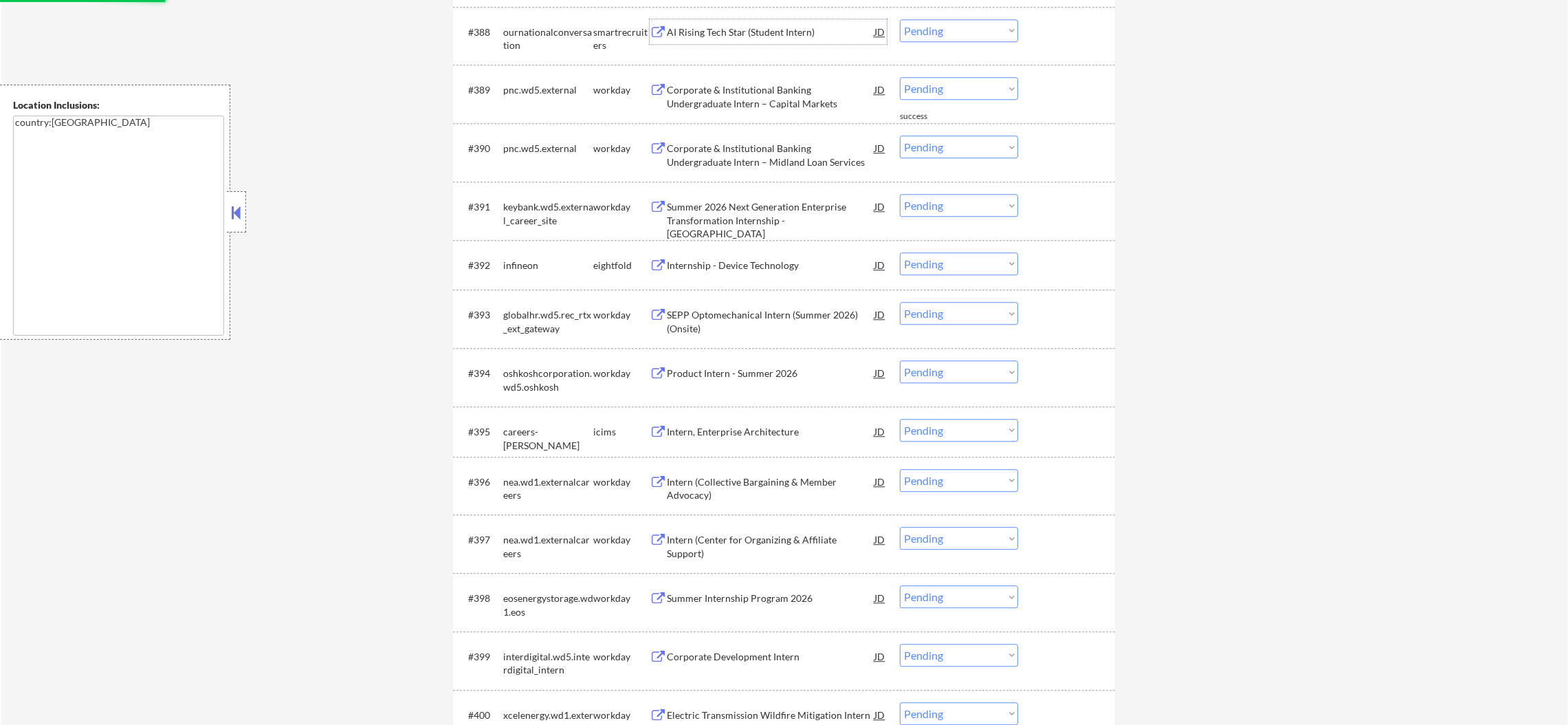
click at [768, 37] on div "AI Rising Tech Star (Student Intern)" at bounding box center [770, 32] width 207 height 14
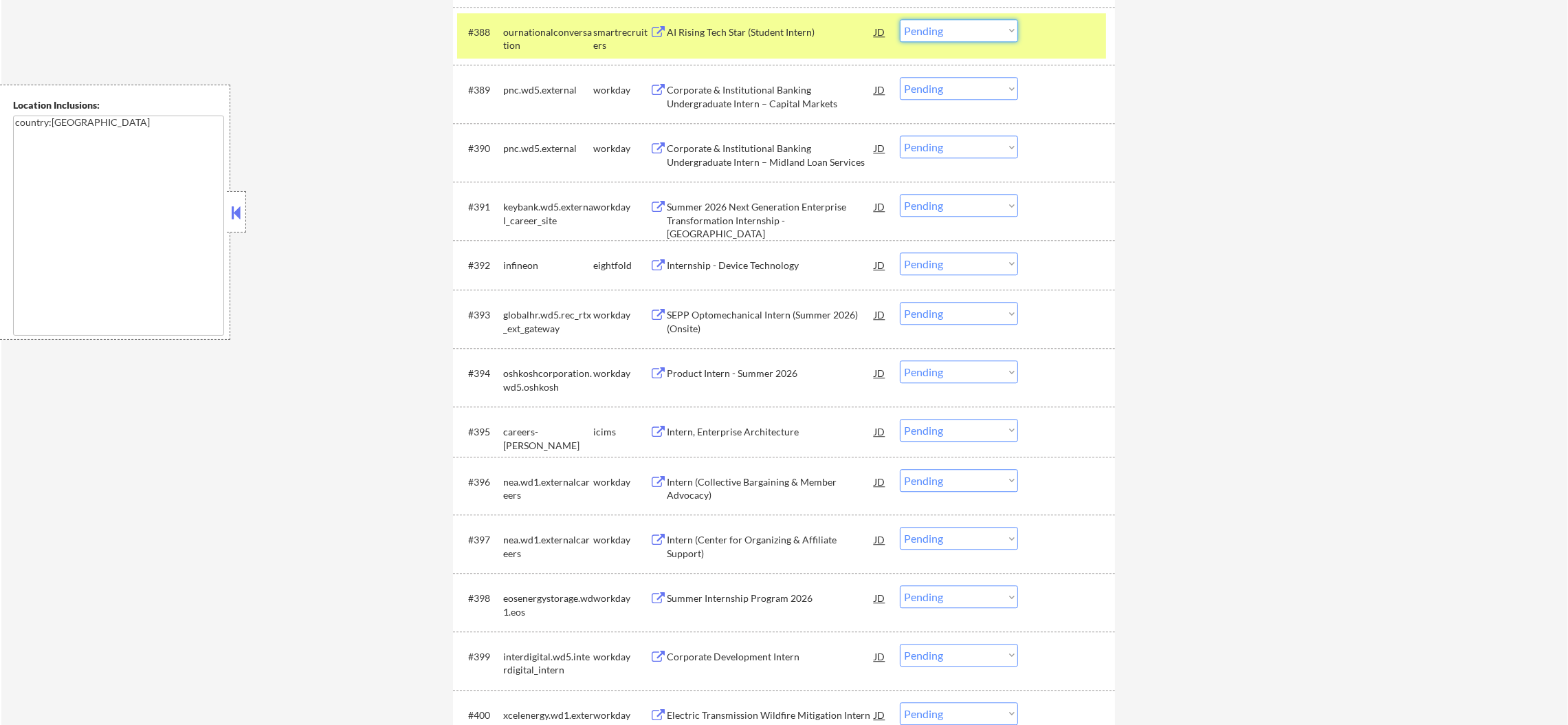
click at [969, 34] on select "Choose an option... Pending Applied Excluded (Questions) Excluded (Expired) Exc…" at bounding box center [959, 31] width 118 height 23
click at [900, 19] on select "Choose an option... Pending Applied Excluded (Questions) Excluded (Expired) Exc…" at bounding box center [959, 31] width 118 height 23
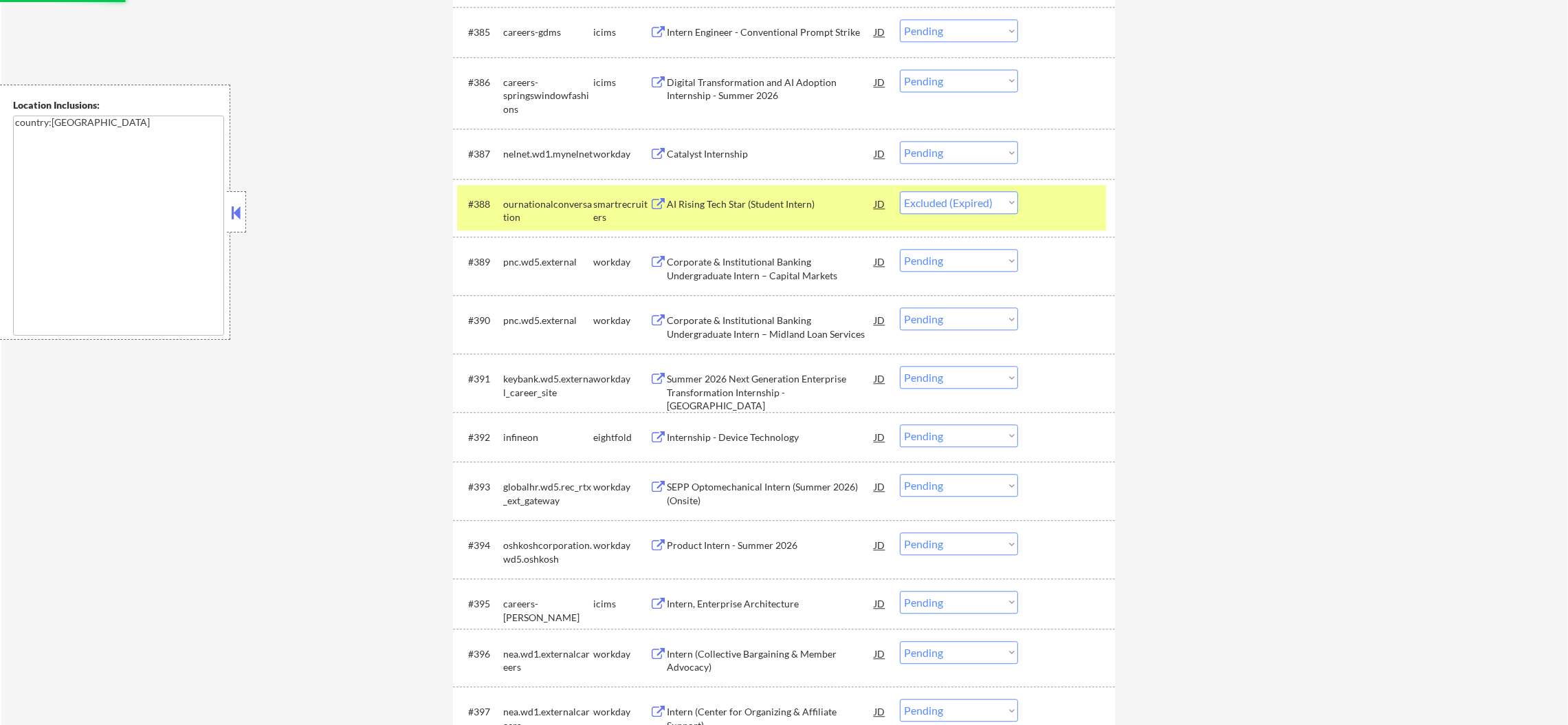
scroll to position [5212, 0]
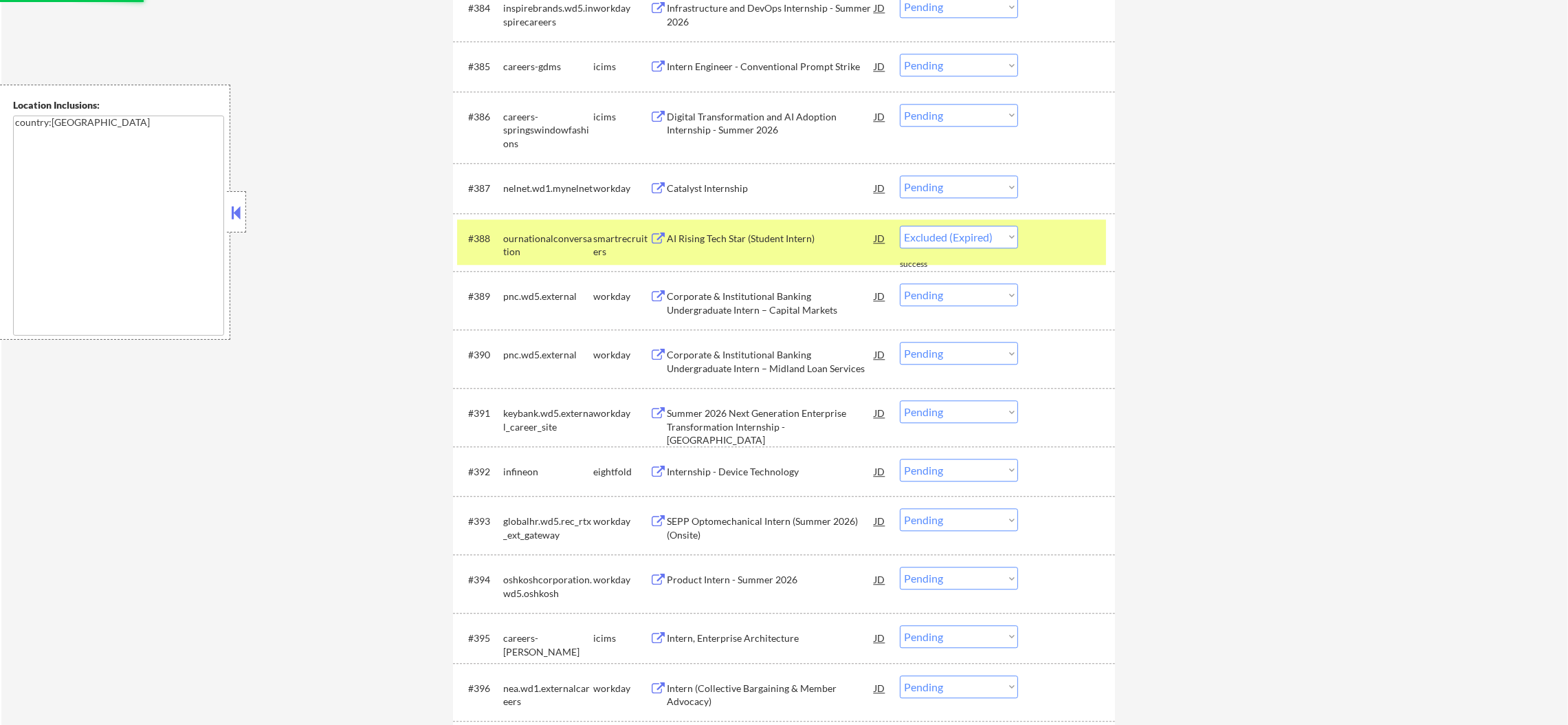
select select ""pending""
click at [506, 250] on div "ournationalconversation" at bounding box center [548, 242] width 90 height 33
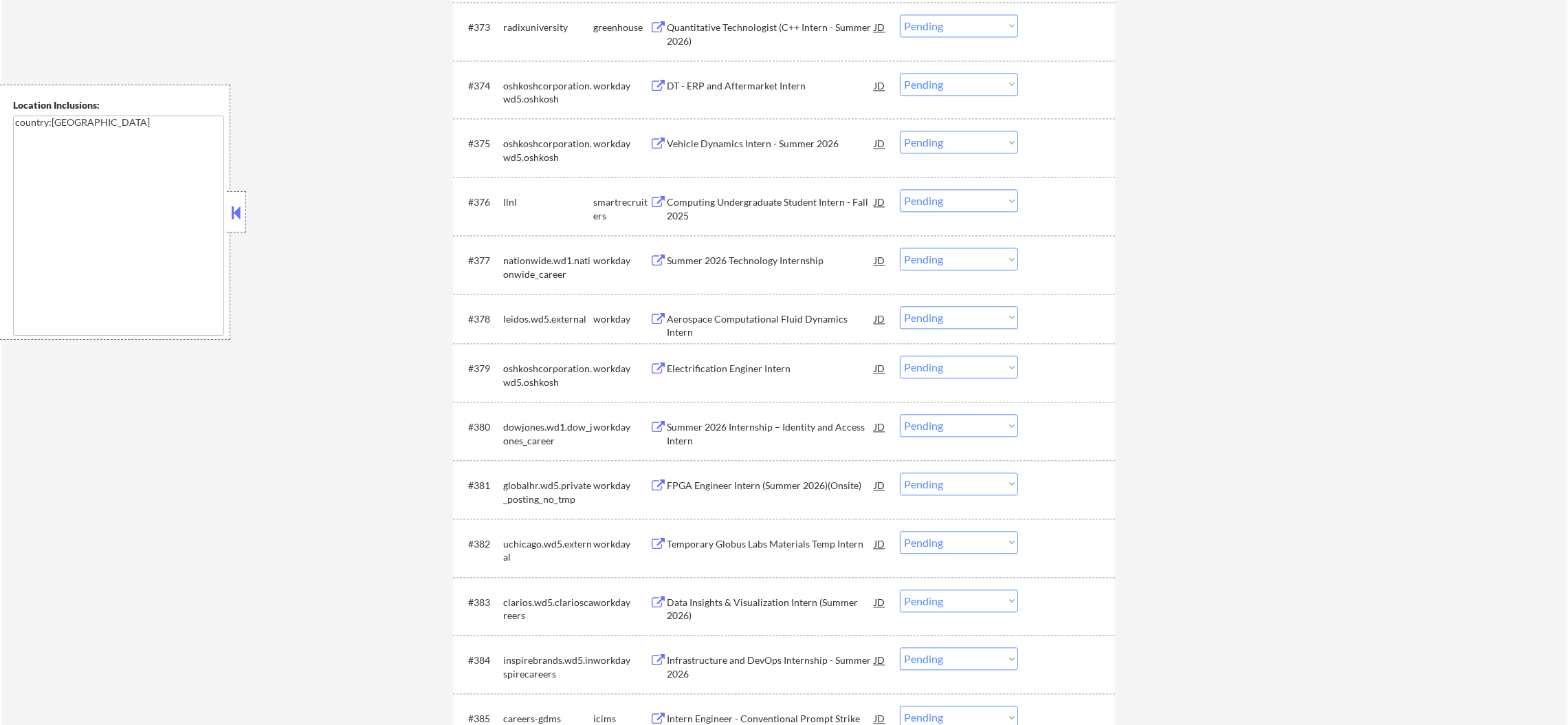
scroll to position [4560, 0]
click at [761, 198] on div "Computing Undergraduate Student Intern - Fall 2025" at bounding box center [770, 209] width 207 height 27
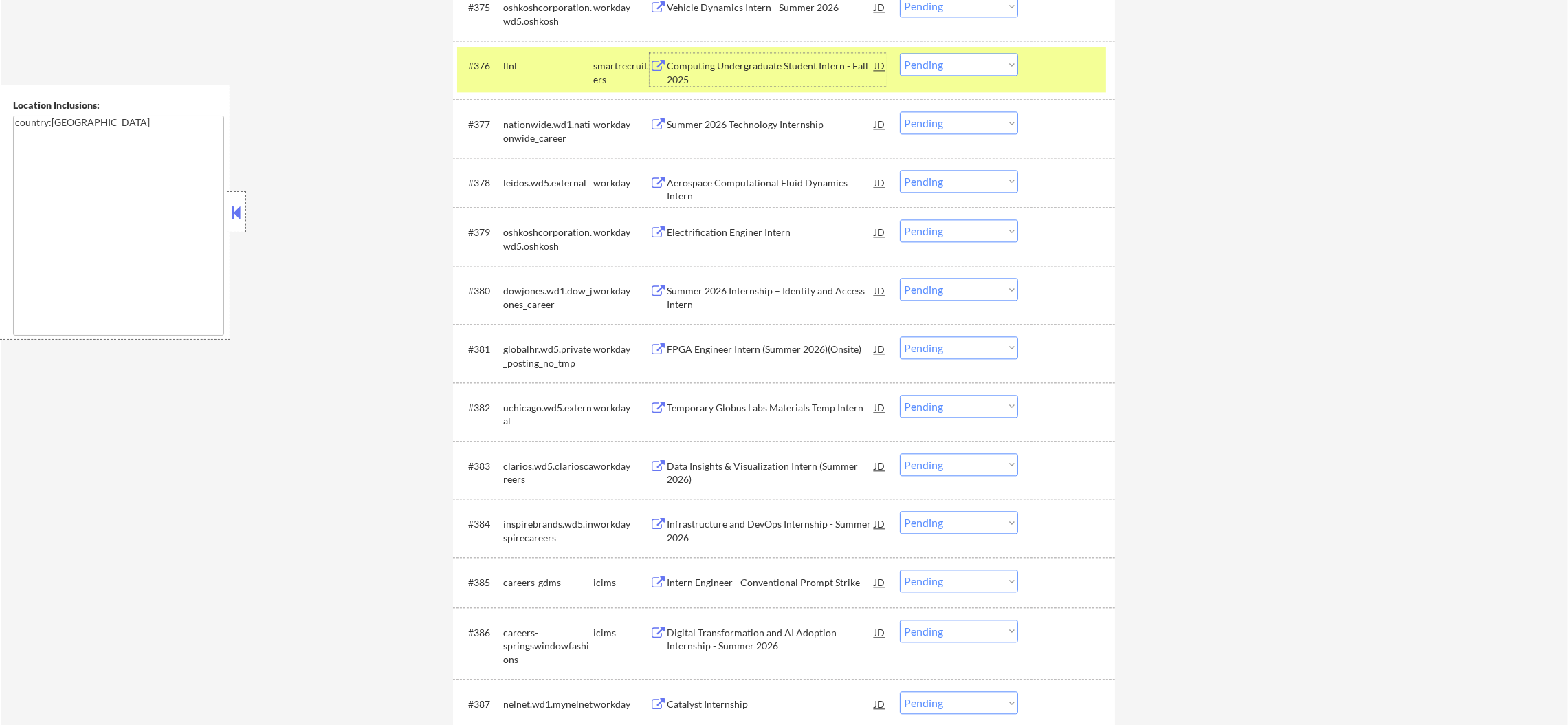
scroll to position [4731, 0]
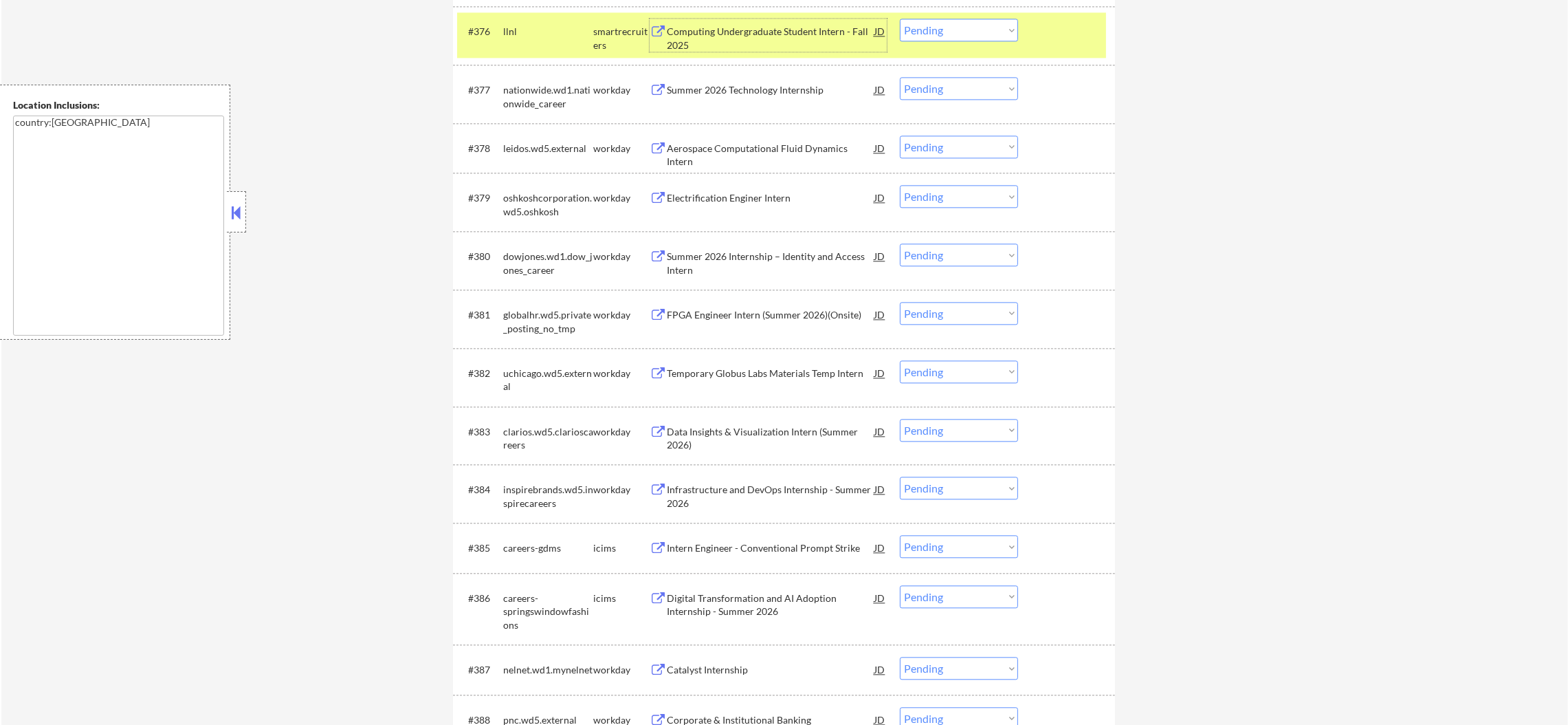
drag, startPoint x: 1008, startPoint y: 28, endPoint x: 1003, endPoint y: 38, distance: 11.2
click at [1008, 28] on select "Choose an option... Pending Applied Excluded (Questions) Excluded (Expired) Exc…" at bounding box center [959, 30] width 118 height 23
click at [900, 18] on select "Choose an option... Pending Applied Excluded (Questions) Excluded (Expired) Exc…" at bounding box center [959, 30] width 118 height 23
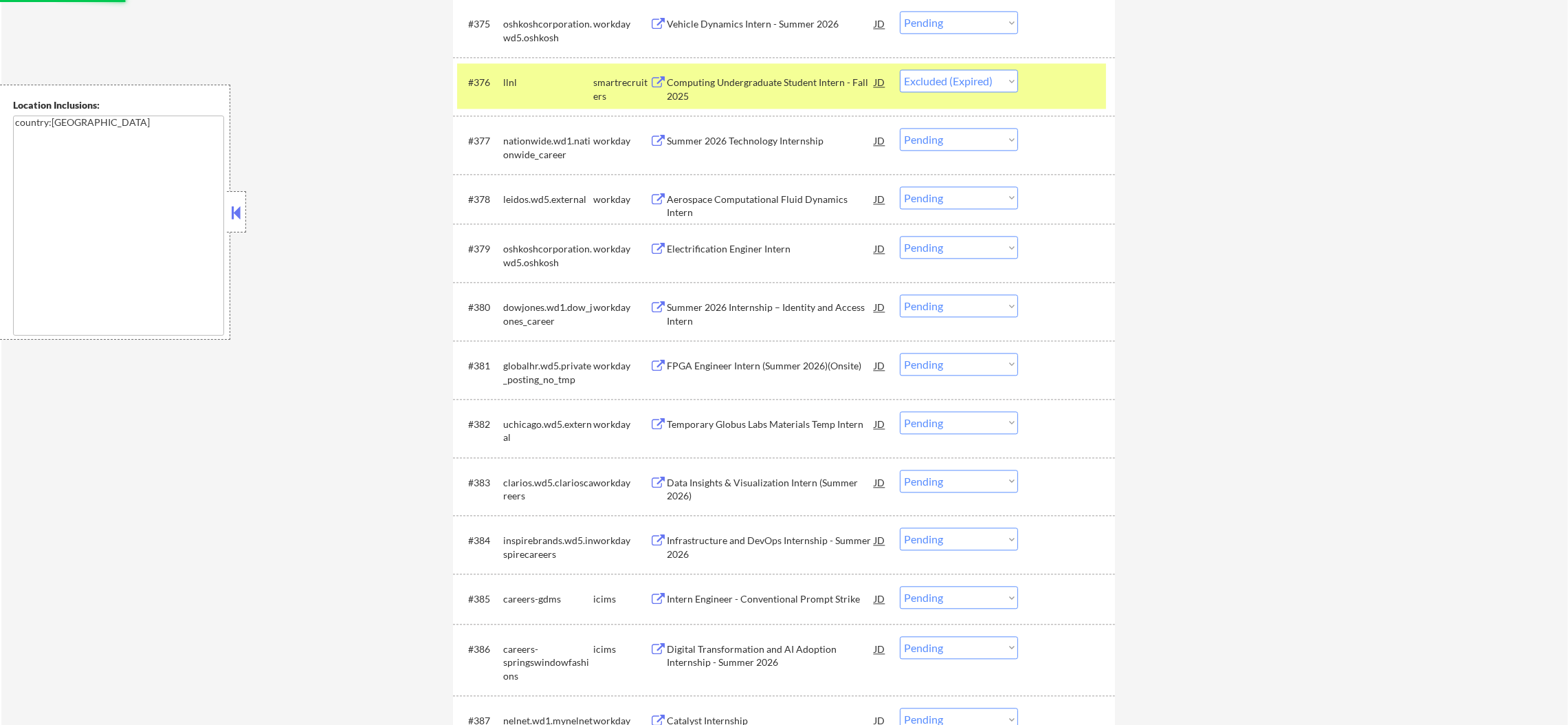
scroll to position [4525, 0]
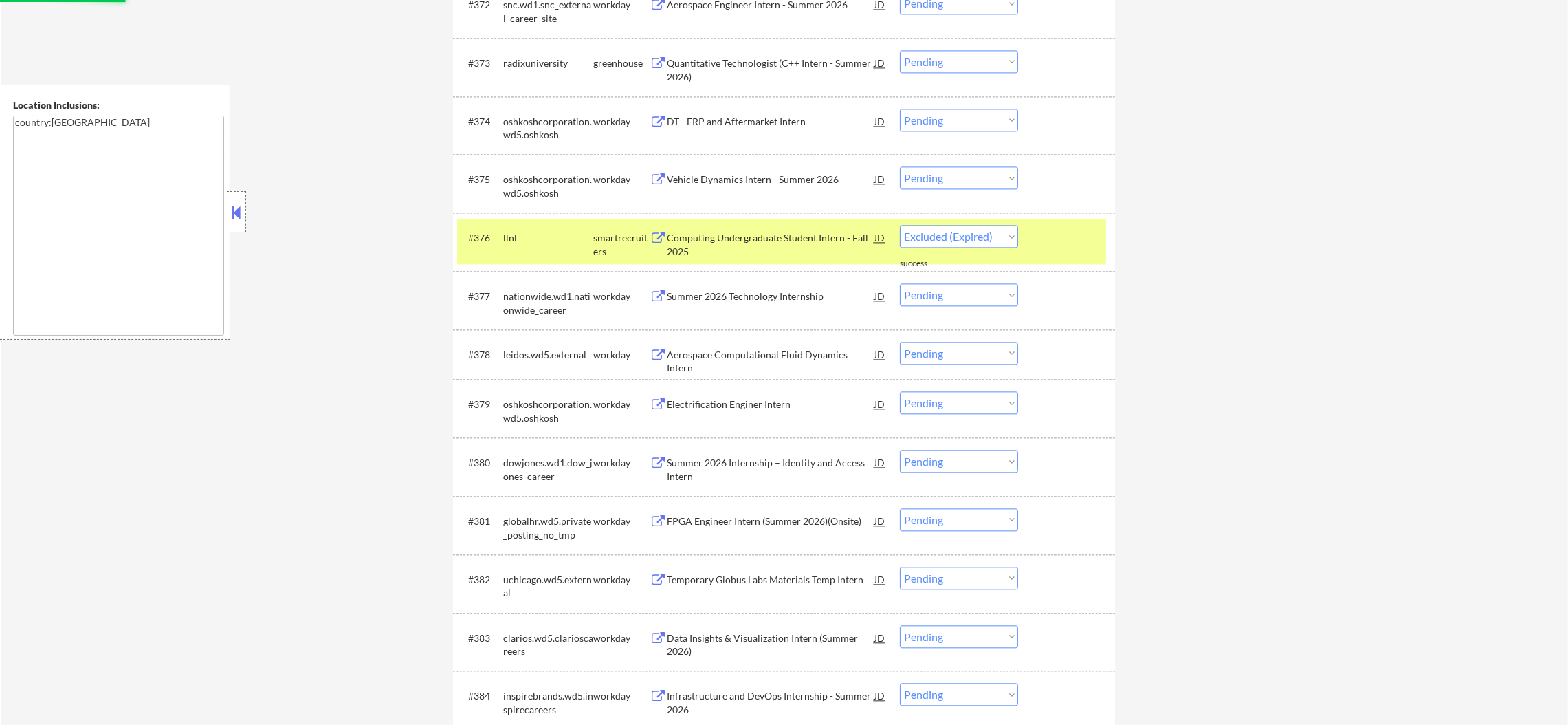
click at [492, 253] on div "#376 llnl smartrecruiters Computing Undergraduate Student Intern - Fall 2025 JD…" at bounding box center [781, 241] width 649 height 45
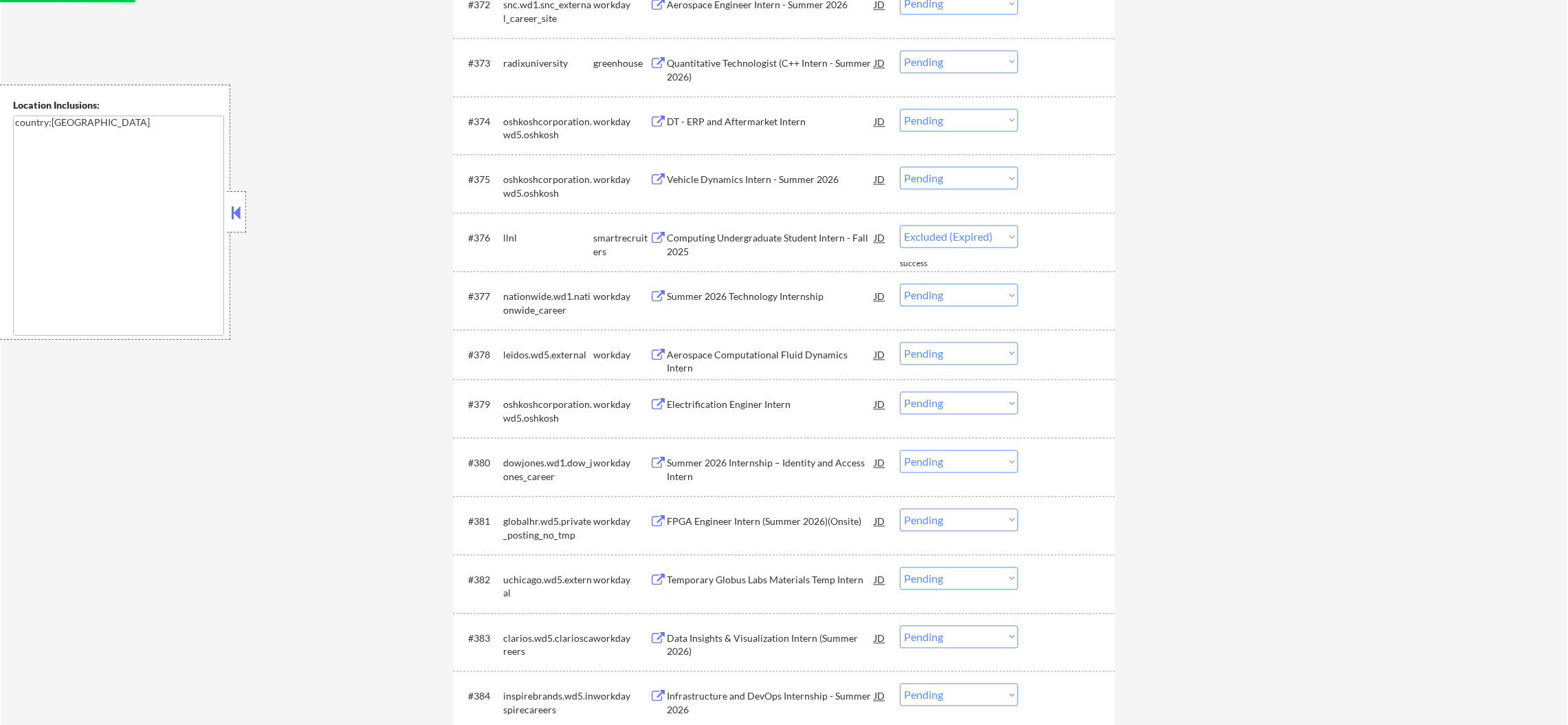
select select ""pending""
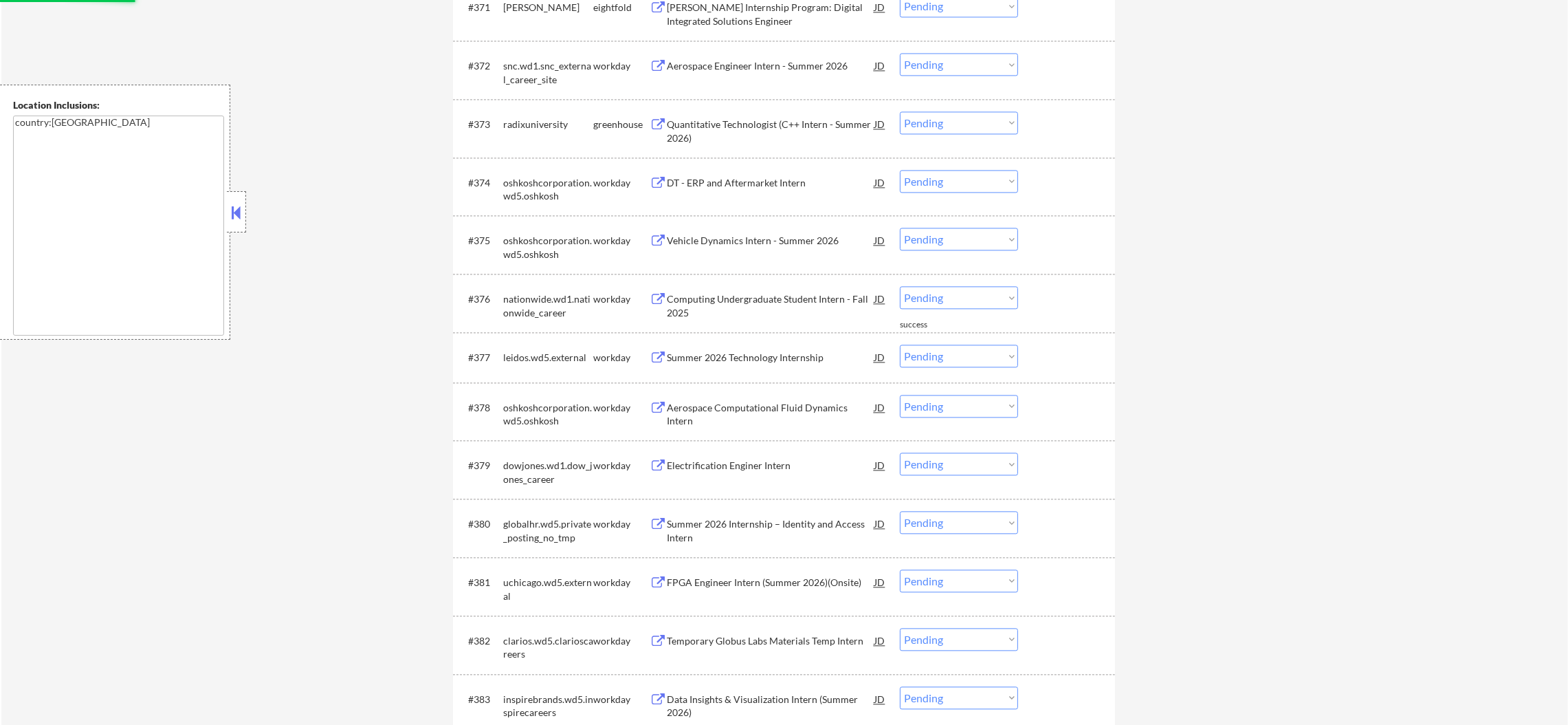
scroll to position [4456, 0]
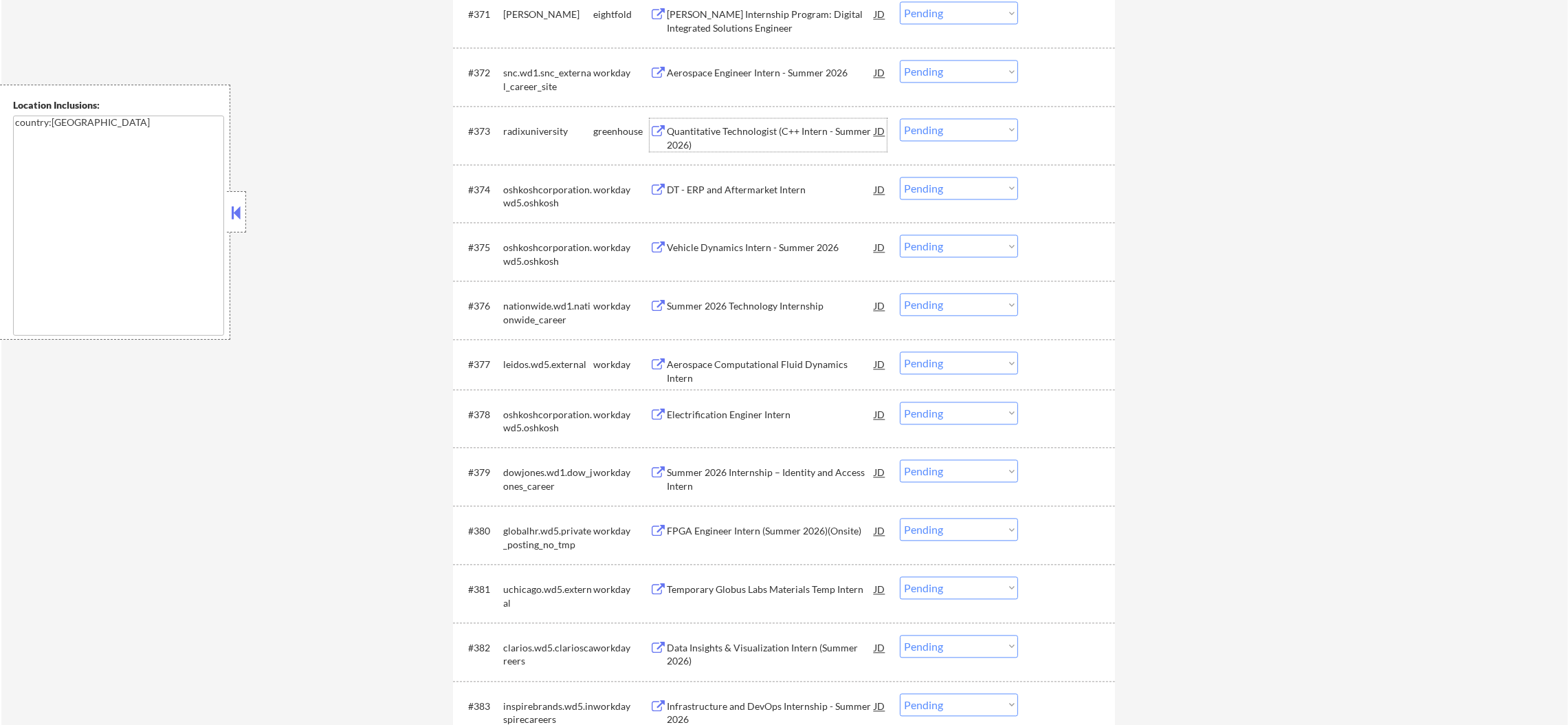
click at [741, 125] on div "Quantitative Technologist (C++ Intern - Summer 2026)" at bounding box center [770, 138] width 207 height 27
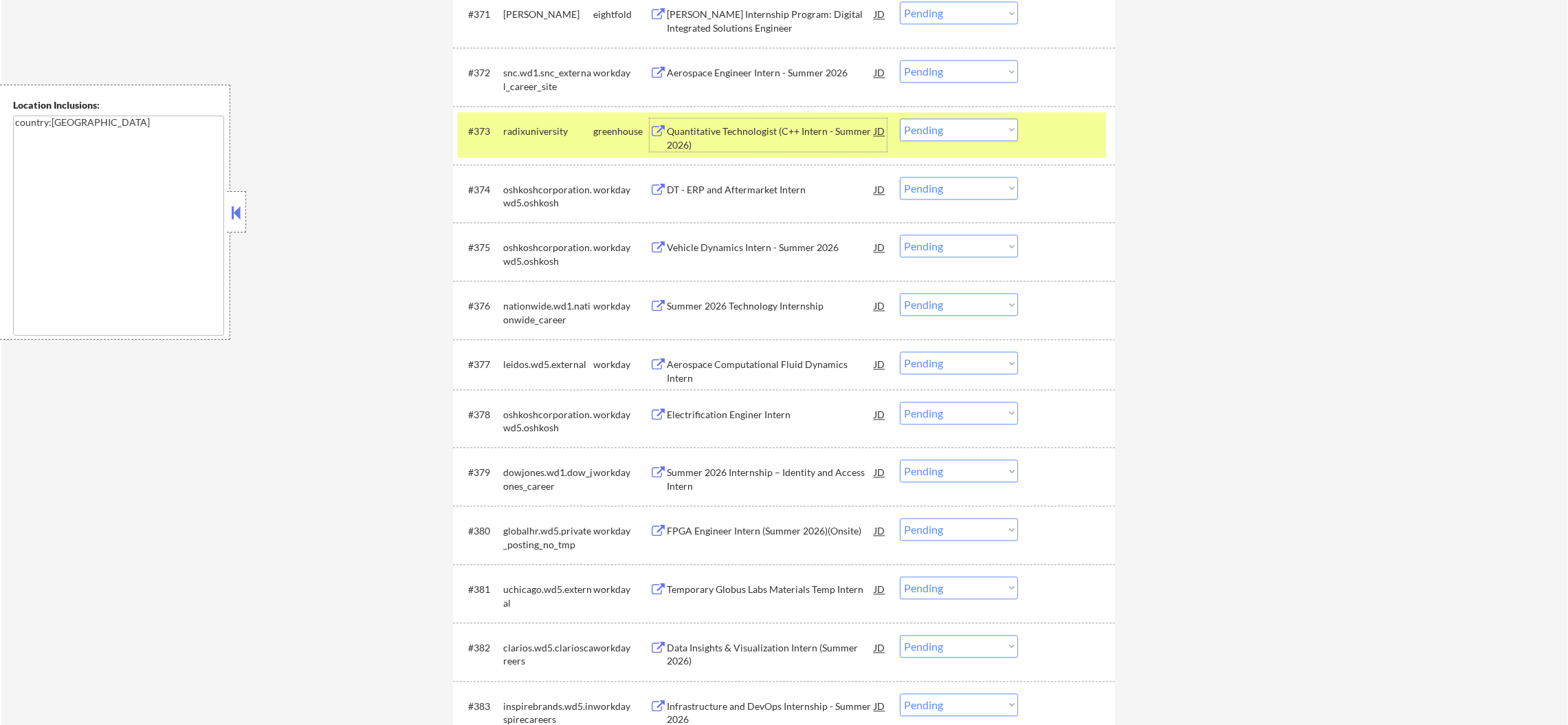
click at [947, 142] on div "#373 radixuniversity greenhouse Quantitative Technologist (C++ Intern - Summer …" at bounding box center [781, 134] width 649 height 45
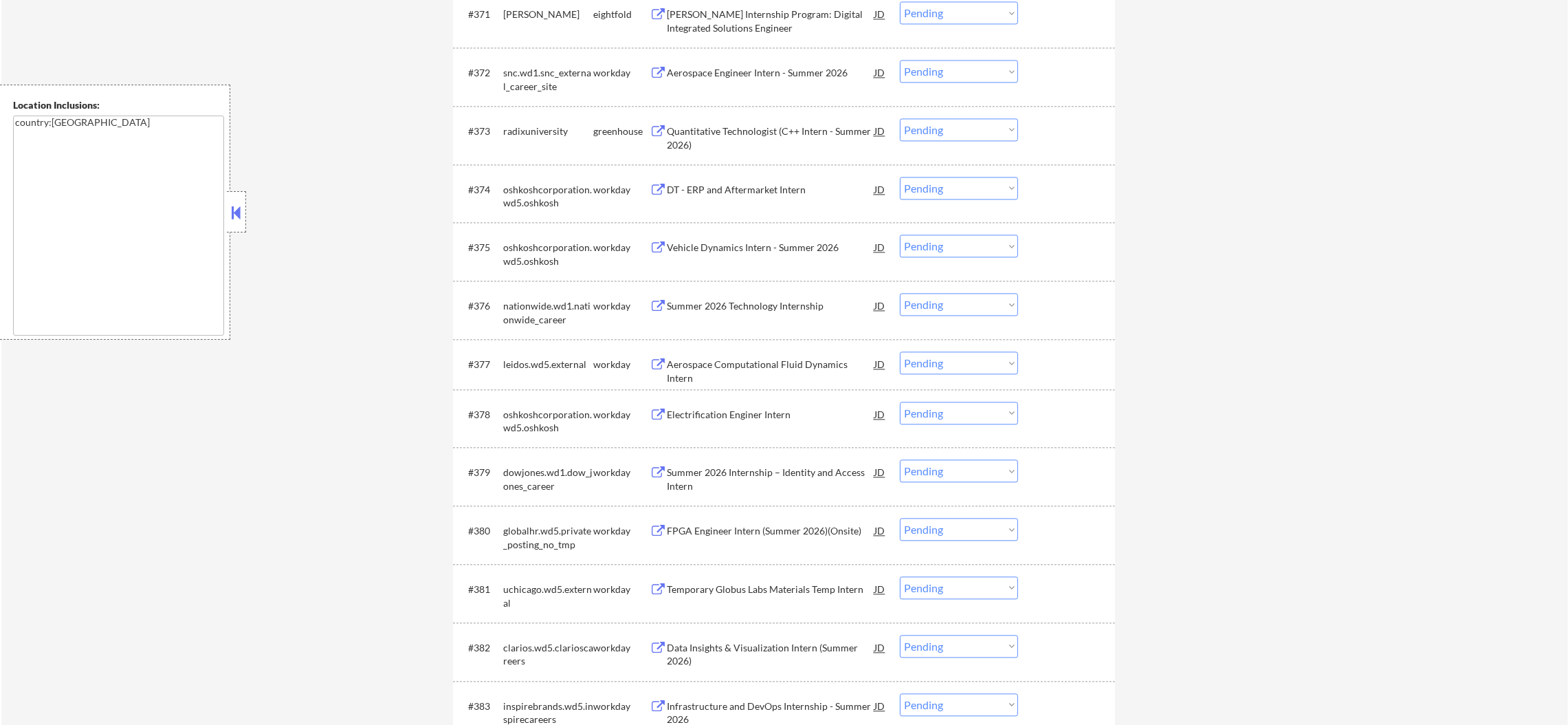
click at [958, 131] on select "Choose an option... Pending Applied Excluded (Questions) Excluded (Expired) Exc…" at bounding box center [959, 129] width 118 height 23
click at [900, 118] on select "Choose an option... Pending Applied Excluded (Questions) Excluded (Expired) Exc…" at bounding box center [959, 129] width 118 height 23
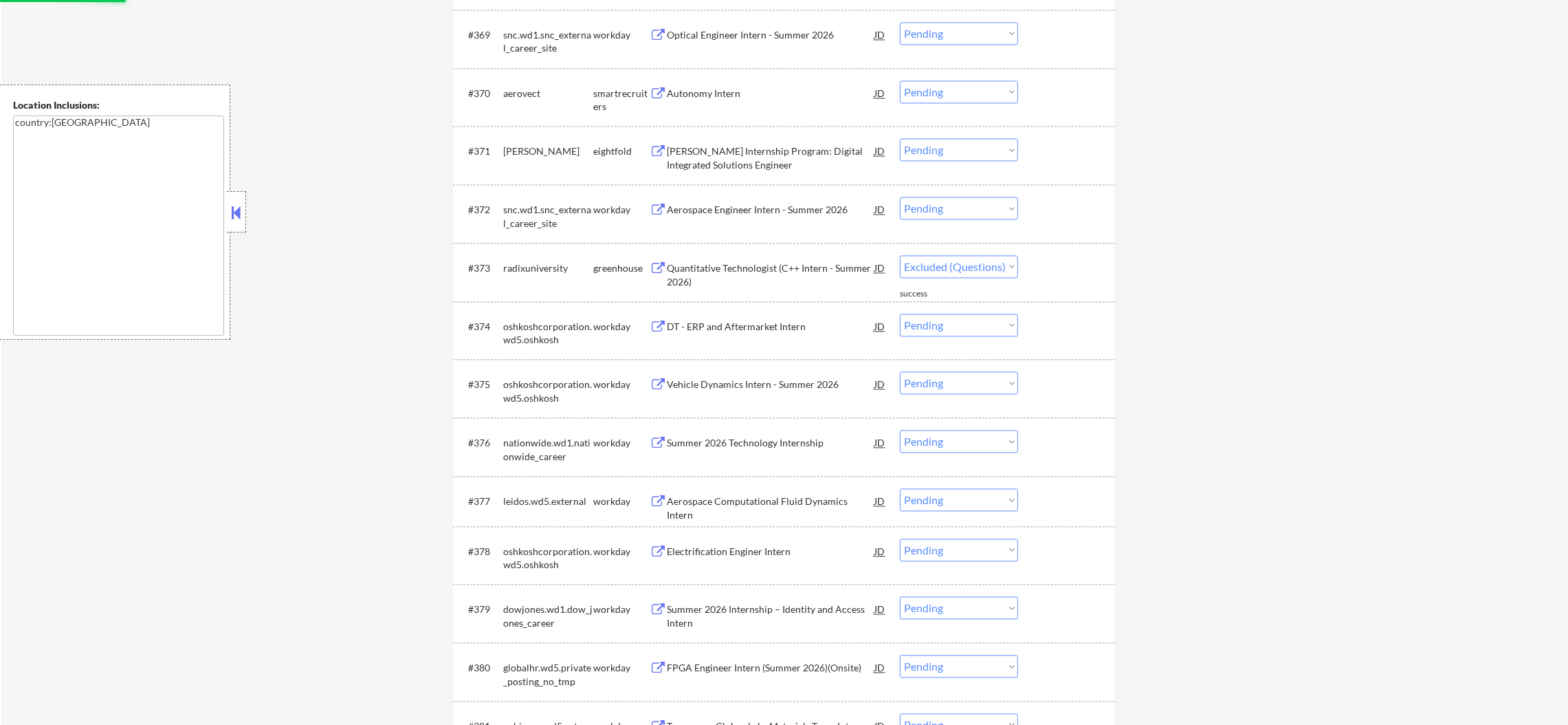
select select ""pending""
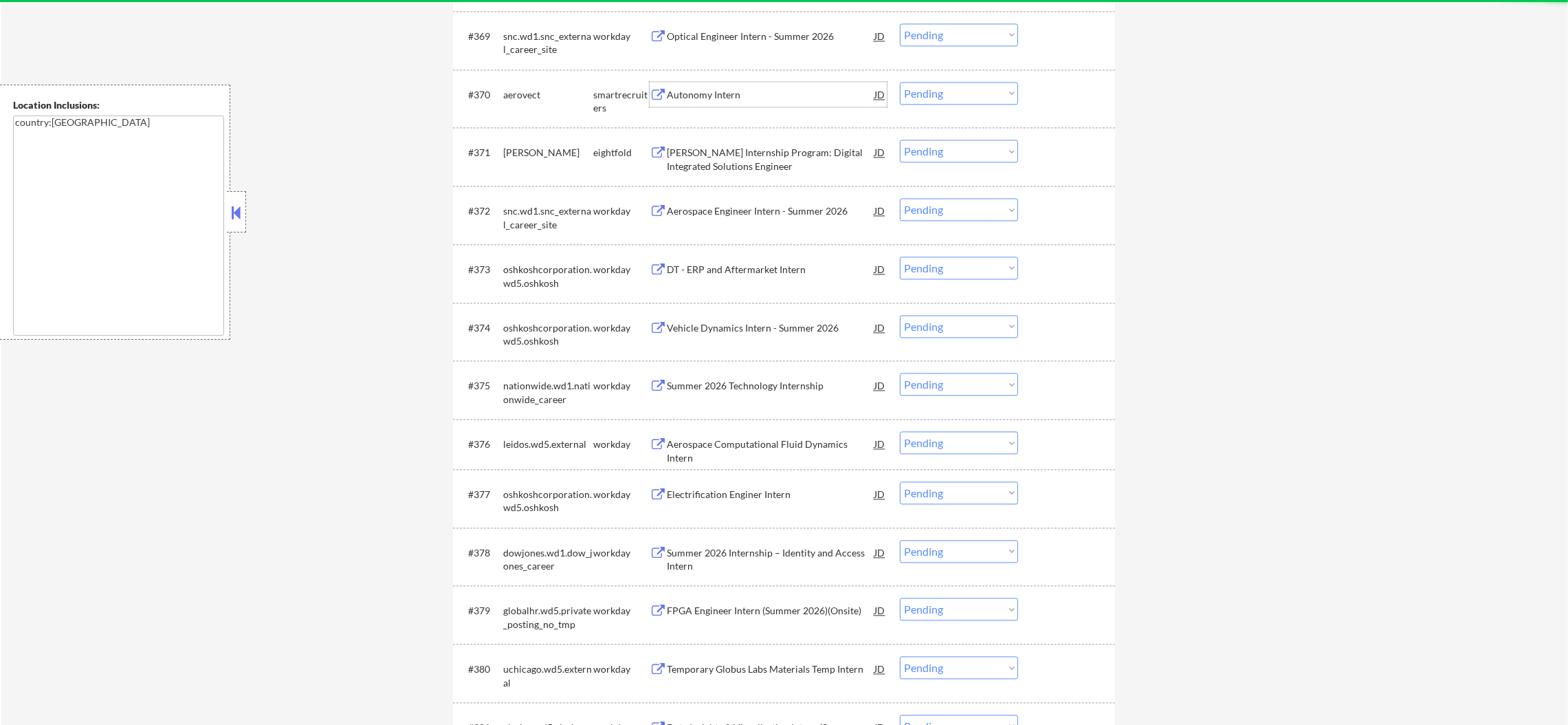
click at [777, 95] on div "Autonomy Intern" at bounding box center [770, 95] width 207 height 14
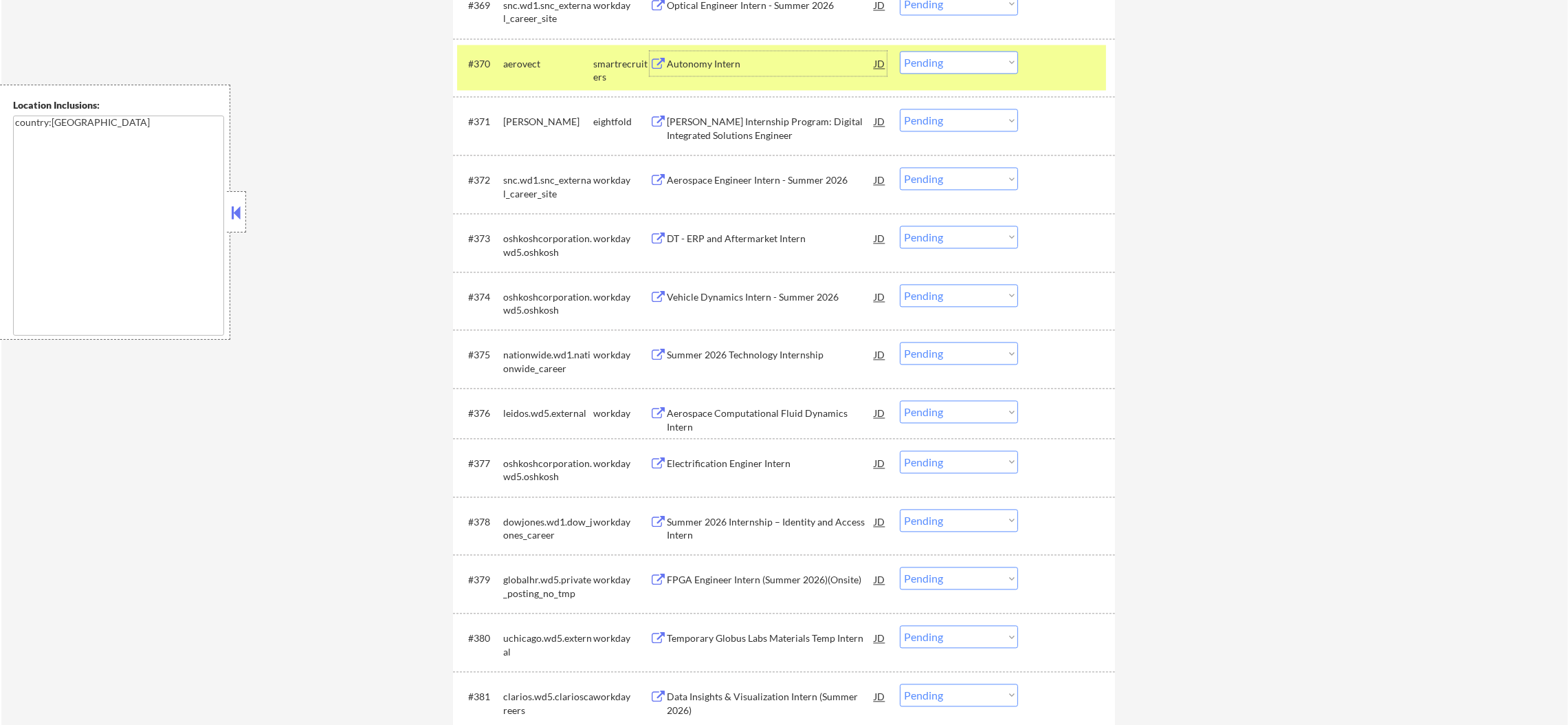
scroll to position [4387, 0]
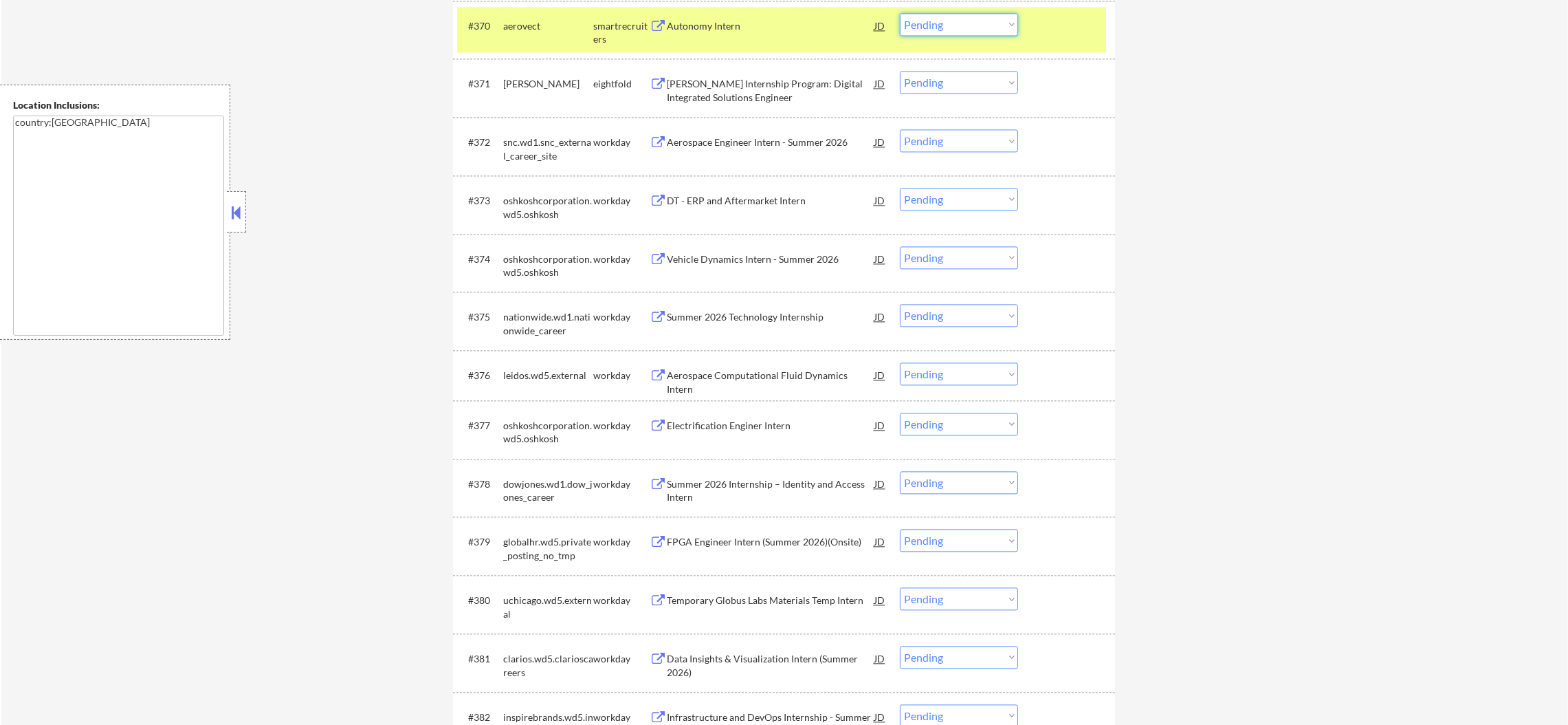
click at [967, 27] on select "Choose an option... Pending Applied Excluded (Questions) Excluded (Expired) Exc…" at bounding box center [959, 24] width 118 height 23
click at [900, 13] on select "Choose an option... Pending Applied Excluded (Questions) Excluded (Expired) Exc…" at bounding box center [959, 24] width 118 height 23
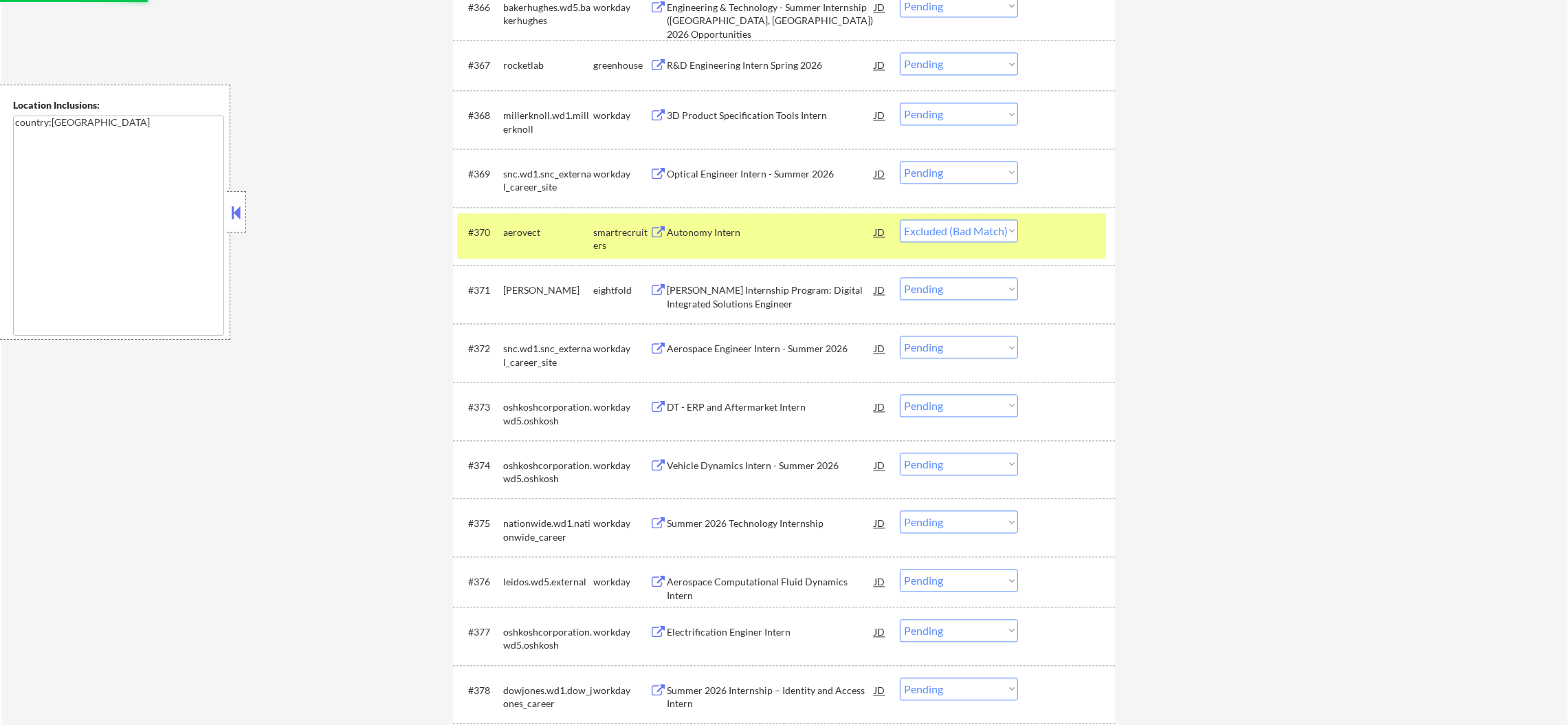
click at [513, 228] on div "aerovect" at bounding box center [548, 233] width 90 height 14
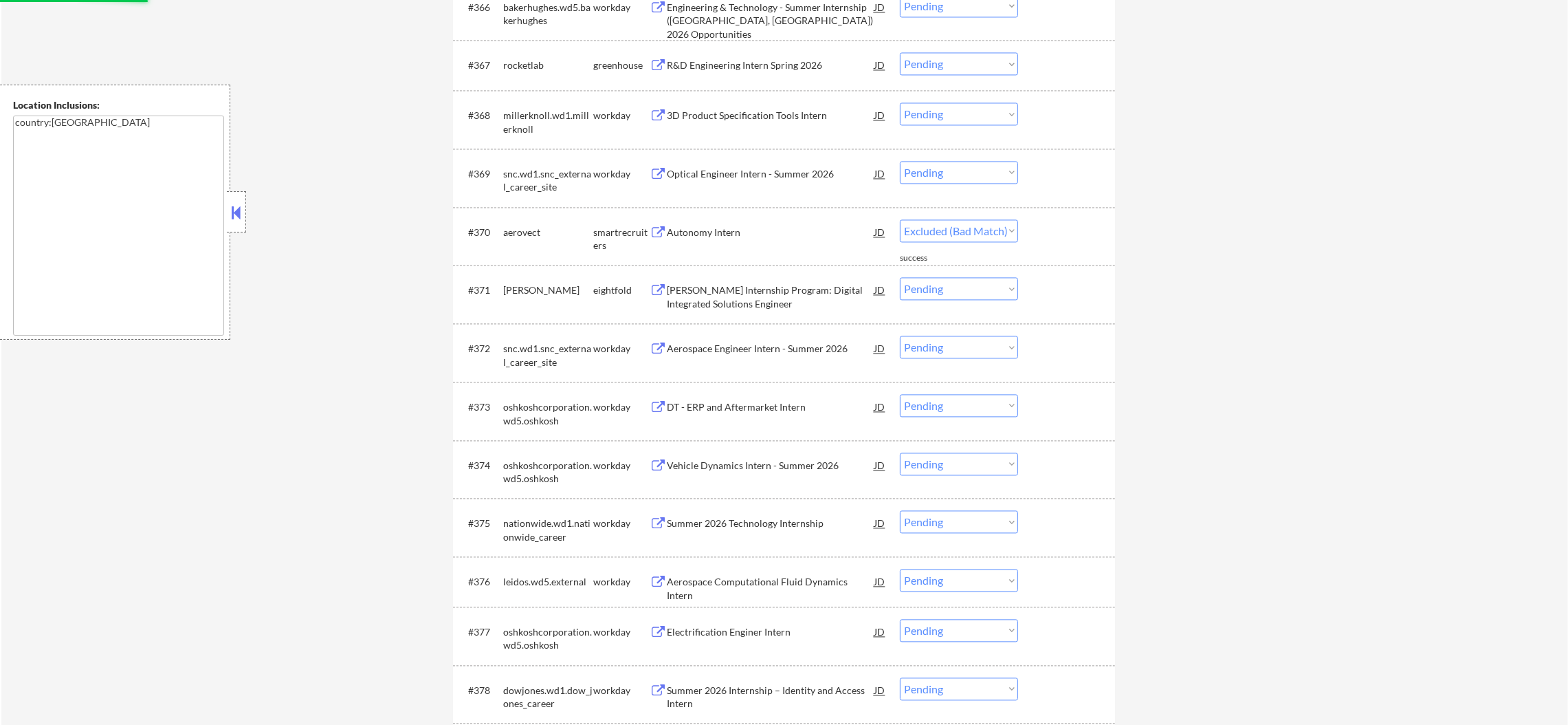
select select ""pending""
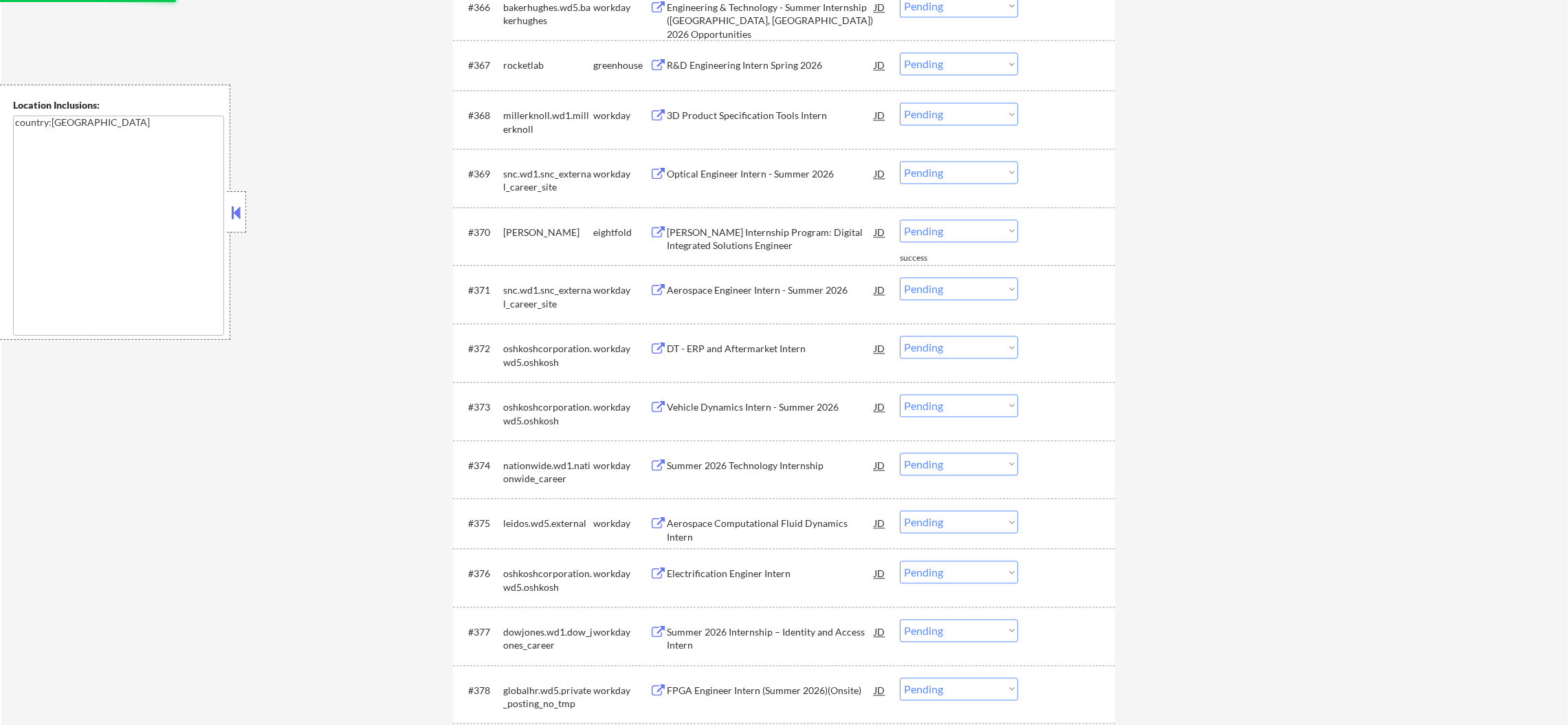
click at [801, 69] on div "R&D Engineering Intern Spring 2026" at bounding box center [770, 65] width 207 height 14
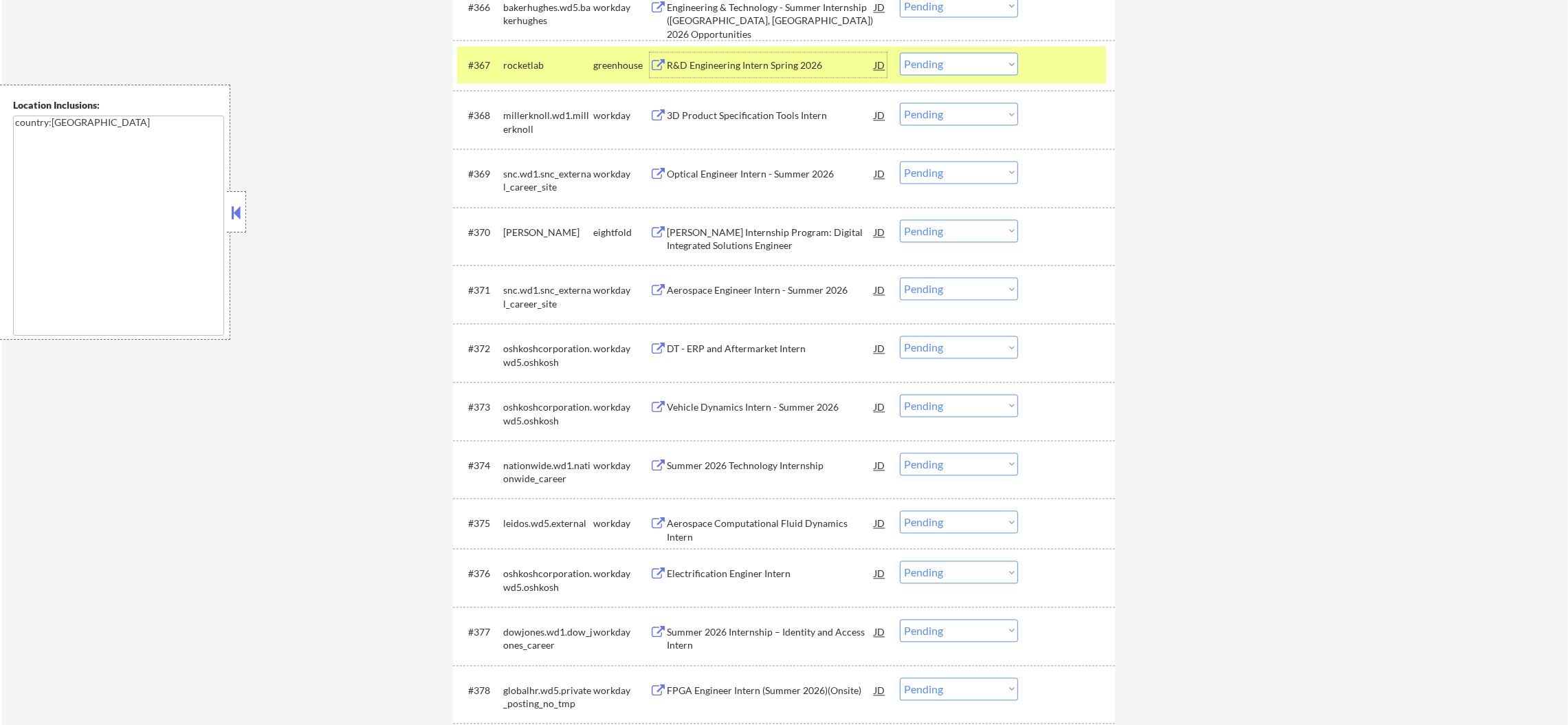
click at [905, 57] on select "Choose an option... Pending Applied Excluded (Questions) Excluded (Expired) Exc…" at bounding box center [959, 64] width 118 height 23
click at [900, 52] on select "Choose an option... Pending Applied Excluded (Questions) Excluded (Expired) Exc…" at bounding box center [959, 64] width 118 height 23
click at [530, 68] on div "rocketlab" at bounding box center [548, 65] width 90 height 14
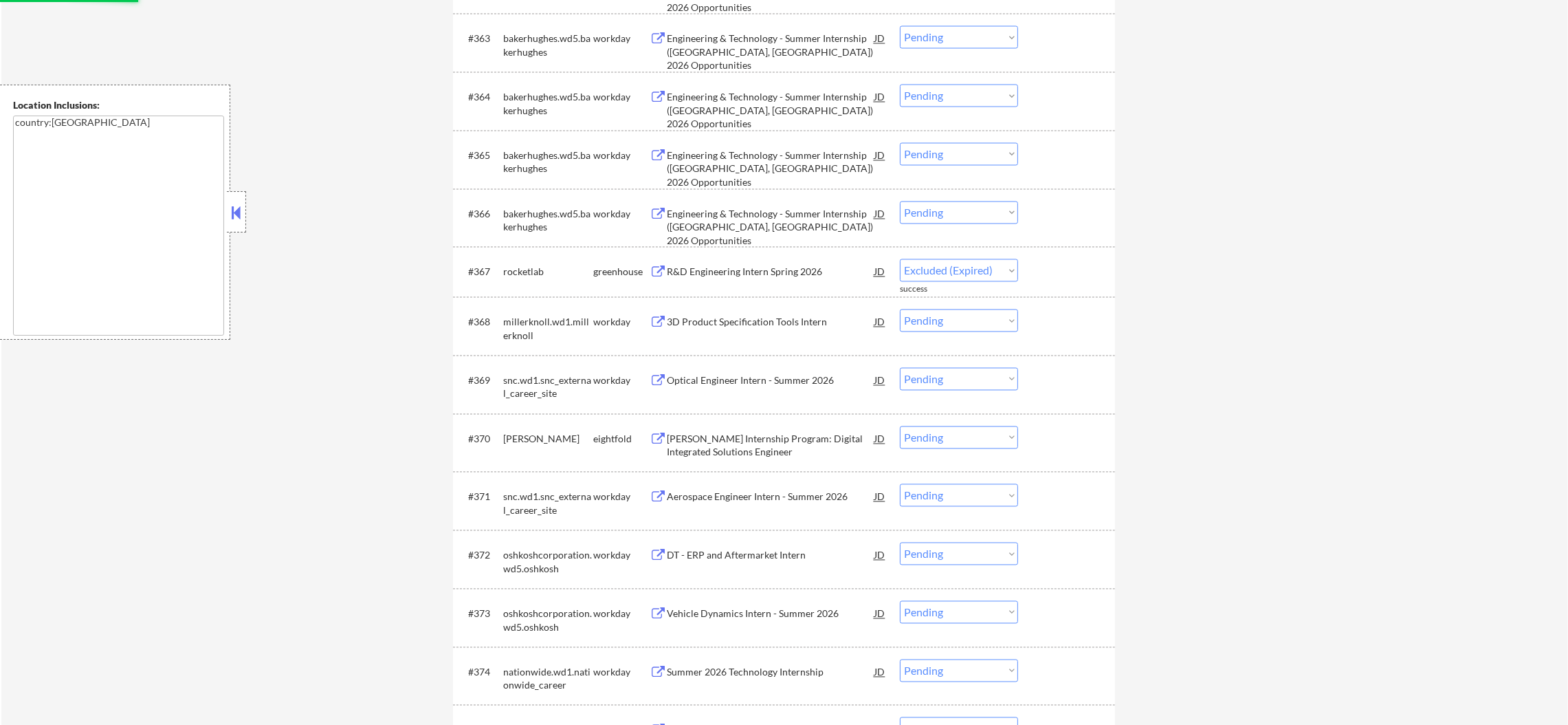
select select ""pending""
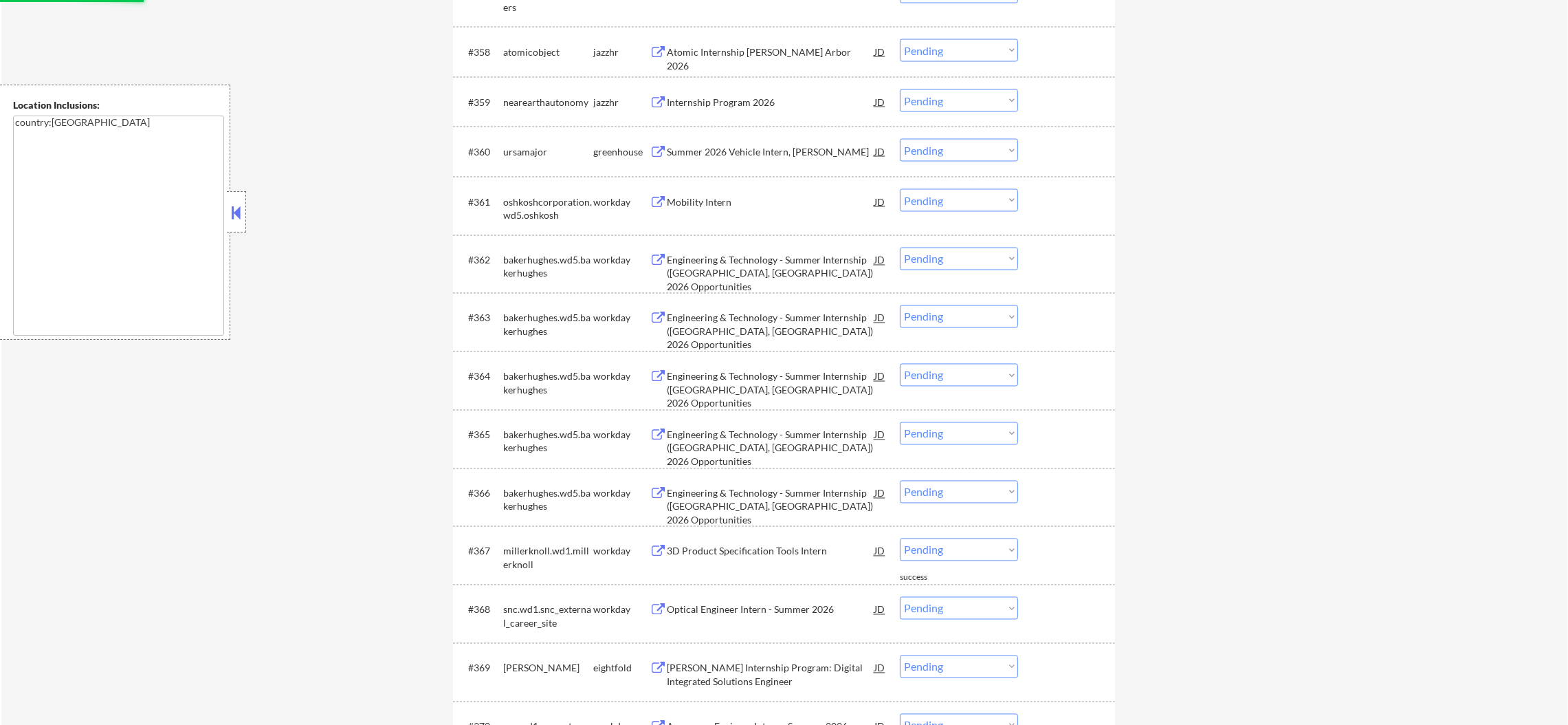
scroll to position [3665, 0]
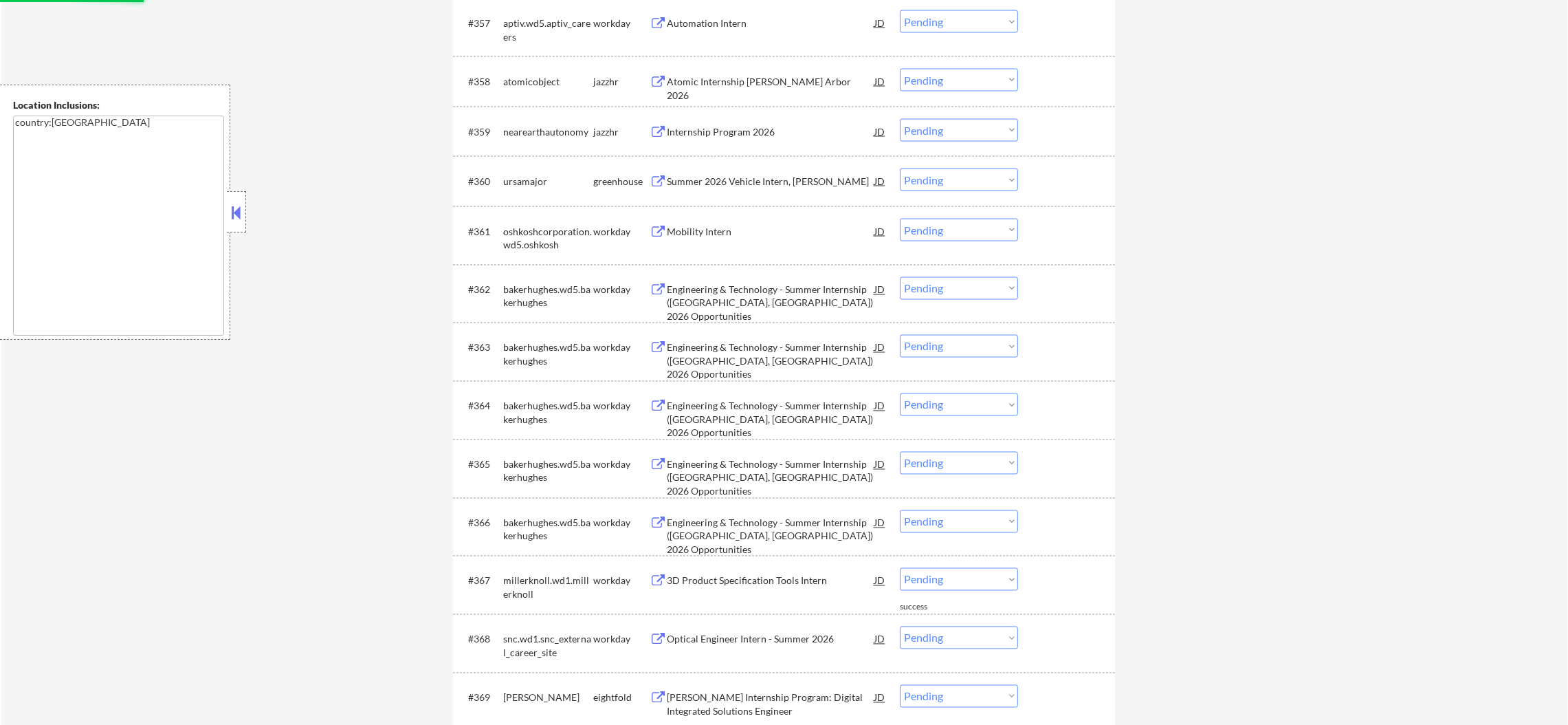
click at [782, 171] on div "Summer 2026 Vehicle Intern, Draper" at bounding box center [770, 181] width 207 height 24
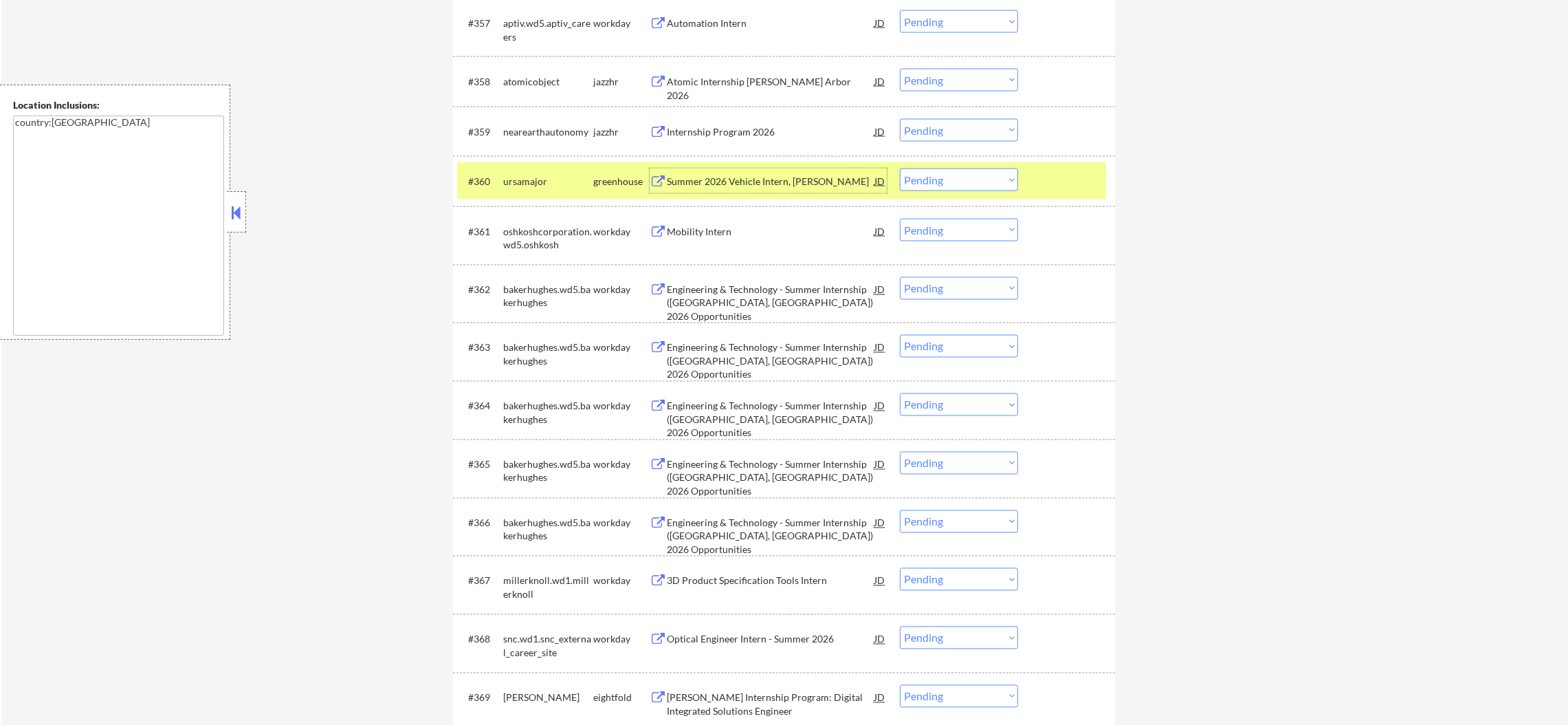
click at [1005, 172] on select "Choose an option... Pending Applied Excluded (Questions) Excluded (Expired) Exc…" at bounding box center [959, 180] width 118 height 23
click at [900, 168] on select "Choose an option... Pending Applied Excluded (Questions) Excluded (Expired) Exc…" at bounding box center [959, 180] width 118 height 23
click at [517, 171] on div "ursamajor" at bounding box center [548, 181] width 90 height 24
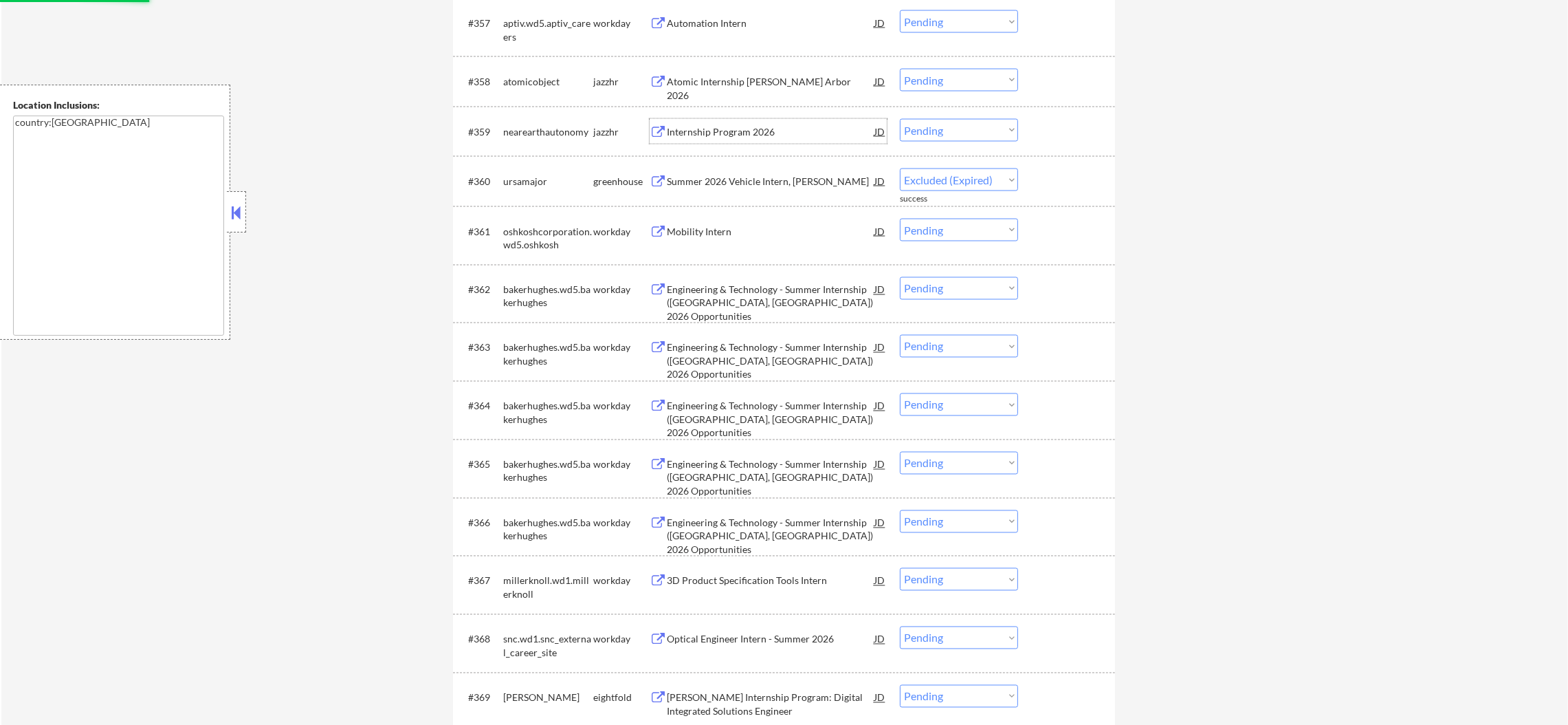
click at [732, 119] on div "Internship Program 2026" at bounding box center [770, 131] width 207 height 24
select select ""pending""
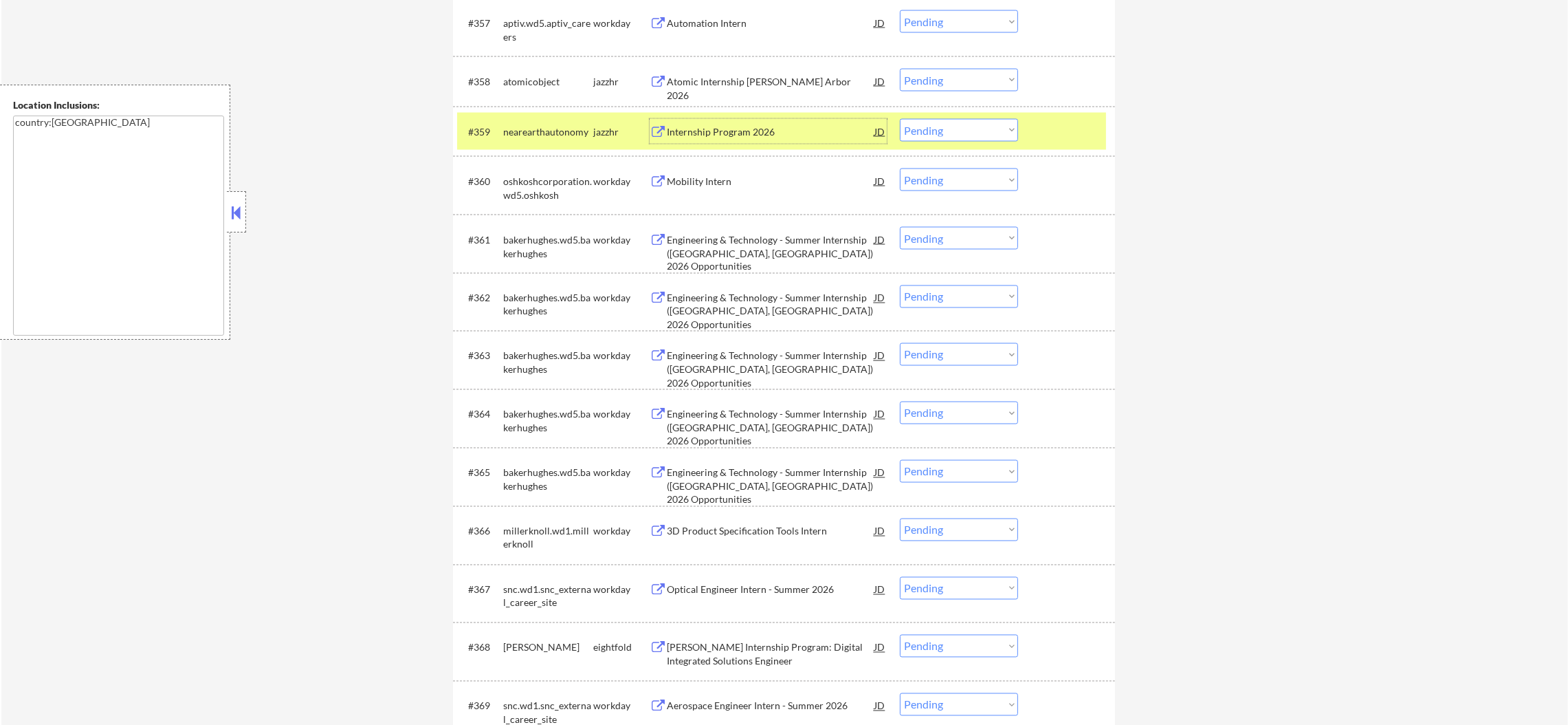
click at [942, 128] on select "Choose an option... Pending Applied Excluded (Questions) Excluded (Expired) Exc…" at bounding box center [959, 130] width 118 height 23
click at [900, 119] on select "Choose an option... Pending Applied Excluded (Questions) Excluded (Expired) Exc…" at bounding box center [959, 130] width 118 height 23
click at [540, 105] on div "#358 atomicobject jazzhr Atomic Internship Ann Arbor 2026 JD Choose an option..…" at bounding box center [784, 82] width 662 height 51
click at [530, 119] on div "nearearthautonomy" at bounding box center [548, 131] width 90 height 24
select select ""pending""
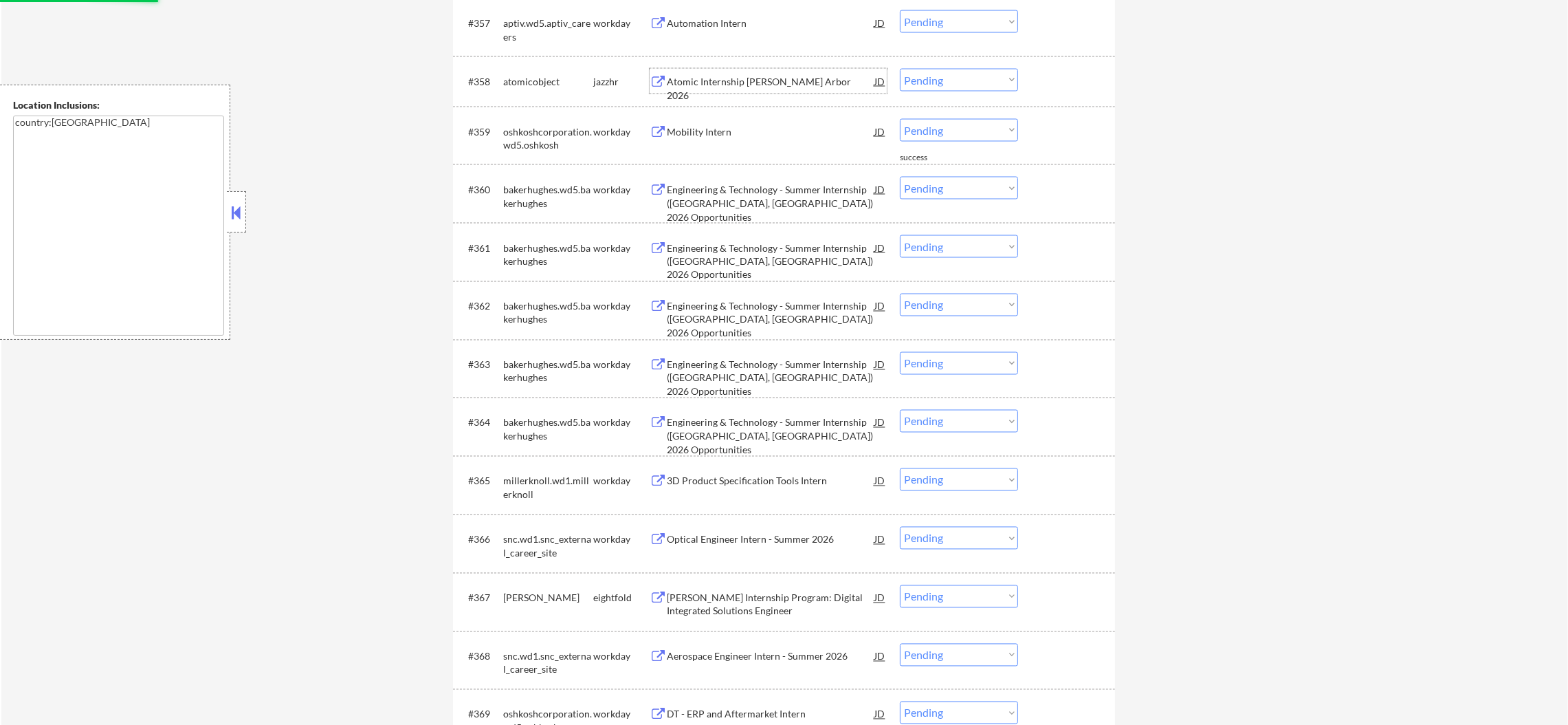
click at [768, 83] on div "Atomic Internship Ann Arbor 2026" at bounding box center [770, 88] width 207 height 27
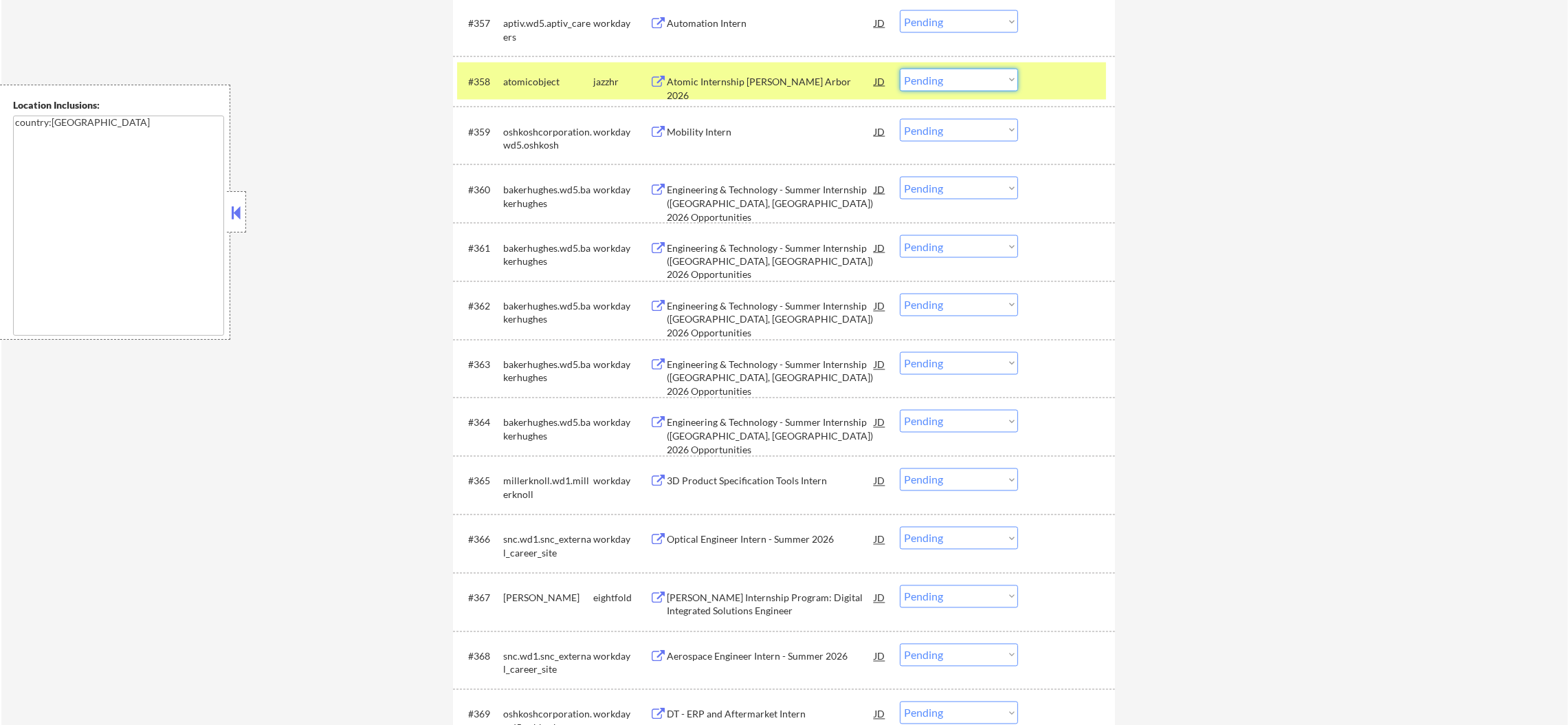
click at [918, 72] on select "Choose an option... Pending Applied Excluded (Questions) Excluded (Expired) Exc…" at bounding box center [959, 80] width 118 height 23
click at [900, 69] on select "Choose an option... Pending Applied Excluded (Questions) Excluded (Expired) Exc…" at bounding box center [959, 80] width 118 height 23
click at [555, 90] on div "atomicobject" at bounding box center [548, 81] width 90 height 24
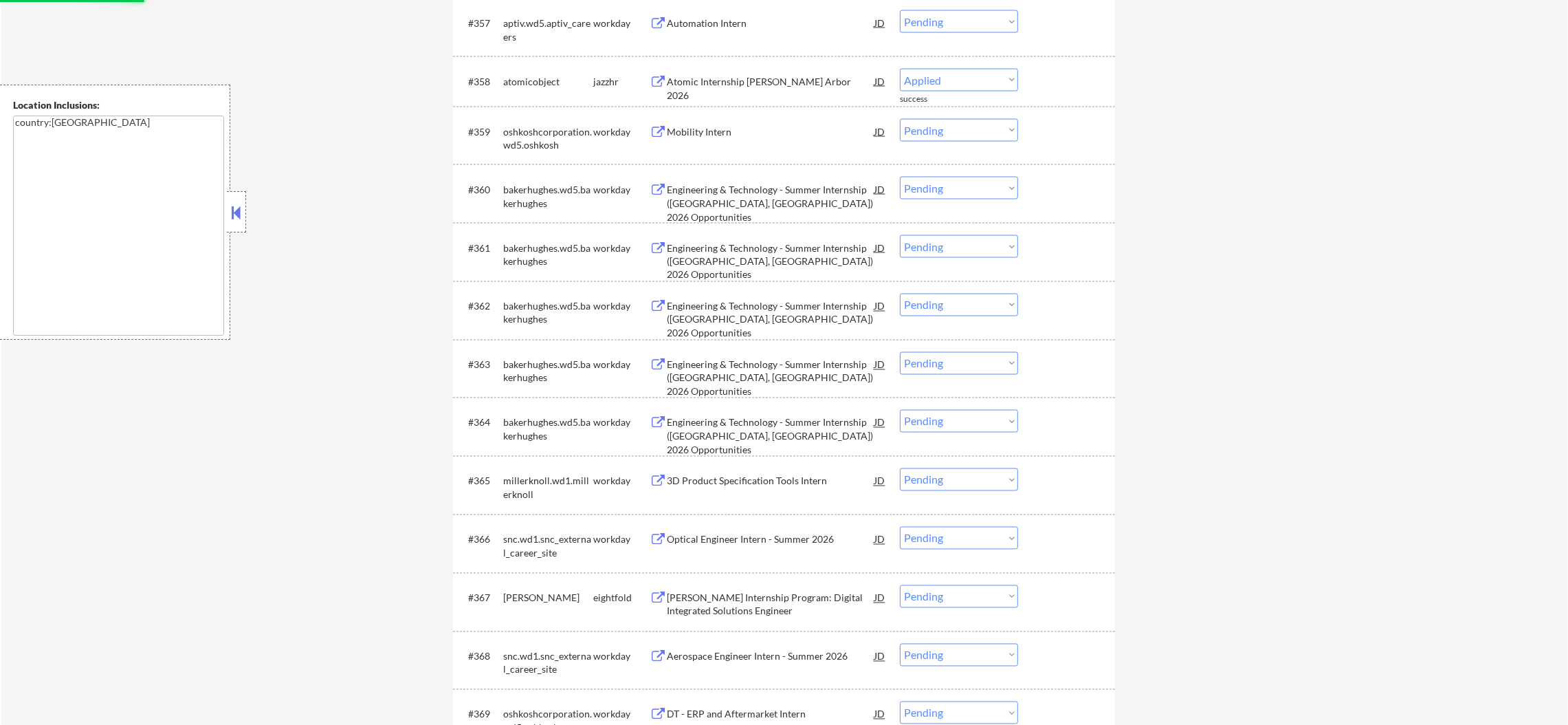
select select ""pending""
